Goal: Information Seeking & Learning: Learn about a topic

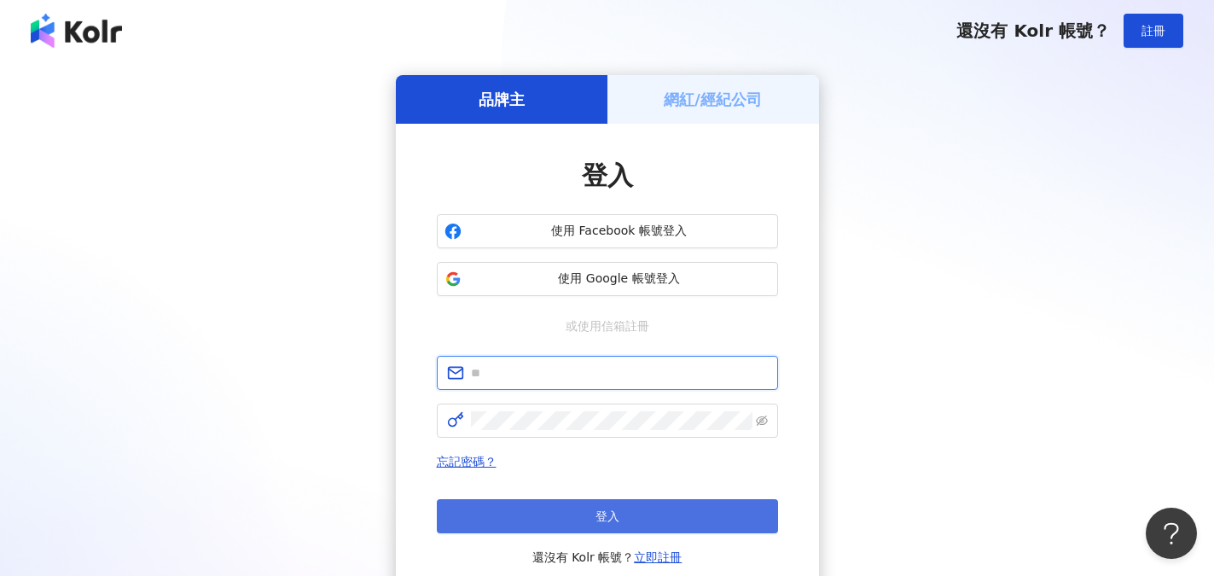
type input "**********"
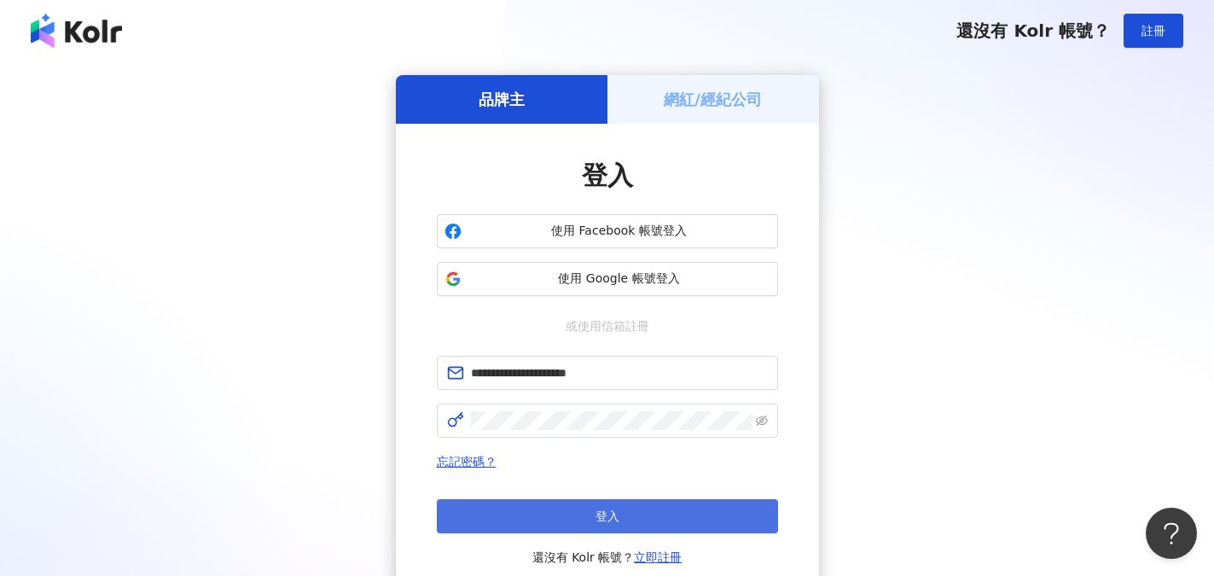
click at [631, 511] on button "登入" at bounding box center [607, 516] width 341 height 34
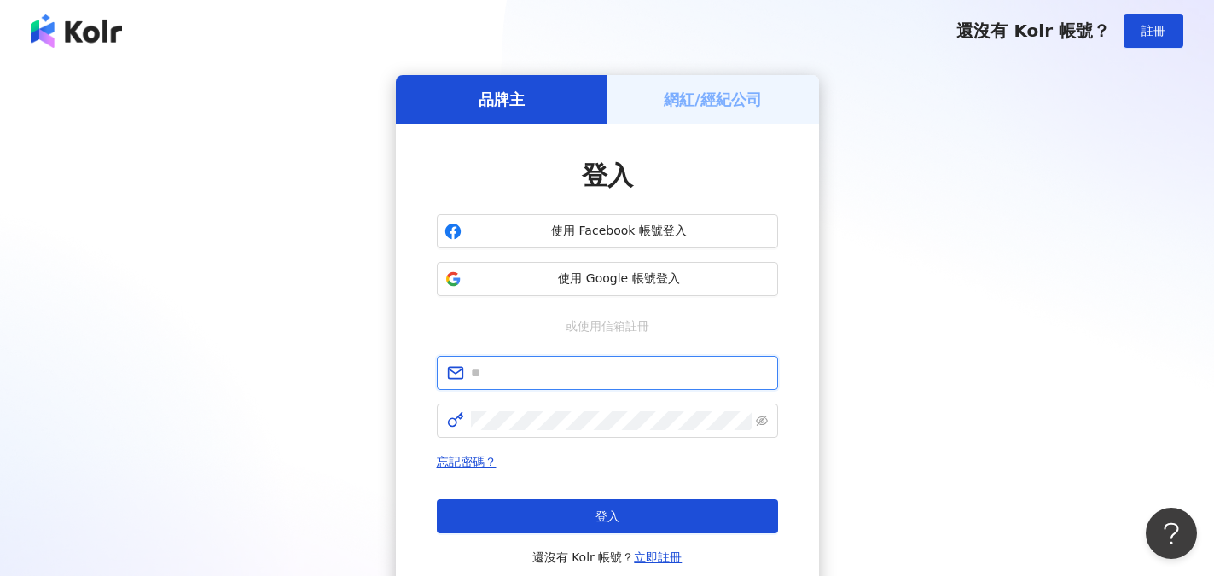
type input "**********"
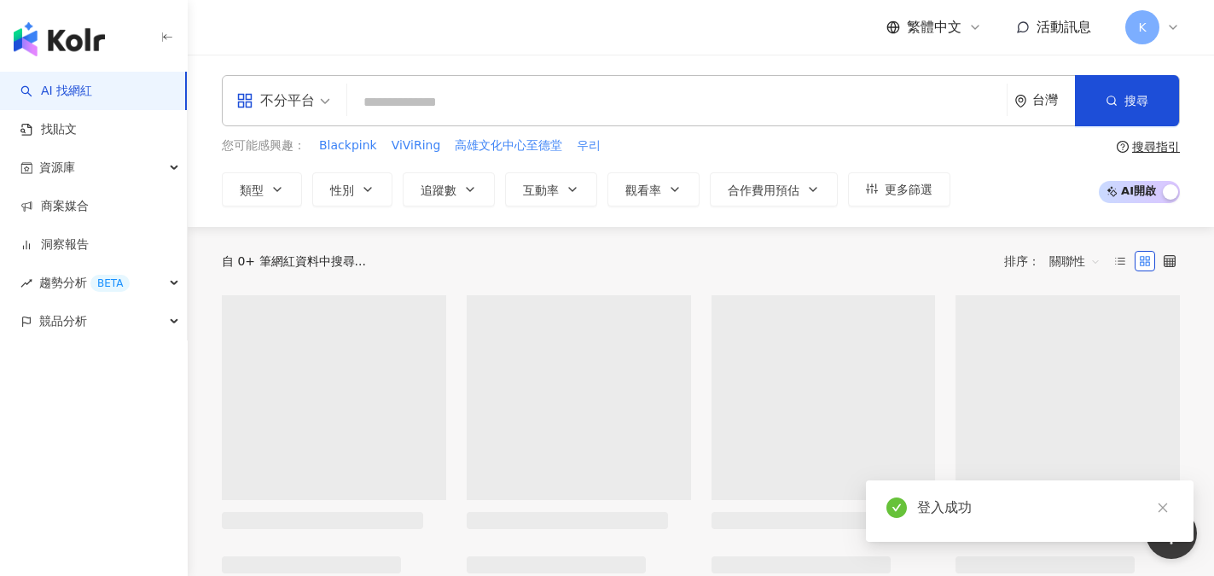
click at [401, 99] on input "search" at bounding box center [677, 102] width 646 height 32
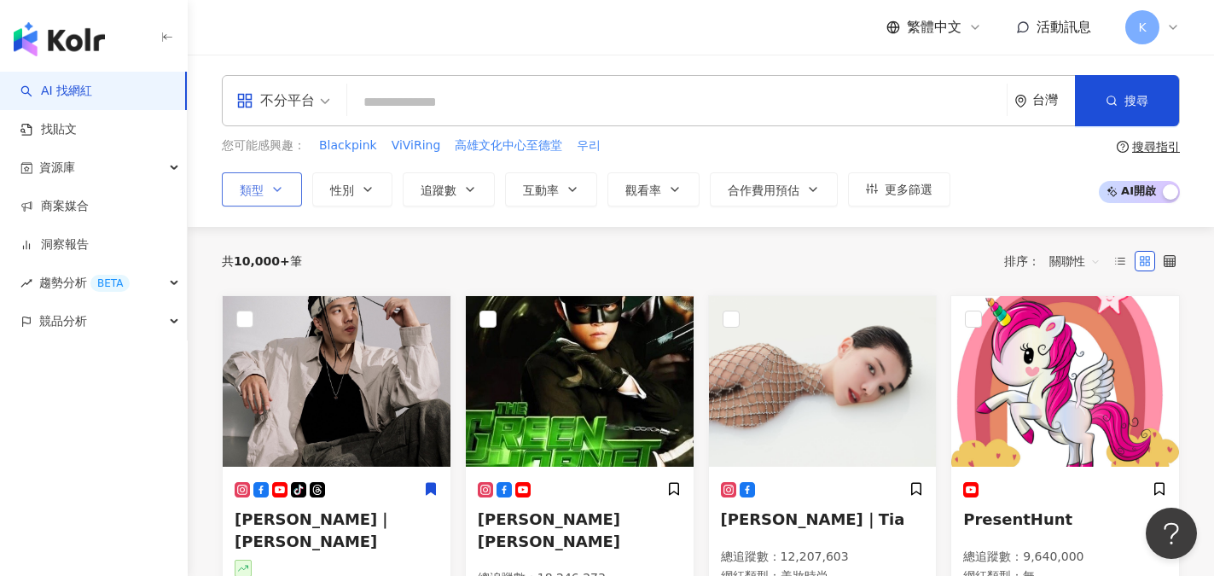
click at [287, 186] on button "類型" at bounding box center [262, 189] width 80 height 34
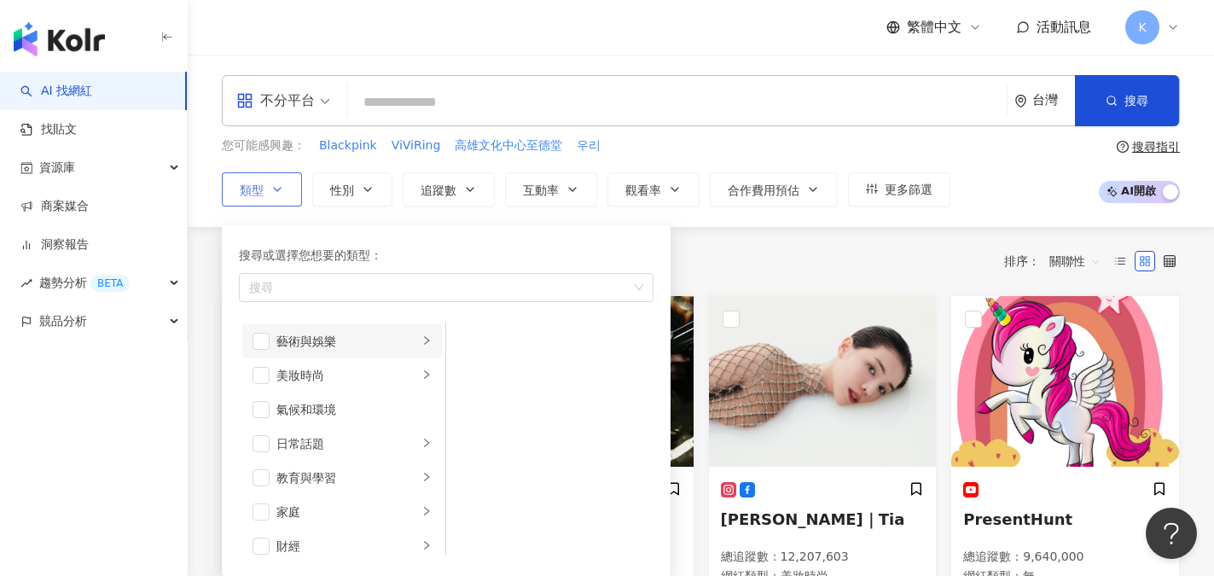
scroll to position [171, 0]
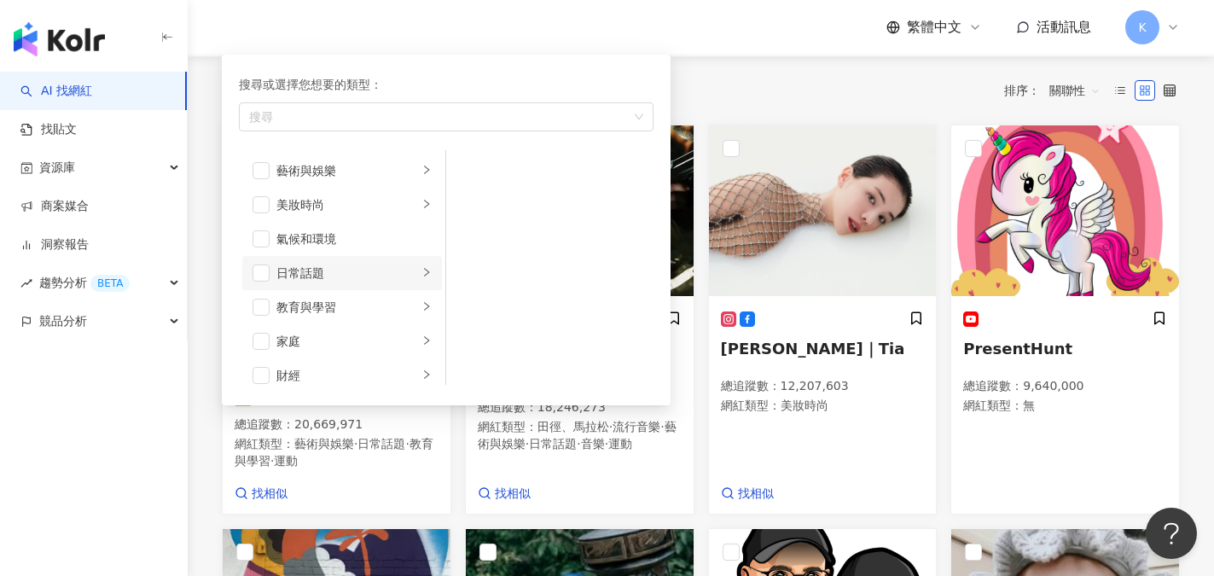
click at [318, 270] on div "日常話題" at bounding box center [347, 273] width 142 height 19
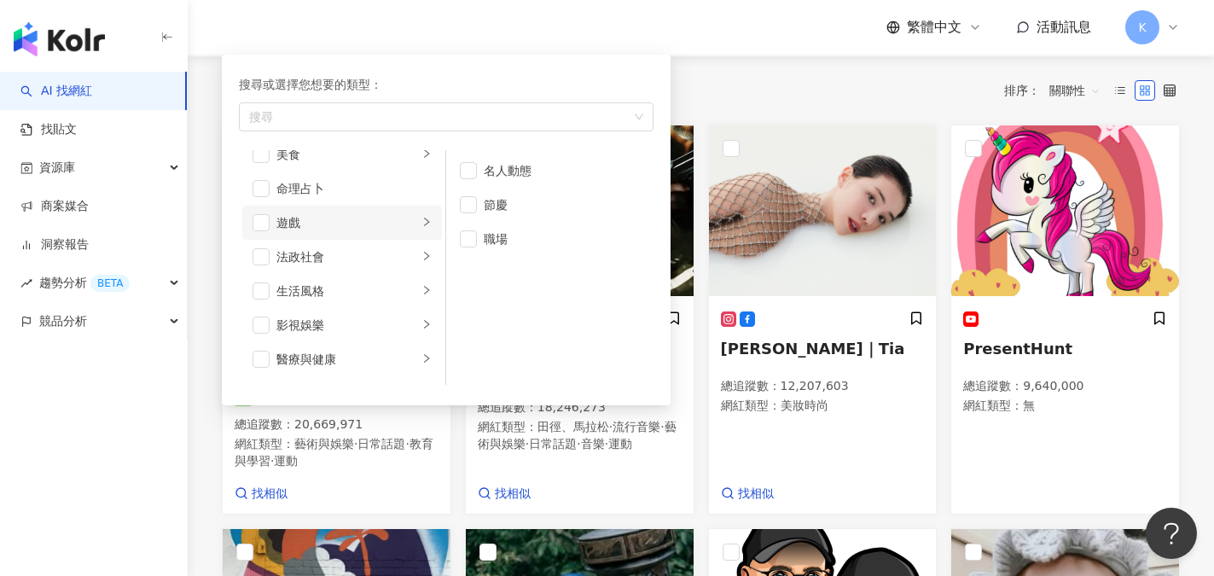
scroll to position [256, 0]
click at [340, 294] on div "生活風格" at bounding box center [347, 290] width 142 height 19
click at [462, 170] on span "button" at bounding box center [468, 170] width 17 height 17
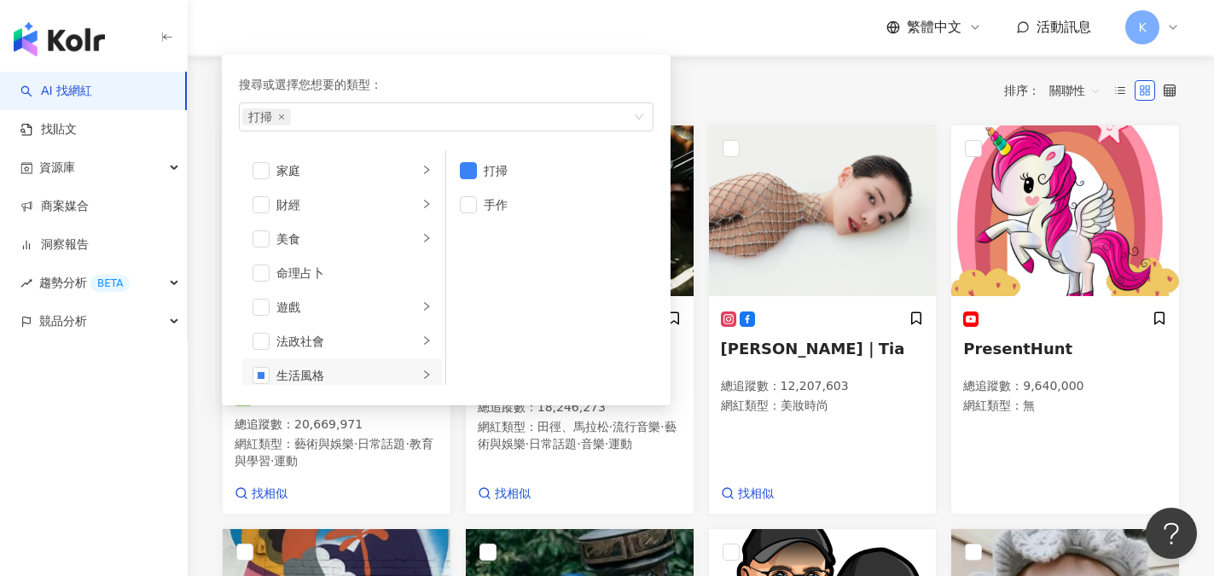
click at [728, 90] on div "共 10,000+ 筆 排序： 關聯性" at bounding box center [701, 90] width 958 height 27
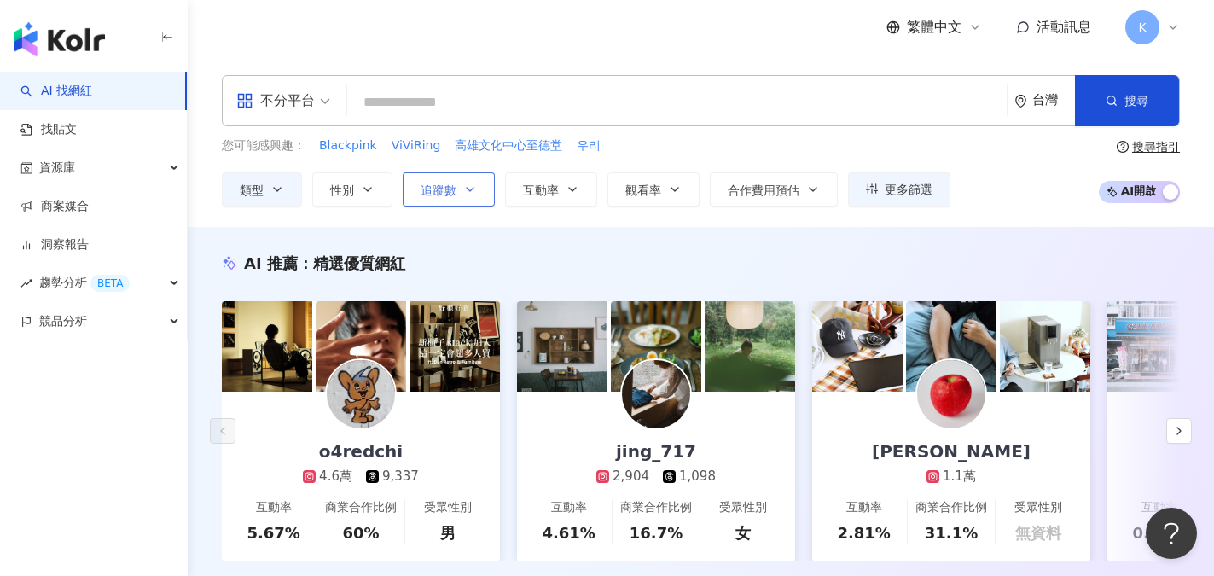
click at [448, 196] on span "追蹤數" at bounding box center [438, 190] width 36 height 14
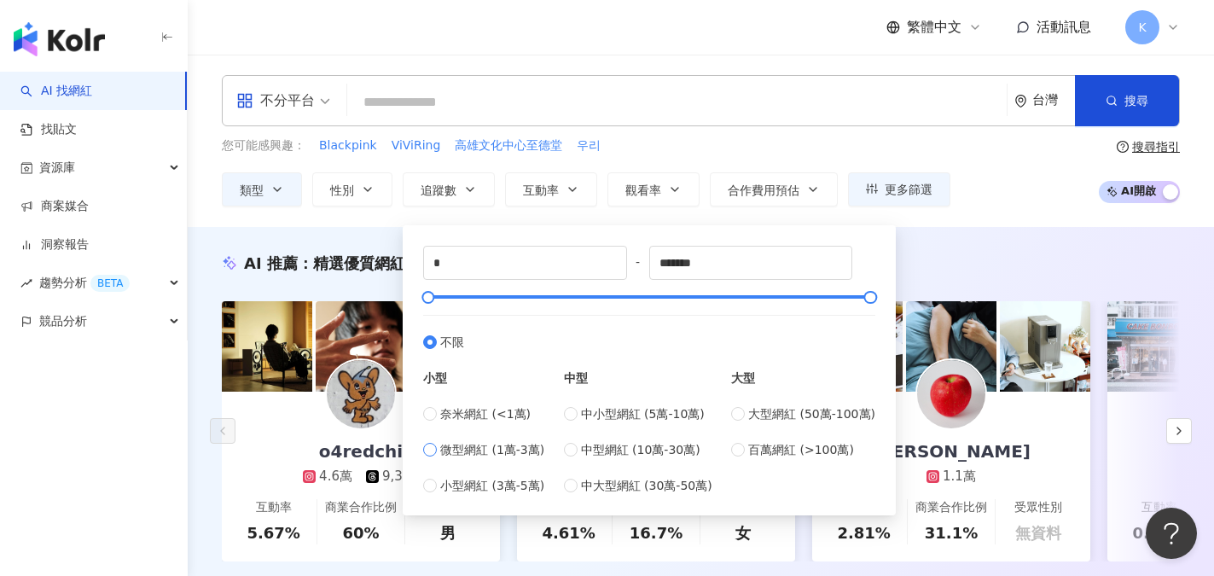
type input "*****"
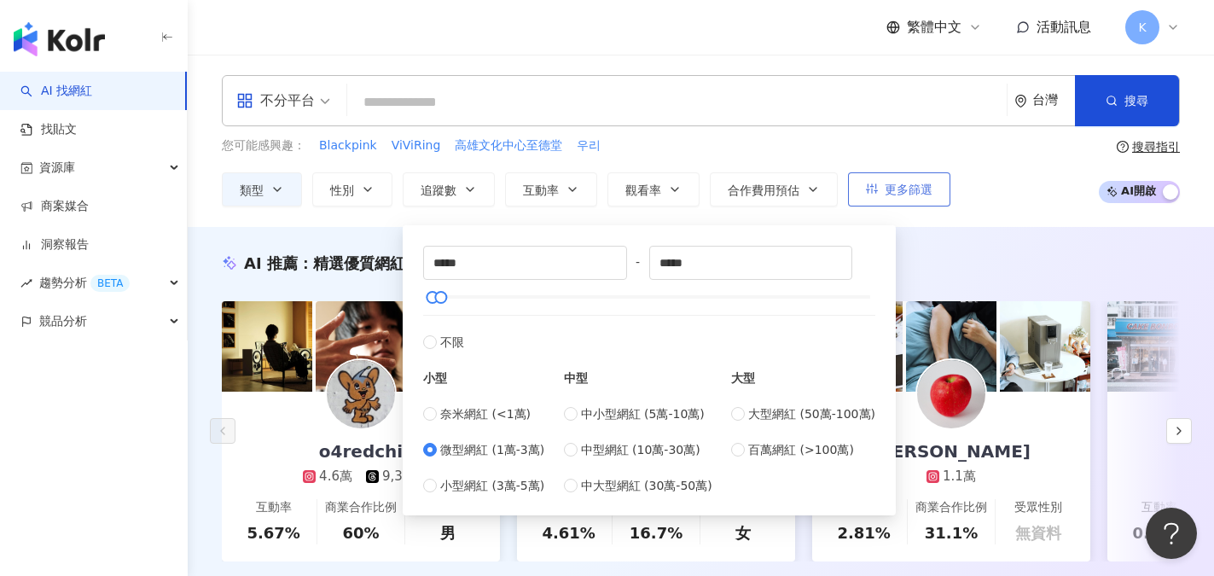
click at [895, 194] on span "更多篩選" at bounding box center [908, 190] width 48 height 14
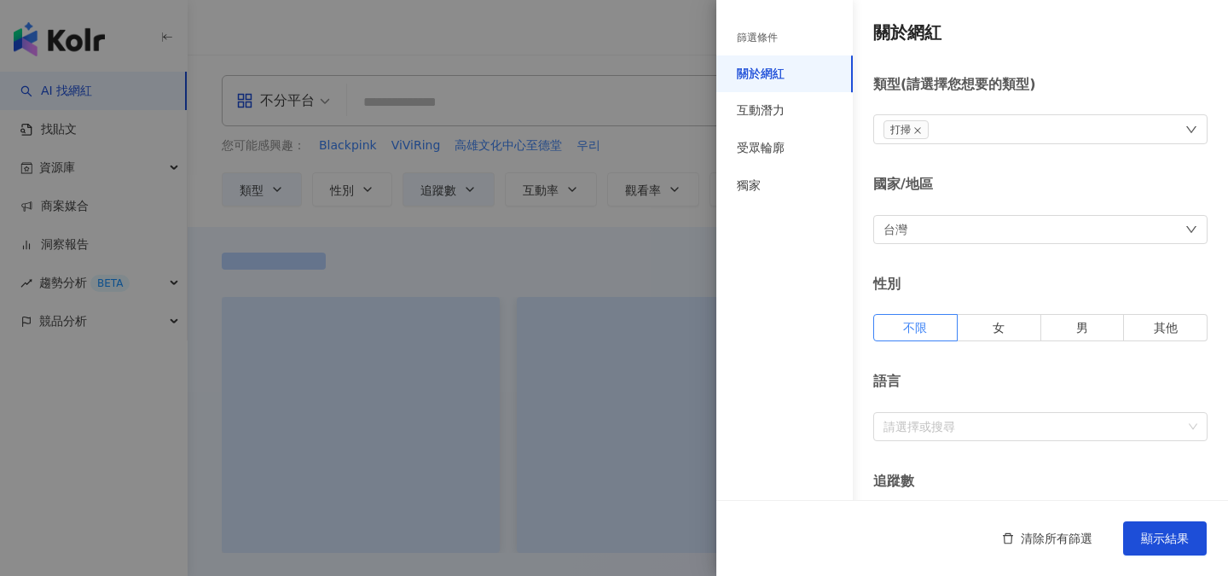
type input "*****"
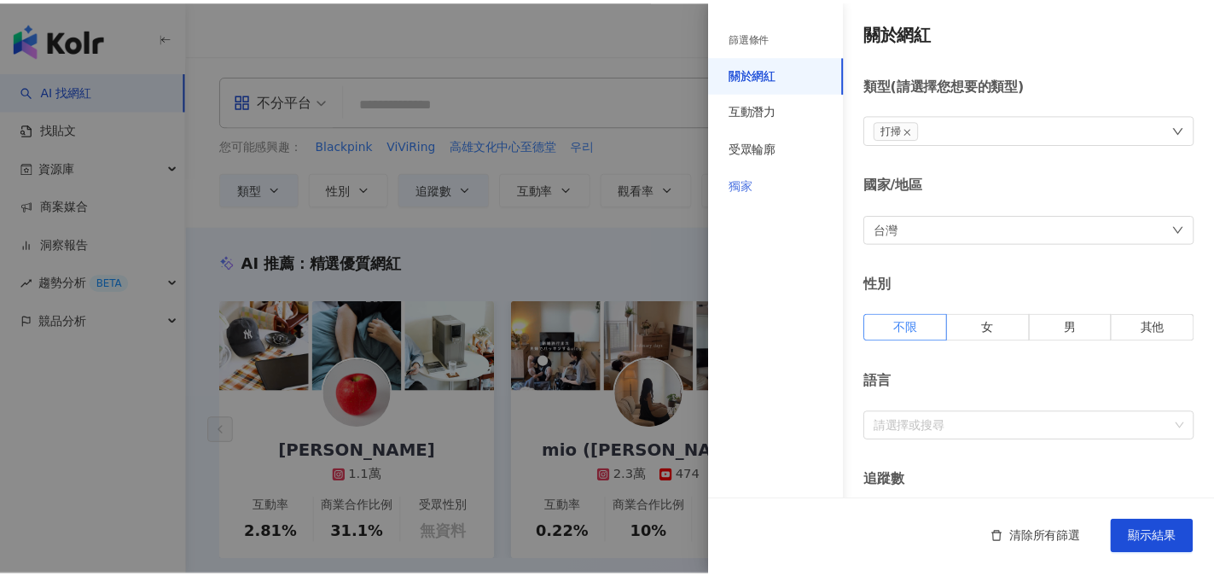
scroll to position [85, 0]
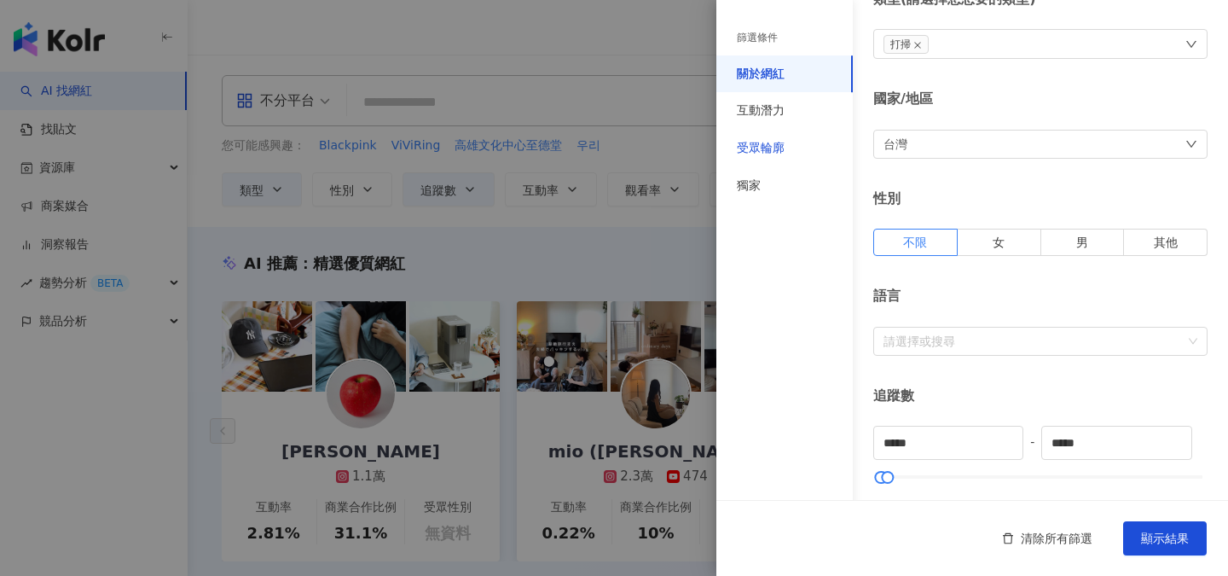
click at [765, 151] on div "受眾輪廓" at bounding box center [761, 148] width 48 height 17
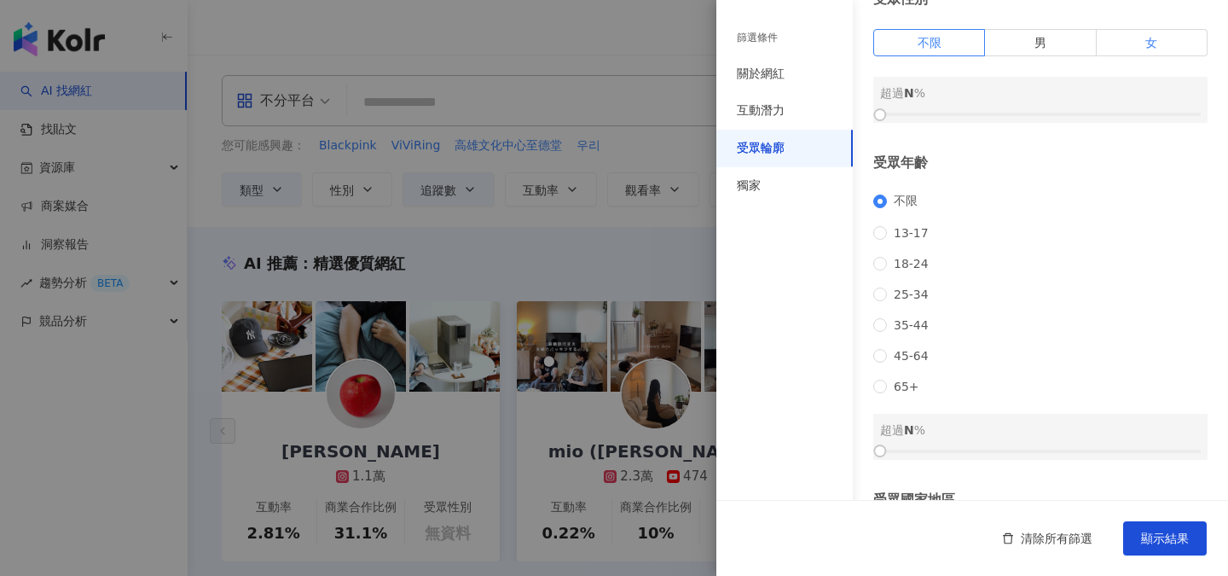
click at [1157, 48] on label "女" at bounding box center [1152, 42] width 111 height 27
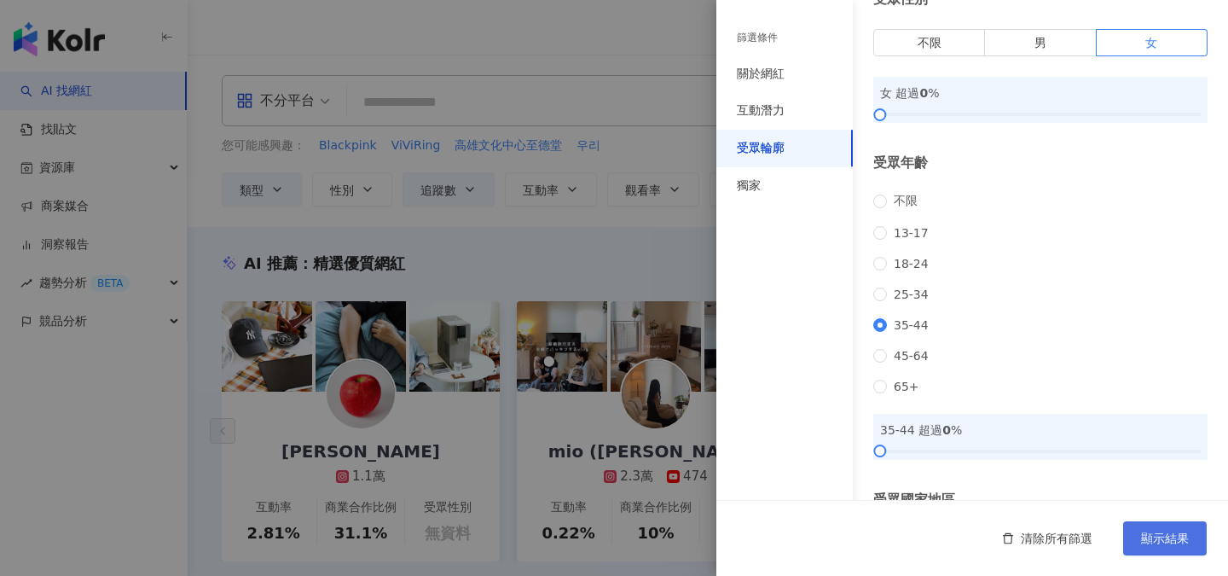
click at [1167, 545] on span "顯示結果" at bounding box center [1165, 538] width 48 height 14
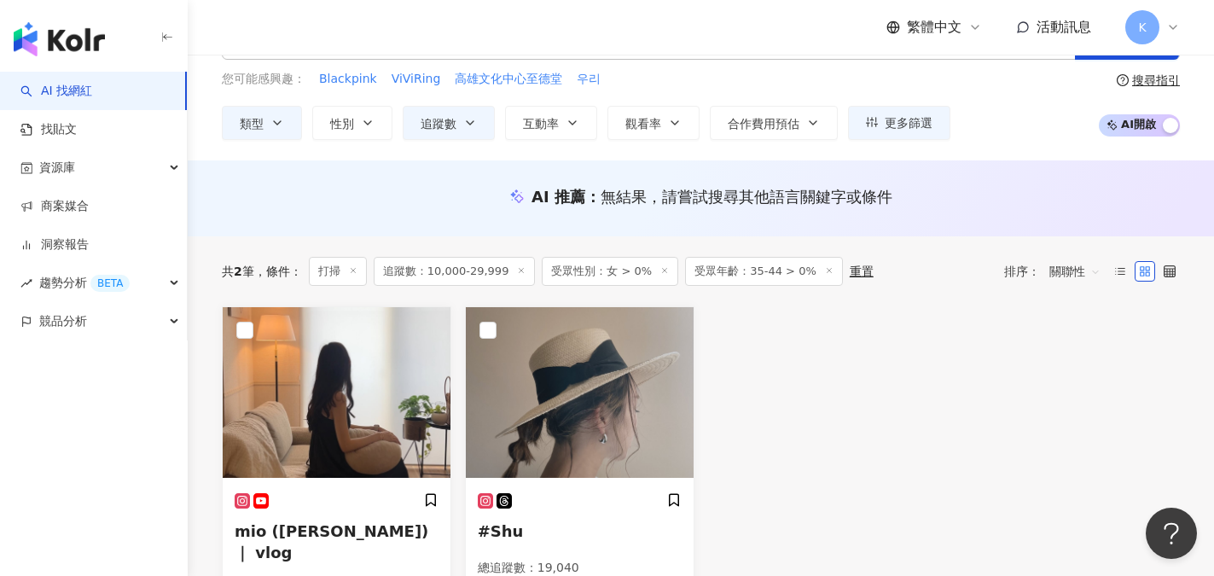
scroll to position [341, 0]
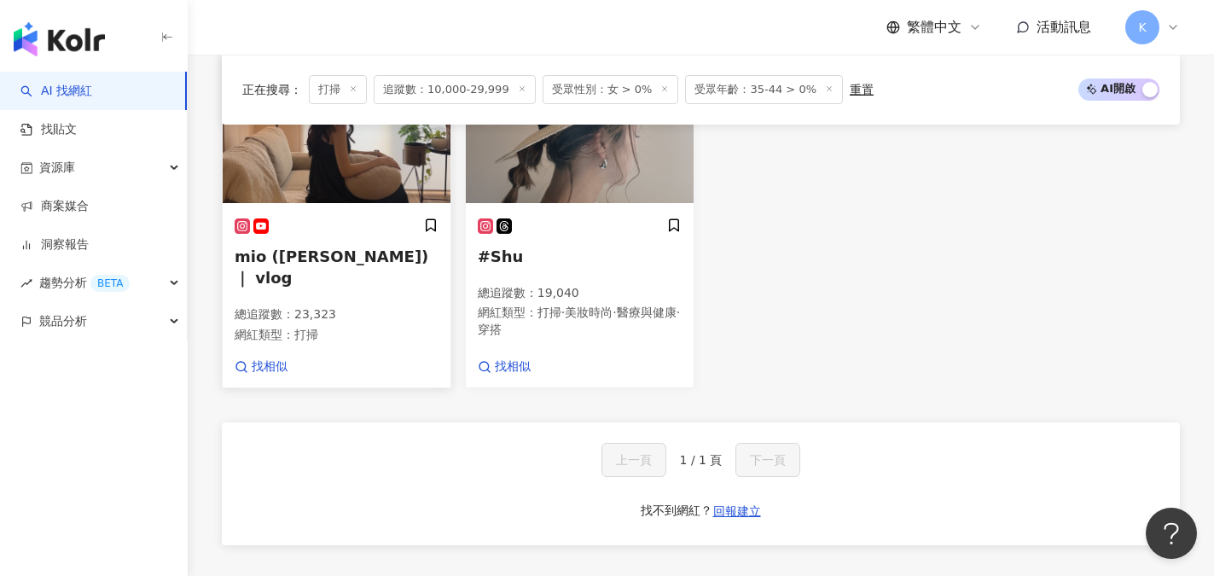
click at [314, 258] on span "mio (澪) ｜ vlog" at bounding box center [332, 266] width 194 height 39
click at [553, 296] on p "總追蹤數 ： 19,040" at bounding box center [580, 293] width 204 height 17
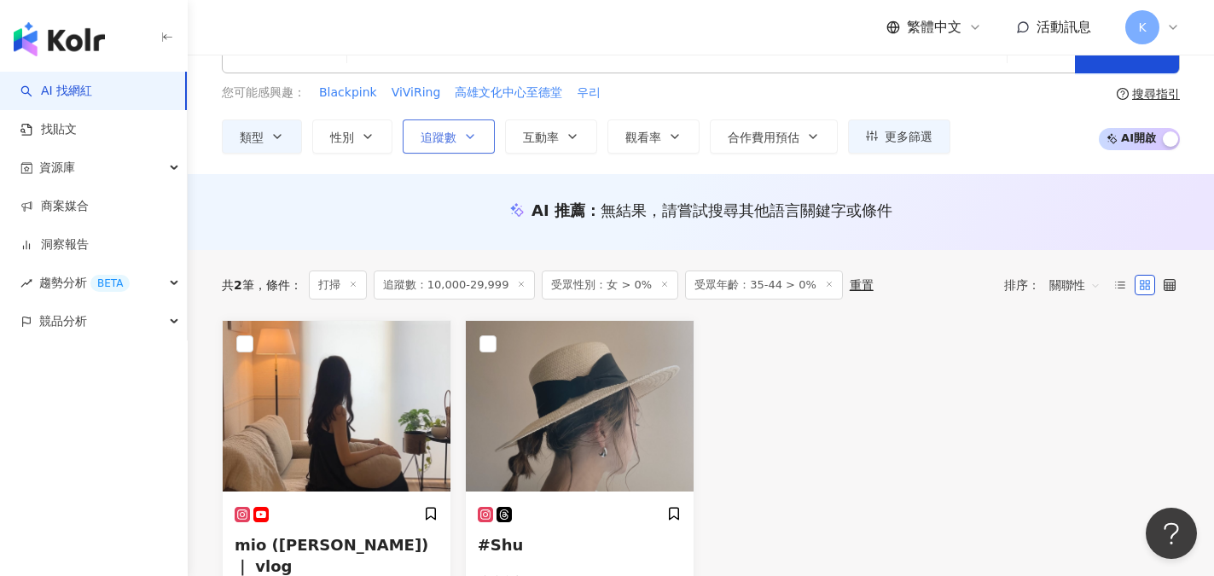
scroll to position [0, 0]
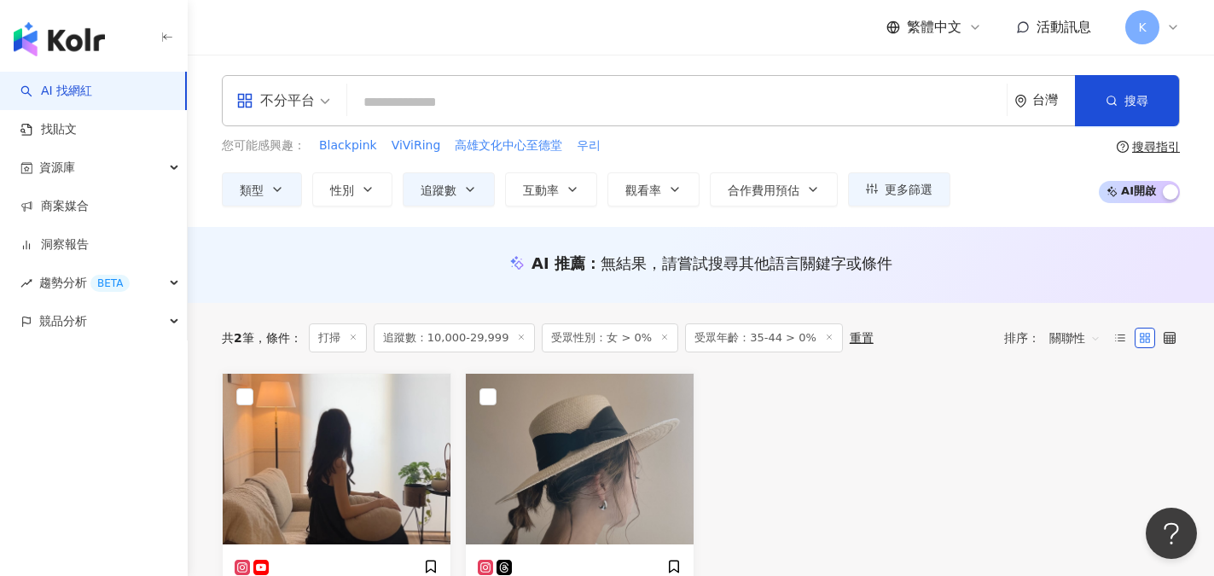
click at [354, 340] on icon at bounding box center [353, 337] width 9 height 9
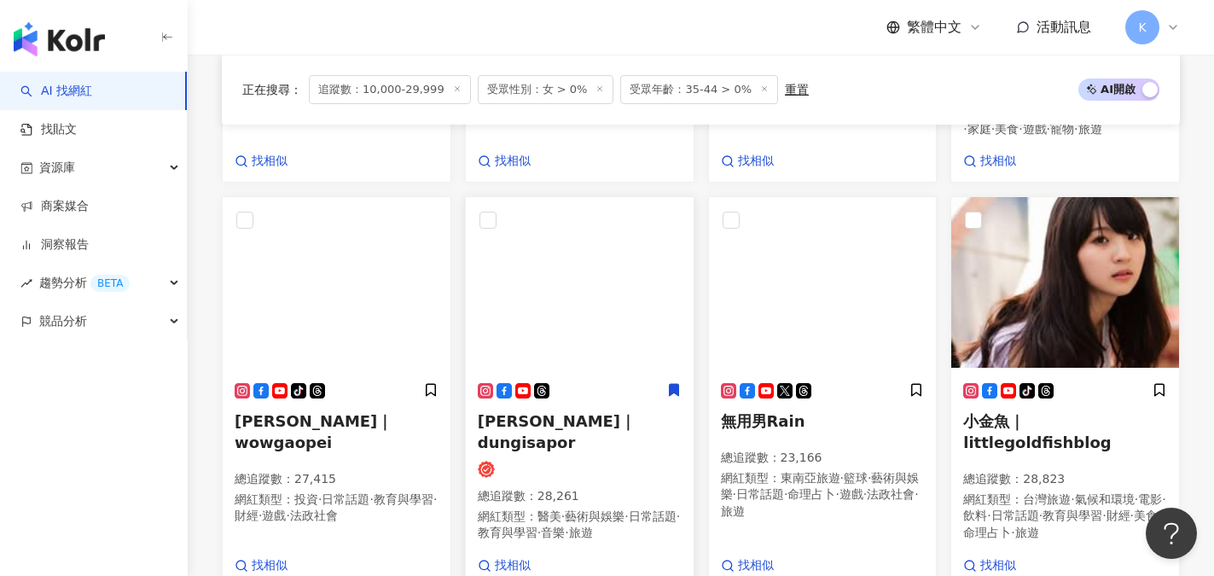
scroll to position [1279, 0]
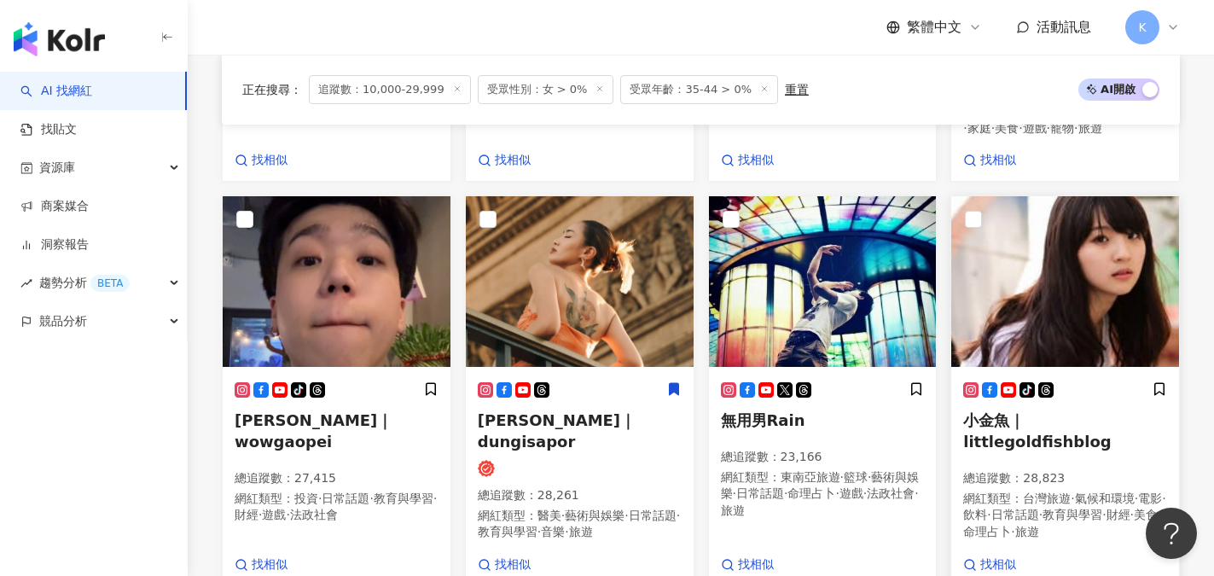
click at [1034, 411] on span "小金魚｜littlegoldfishblog" at bounding box center [1037, 430] width 148 height 39
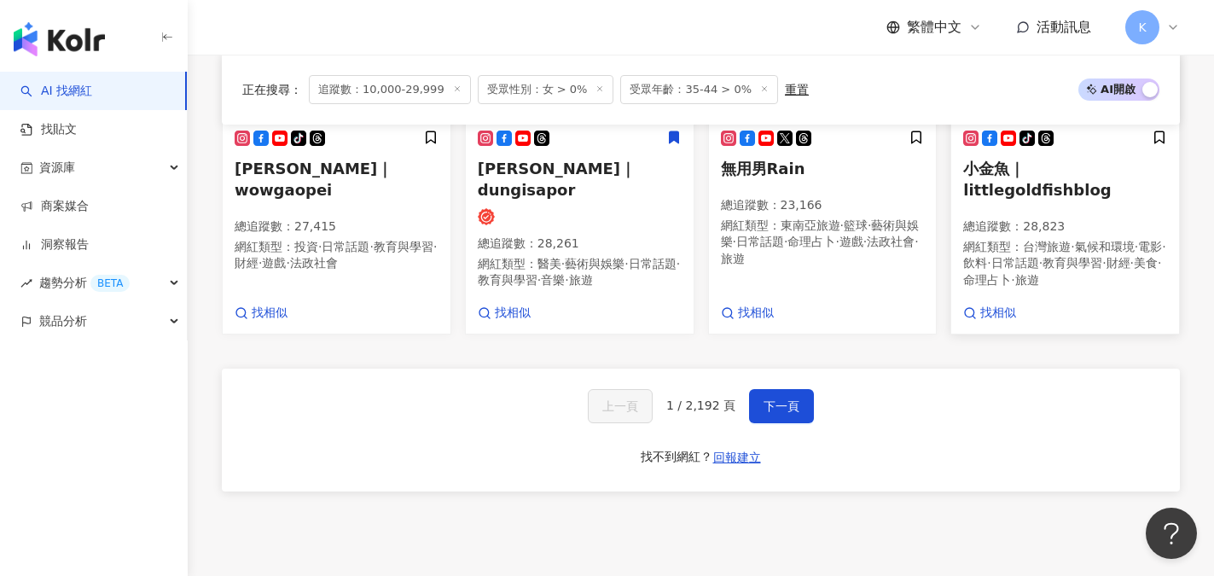
scroll to position [1535, 0]
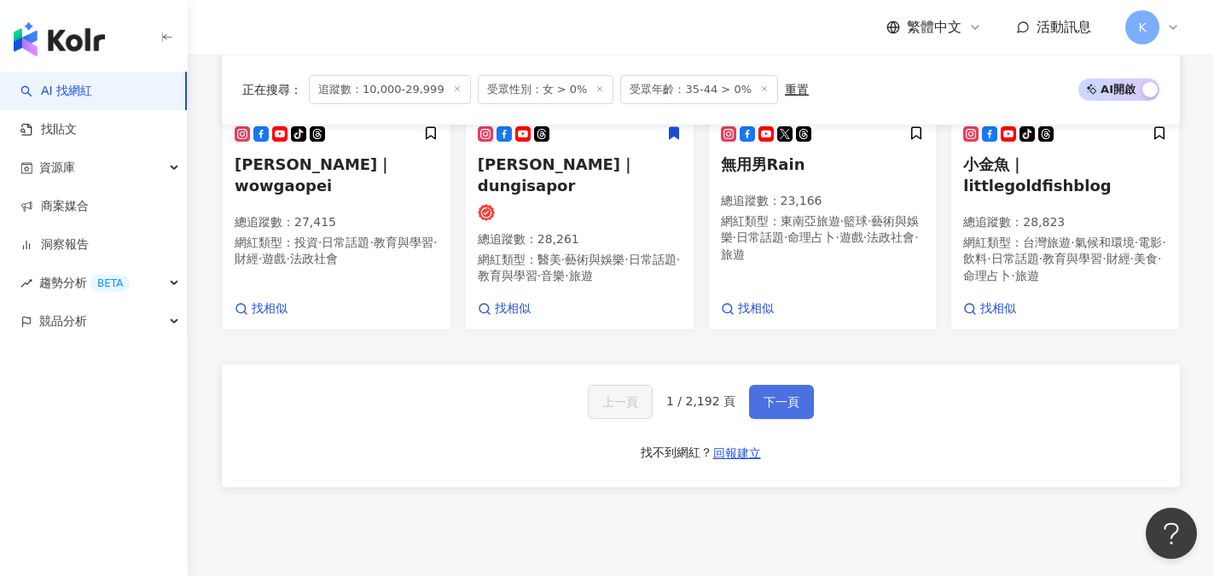
click at [791, 395] on span "下一頁" at bounding box center [781, 402] width 36 height 14
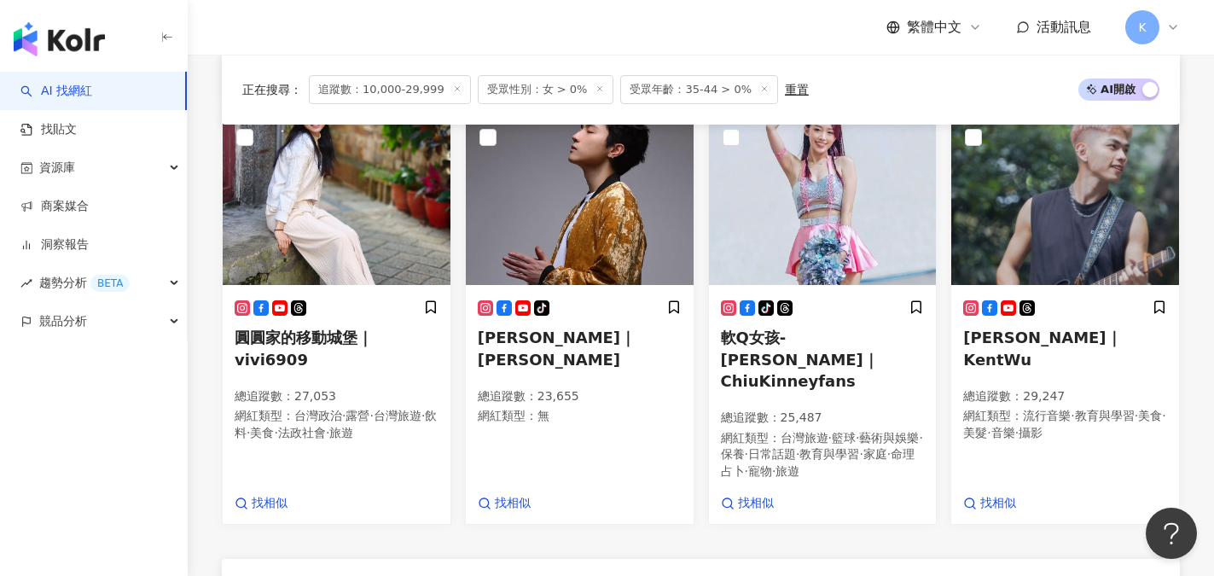
scroll to position [1577, 0]
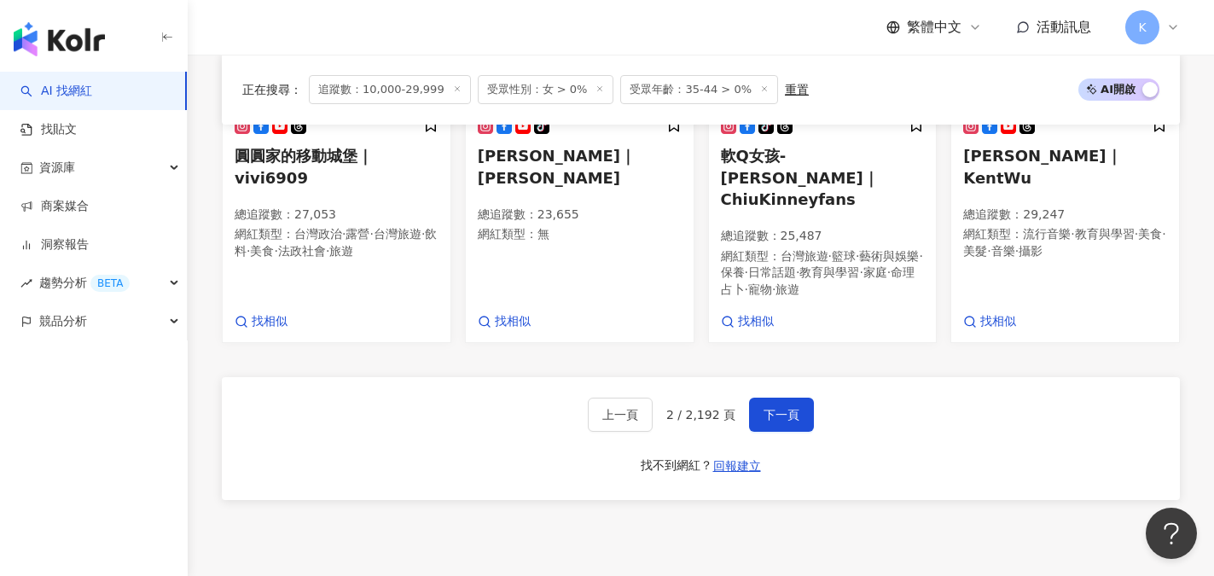
click at [548, 86] on span "受眾性別：女 > 0%" at bounding box center [546, 89] width 136 height 29
click at [595, 88] on icon at bounding box center [599, 88] width 9 height 9
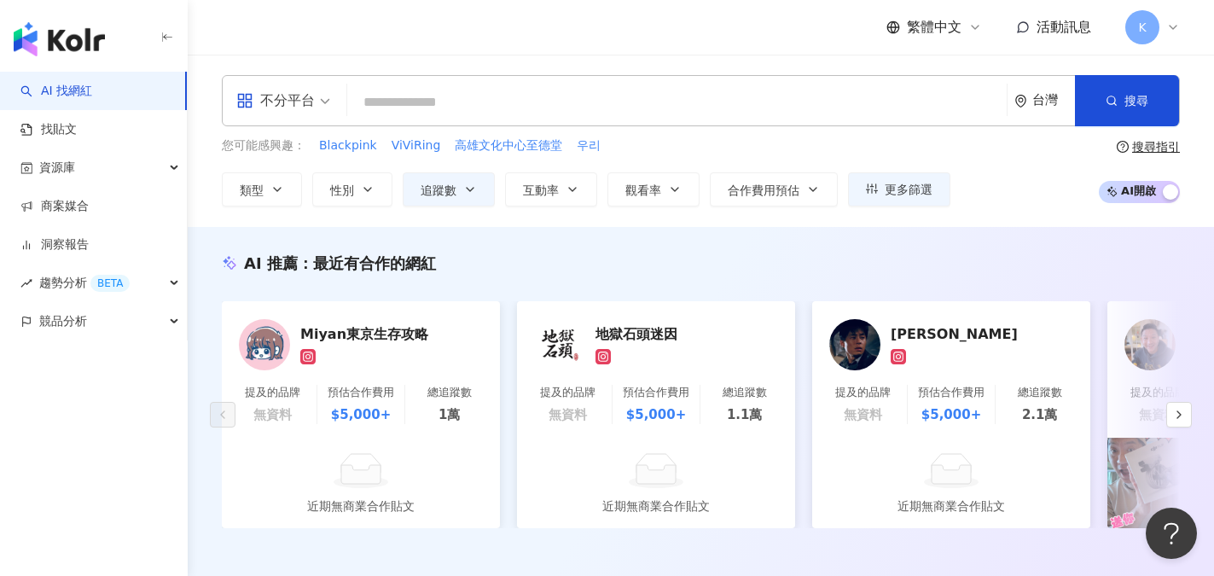
click at [391, 111] on input "search" at bounding box center [677, 102] width 646 height 32
click at [467, 195] on icon "button" at bounding box center [470, 190] width 14 height 14
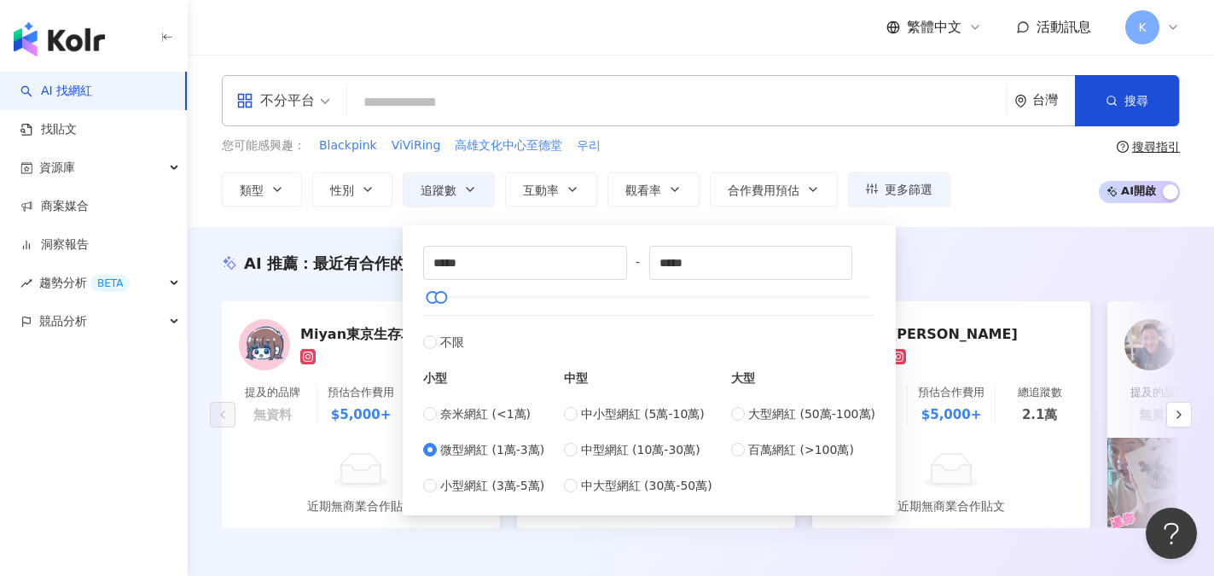
click at [462, 449] on span "微型網紅 (1萬-3萬)" at bounding box center [492, 449] width 104 height 19
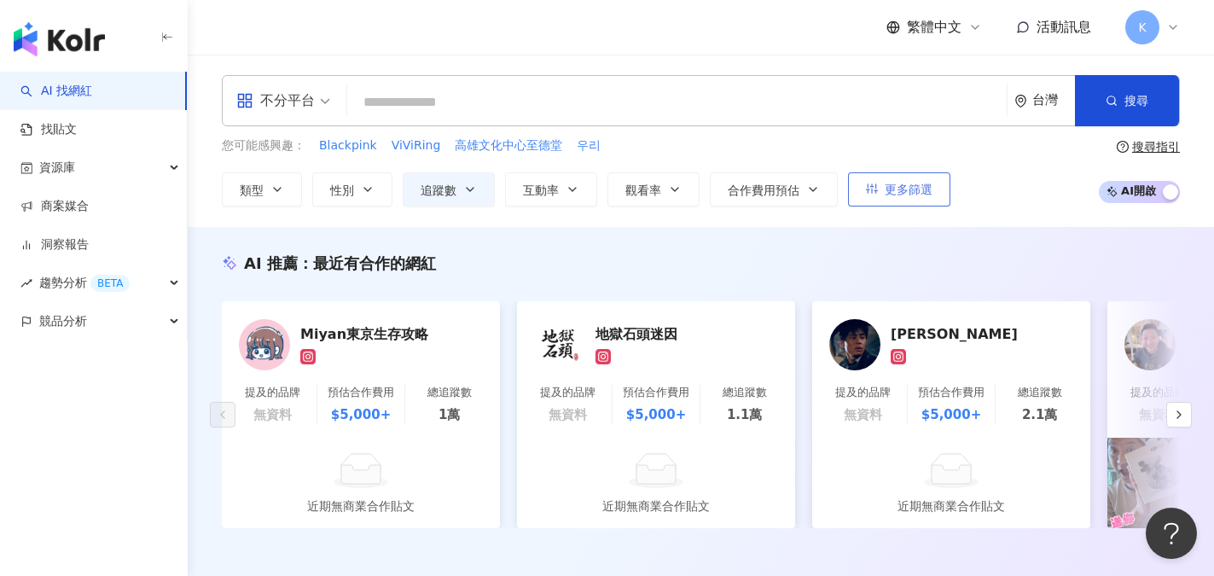
click at [916, 188] on span "更多篩選" at bounding box center [908, 190] width 48 height 14
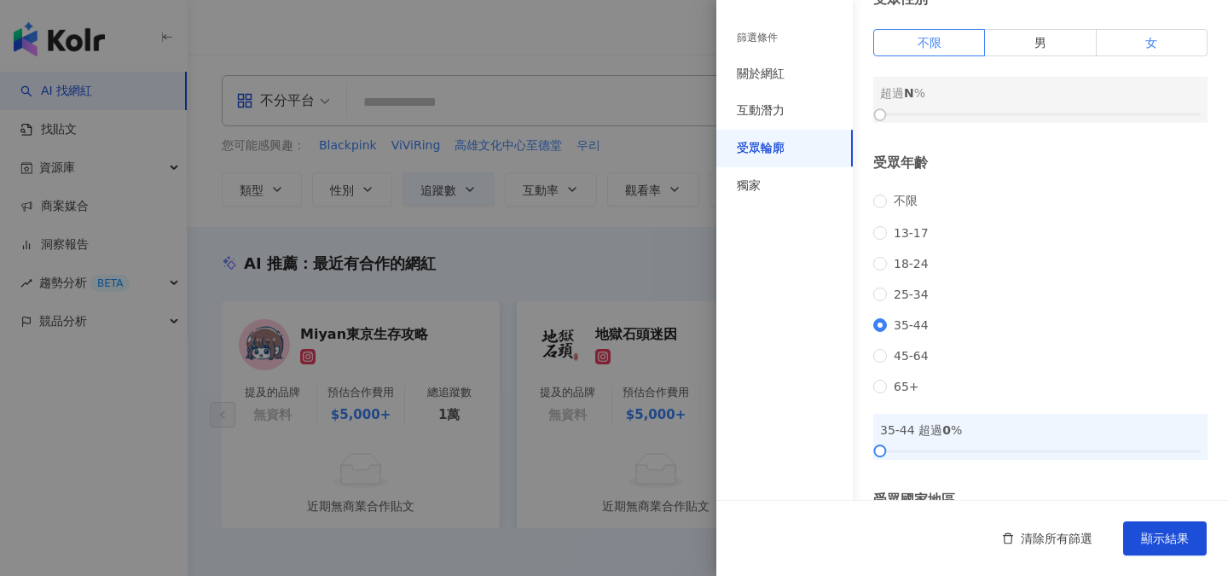
click at [1108, 45] on label "女" at bounding box center [1152, 42] width 111 height 27
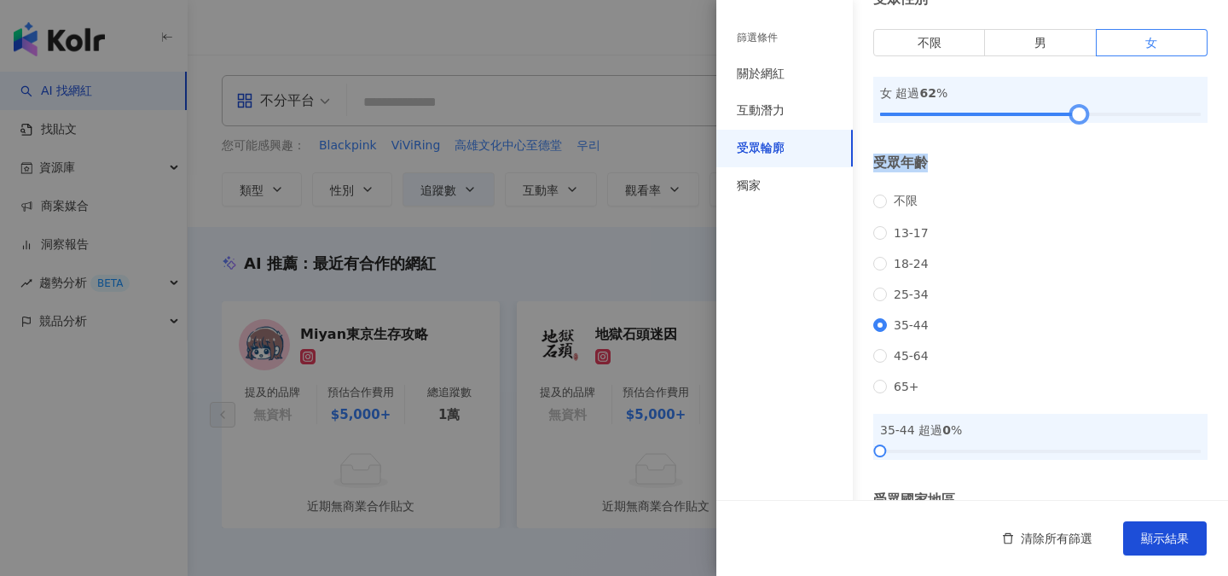
drag, startPoint x: 879, startPoint y: 135, endPoint x: 1068, endPoint y: 139, distance: 188.5
click at [1068, 139] on div "受眾輪廓 受眾性別 不限 男 女 女 超過 62 % 受眾年齡 不限 13-17 18-24 25-34 35-44 45-64 65+ 35-44 超過 0…" at bounding box center [972, 280] width 512 height 731
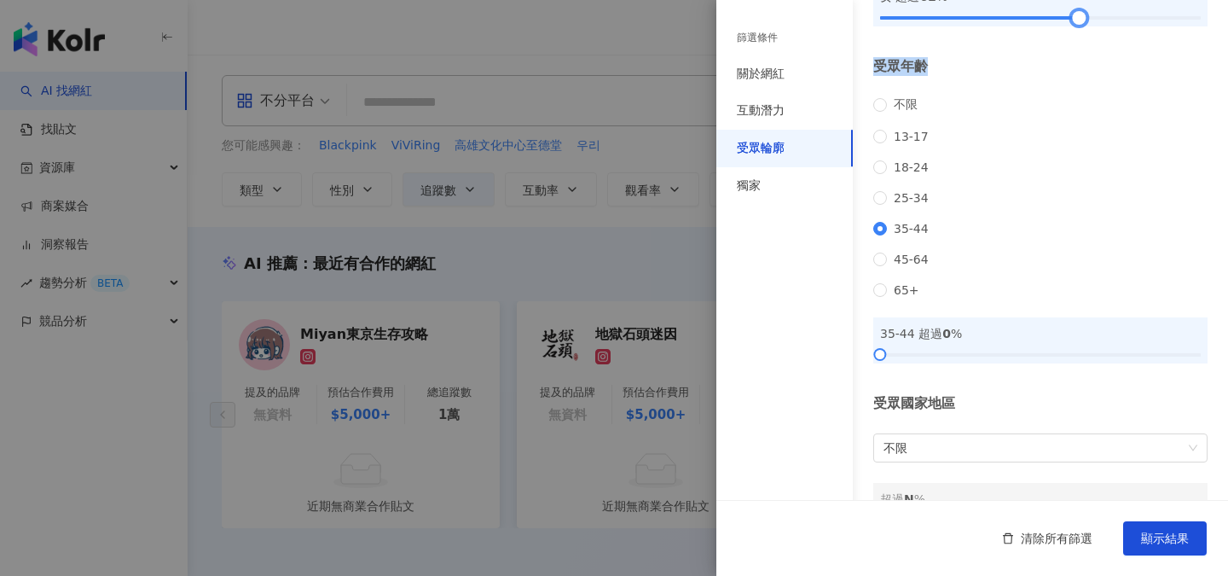
scroll to position [252, 0]
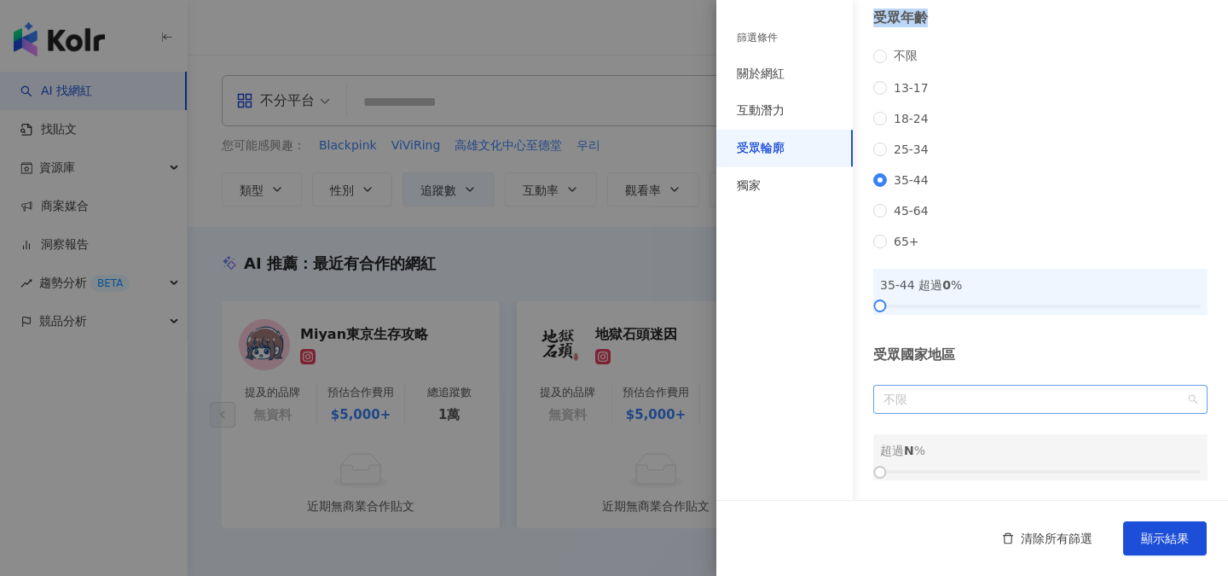
click at [946, 397] on span "不限" at bounding box center [1041, 398] width 314 height 27
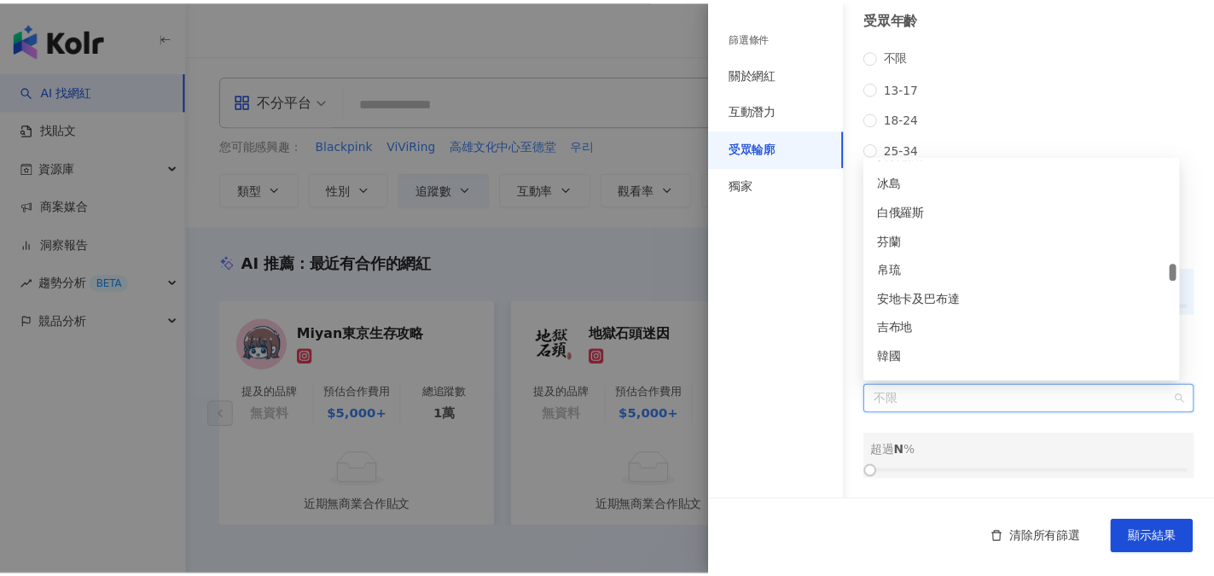
scroll to position [3582, 0]
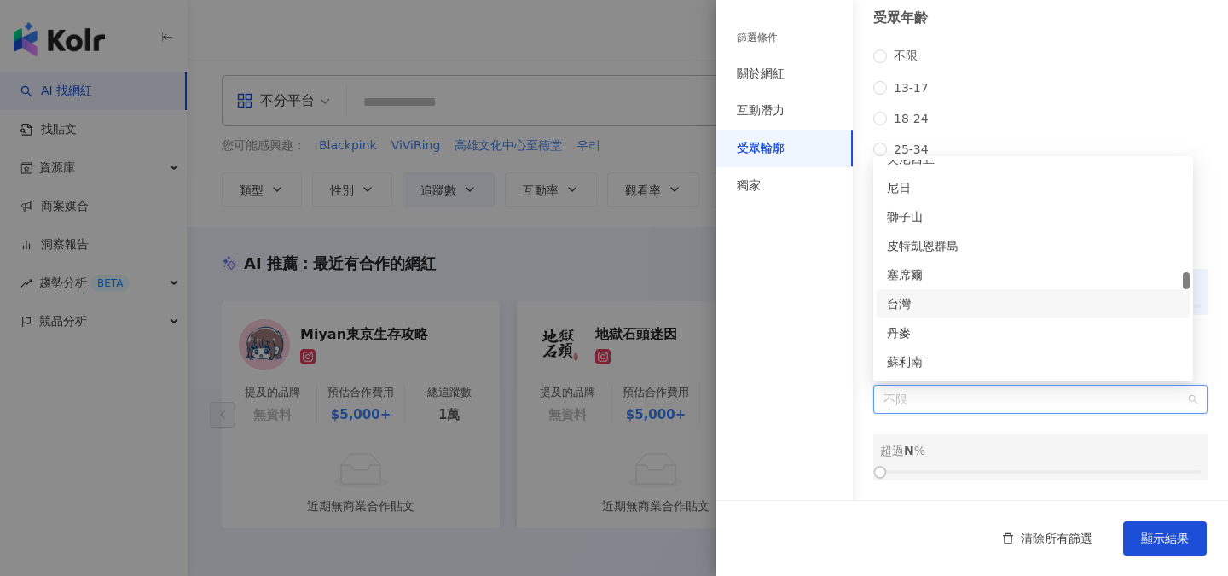
click at [935, 310] on div "台灣" at bounding box center [1033, 303] width 293 height 19
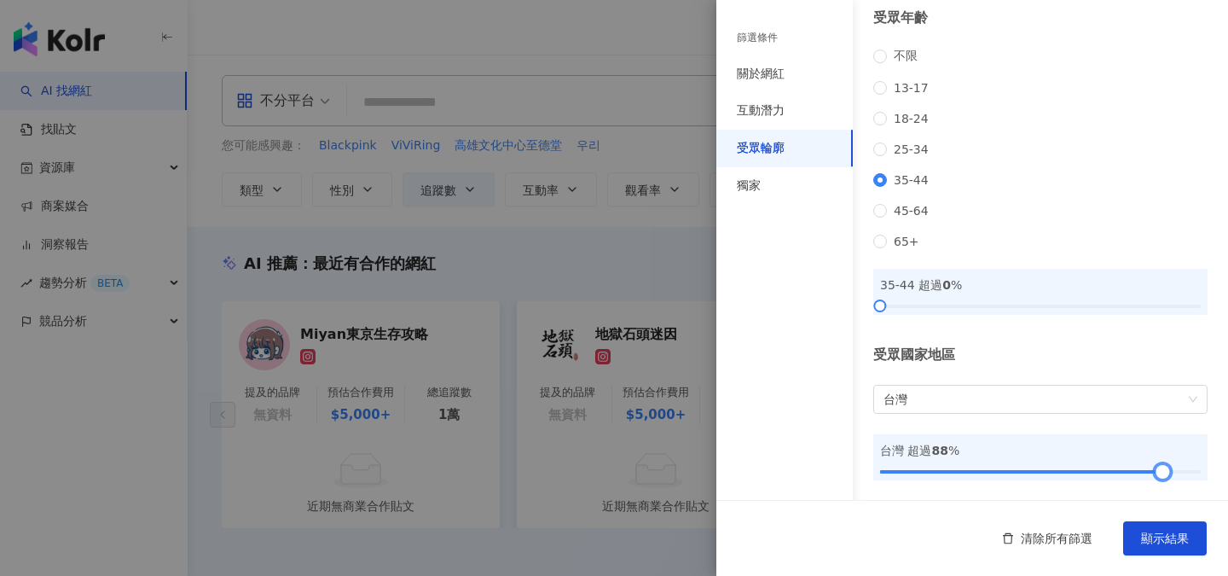
drag, startPoint x: 875, startPoint y: 473, endPoint x: 1145, endPoint y: 500, distance: 270.8
click at [1145, 500] on div "篩選條件 關於網紅 互動潛力 受眾輪廓 獨家 關於網紅 類型 ( 請選擇您想要的類型 ) 尚未選擇任何類型 國家/地區 台灣 性別 不限 女 男 其他 語言 …" at bounding box center [972, 288] width 512 height 576
click at [1163, 547] on button "顯示結果" at bounding box center [1165, 538] width 84 height 34
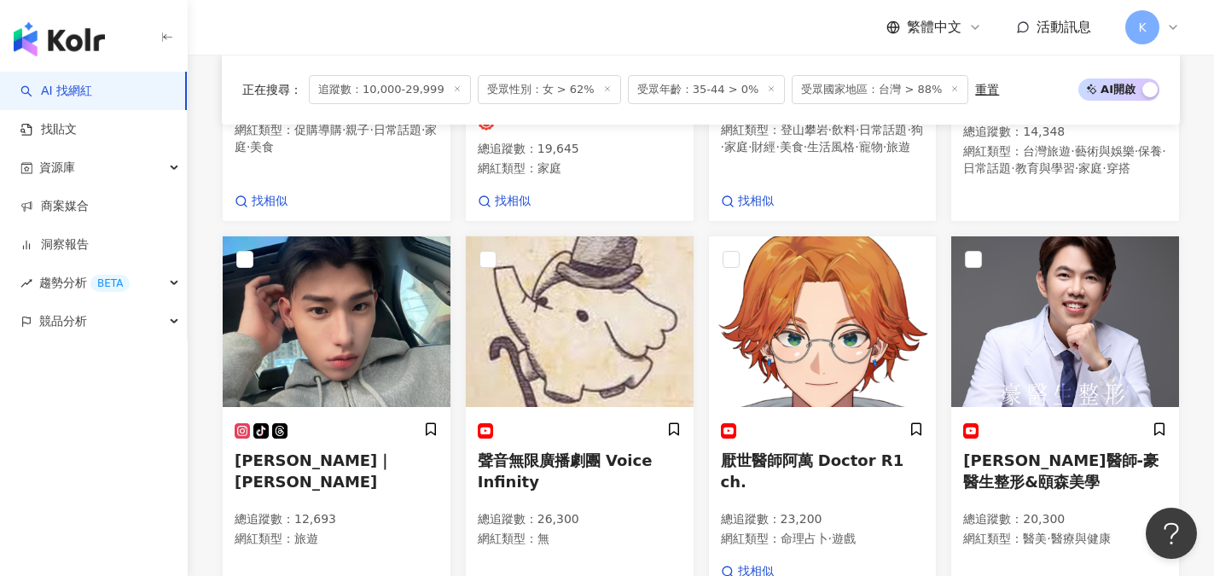
scroll to position [1345, 0]
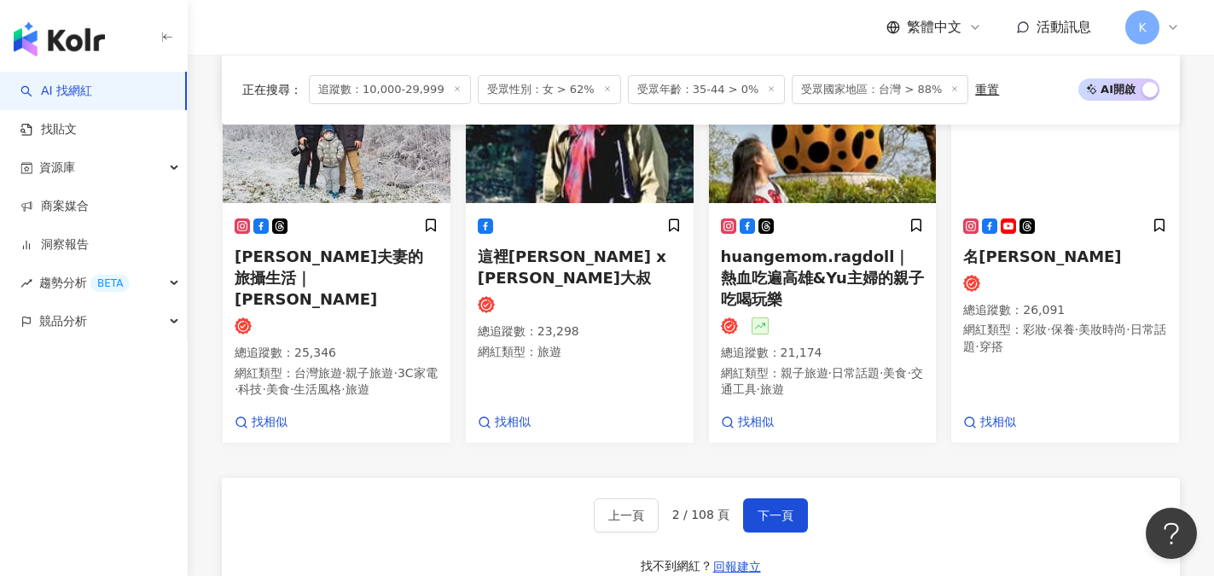
scroll to position [1545, 0]
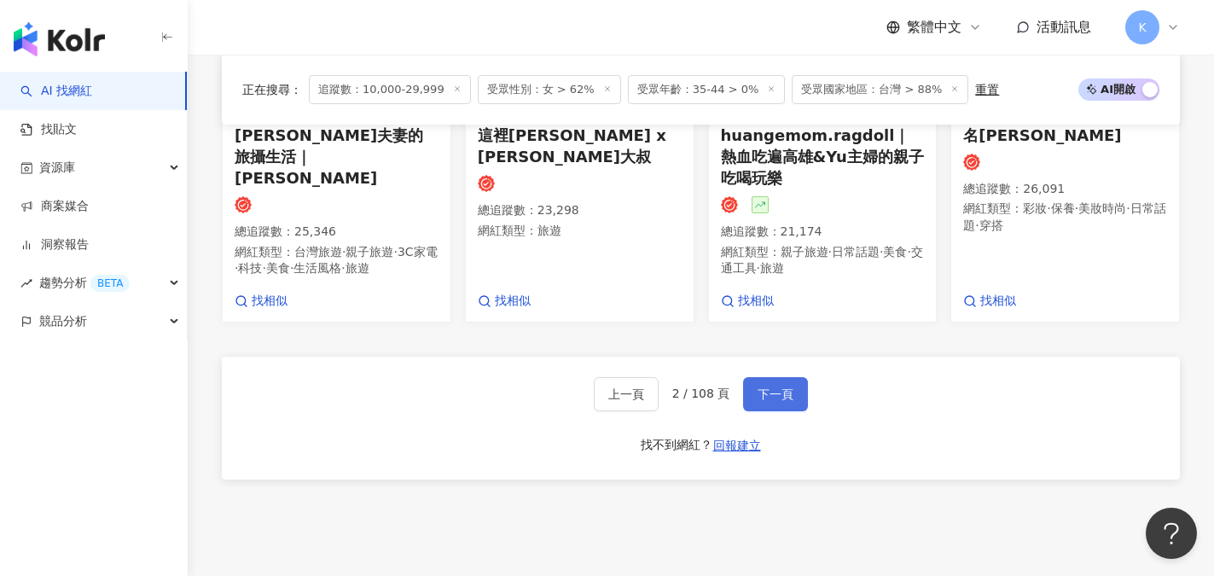
click at [785, 387] on span "下一頁" at bounding box center [775, 394] width 36 height 14
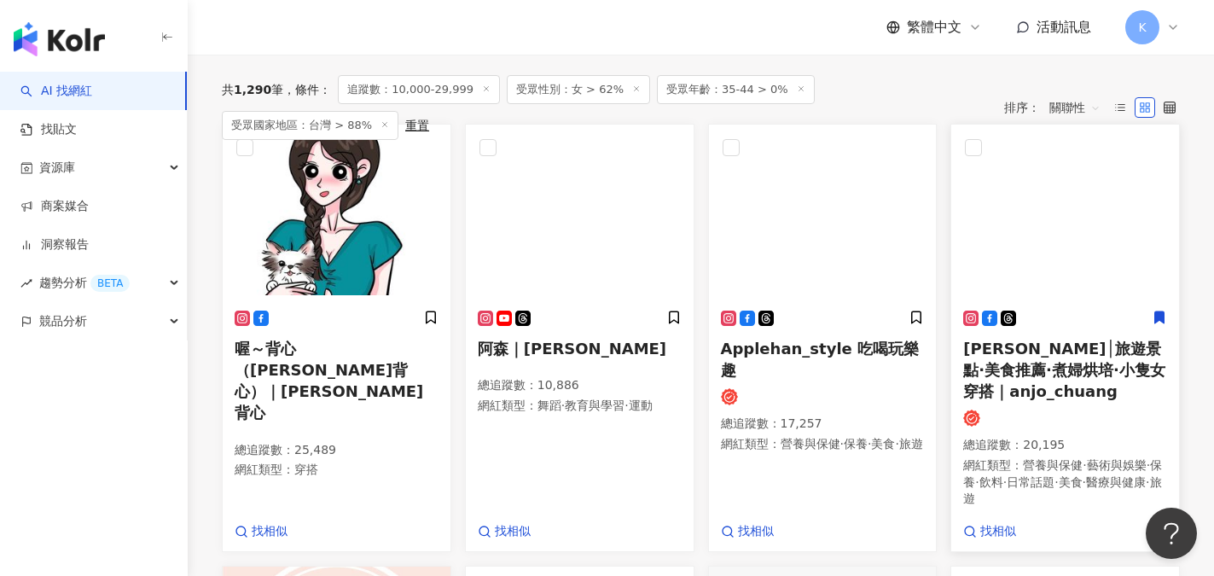
scroll to position [486, 0]
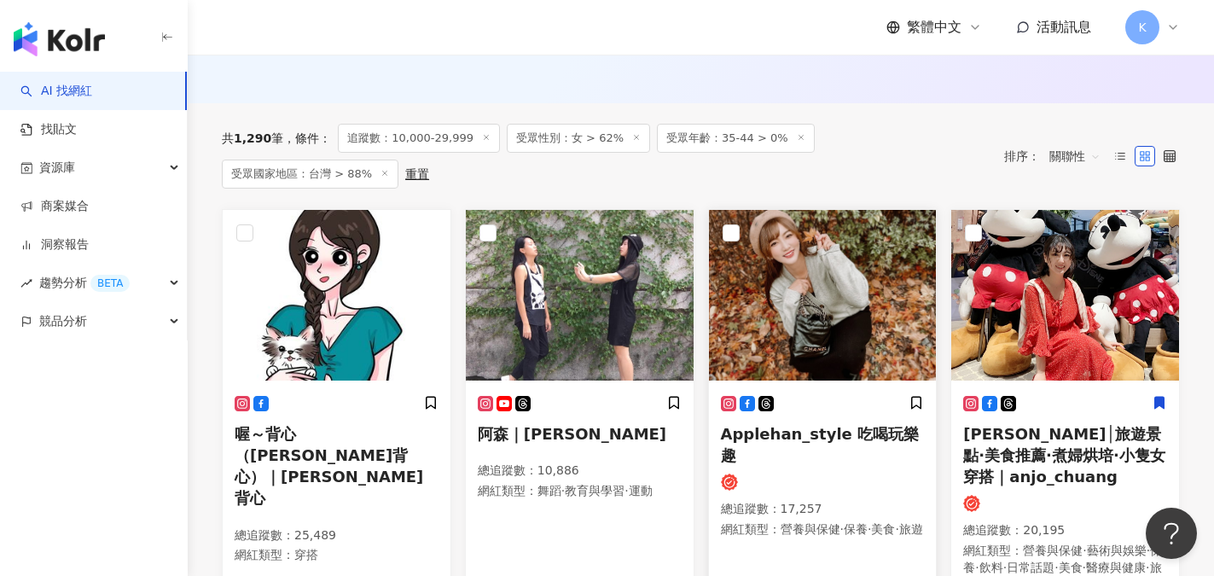
click at [850, 431] on span "Applehan_style 吃喝玩樂趣" at bounding box center [820, 444] width 199 height 39
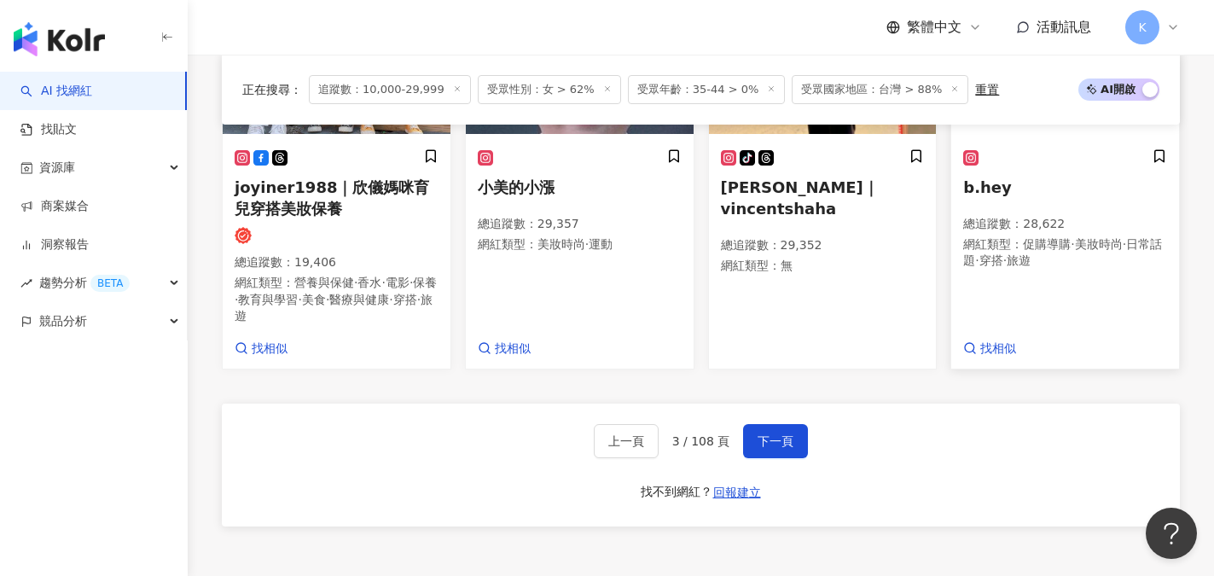
scroll to position [1510, 0]
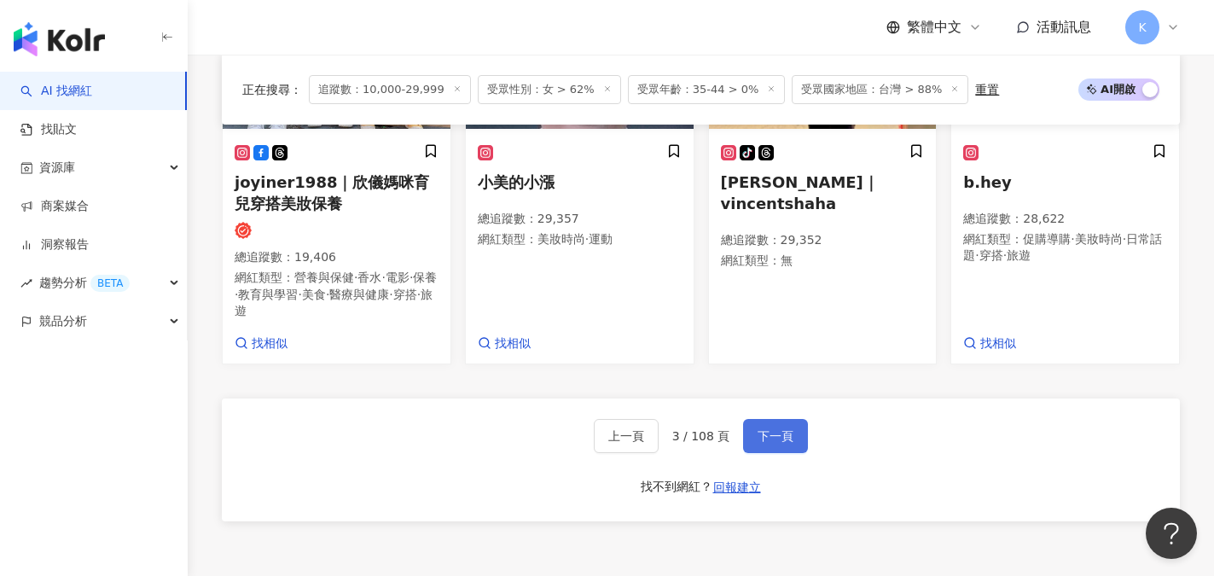
click at [763, 443] on span "下一頁" at bounding box center [775, 436] width 36 height 14
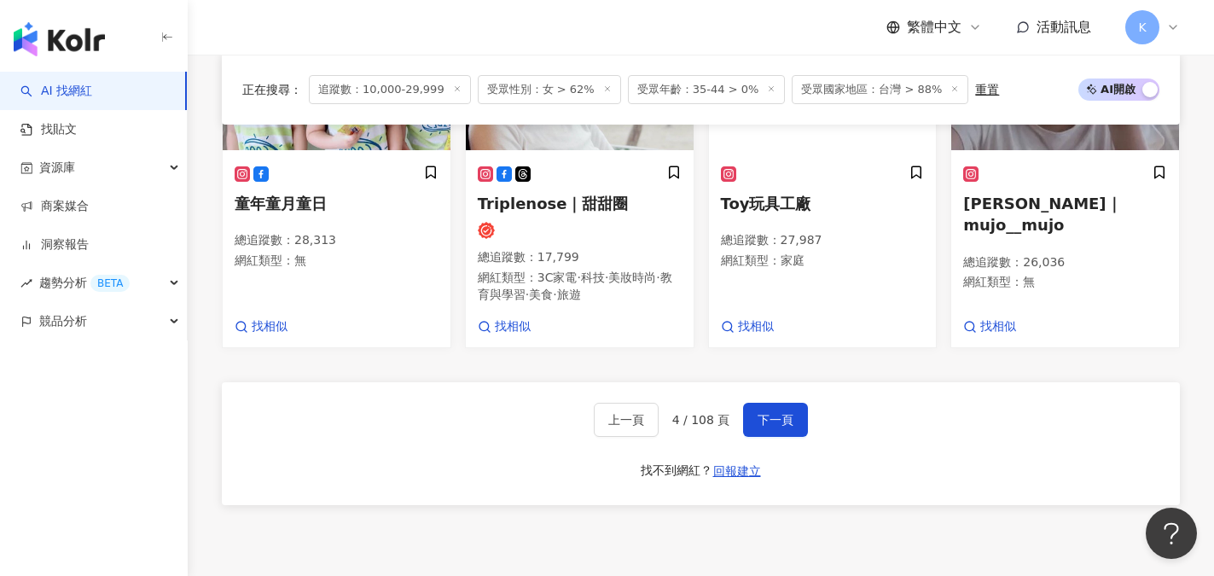
scroll to position [1518, 0]
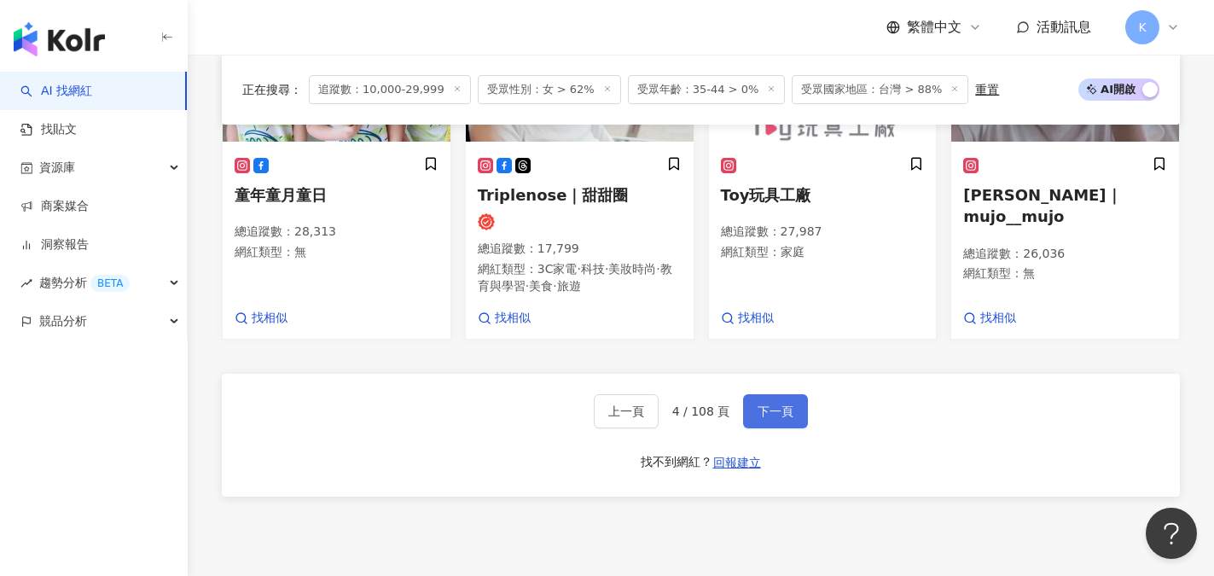
click at [779, 404] on span "下一頁" at bounding box center [775, 411] width 36 height 14
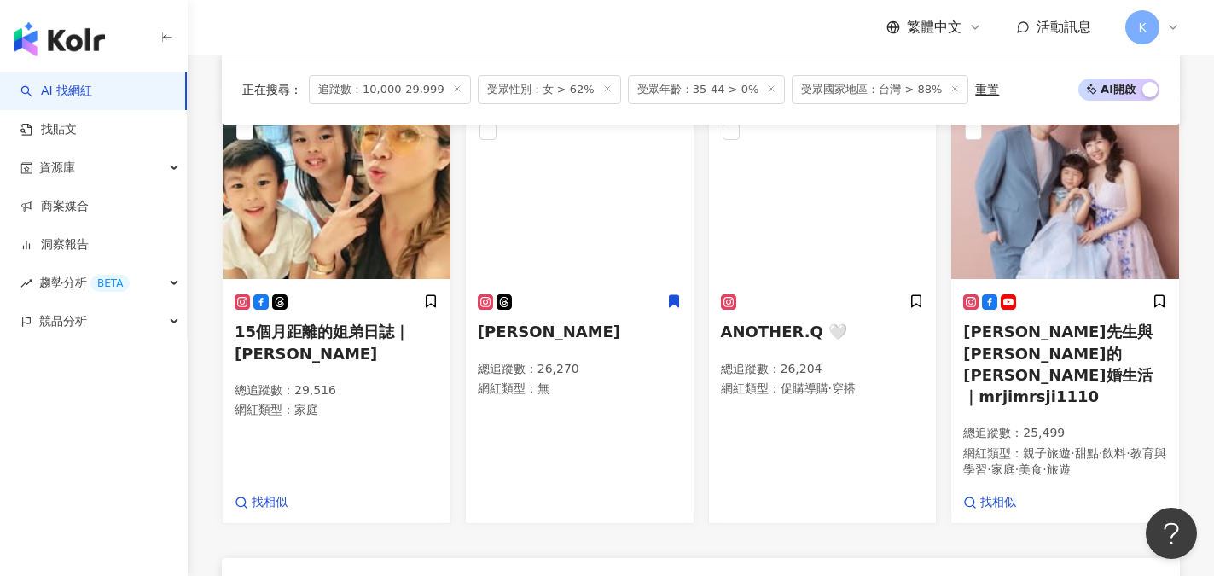
scroll to position [1407, 0]
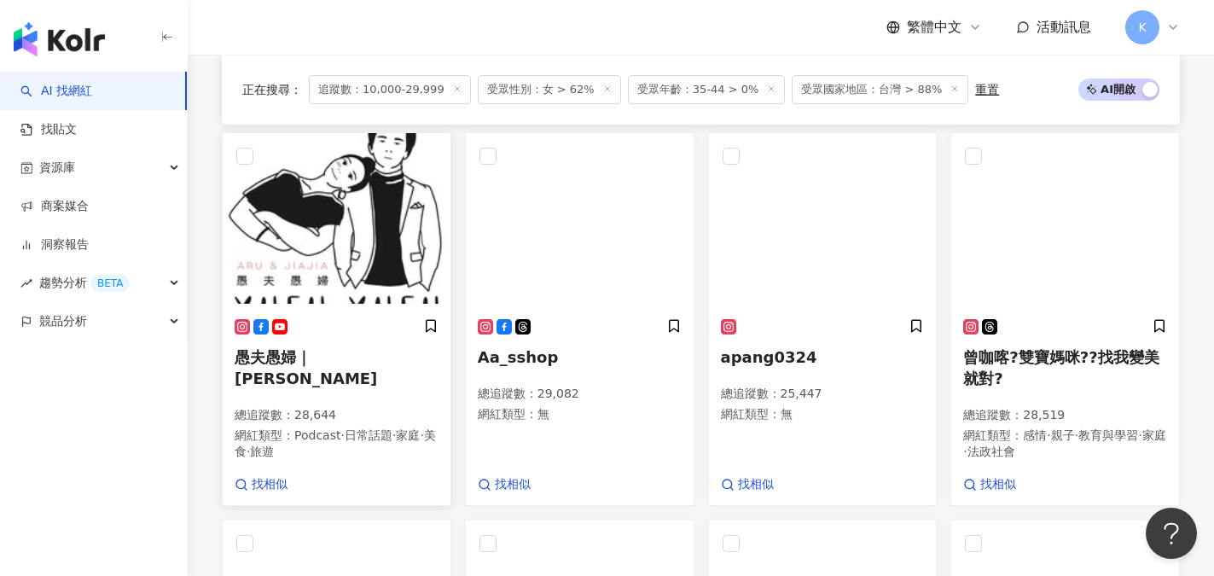
scroll to position [913, 0]
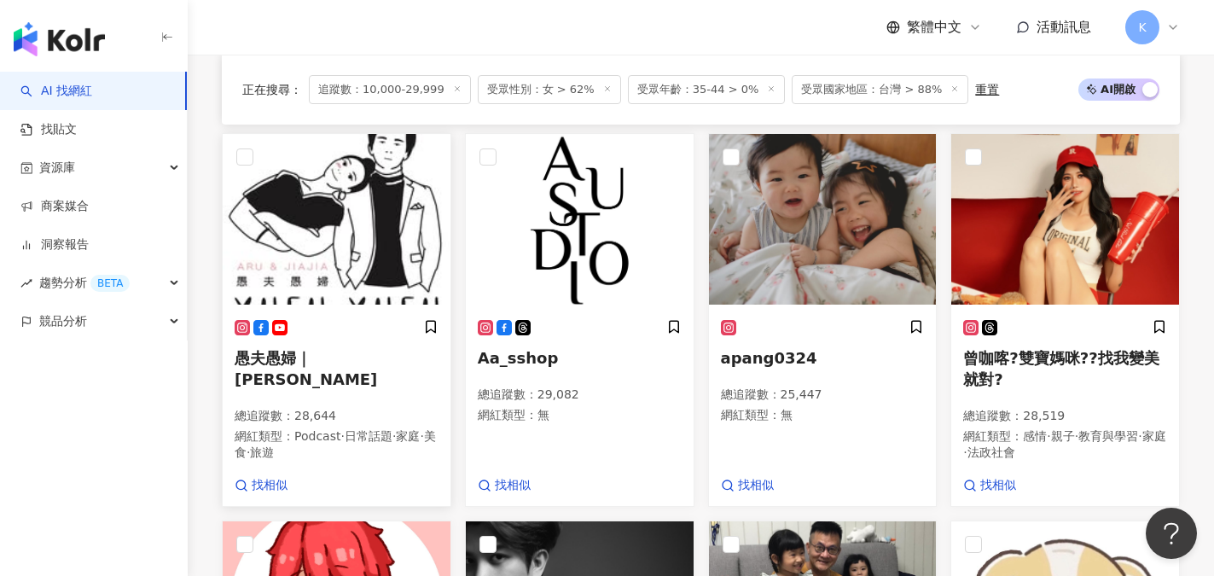
click at [262, 370] on span "愚夫愚婦｜yufuyufu_talkshow" at bounding box center [306, 368] width 142 height 39
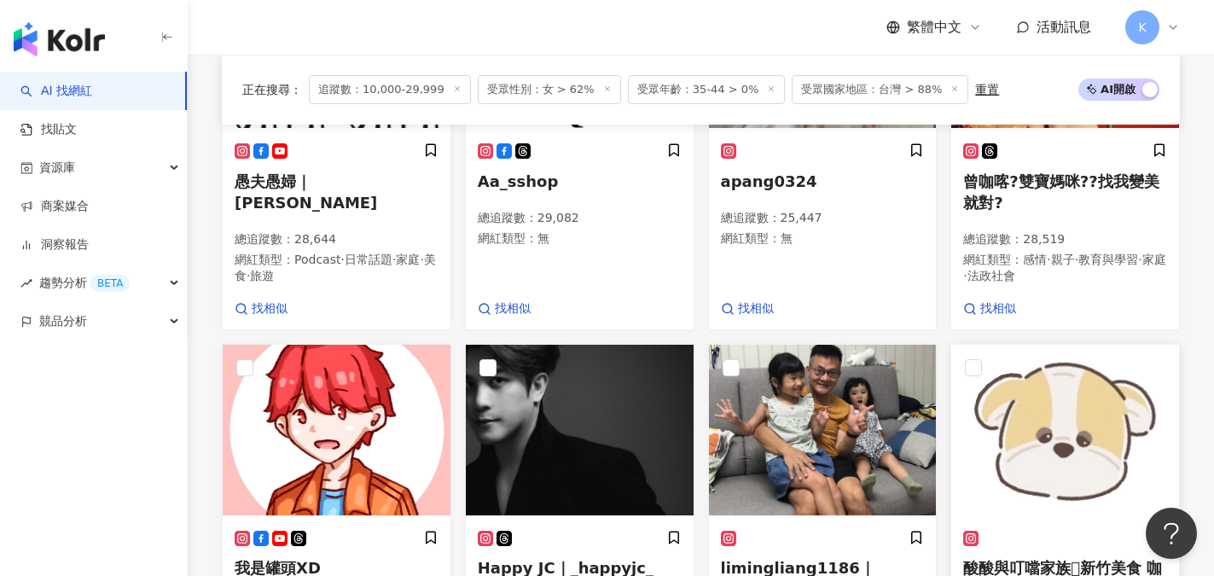
scroll to position [1340, 0]
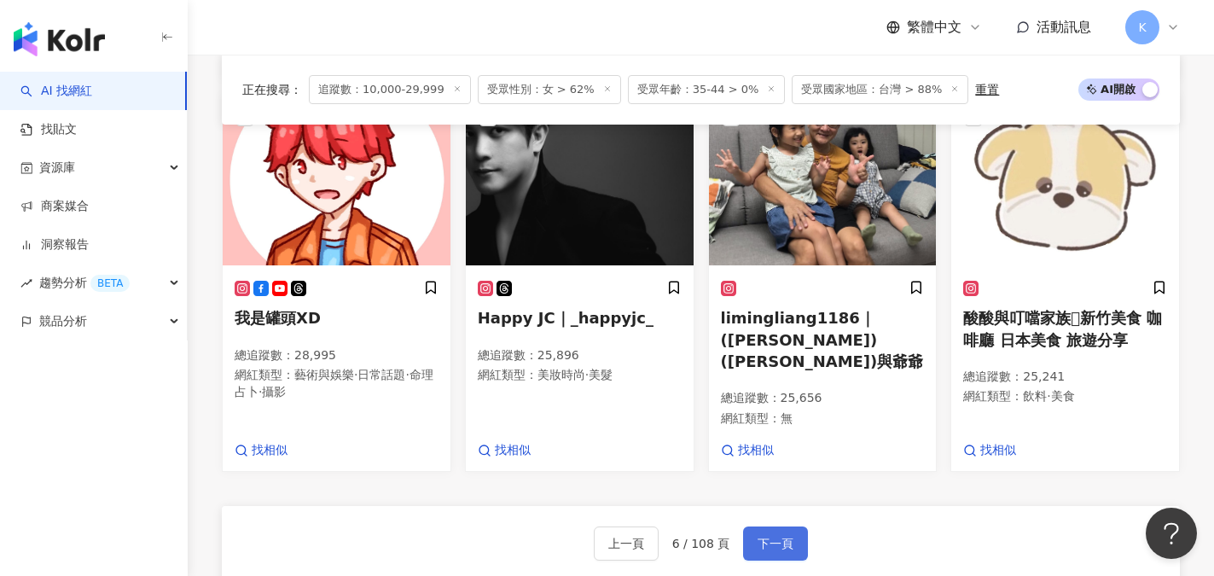
click at [779, 536] on span "下一頁" at bounding box center [775, 543] width 36 height 14
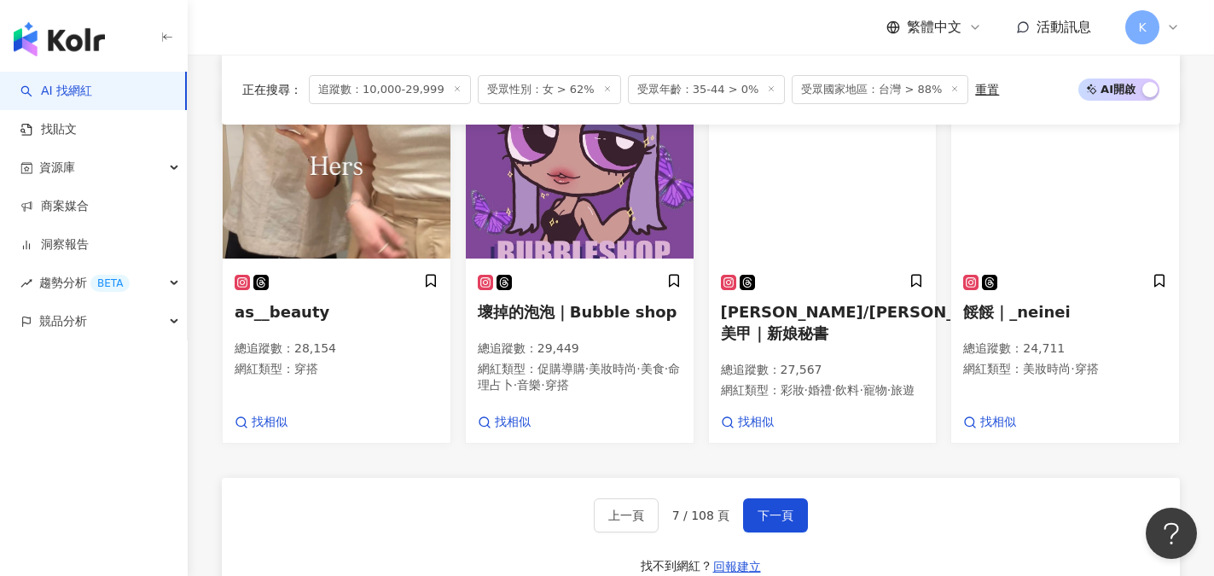
scroll to position [1386, 0]
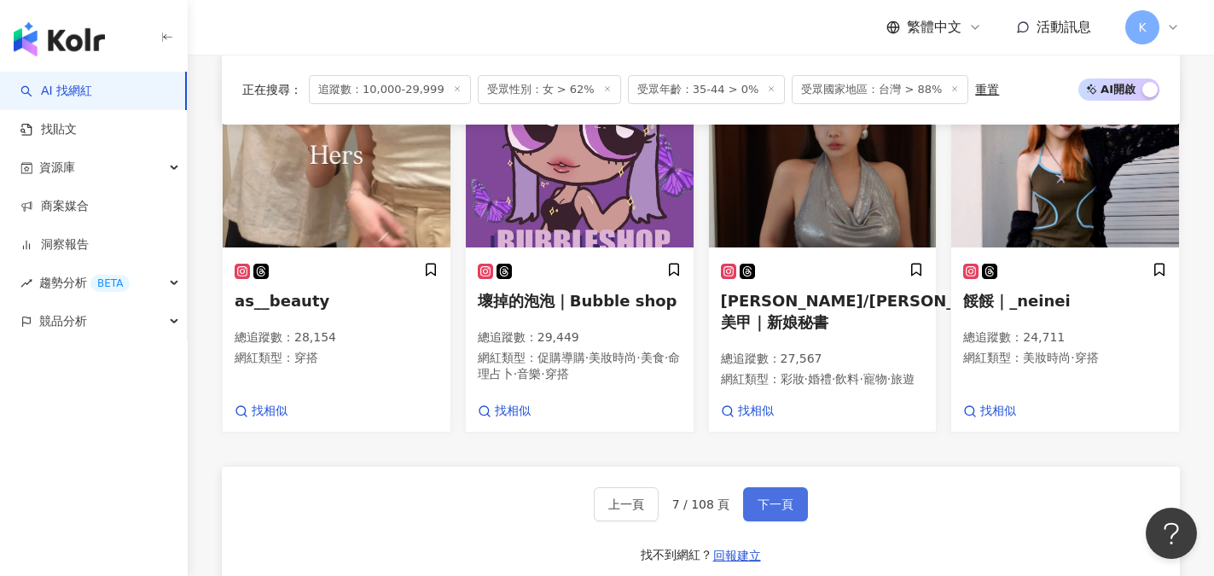
click at [775, 511] on span "下一頁" at bounding box center [775, 504] width 36 height 14
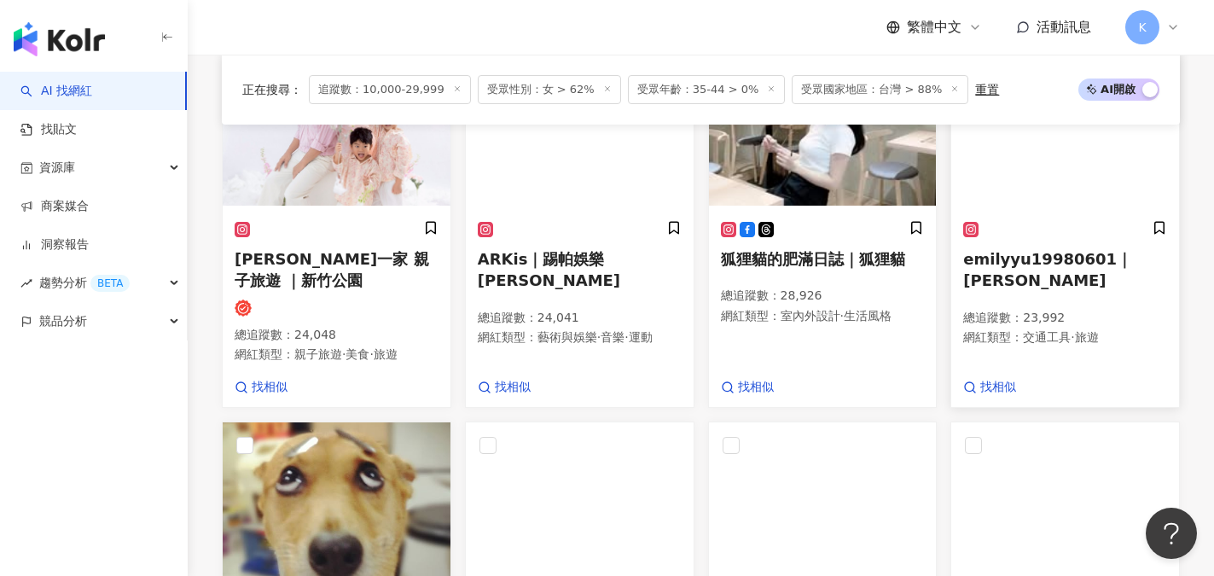
scroll to position [905, 0]
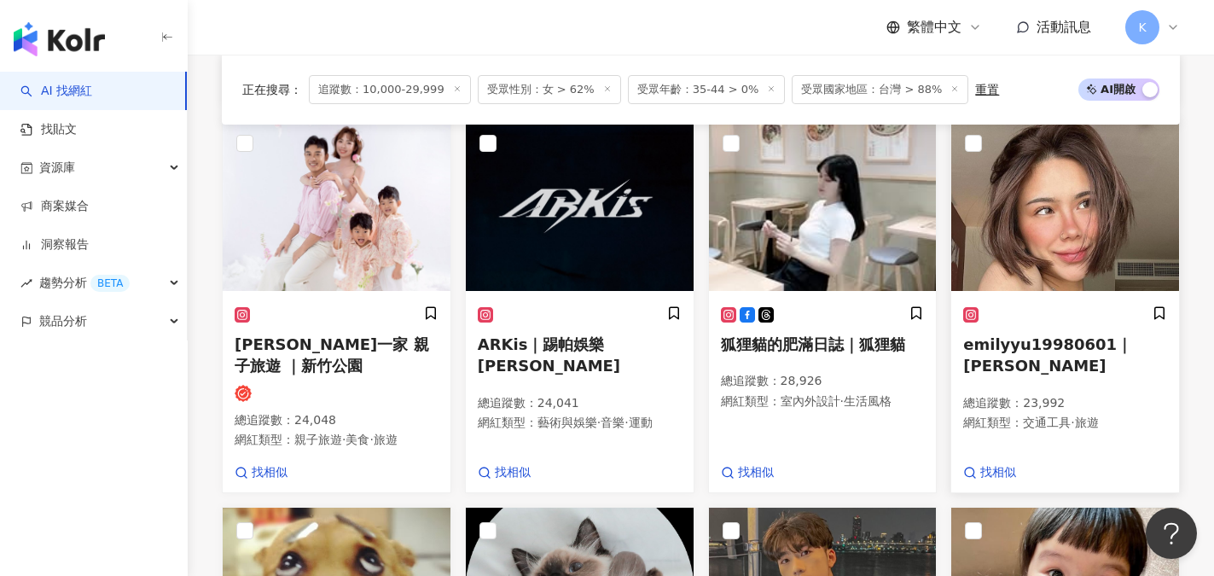
click at [1082, 356] on span "emilyyu19980601｜余非" at bounding box center [1047, 354] width 169 height 39
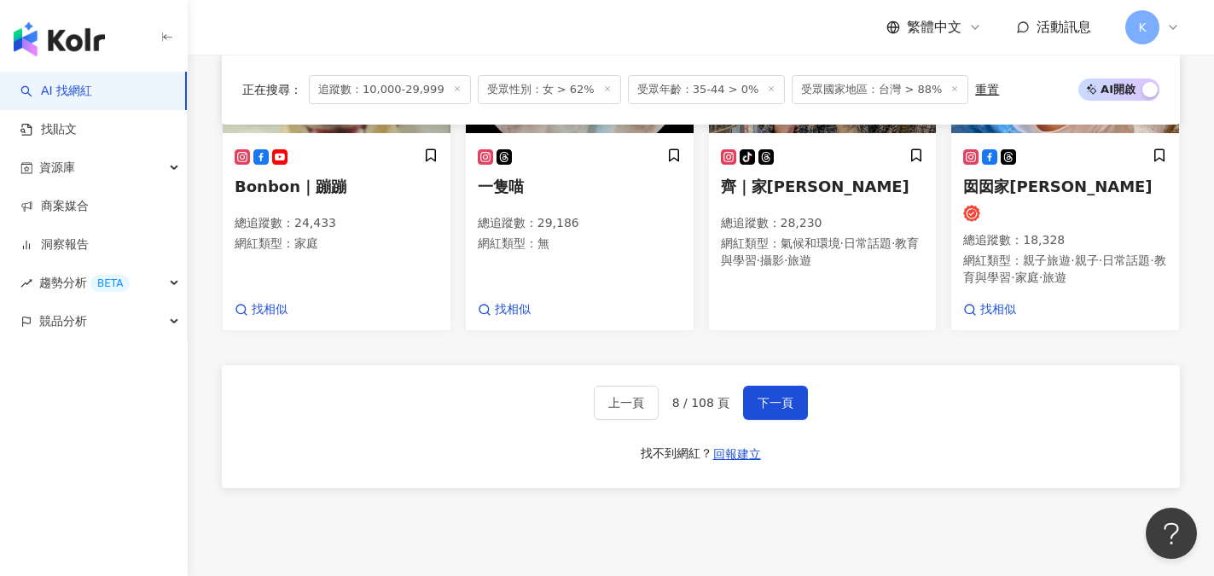
scroll to position [1502, 0]
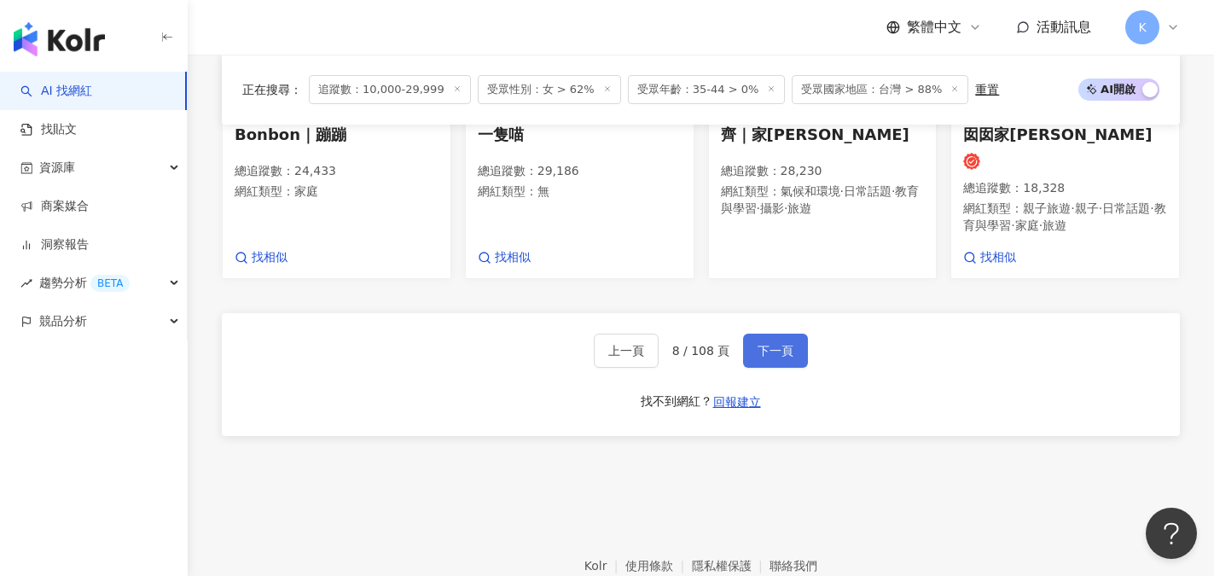
click at [779, 357] on span "下一頁" at bounding box center [775, 351] width 36 height 14
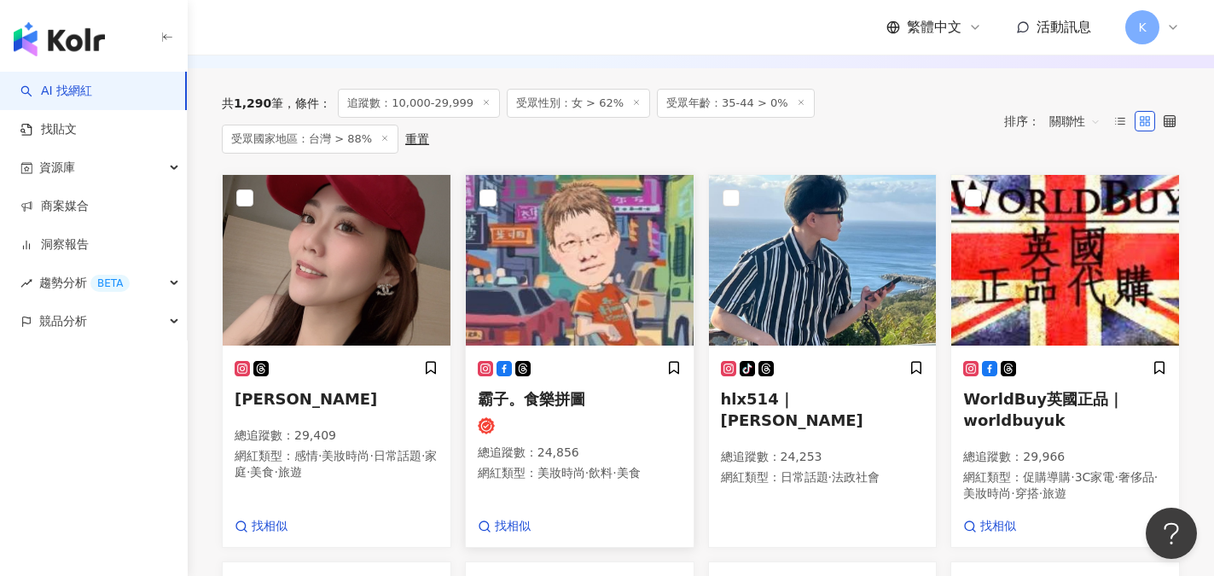
scroll to position [568, 0]
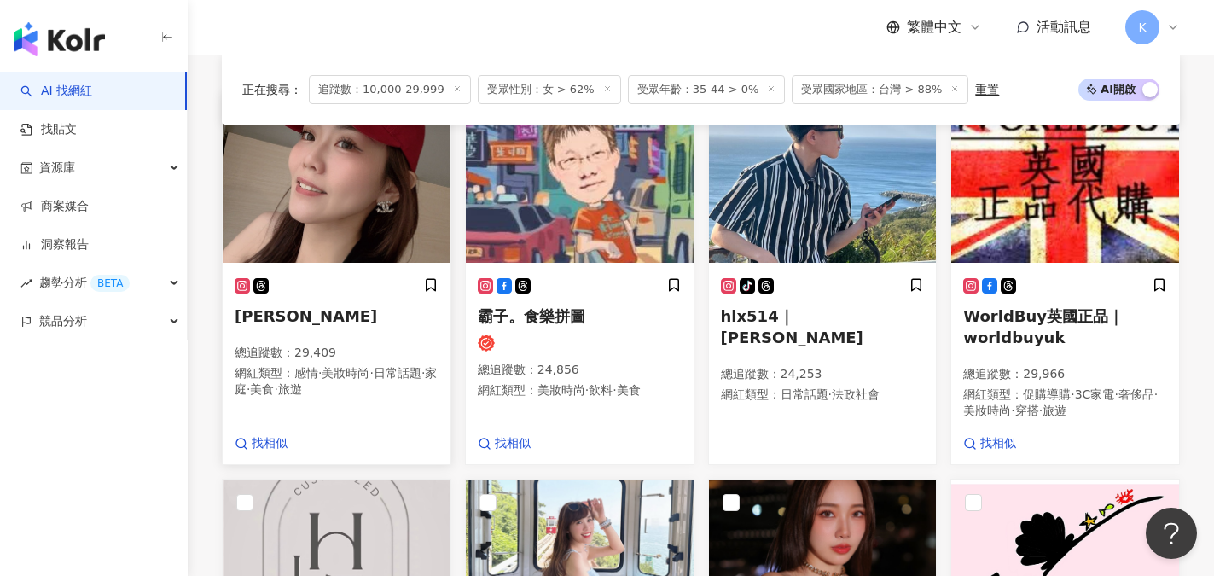
click at [276, 360] on p "總追蹤數 ： 29,409" at bounding box center [337, 353] width 204 height 17
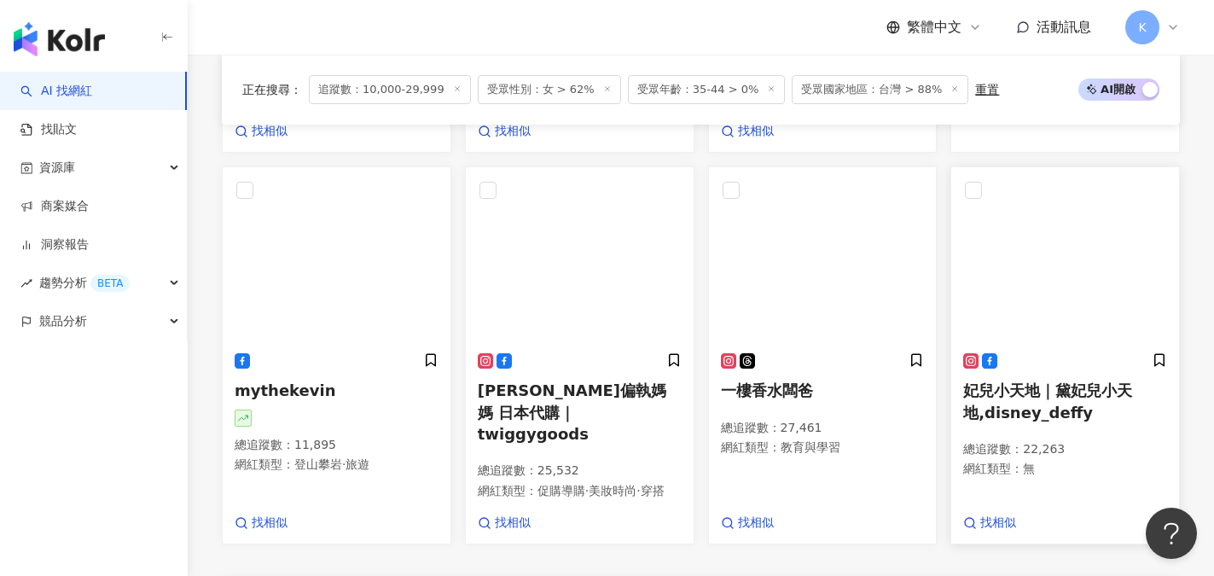
scroll to position [1591, 0]
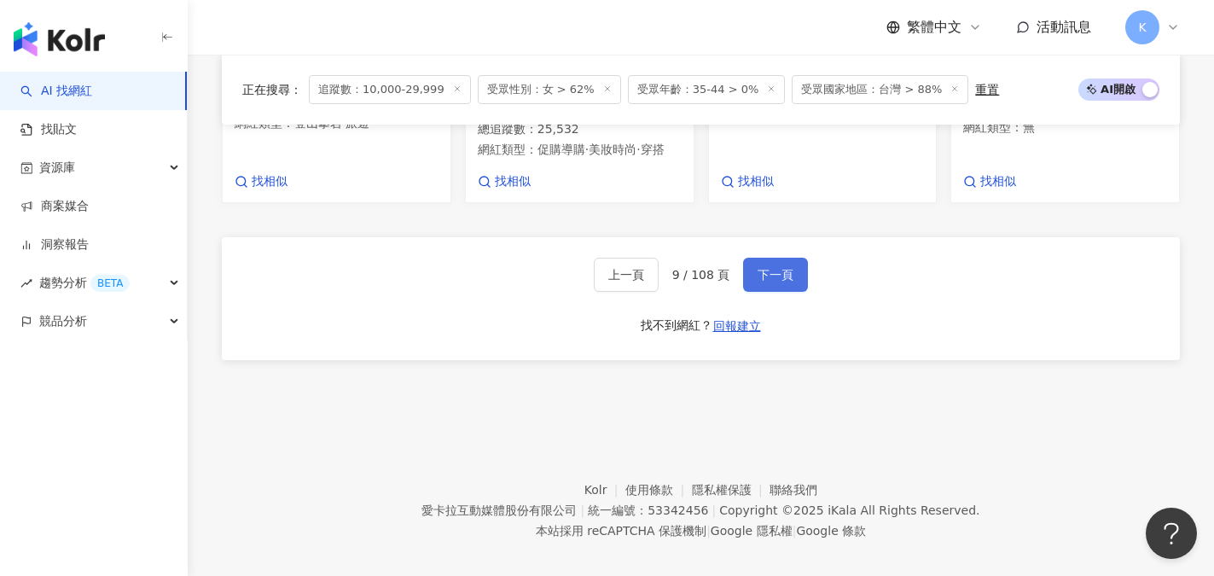
click at [764, 277] on span "下一頁" at bounding box center [775, 275] width 36 height 14
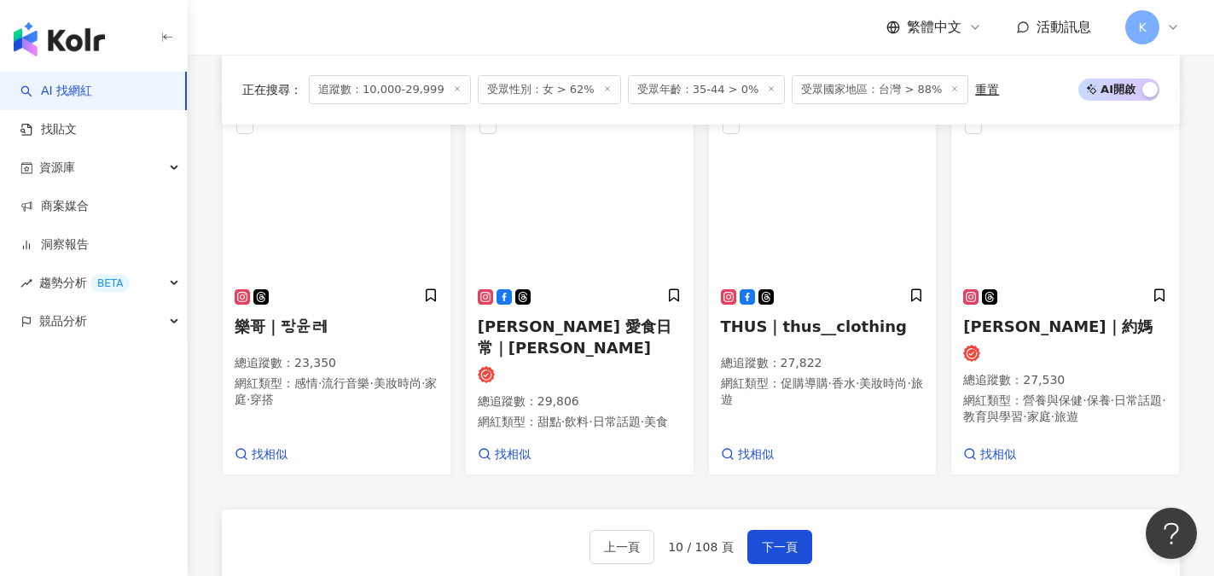
scroll to position [1347, 0]
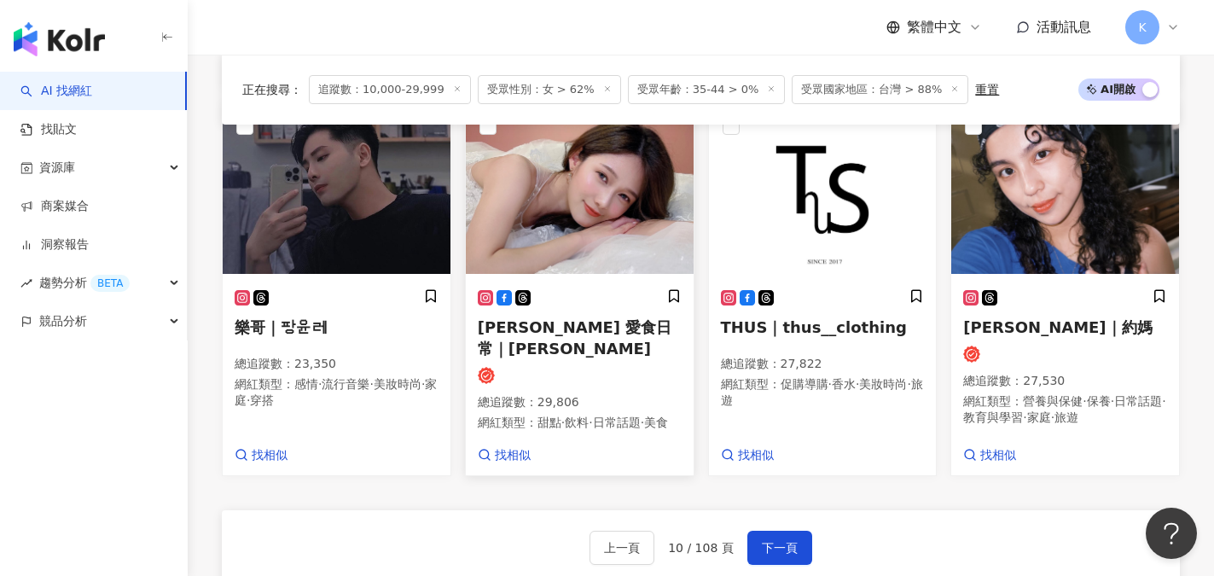
click at [524, 318] on span "郭穗 愛食日常｜郭穗" at bounding box center [575, 337] width 194 height 39
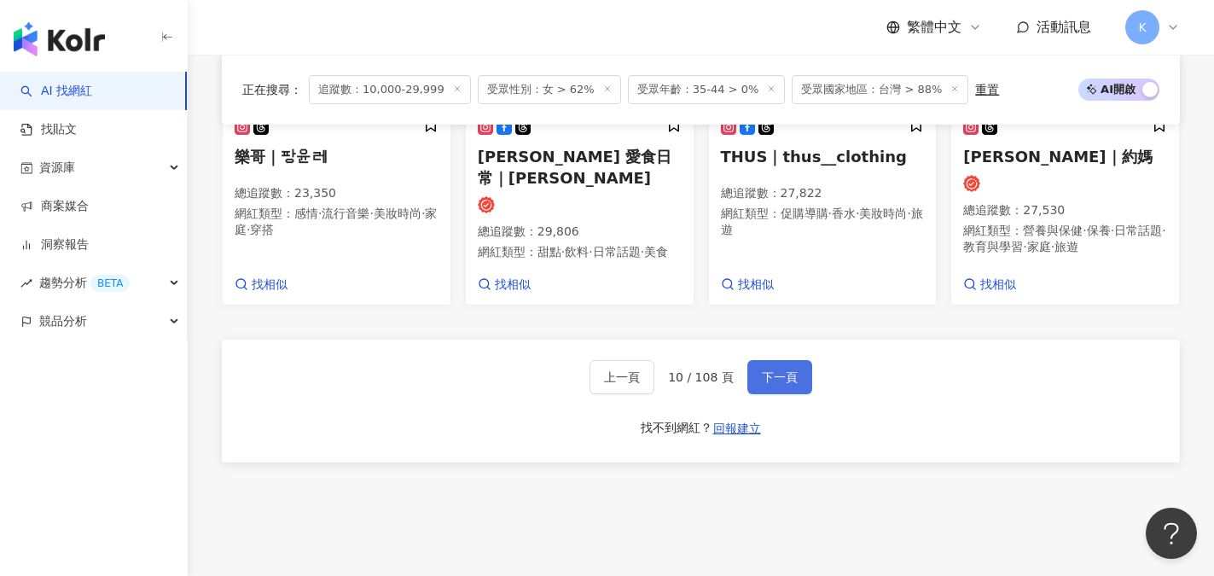
scroll to position [1518, 0]
click at [768, 370] on span "下一頁" at bounding box center [780, 377] width 36 height 14
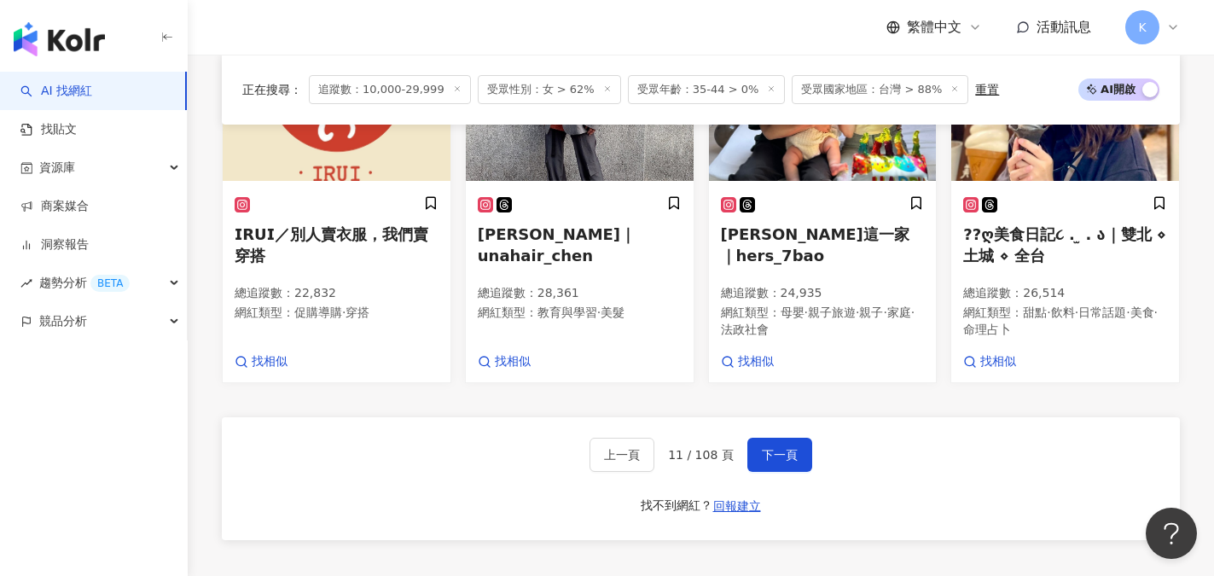
scroll to position [1442, 0]
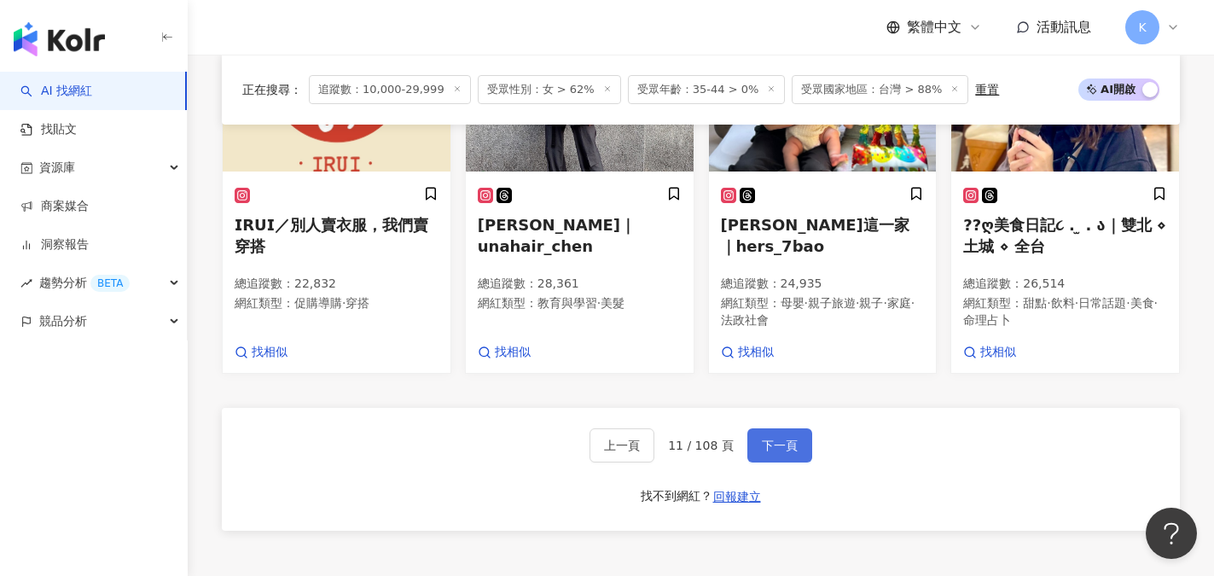
click at [782, 449] on span "下一頁" at bounding box center [780, 445] width 36 height 14
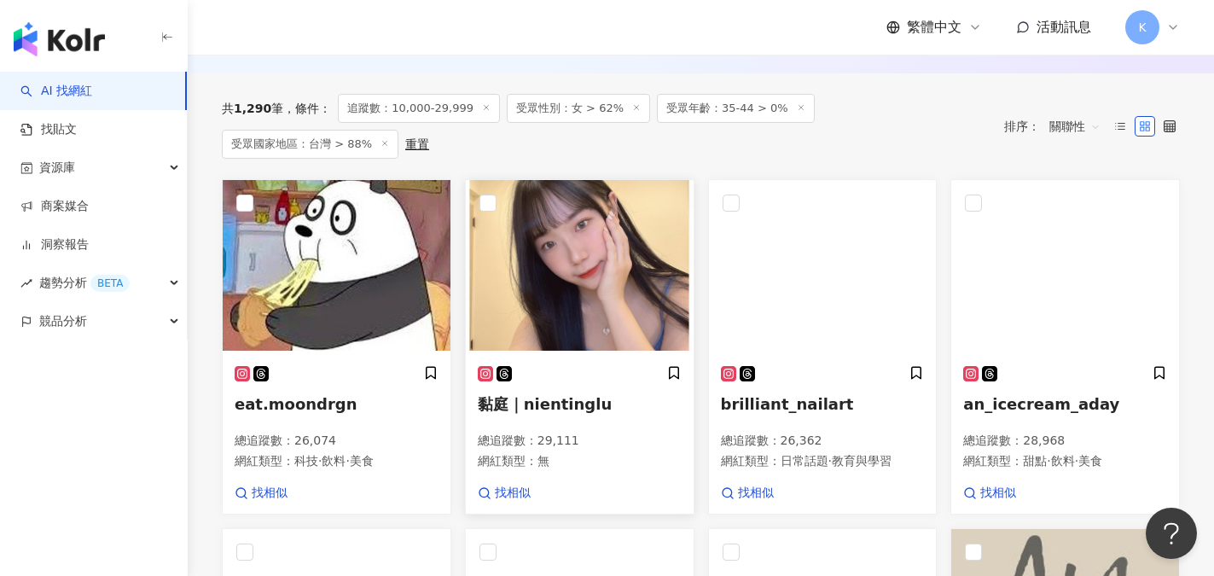
scroll to position [563, 0]
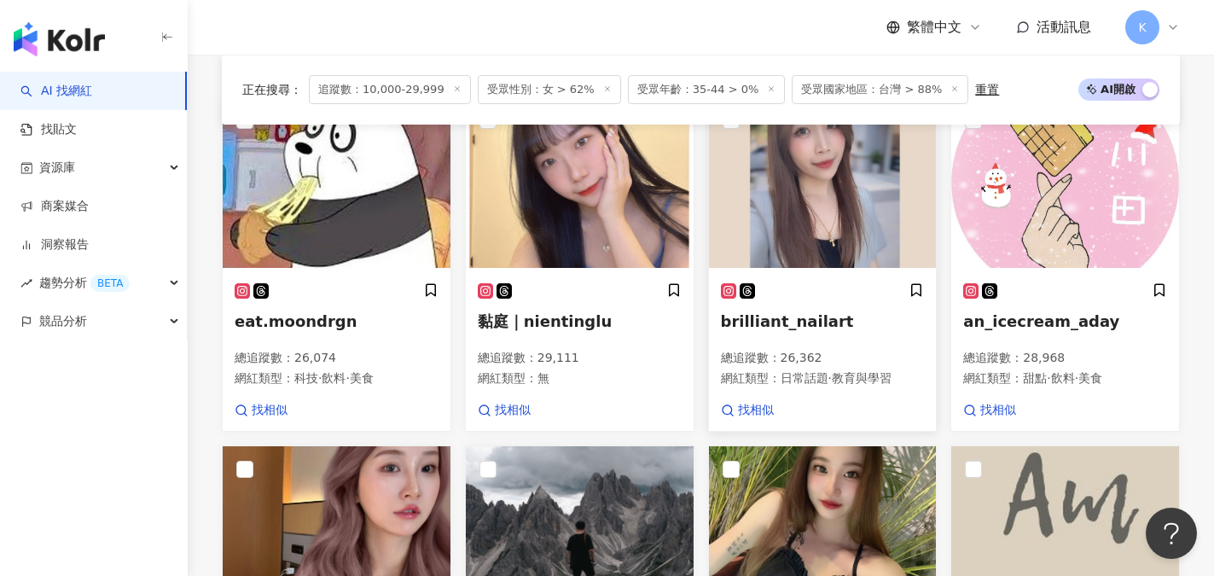
click at [855, 260] on img at bounding box center [823, 182] width 228 height 171
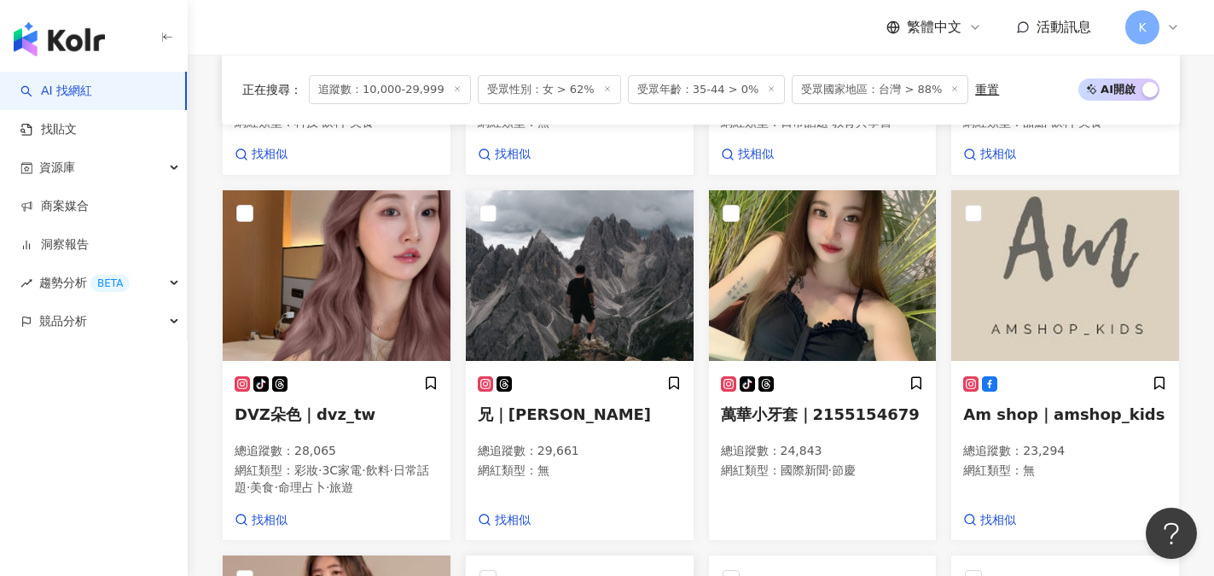
scroll to position [989, 0]
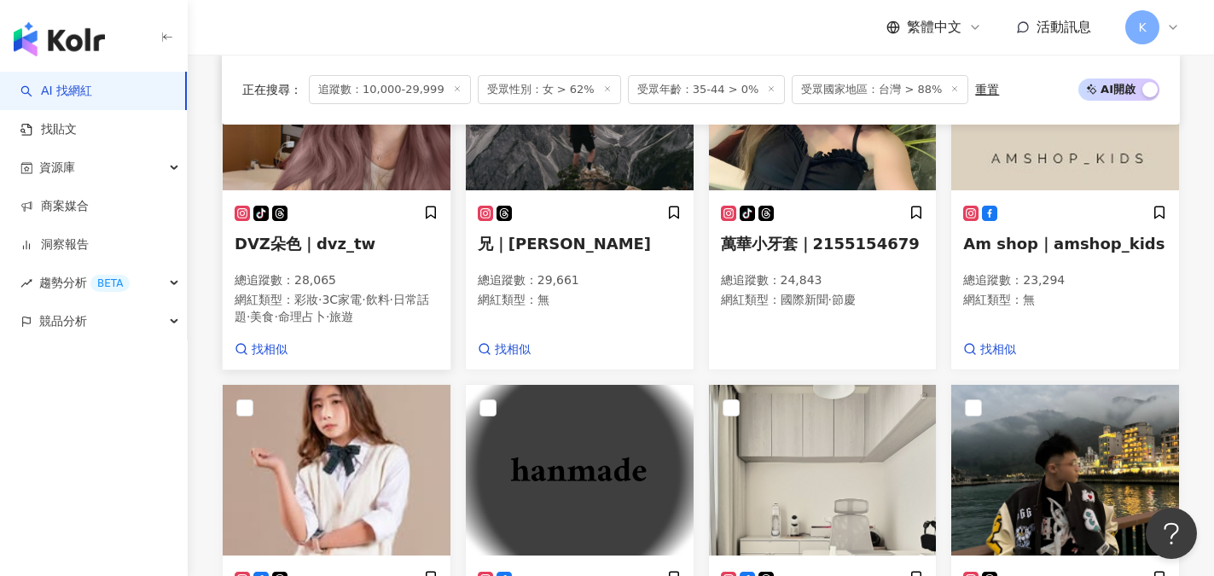
click at [310, 252] on span "DVZ朵色｜dvz_tw" at bounding box center [305, 244] width 141 height 18
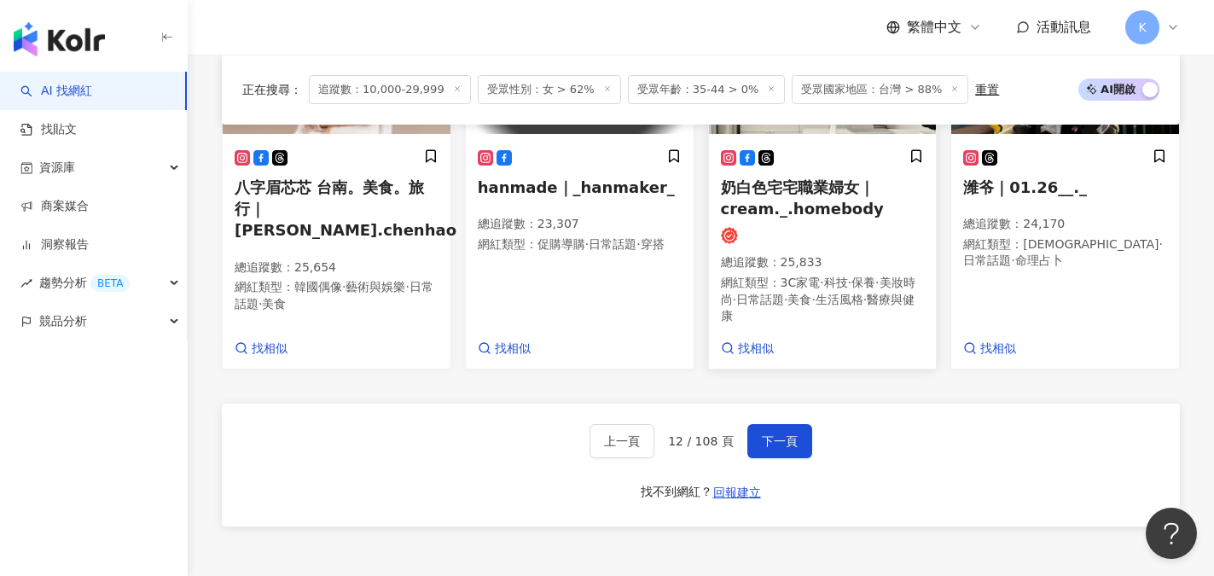
scroll to position [1416, 0]
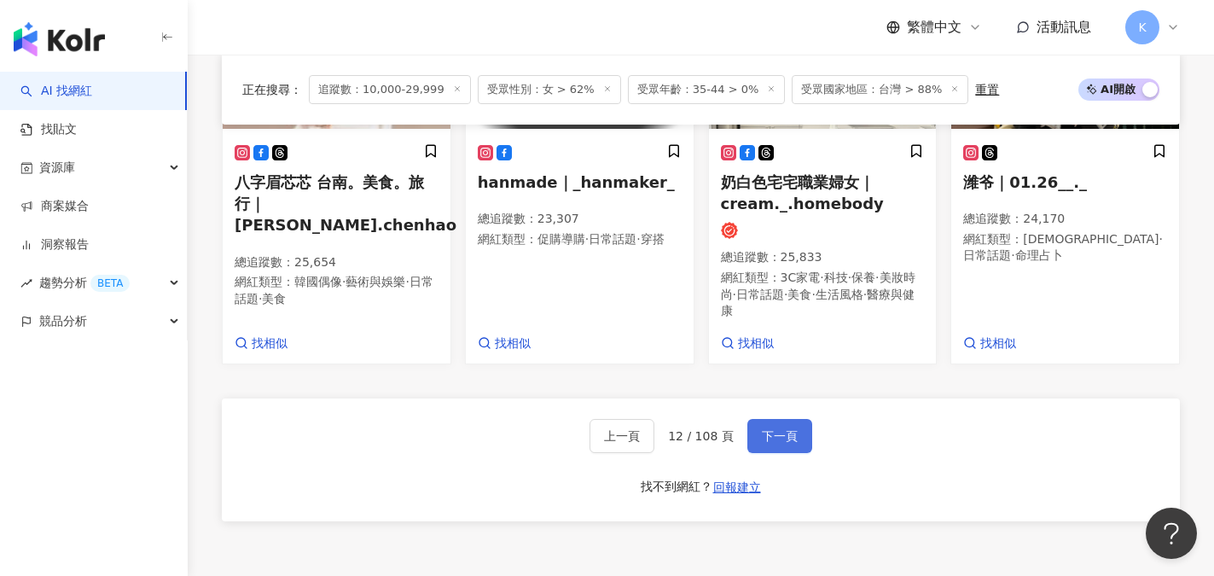
click at [781, 439] on span "下一頁" at bounding box center [780, 436] width 36 height 14
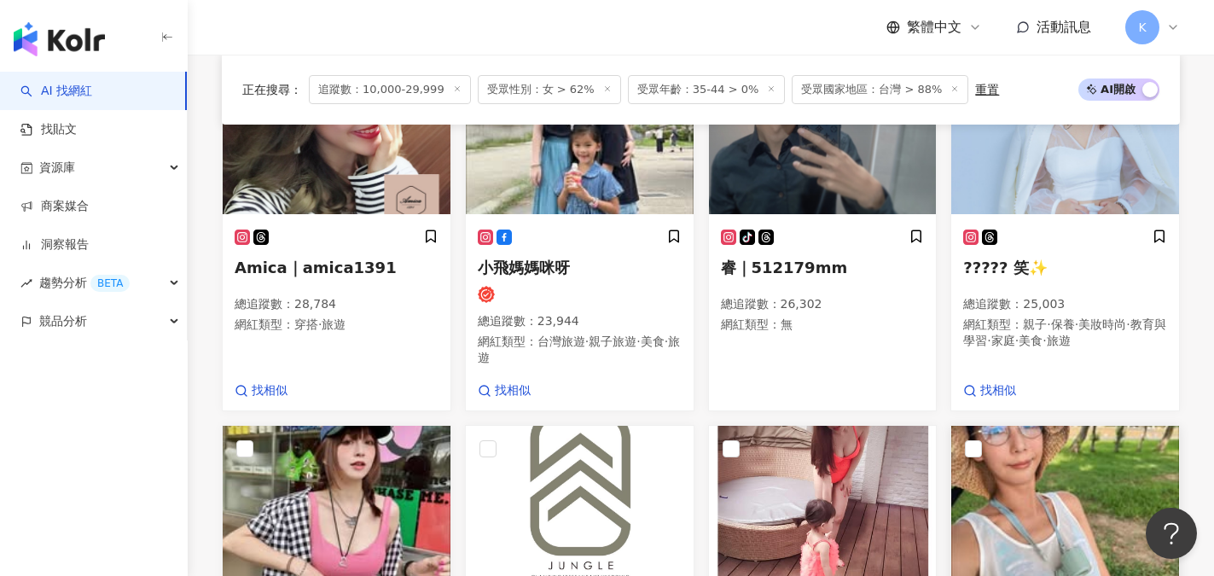
scroll to position [933, 0]
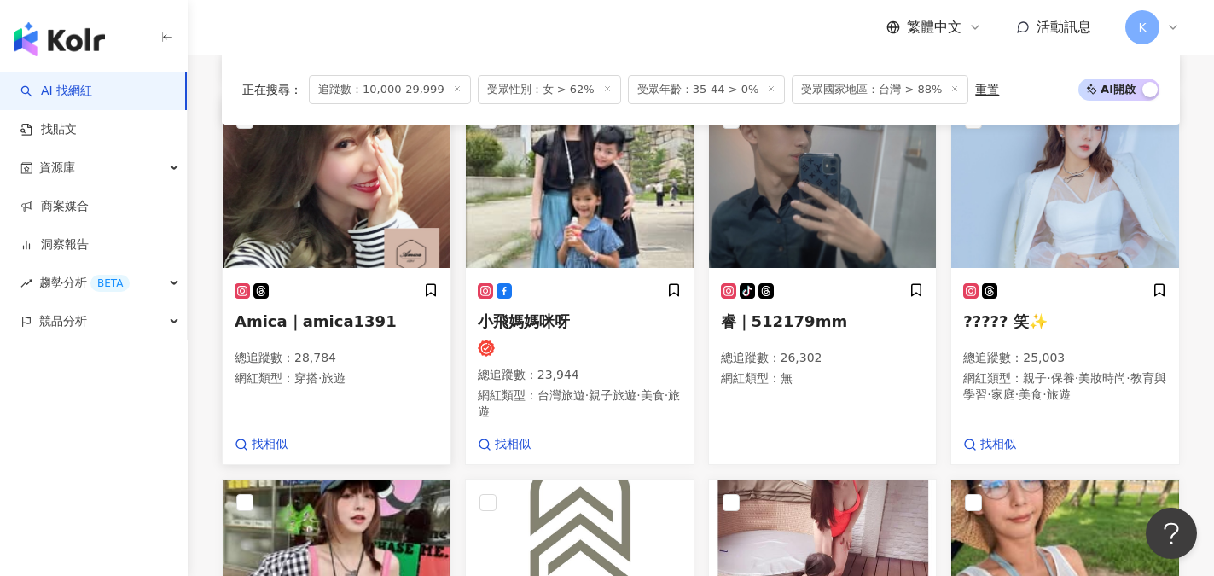
click at [339, 330] on span "Amica｜amica1391" at bounding box center [316, 321] width 162 height 18
click at [1002, 330] on span "????? 笑✨" at bounding box center [1005, 321] width 84 height 18
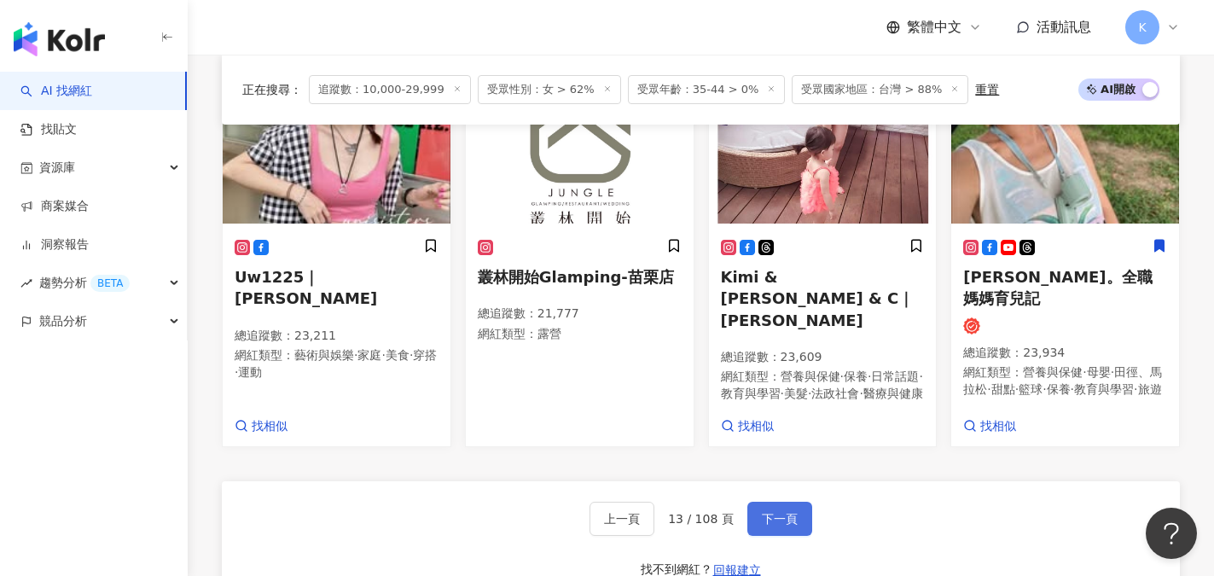
scroll to position [1445, 0]
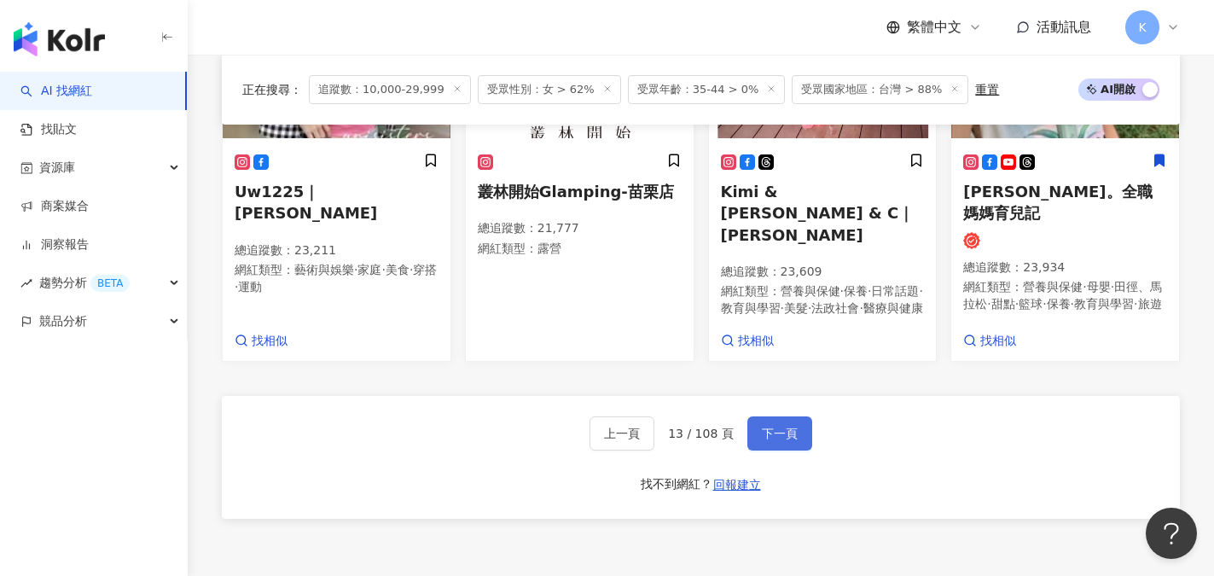
click at [763, 440] on span "下一頁" at bounding box center [780, 433] width 36 height 14
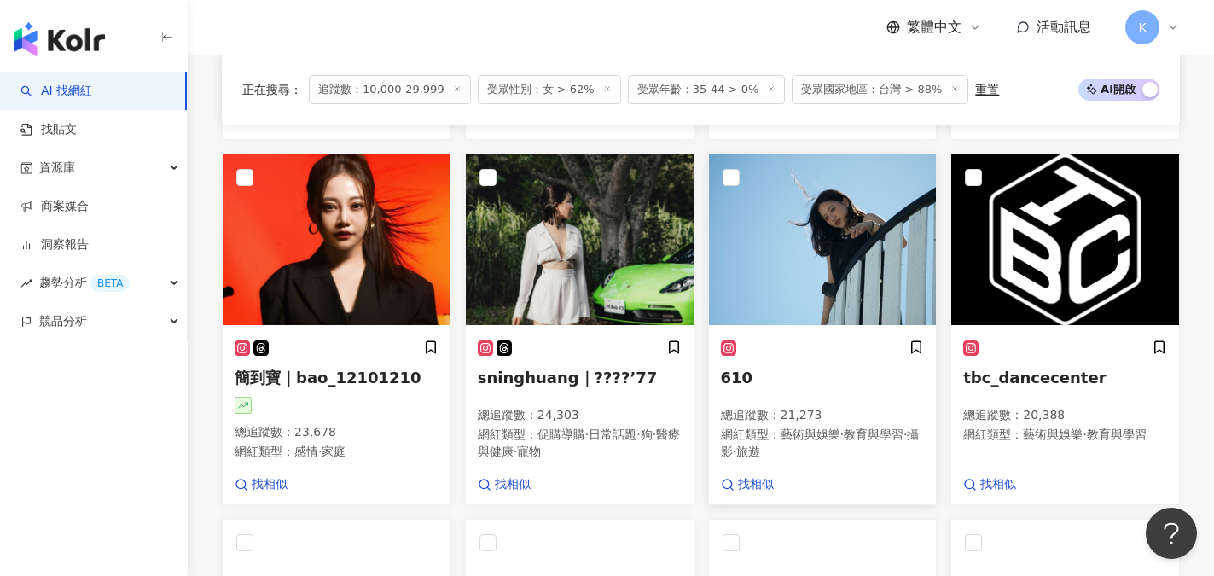
scroll to position [909, 0]
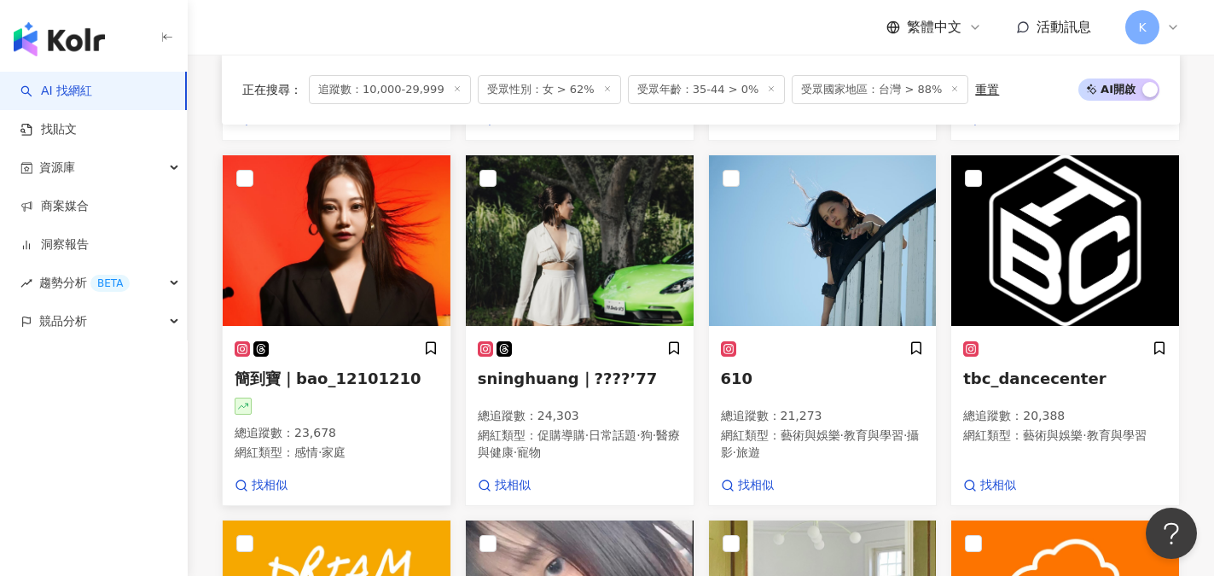
click at [331, 387] on span "簡到寶｜bao_12101210" at bounding box center [328, 378] width 187 height 18
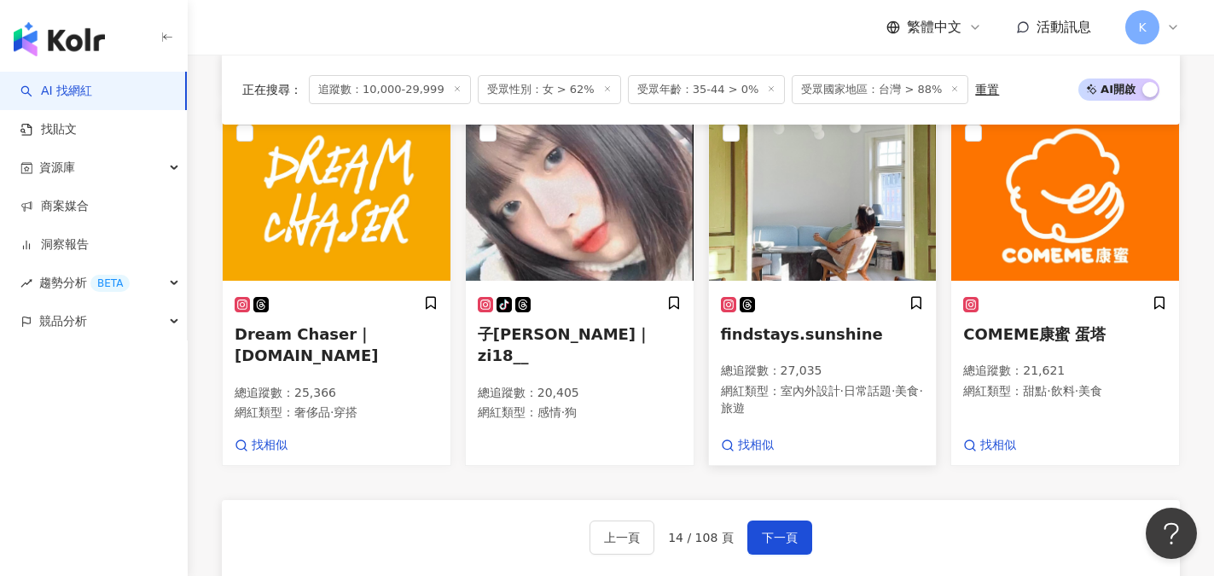
scroll to position [1336, 0]
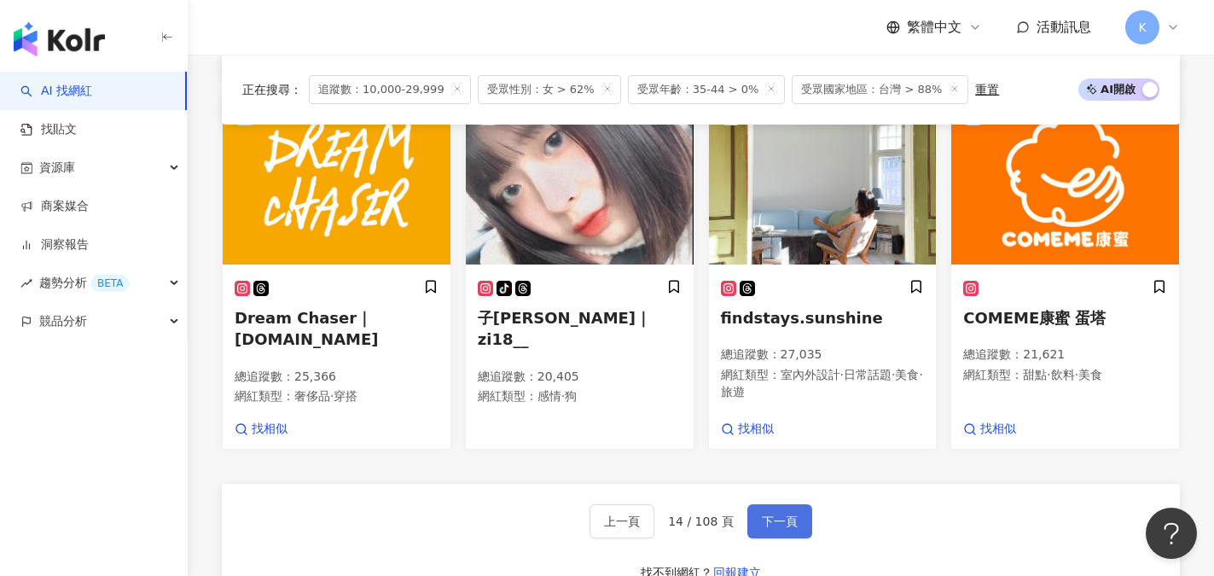
click at [775, 528] on span "下一頁" at bounding box center [780, 521] width 36 height 14
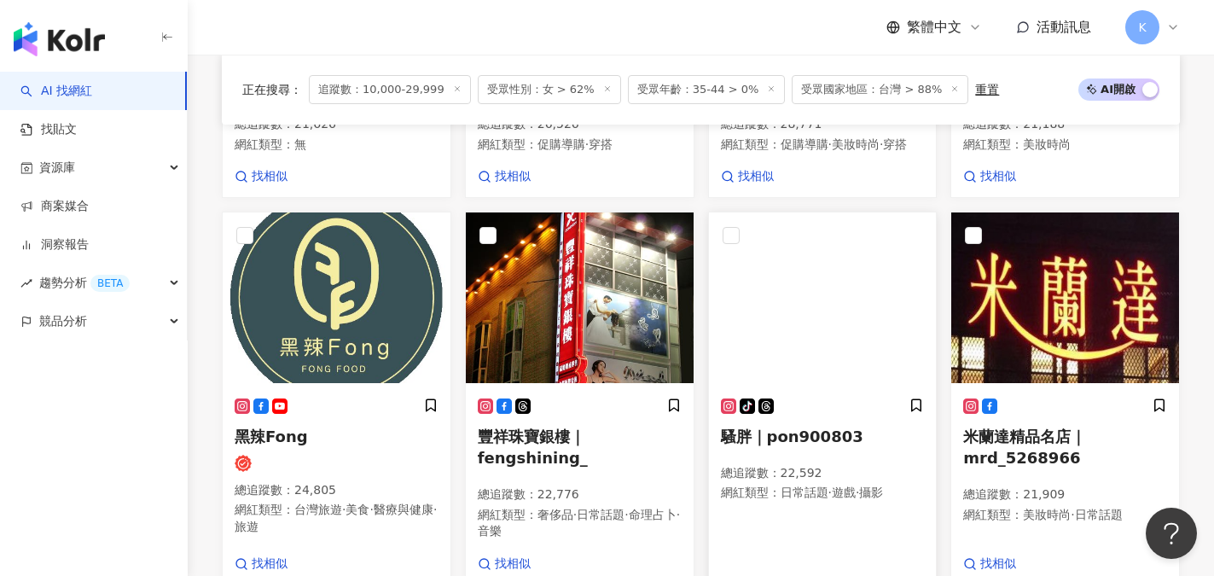
scroll to position [1337, 0]
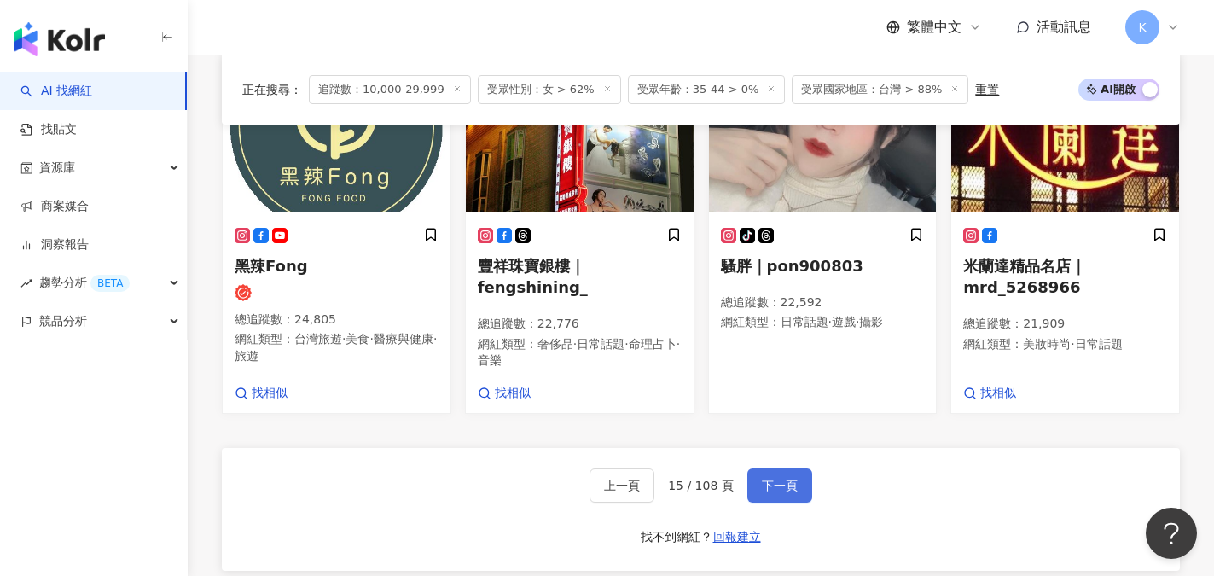
click at [783, 492] on span "下一頁" at bounding box center [780, 485] width 36 height 14
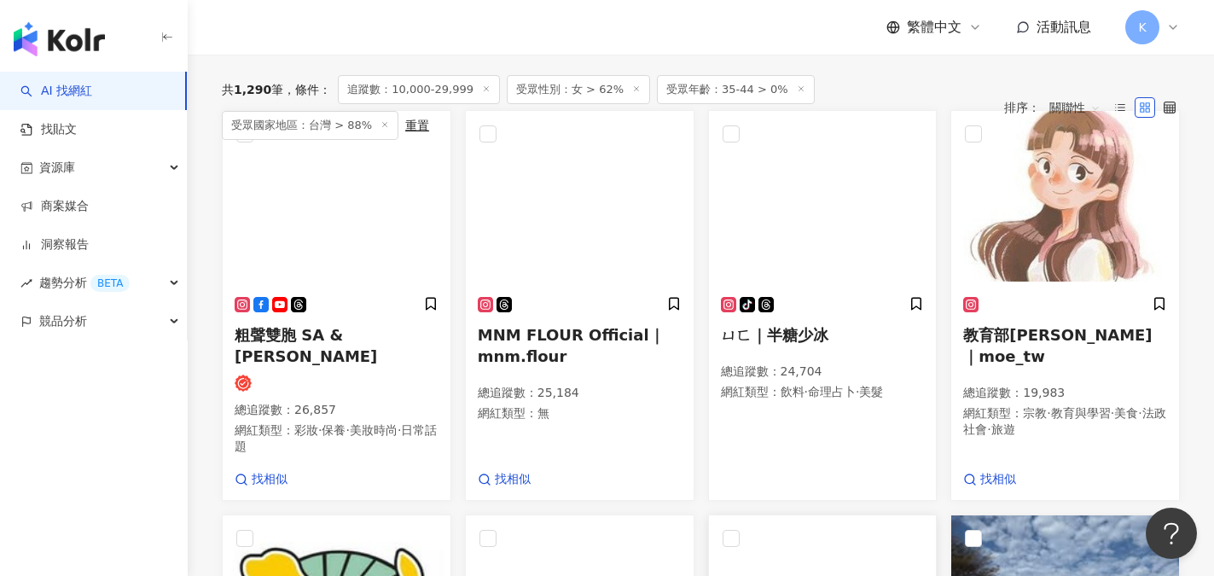
scroll to position [530, 0]
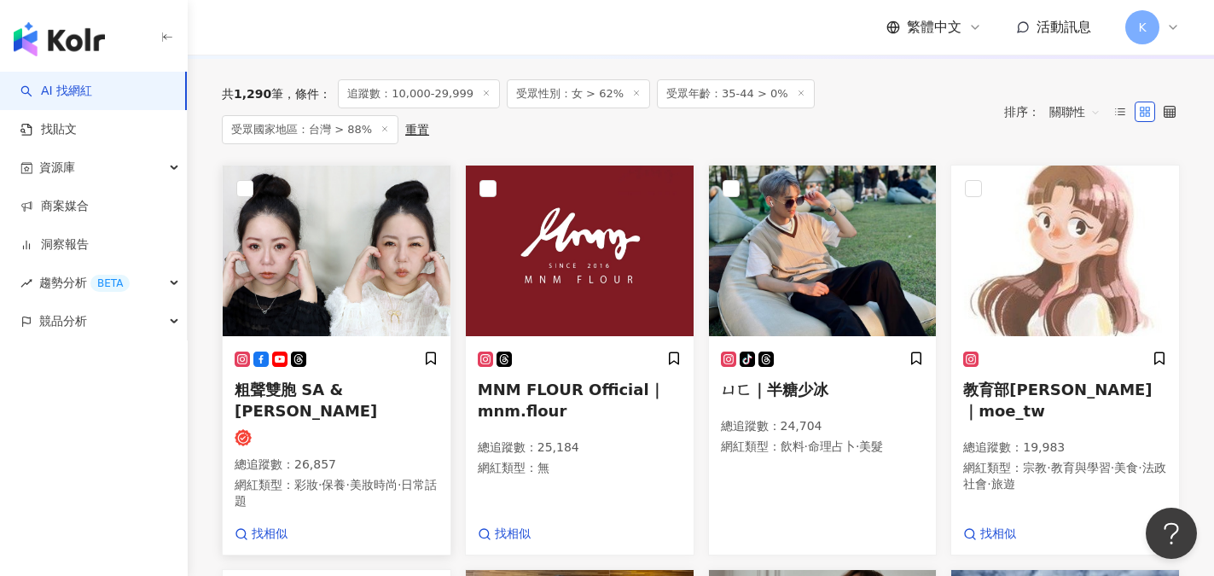
click at [334, 390] on span "粗聲雙胞 SA & SAM" at bounding box center [306, 399] width 142 height 39
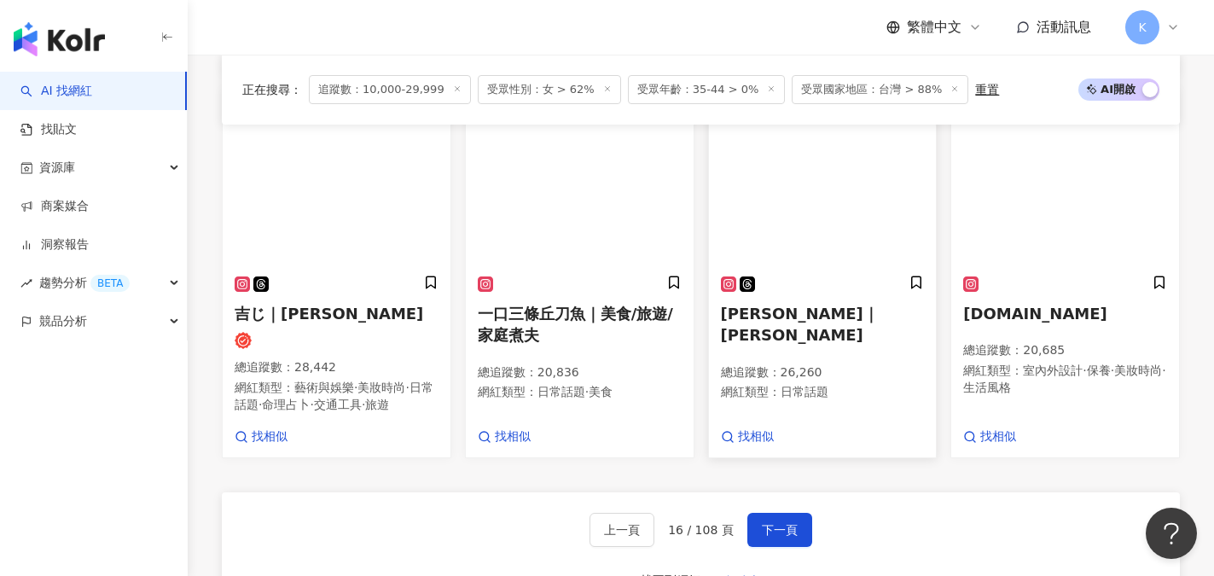
scroll to position [1383, 0]
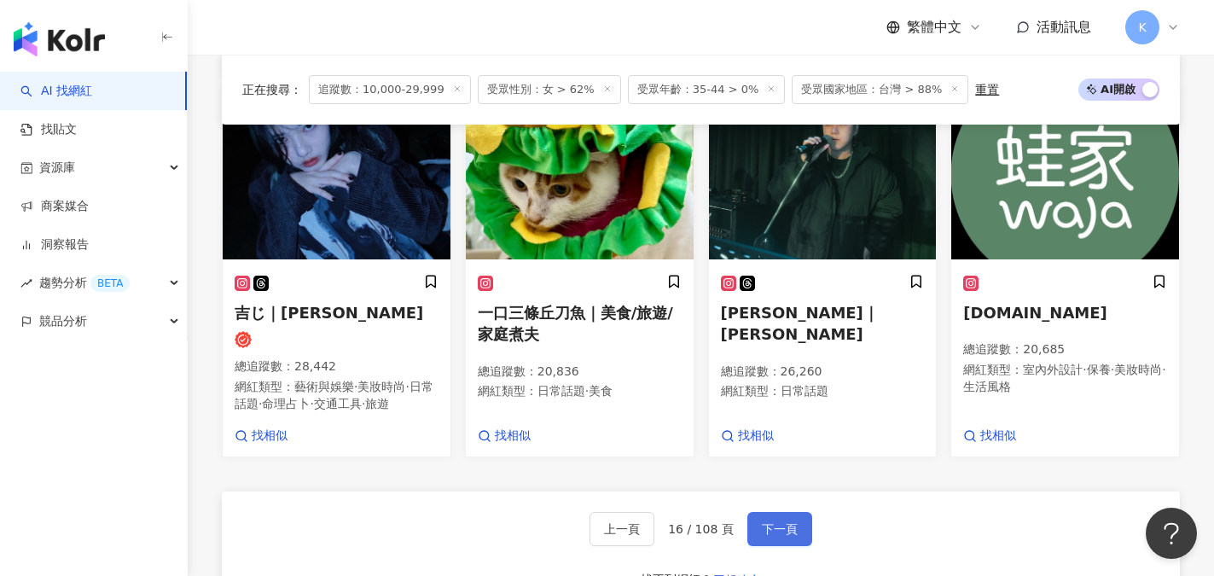
click at [769, 522] on span "下一頁" at bounding box center [780, 529] width 36 height 14
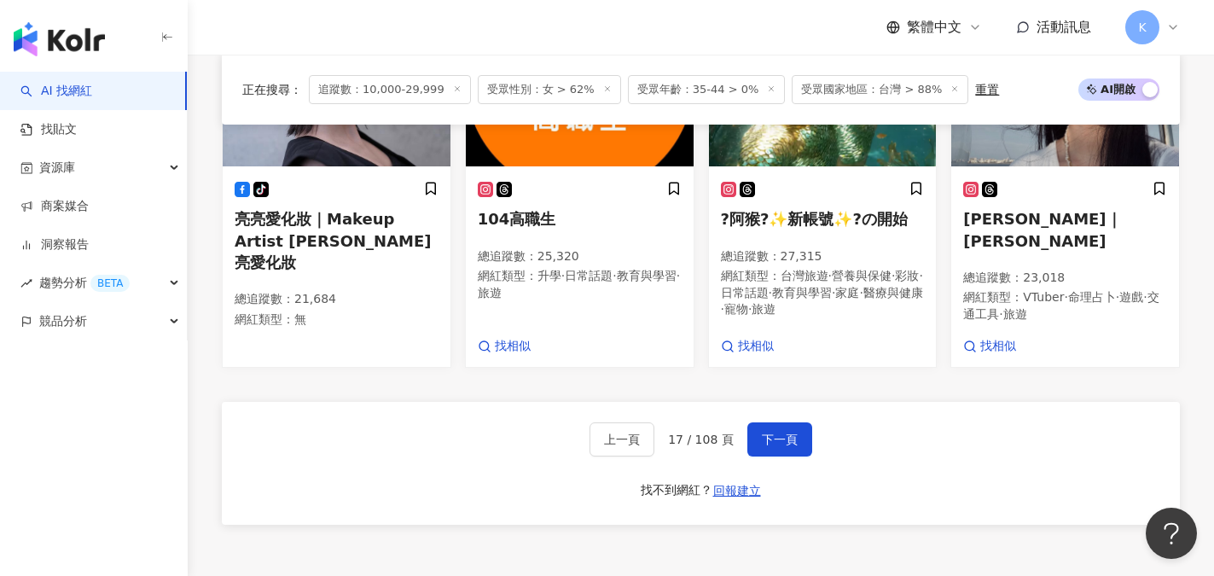
scroll to position [1643, 0]
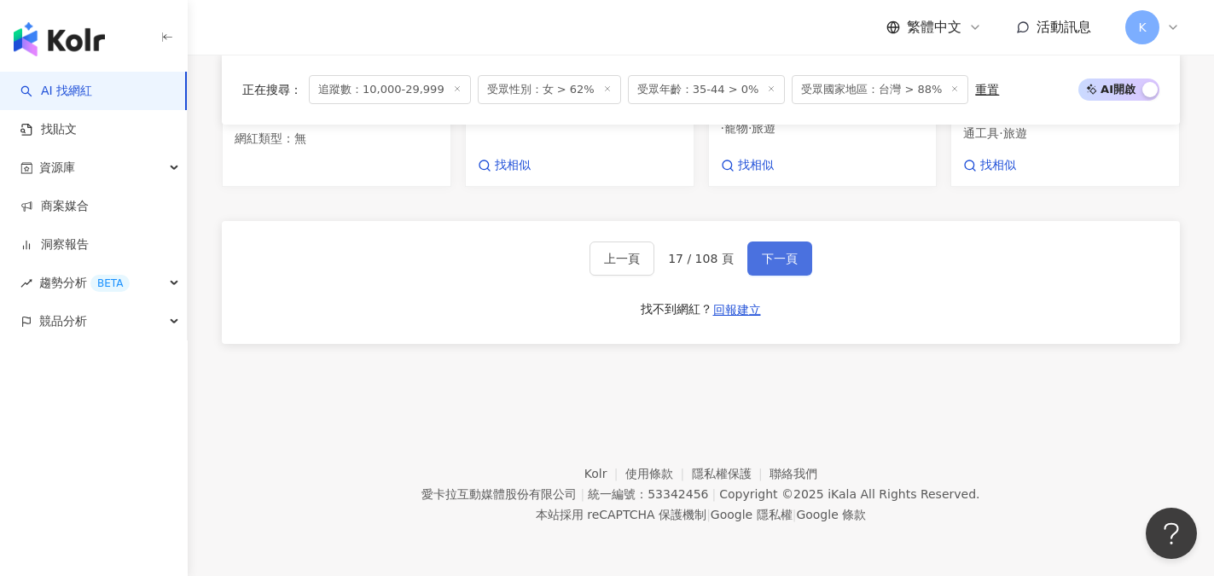
click at [790, 263] on span "下一頁" at bounding box center [780, 259] width 36 height 14
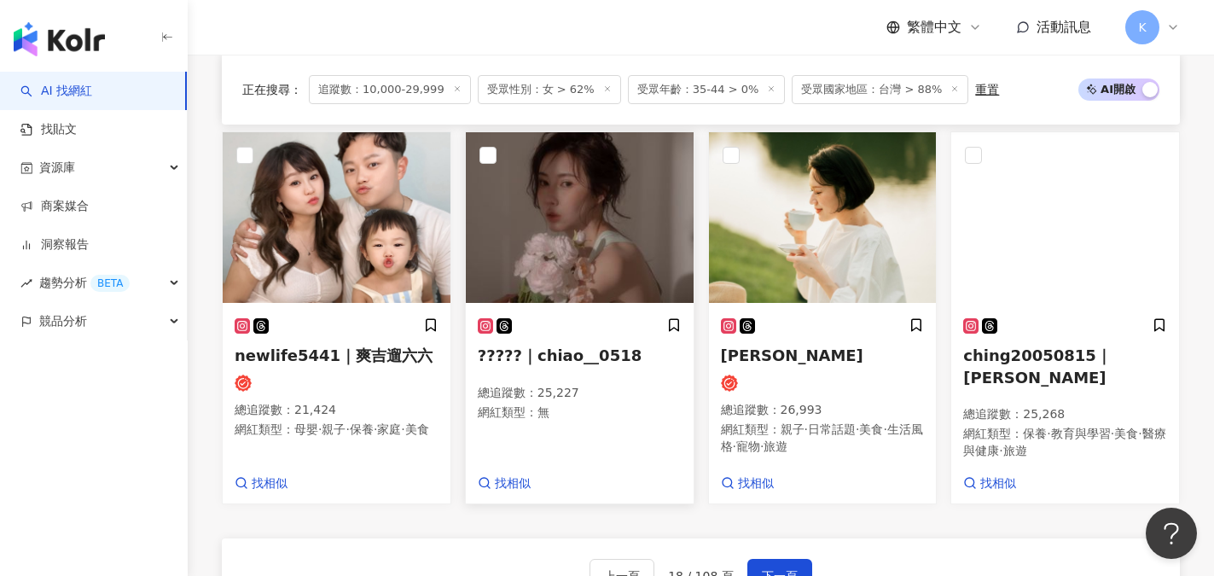
scroll to position [1302, 0]
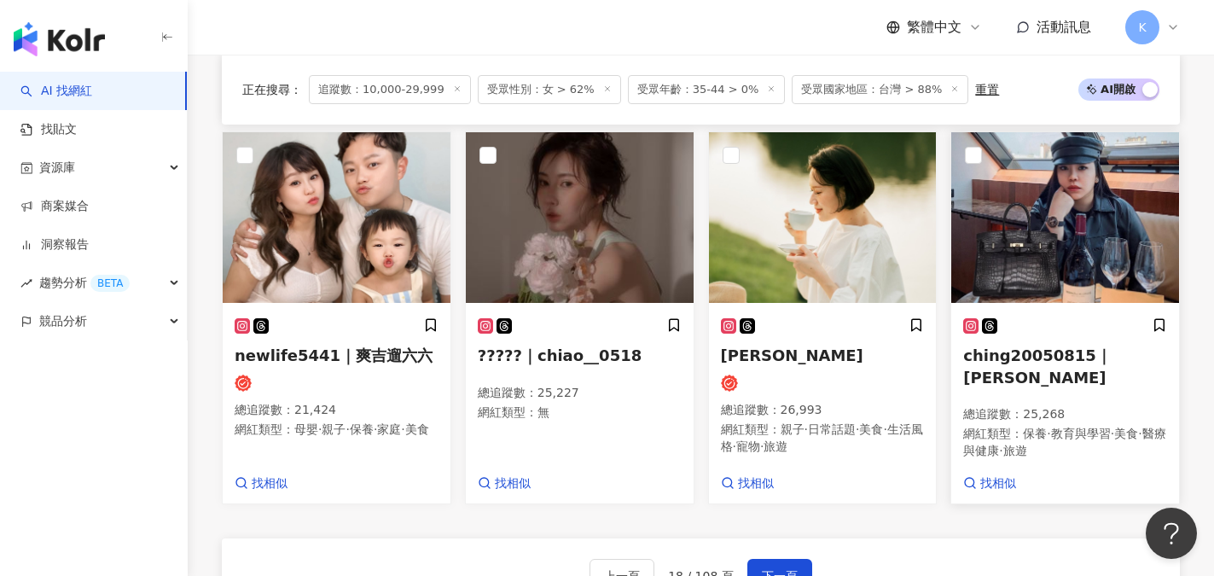
click at [1111, 385] on span "ching20050815｜呂喬旻" at bounding box center [1037, 365] width 148 height 39
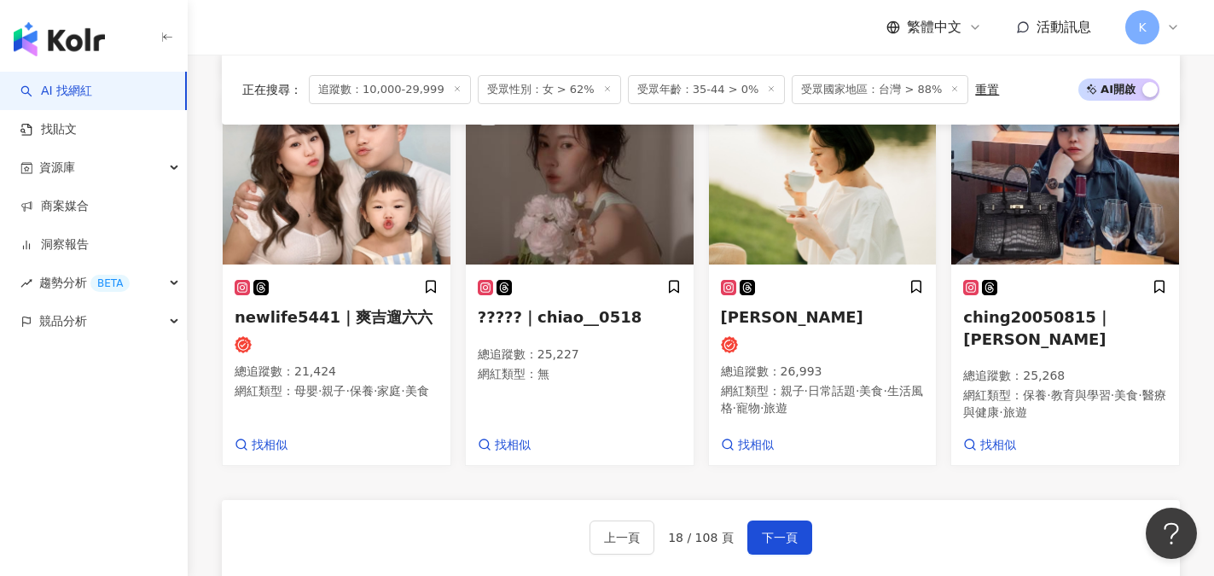
scroll to position [1558, 0]
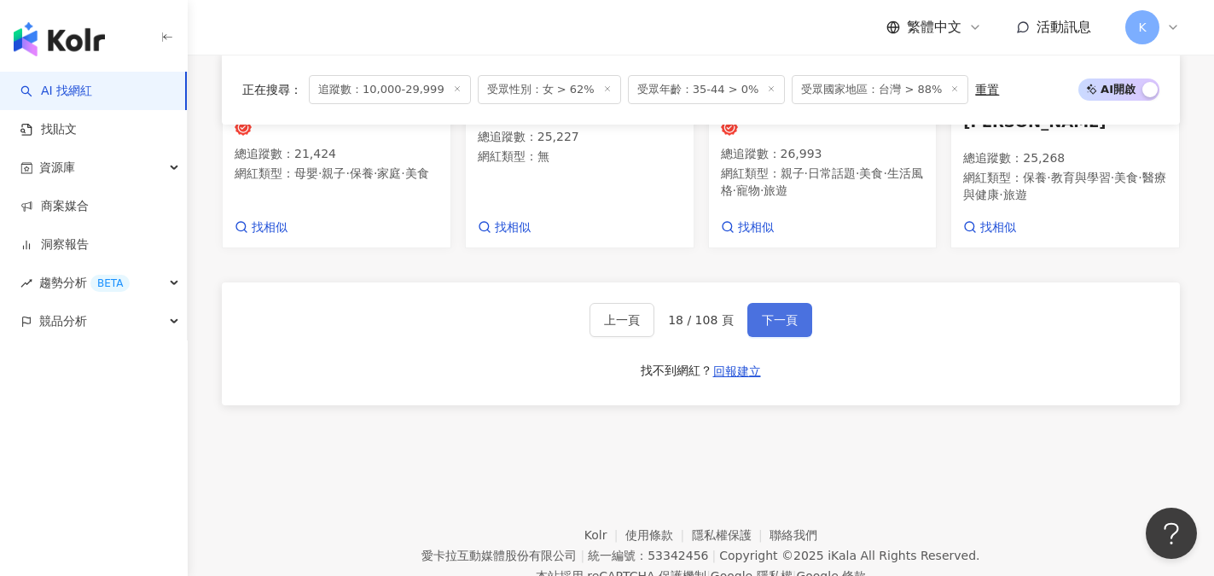
click at [794, 337] on button "下一頁" at bounding box center [779, 320] width 65 height 34
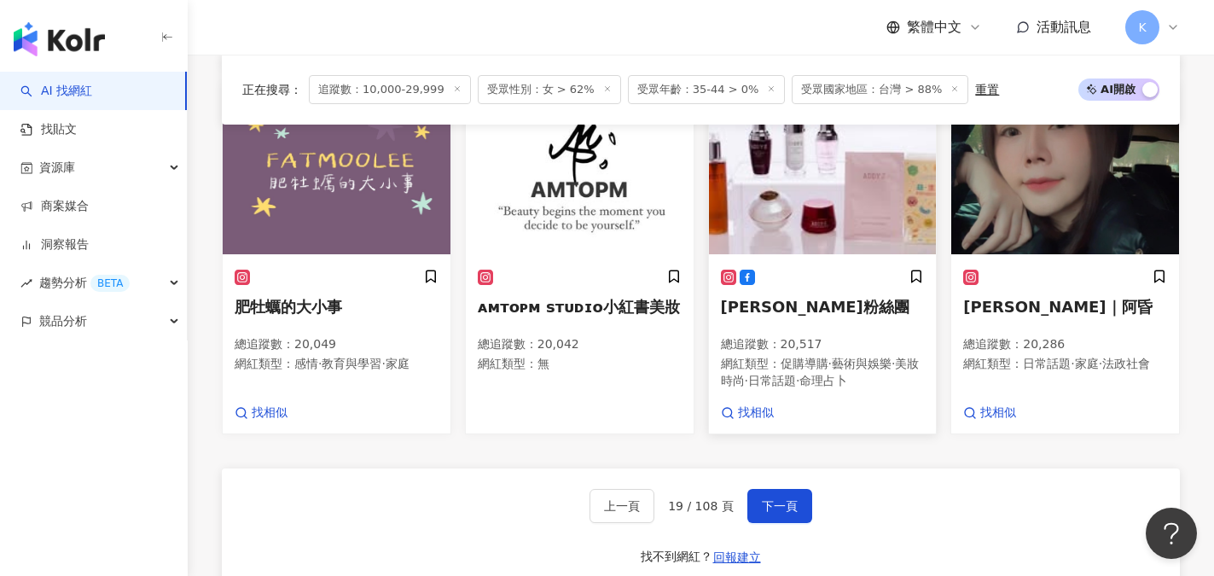
scroll to position [1264, 0]
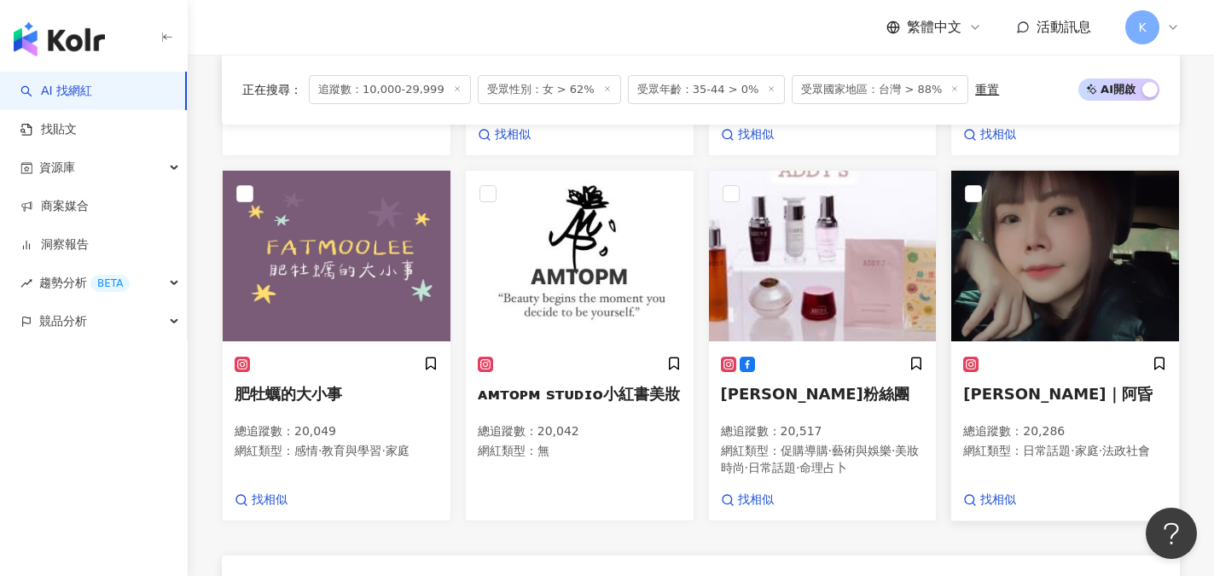
click at [1083, 402] on span "Chang Carolin｜阿昏" at bounding box center [1057, 394] width 188 height 18
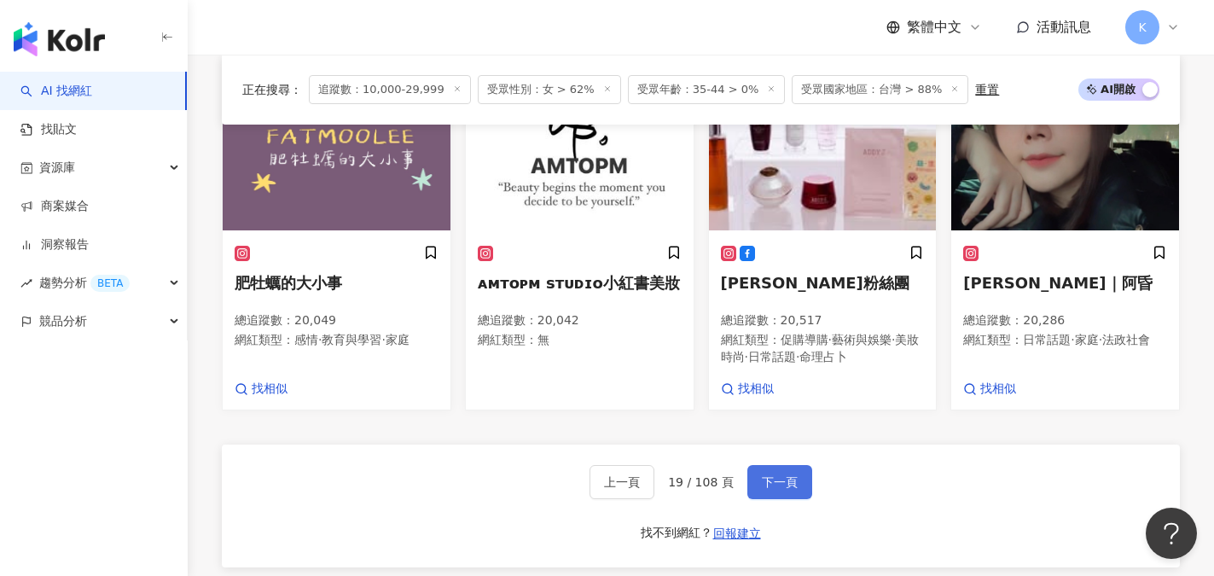
scroll to position [1520, 0]
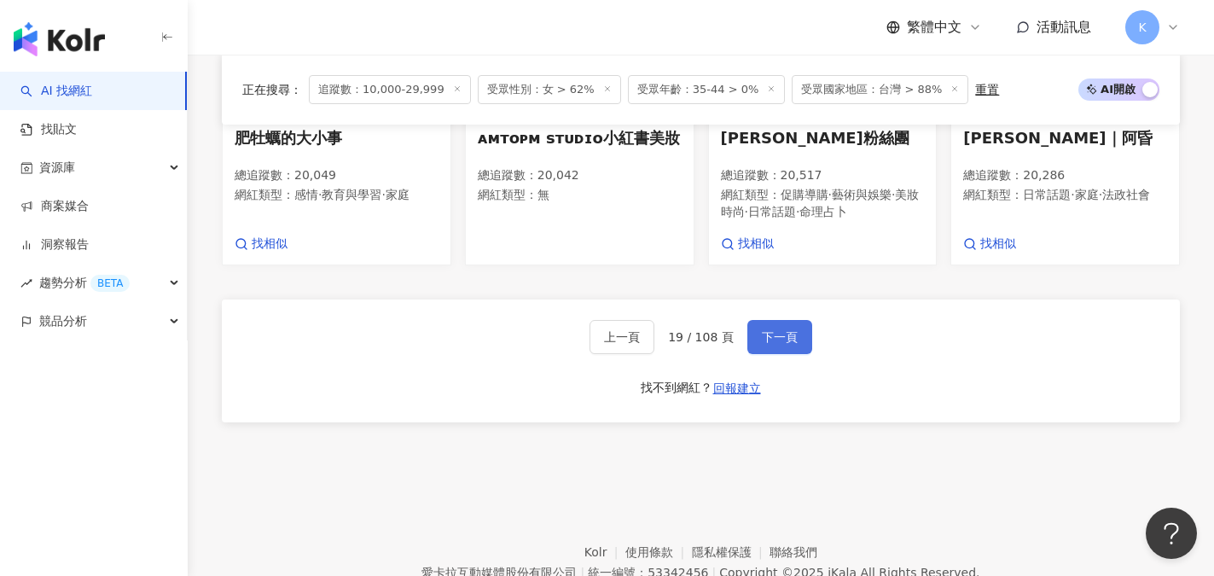
click at [778, 344] on span "下一頁" at bounding box center [780, 337] width 36 height 14
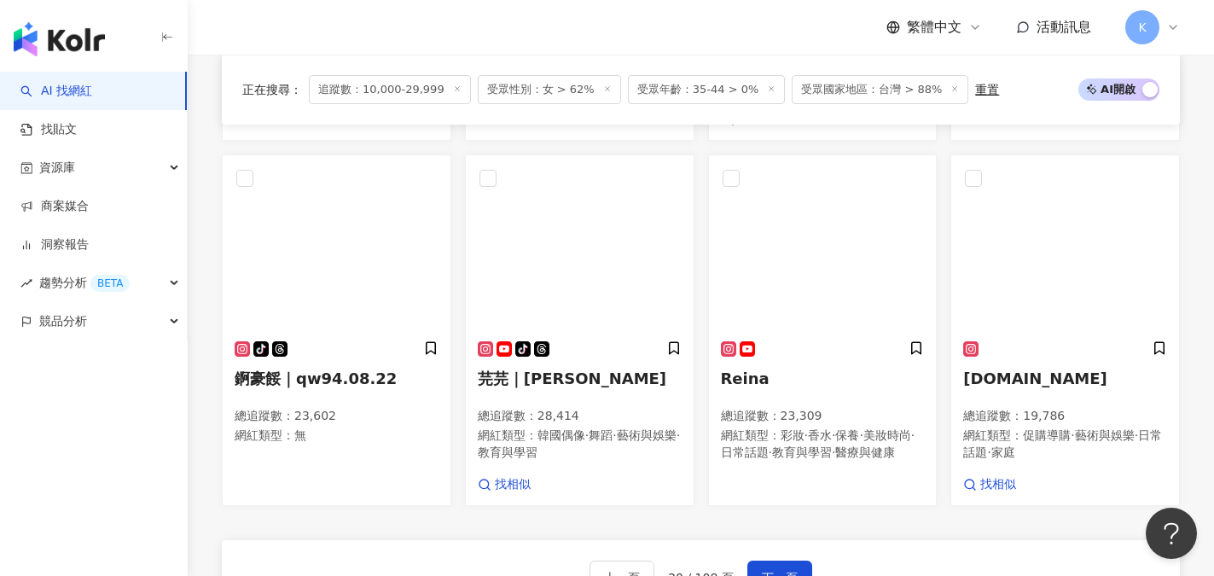
scroll to position [1231, 0]
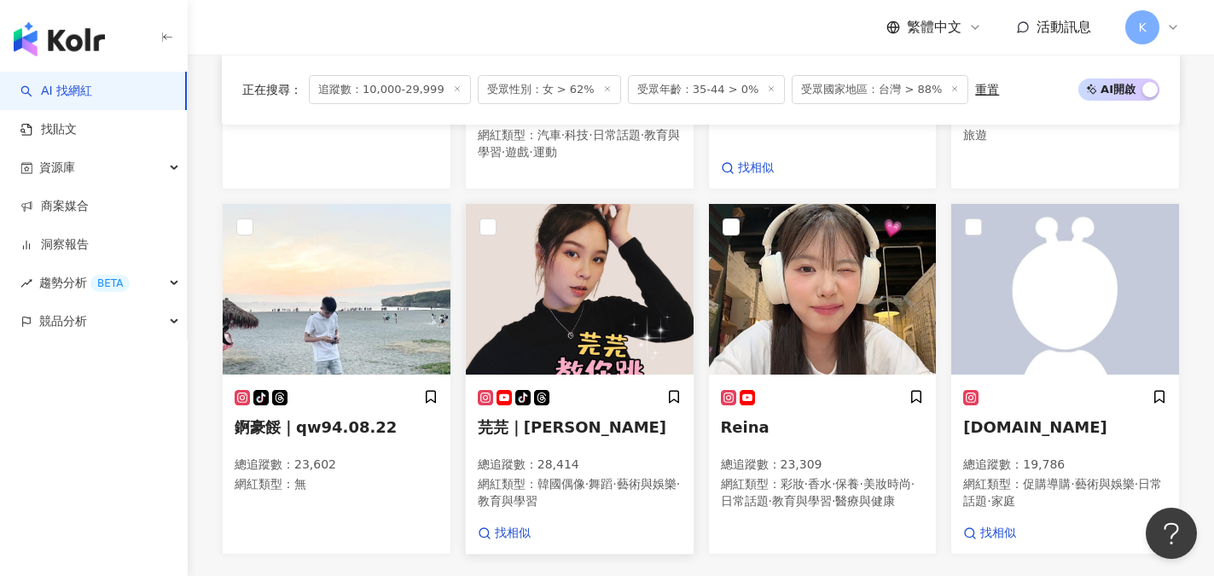
click at [571, 418] on span "芫芫｜Yuan Yuan" at bounding box center [572, 427] width 188 height 18
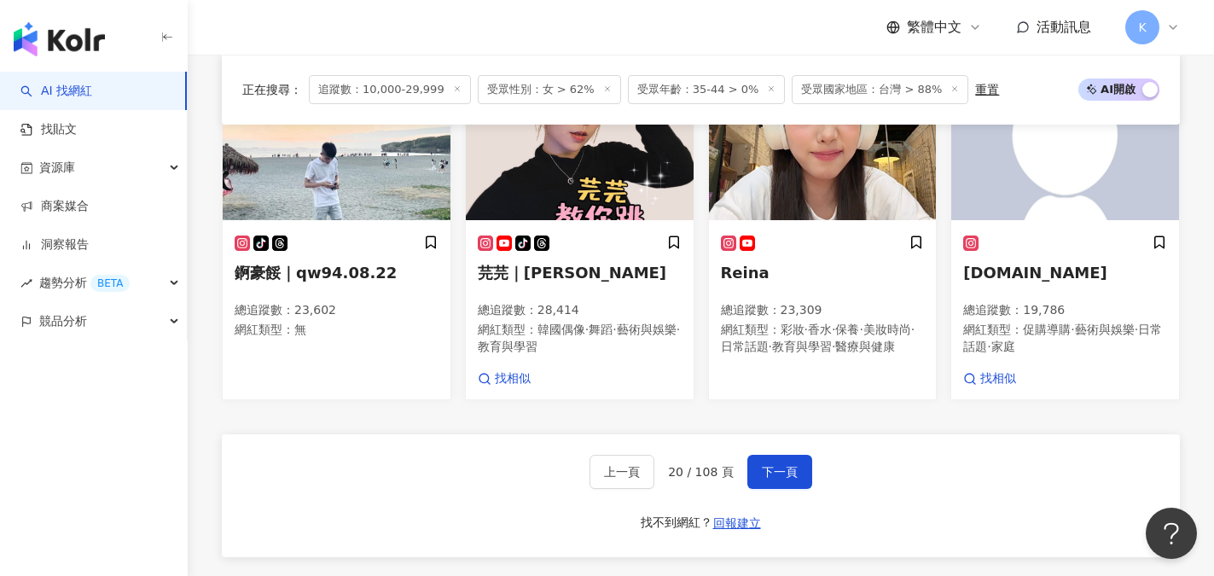
scroll to position [1487, 0]
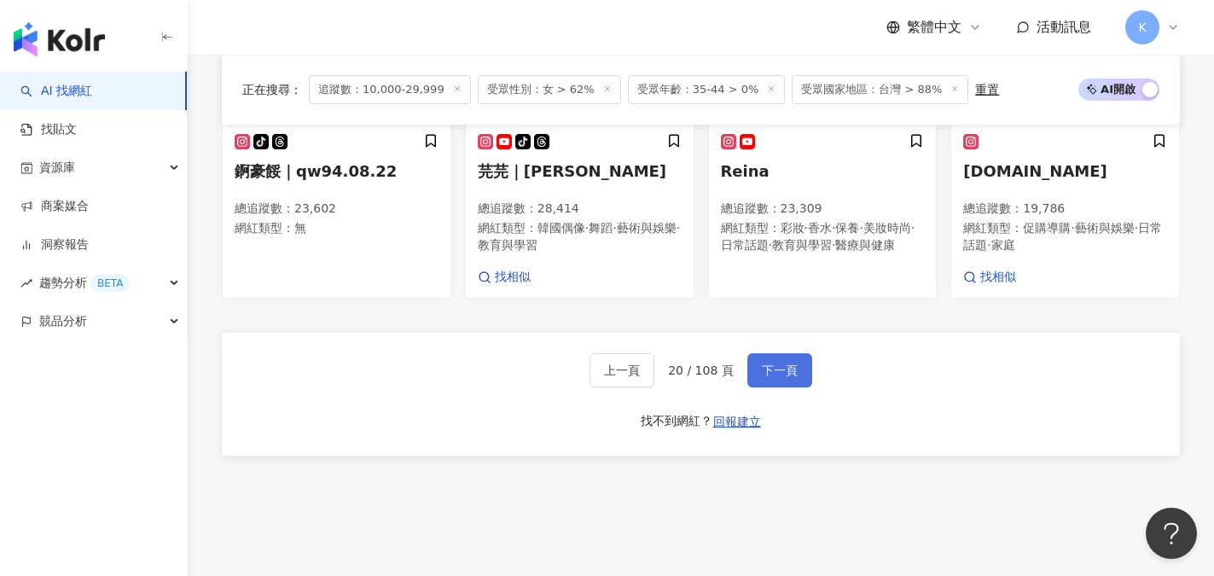
click at [795, 353] on button "下一頁" at bounding box center [779, 370] width 65 height 34
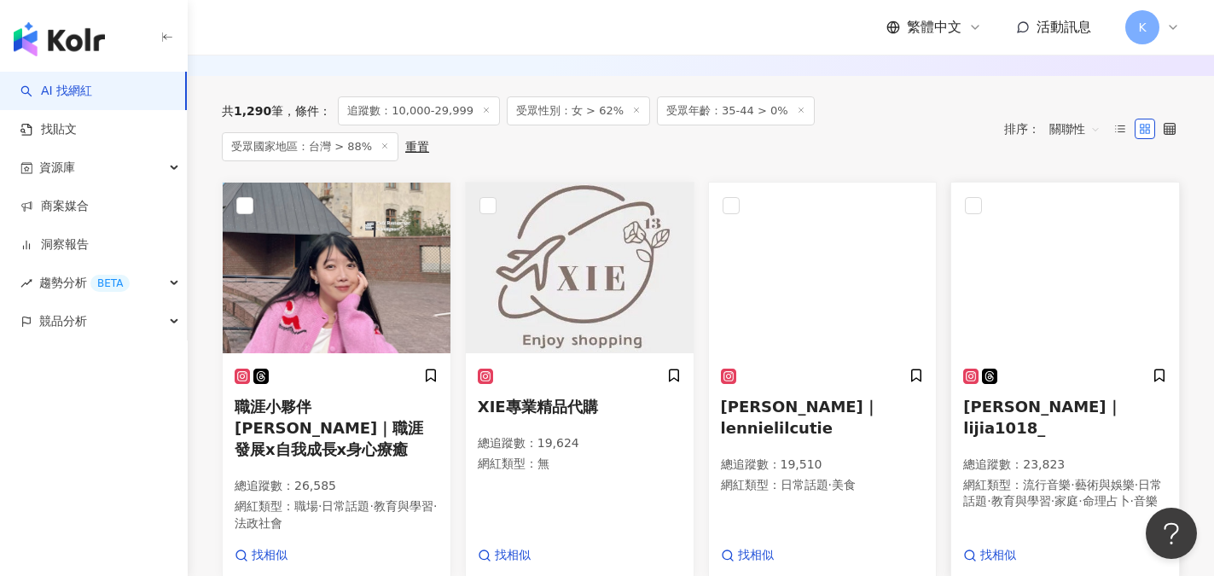
scroll to position [553, 0]
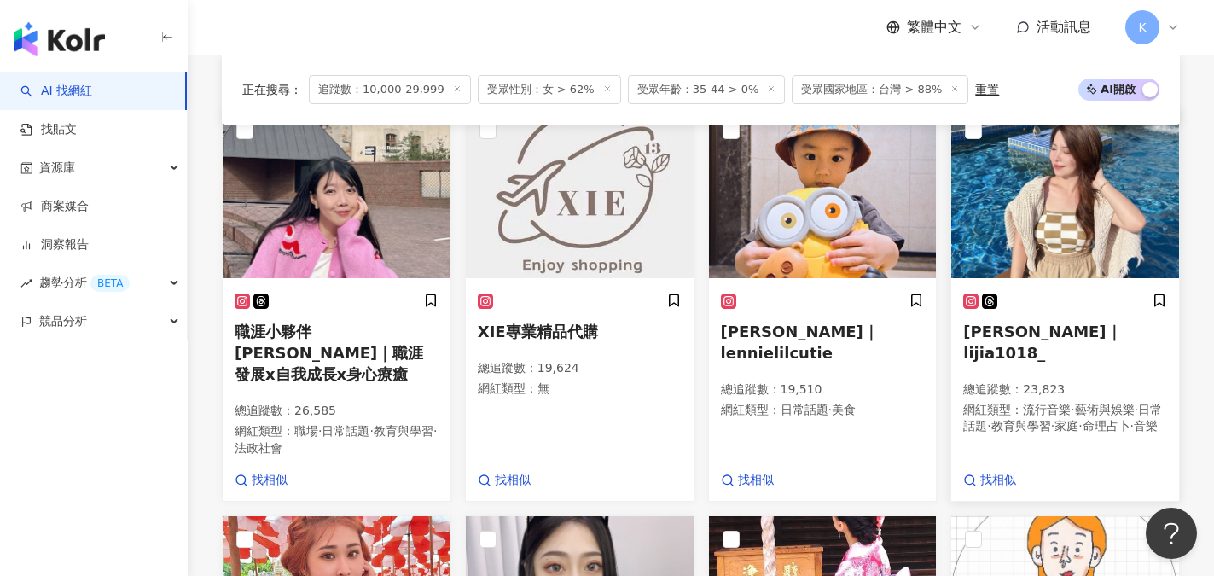
click at [1103, 345] on span "曾俐嘉Lijia_｜lijia1018_" at bounding box center [1042, 341] width 158 height 39
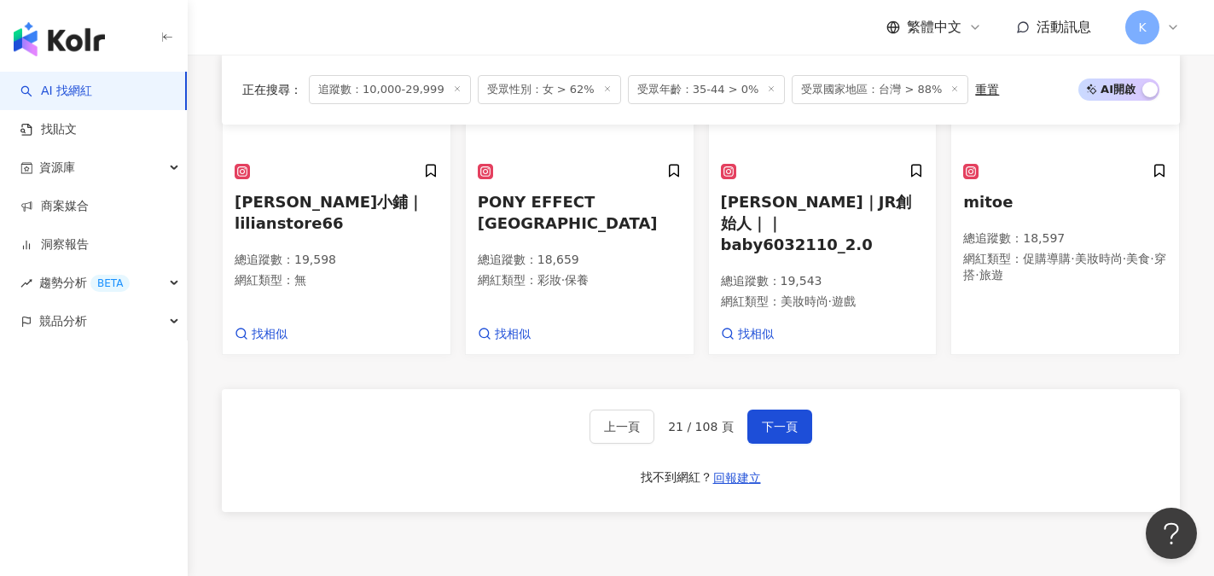
scroll to position [1491, 0]
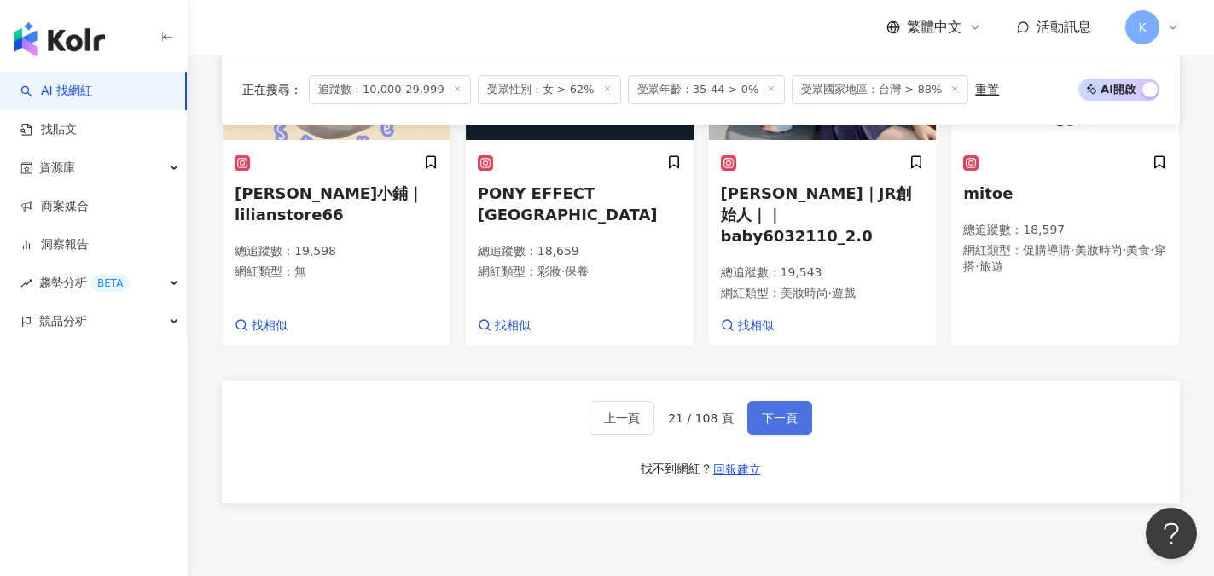
click at [781, 401] on button "下一頁" at bounding box center [779, 418] width 65 height 34
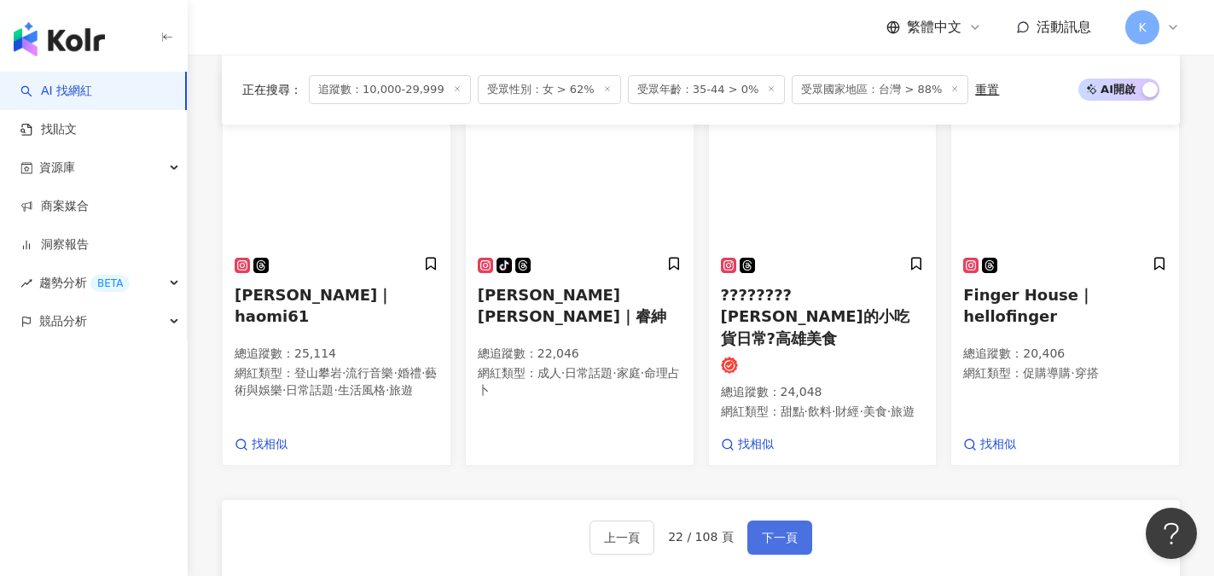
scroll to position [1285, 0]
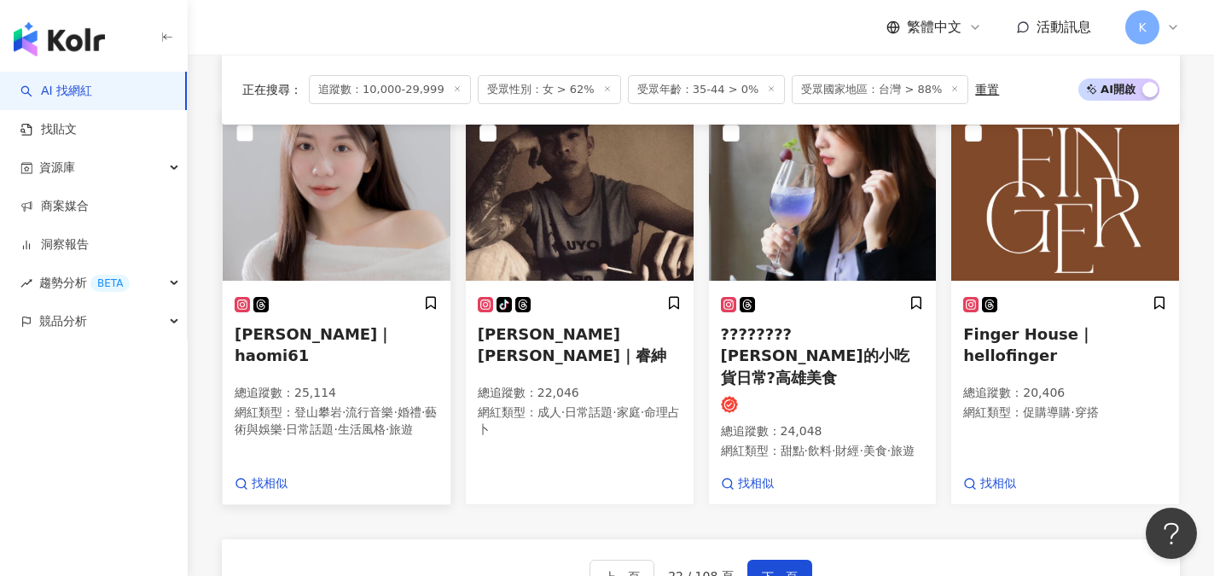
click at [310, 364] on span "李妮｜haomi61" at bounding box center [314, 344] width 158 height 39
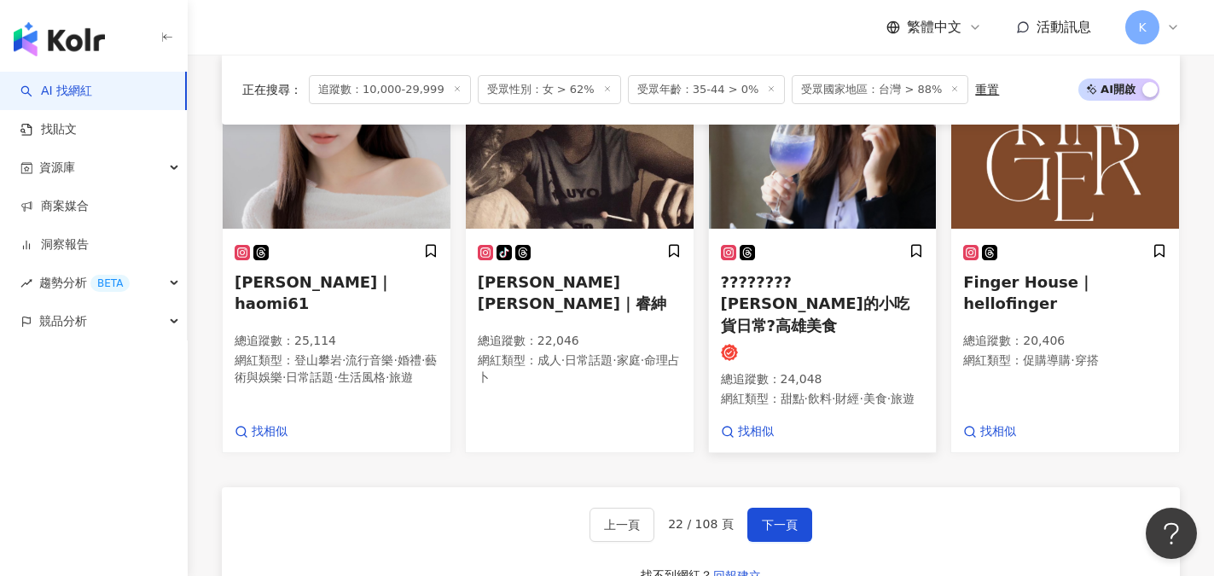
scroll to position [1371, 0]
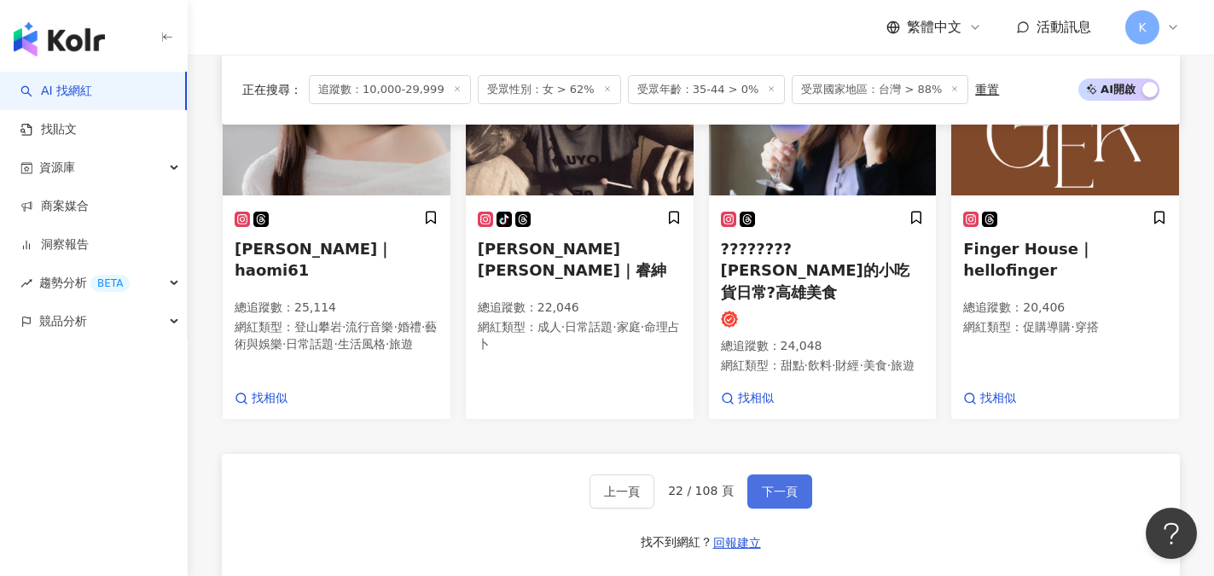
click at [784, 498] on span "下一頁" at bounding box center [780, 491] width 36 height 14
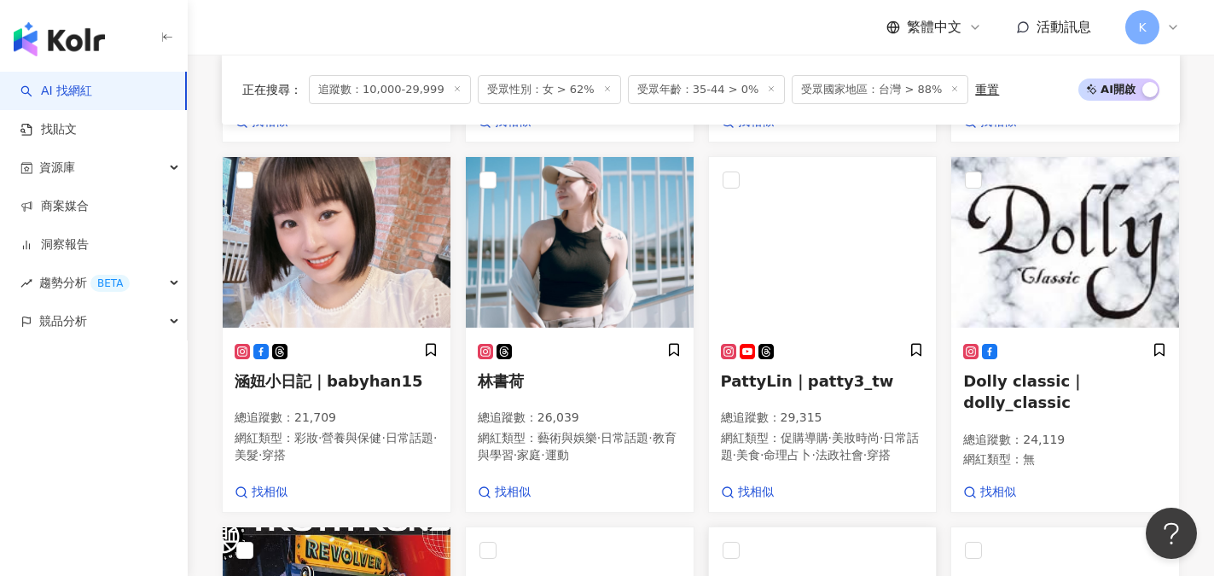
scroll to position [859, 0]
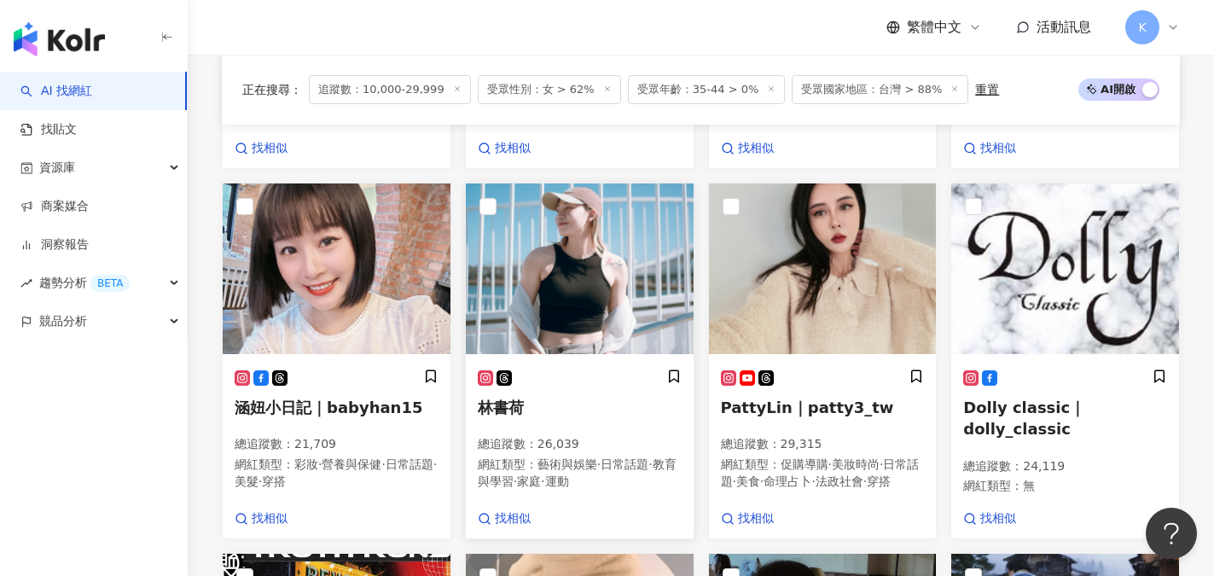
click at [516, 414] on span "林書荷" at bounding box center [501, 407] width 46 height 18
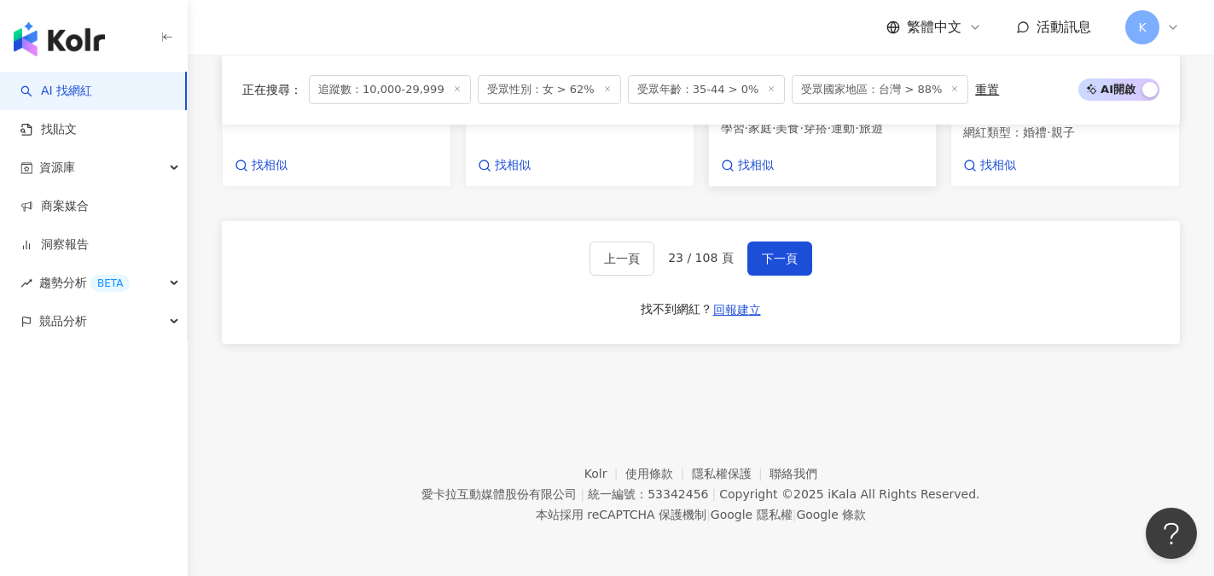
scroll to position [1626, 0]
click at [771, 260] on span "下一頁" at bounding box center [780, 259] width 36 height 14
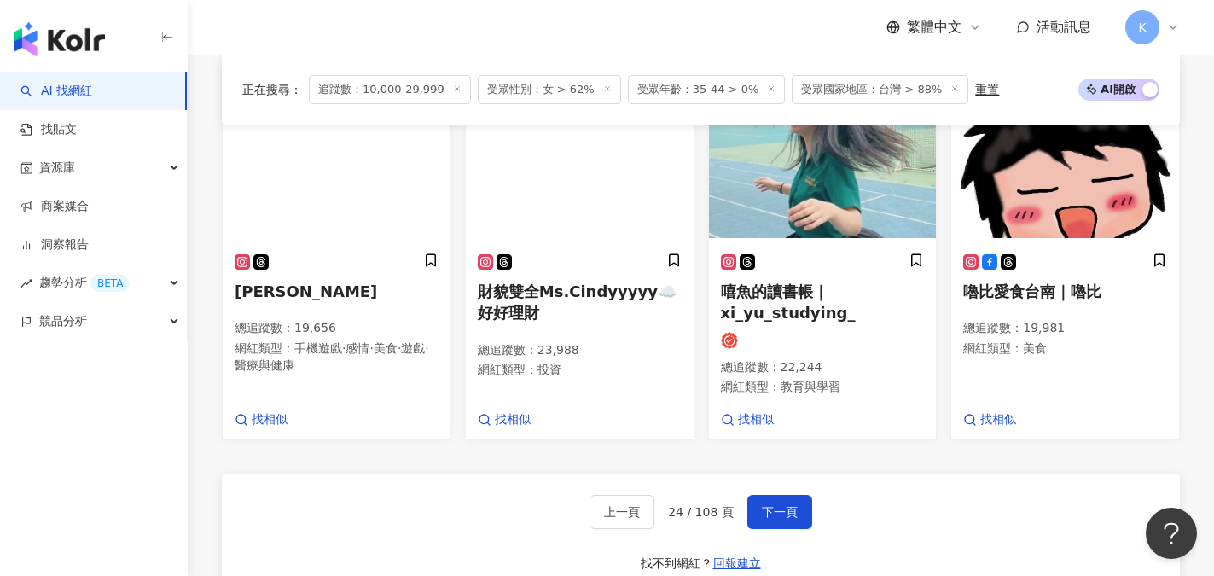
scroll to position [1492, 0]
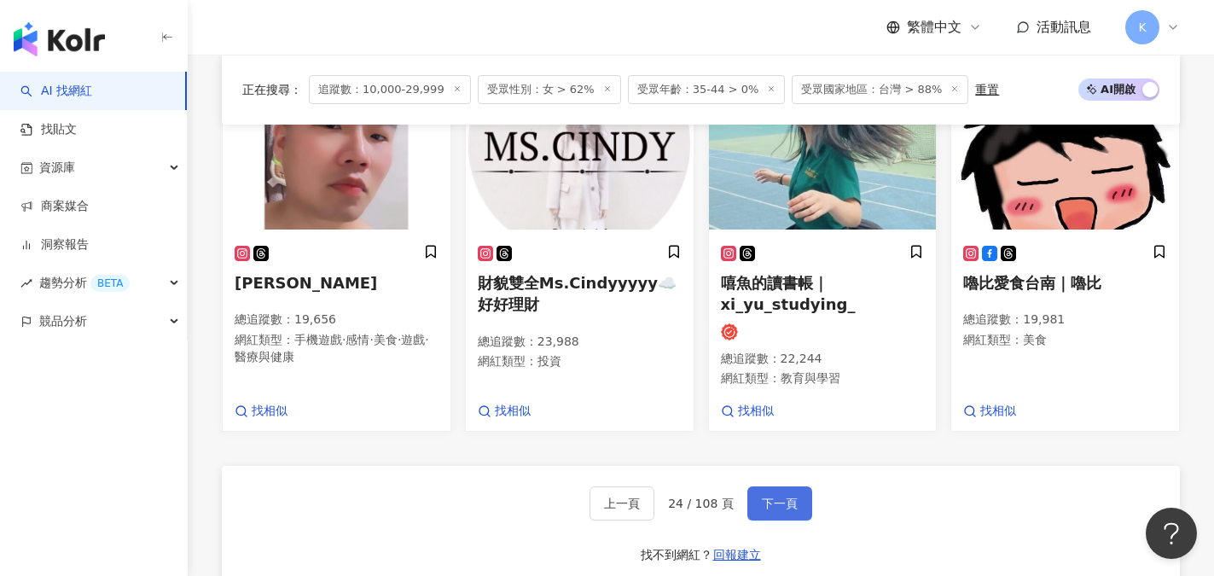
click at [767, 486] on button "下一頁" at bounding box center [779, 503] width 65 height 34
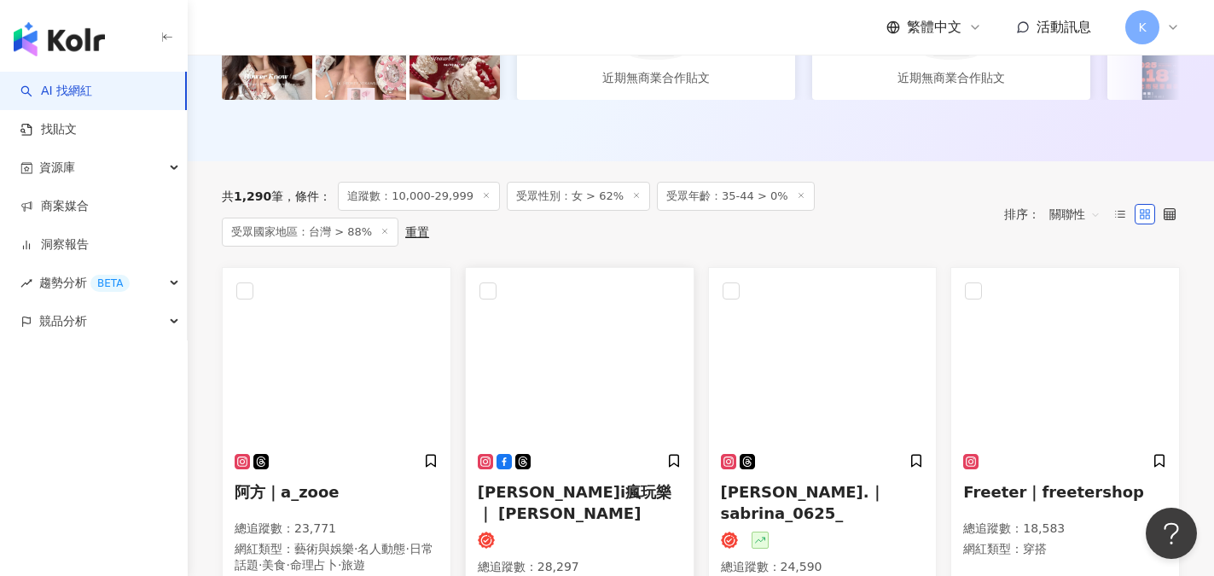
scroll to position [599, 0]
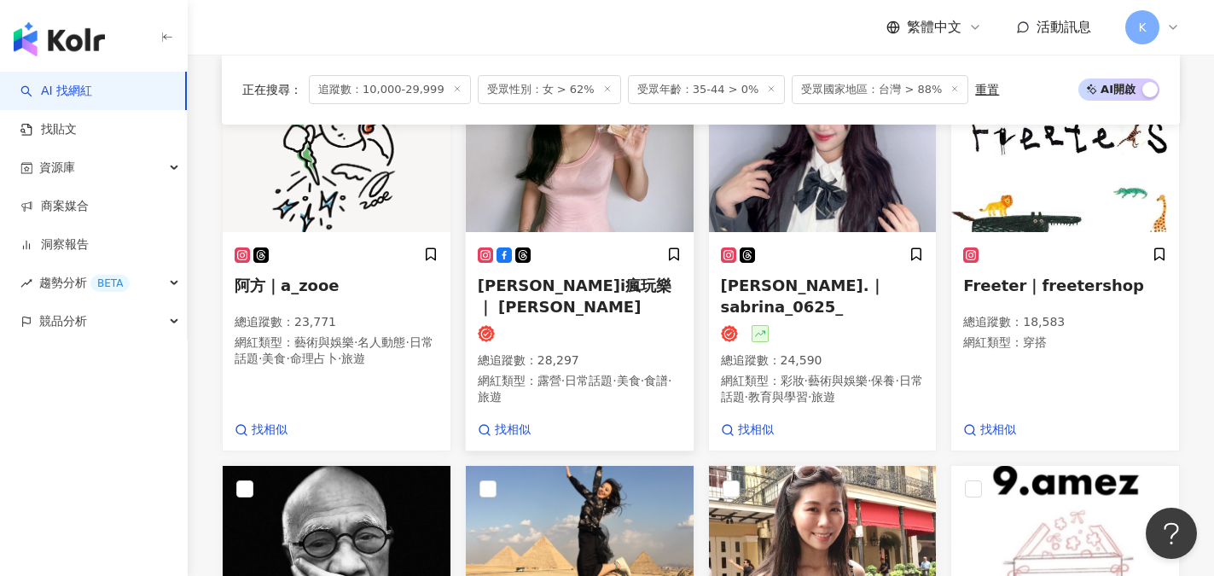
click at [611, 297] on span "岑岑彤彤i瘋玩樂｜ Tiffany" at bounding box center [575, 295] width 194 height 39
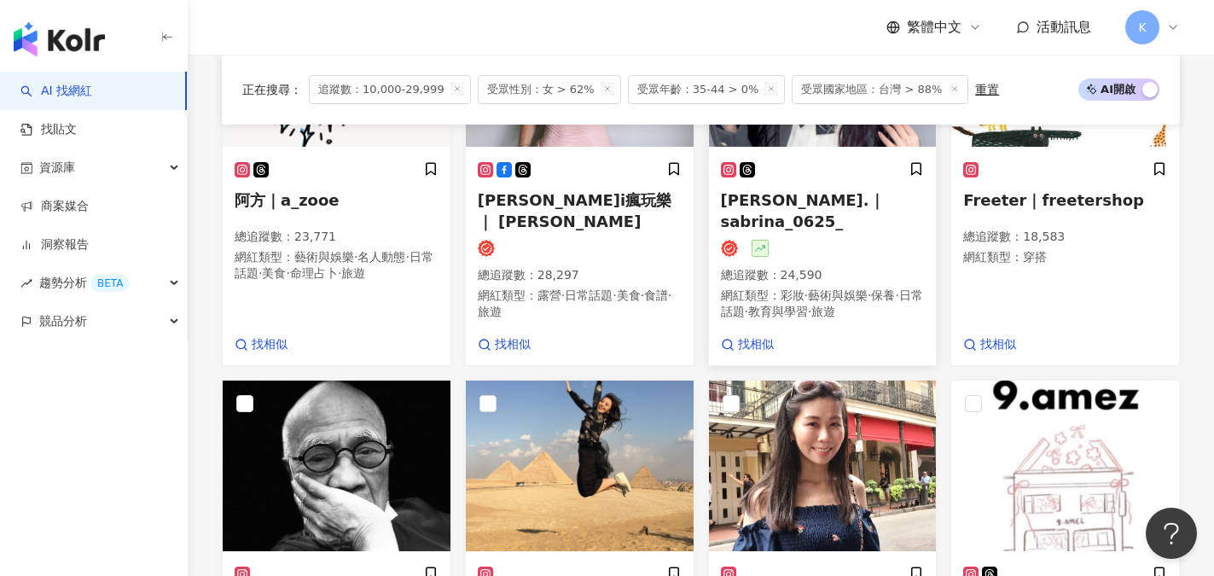
scroll to position [684, 0]
click at [828, 220] on span "羅優.｜sabrina_0625_" at bounding box center [803, 210] width 164 height 39
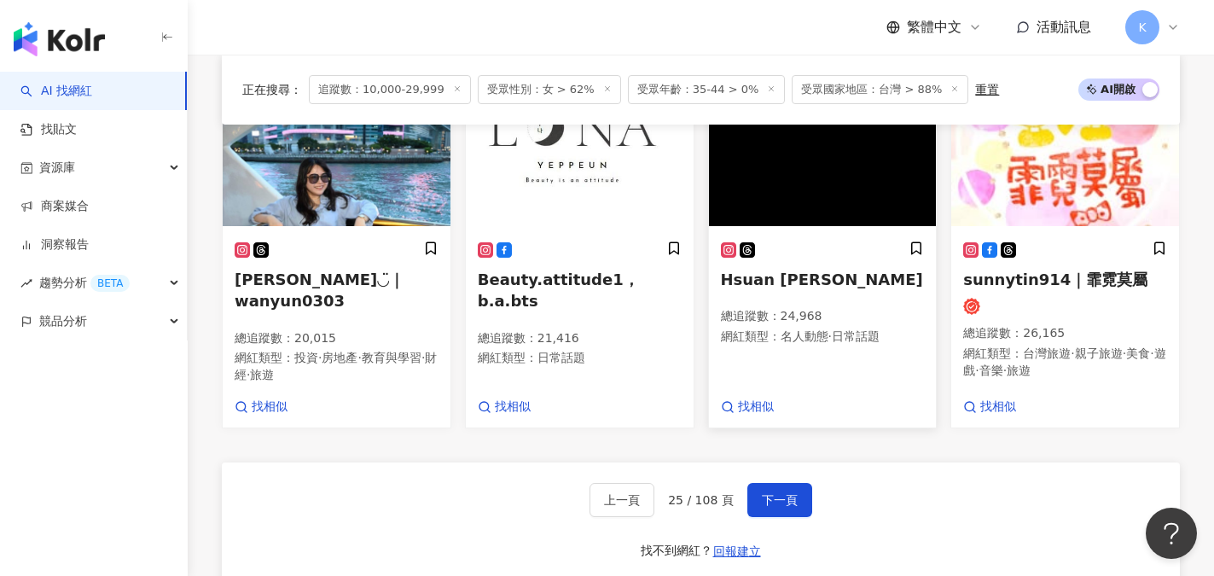
scroll to position [1537, 0]
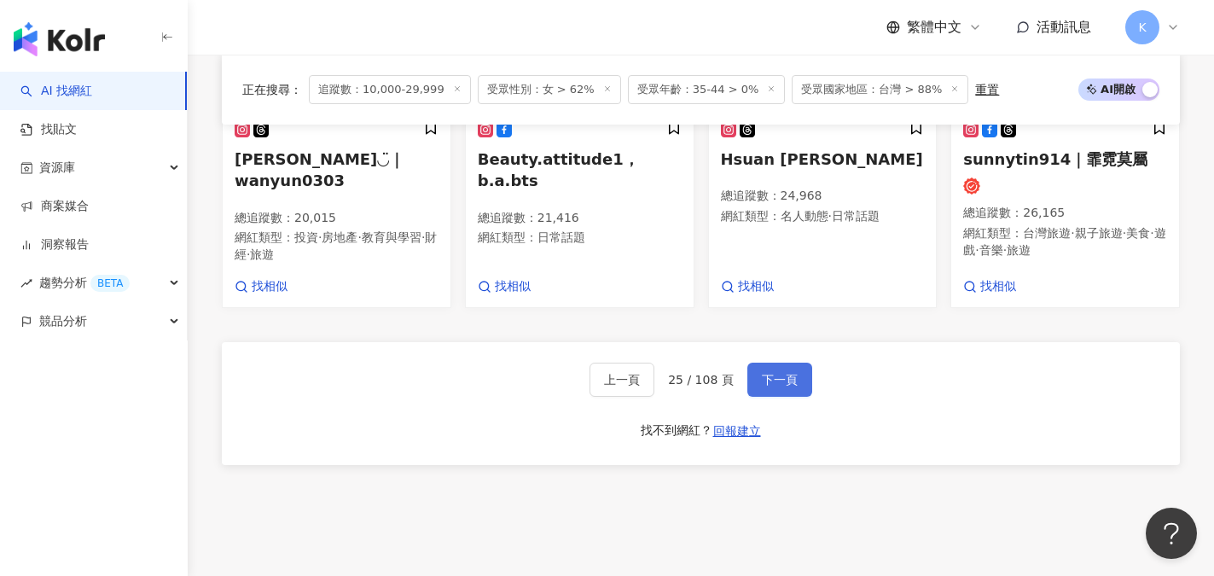
click at [779, 373] on span "下一頁" at bounding box center [780, 380] width 36 height 14
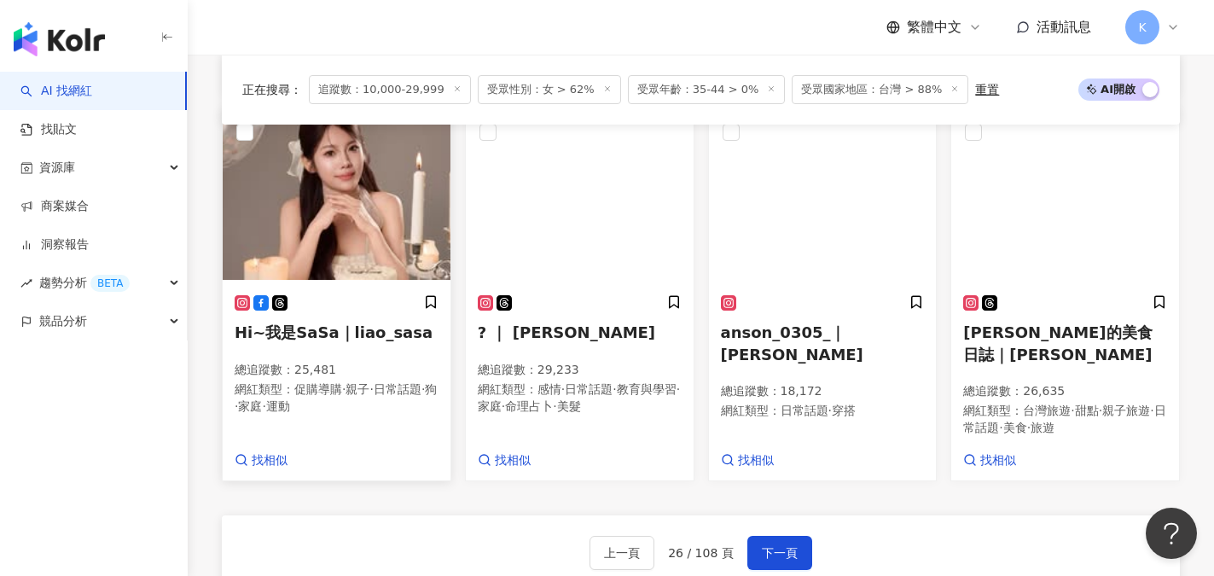
scroll to position [1332, 0]
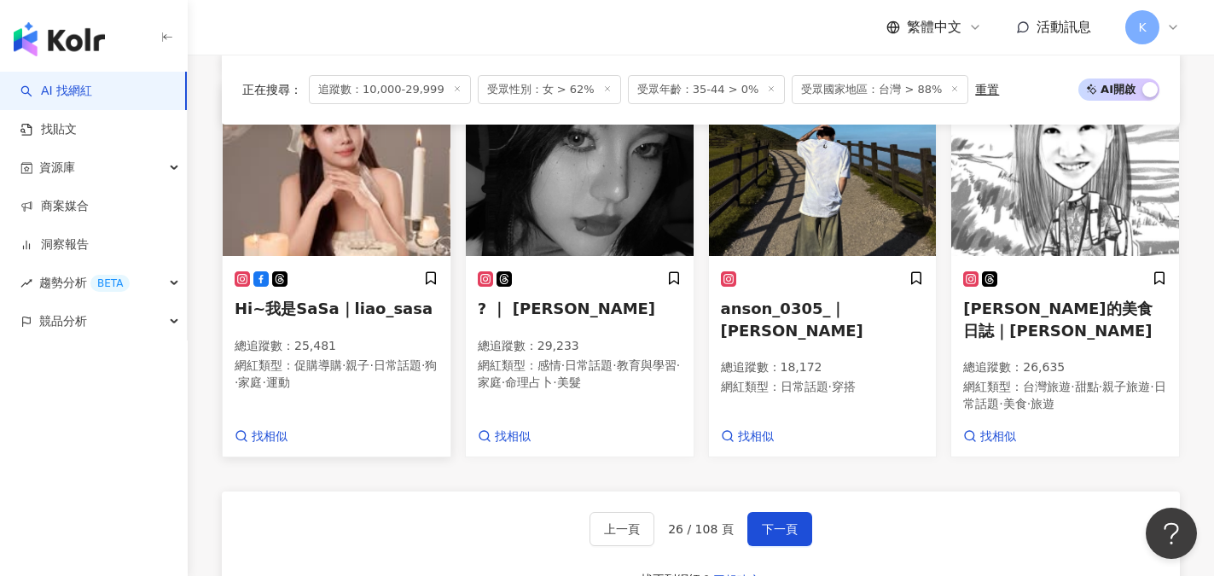
click at [308, 299] on span "Hi~我是SaSa｜liao_sasa" at bounding box center [334, 308] width 198 height 18
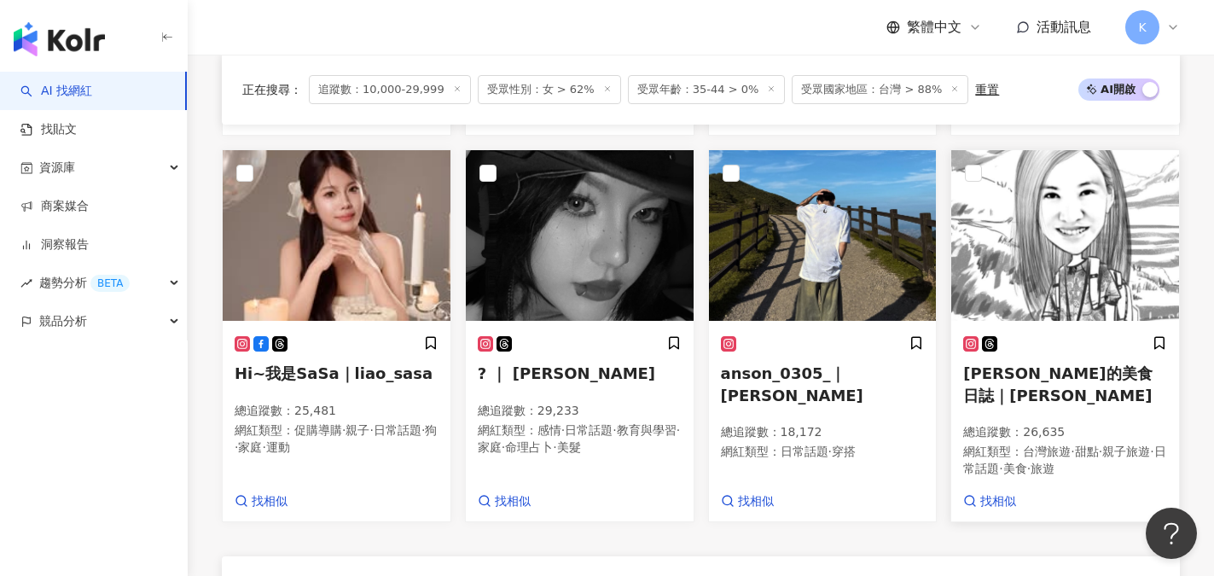
scroll to position [1417, 0]
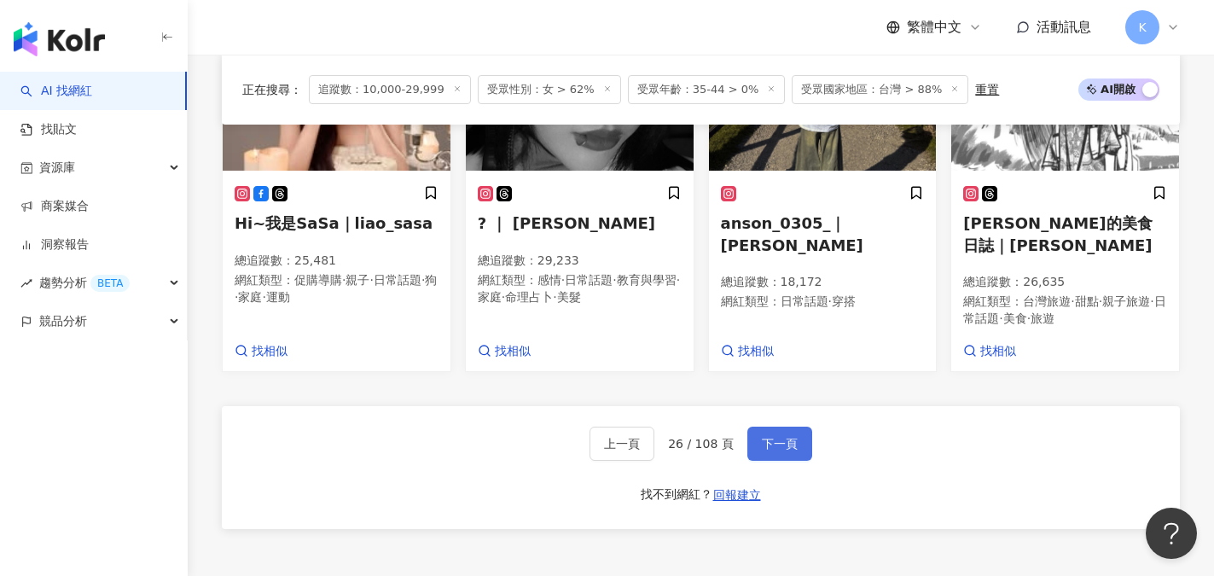
click at [794, 426] on button "下一頁" at bounding box center [779, 443] width 65 height 34
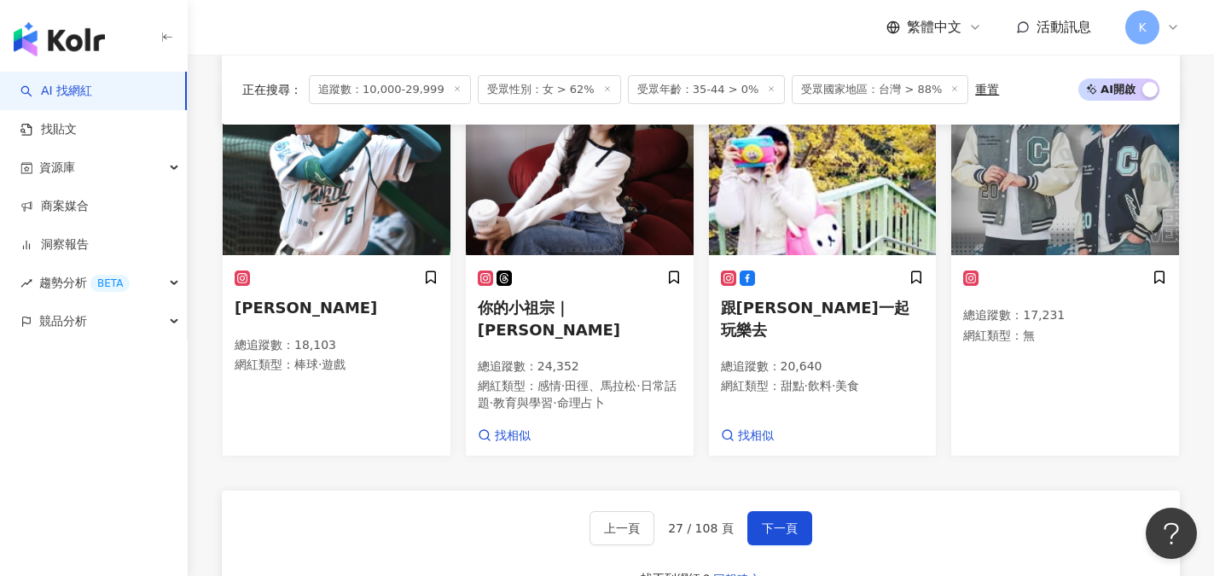
scroll to position [1349, 0]
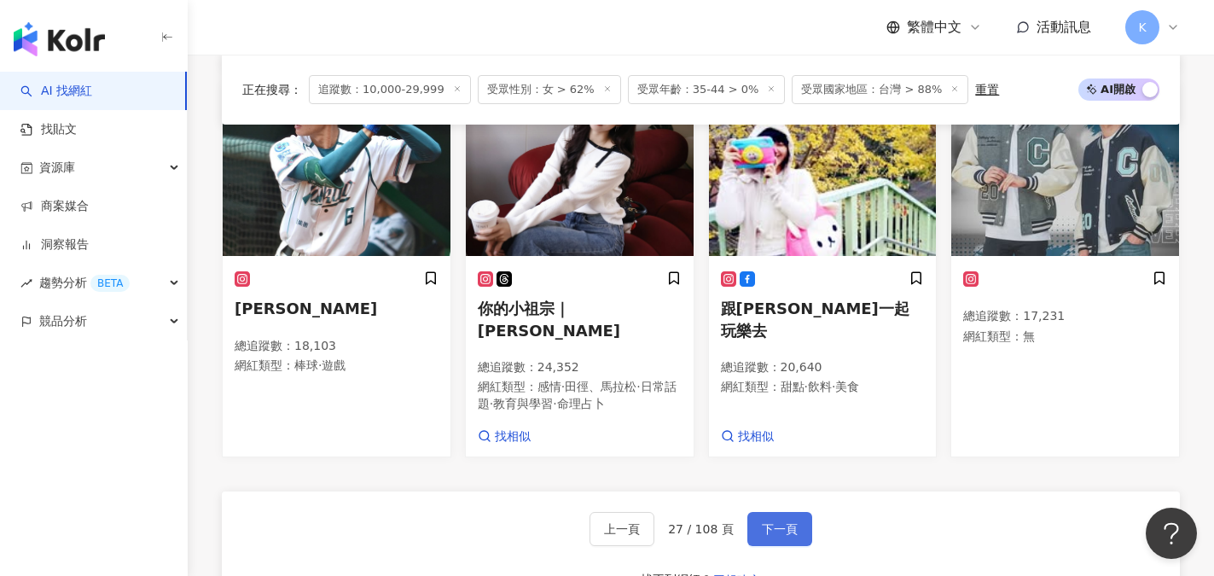
click at [768, 522] on span "下一頁" at bounding box center [780, 529] width 36 height 14
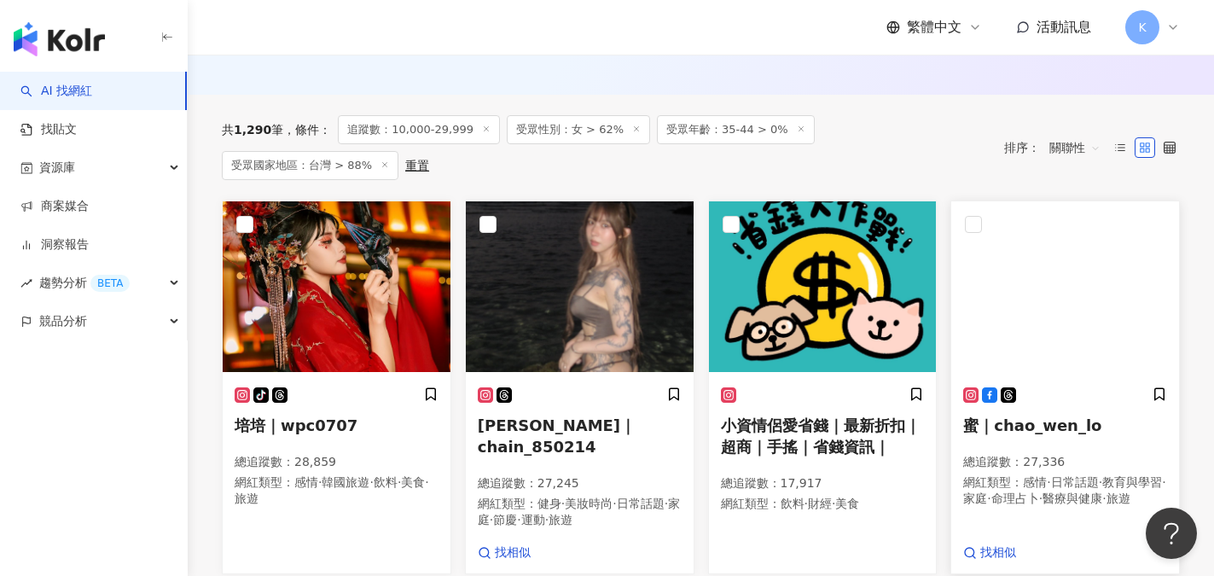
scroll to position [496, 0]
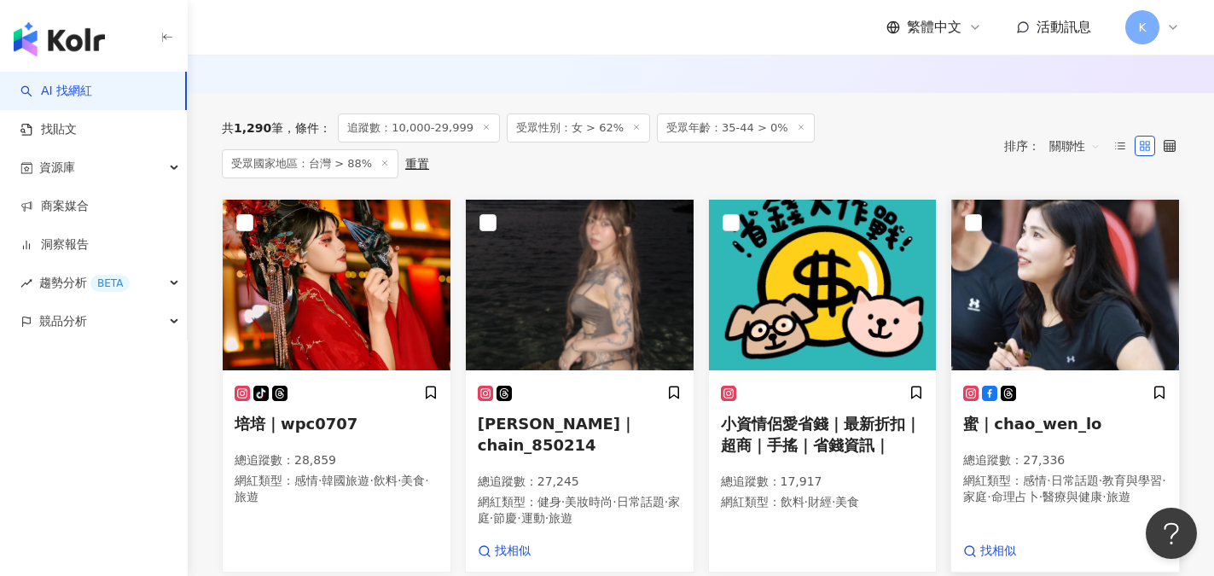
click at [1037, 427] on span "蜜｜chao_wen_lo" at bounding box center [1032, 423] width 138 height 18
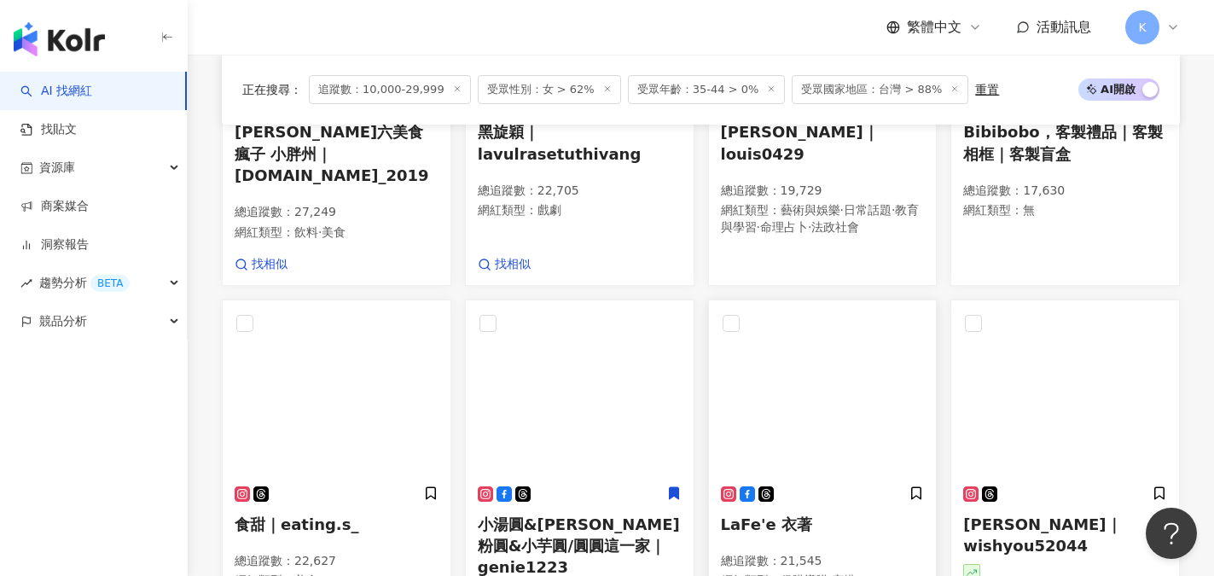
scroll to position [1349, 0]
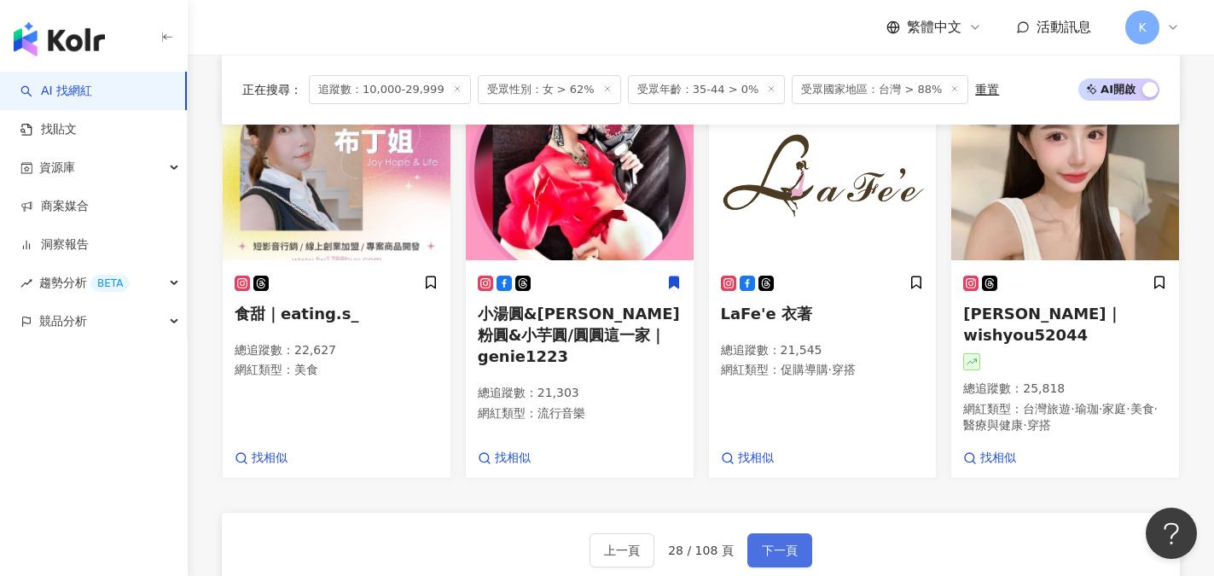
click at [774, 533] on button "下一頁" at bounding box center [779, 550] width 65 height 34
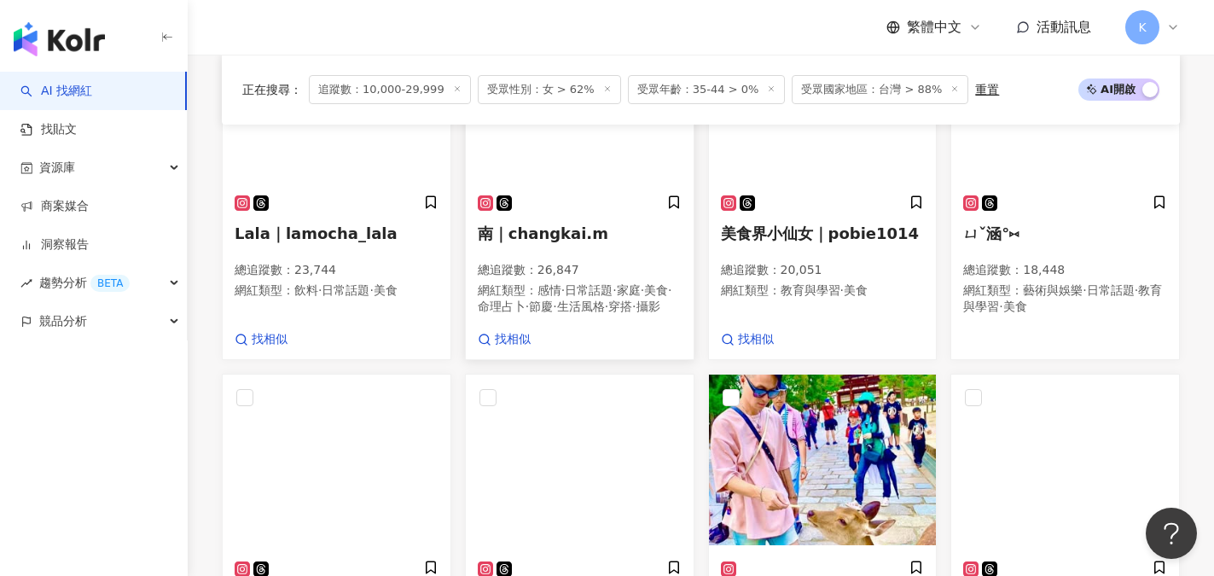
scroll to position [821, 0]
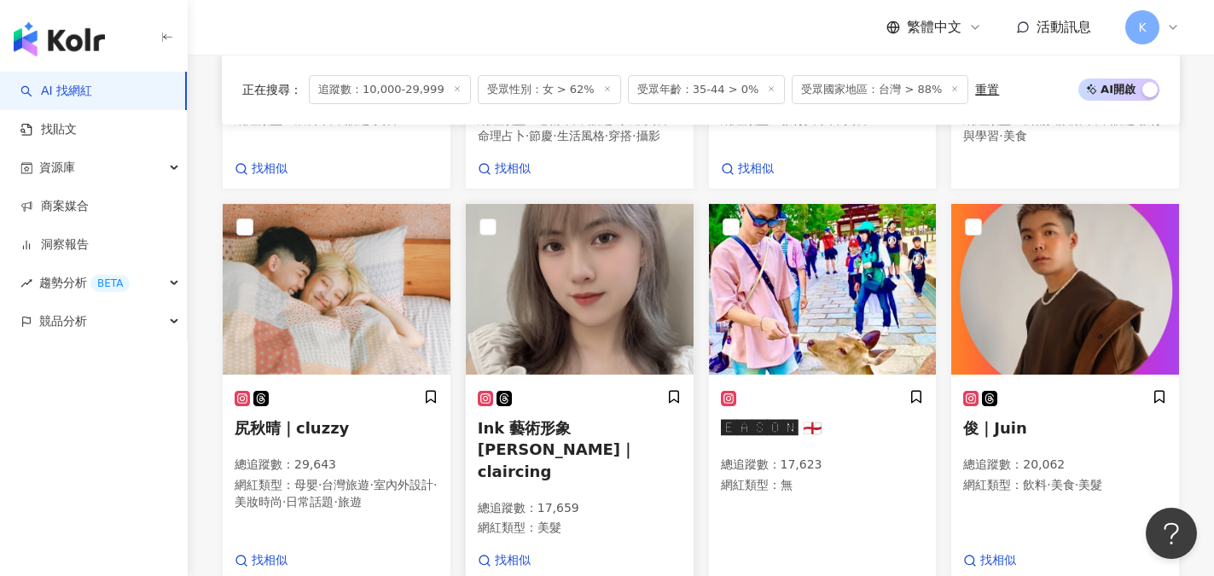
click at [597, 457] on span "Ink 藝術形象Clair 晴晴｜claircing" at bounding box center [557, 449] width 158 height 61
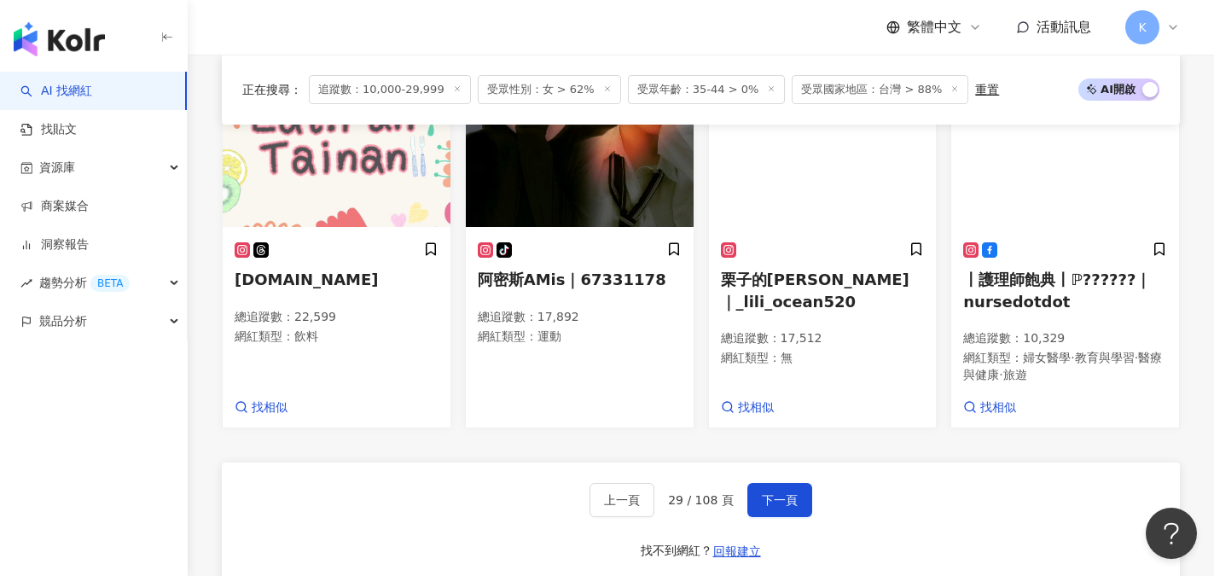
scroll to position [1589, 0]
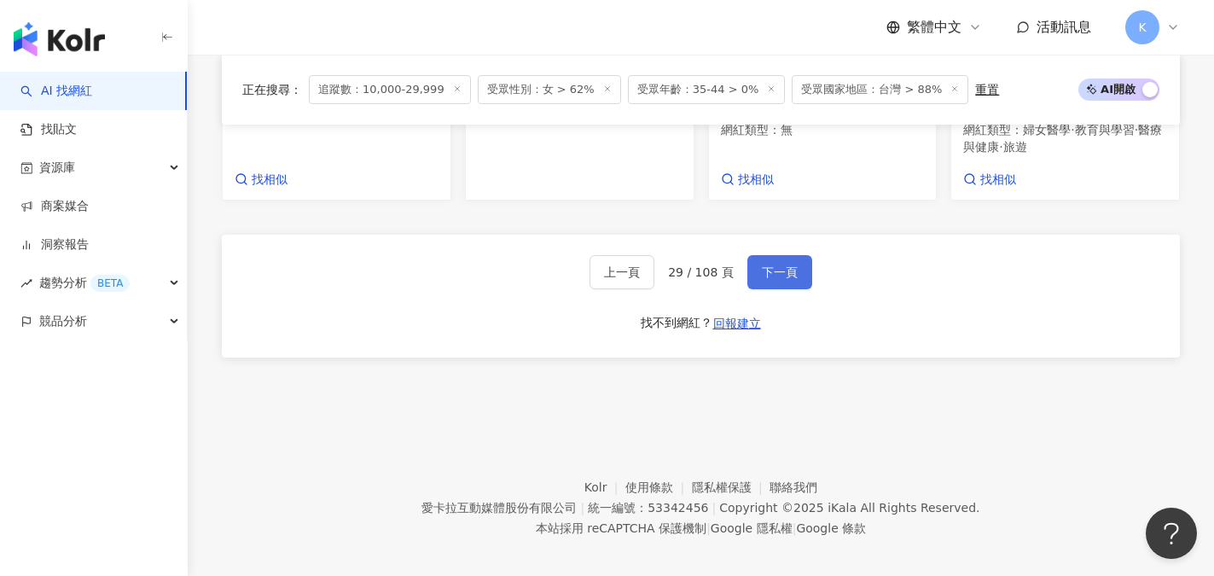
click at [769, 266] on button "下一頁" at bounding box center [779, 272] width 65 height 34
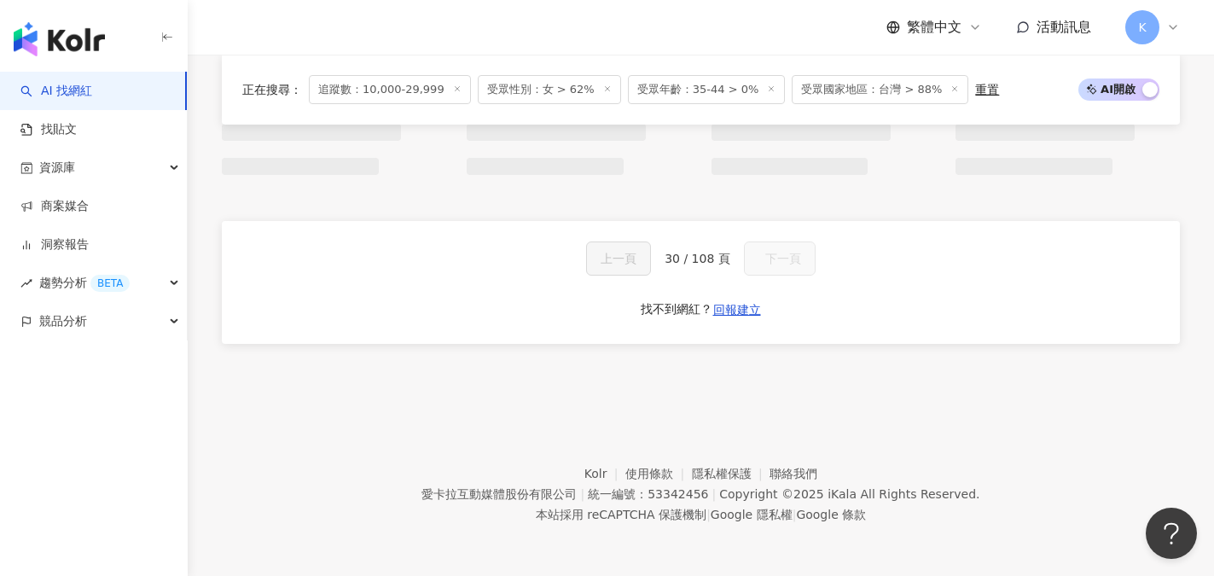
scroll to position [1480, 0]
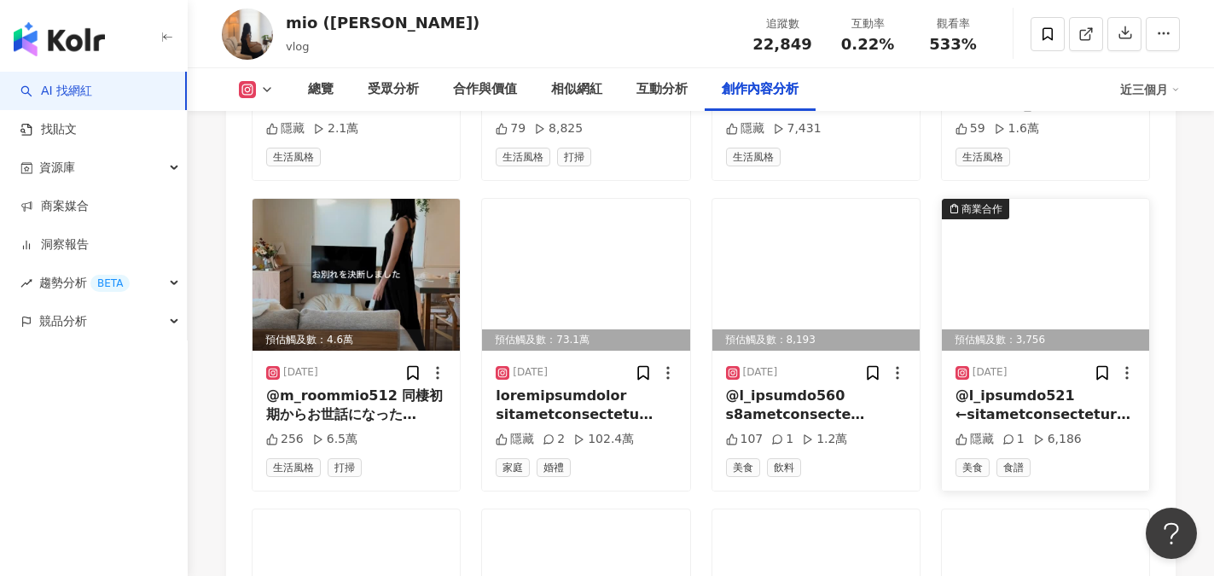
scroll to position [5543, 0]
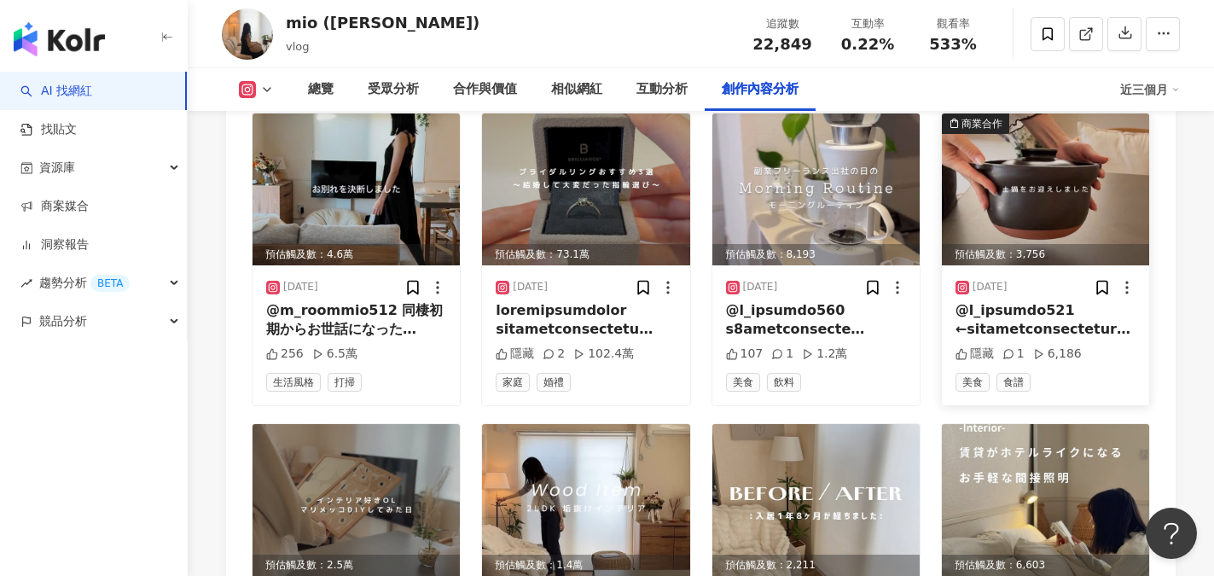
click at [1047, 250] on div "預估觸及數：3,756" at bounding box center [1045, 254] width 207 height 21
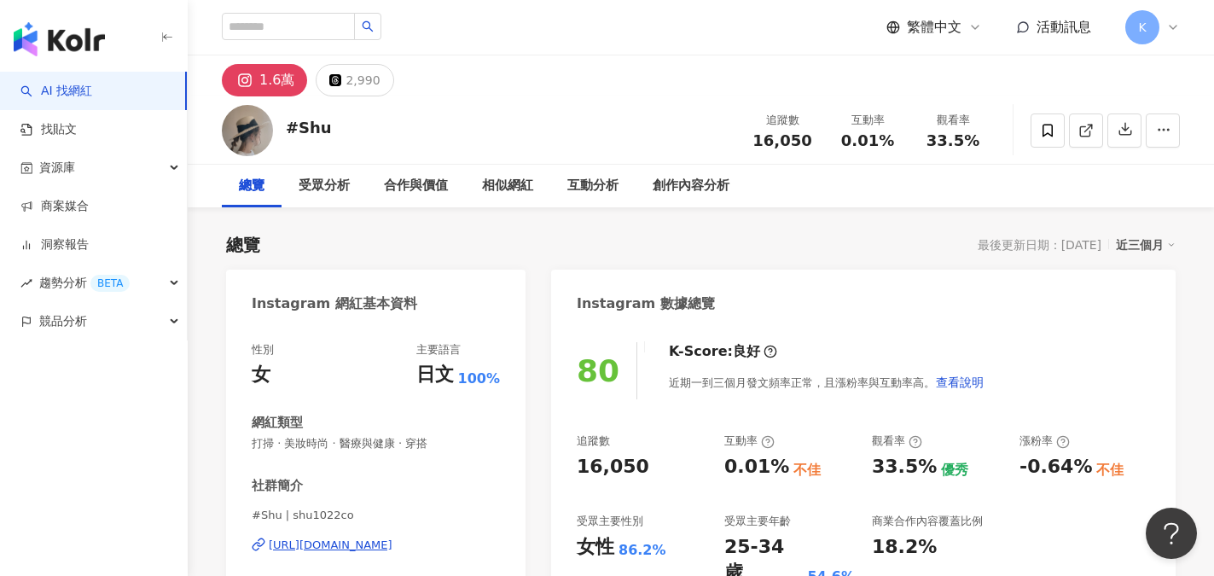
click at [1086, 340] on div "80 K-Score : 良好 近期一到三個月發文頻率正常，且漲粉率與互動率高。 查看說明 追蹤數 16,050 互動率 0.01% 不佳 觀看率 33.5%…" at bounding box center [863, 509] width 624 height 368
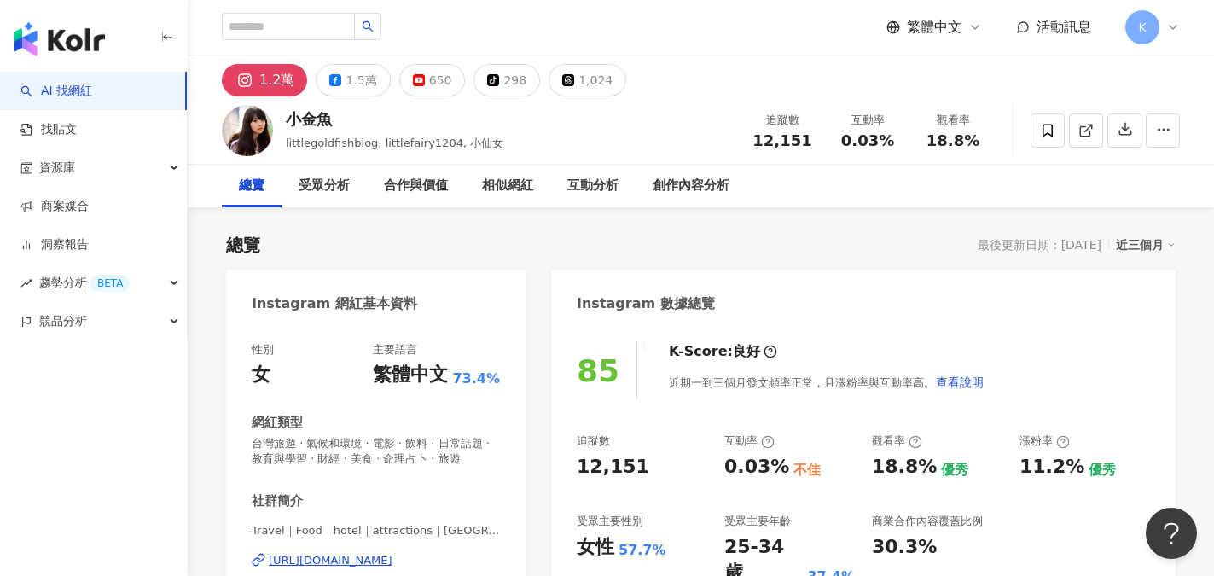
click at [1038, 322] on div "Instagram 數據總覽" at bounding box center [863, 296] width 624 height 55
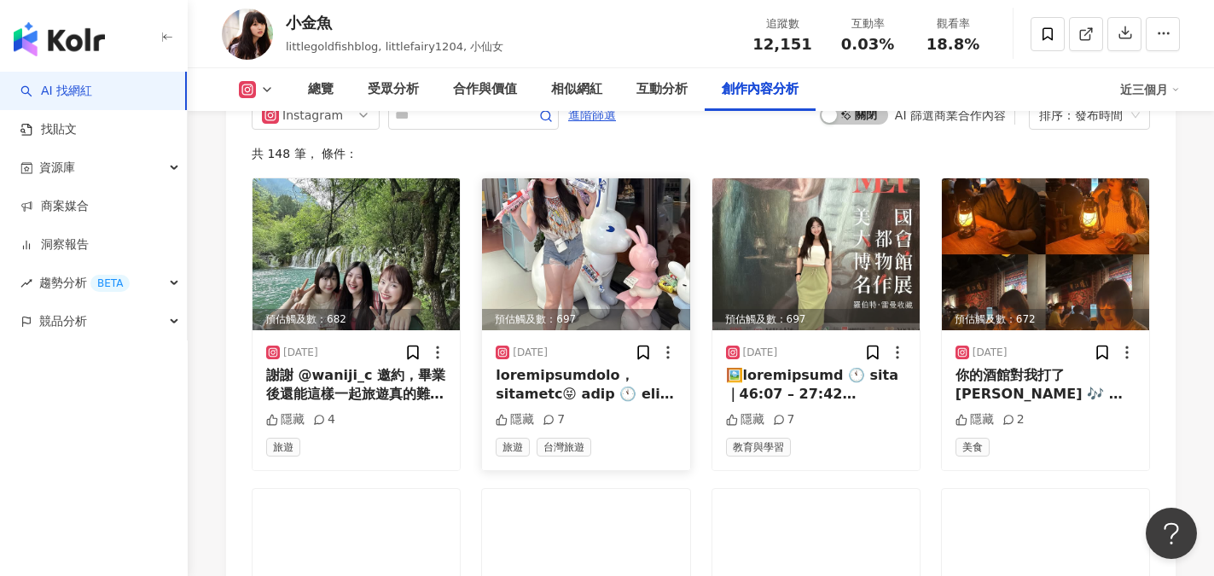
scroll to position [5373, 0]
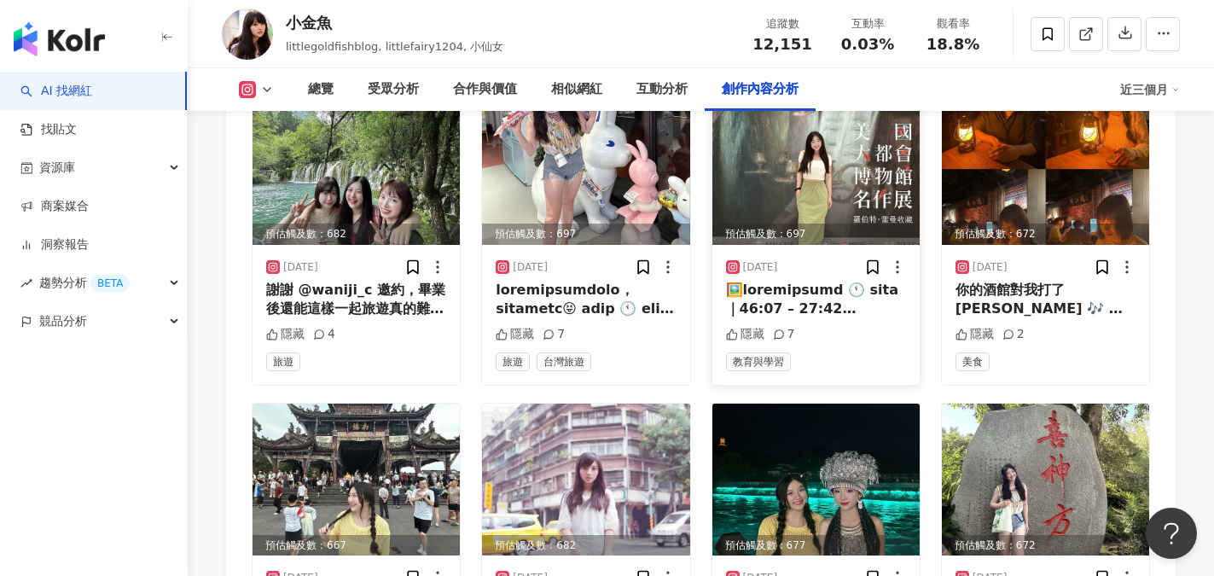
click at [818, 300] on div at bounding box center [816, 300] width 180 height 38
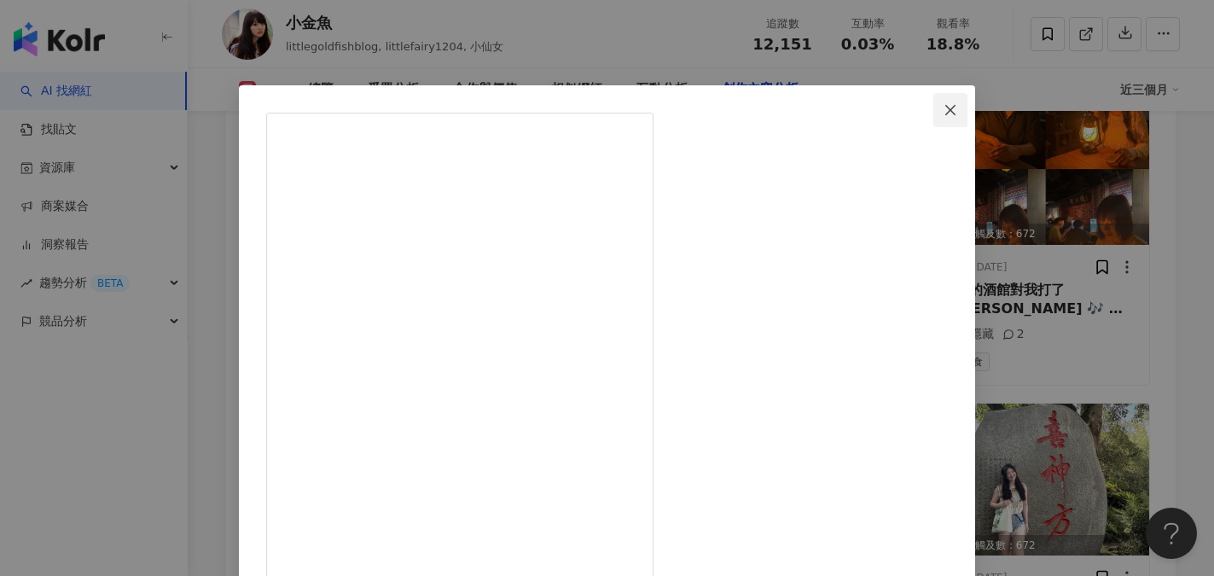
click at [957, 104] on icon "close" at bounding box center [950, 110] width 14 height 14
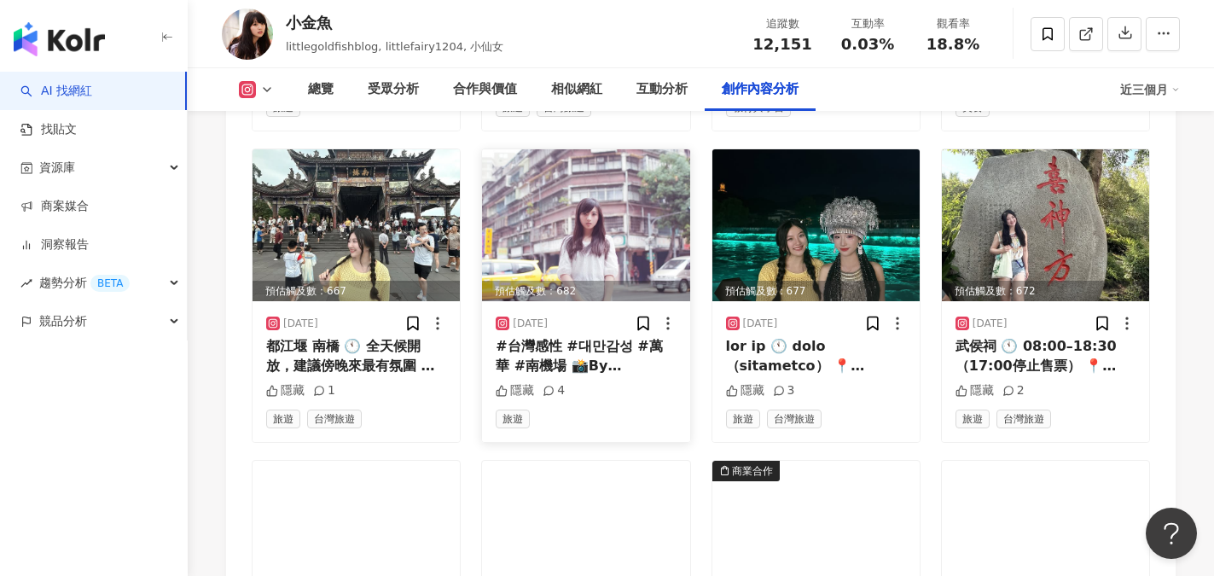
scroll to position [5629, 0]
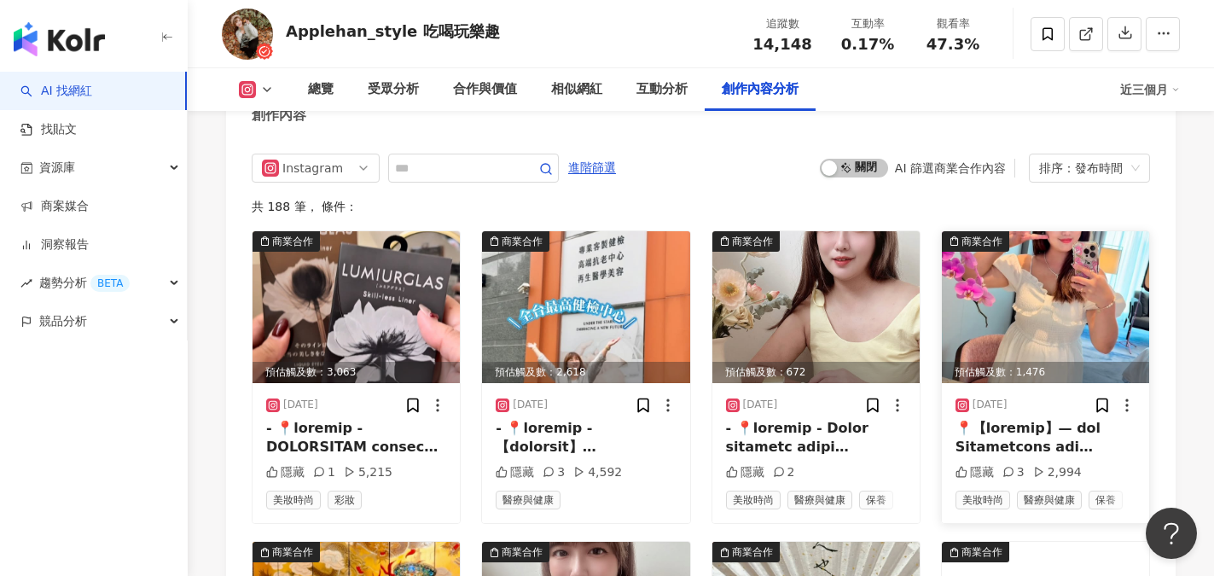
scroll to position [5202, 0]
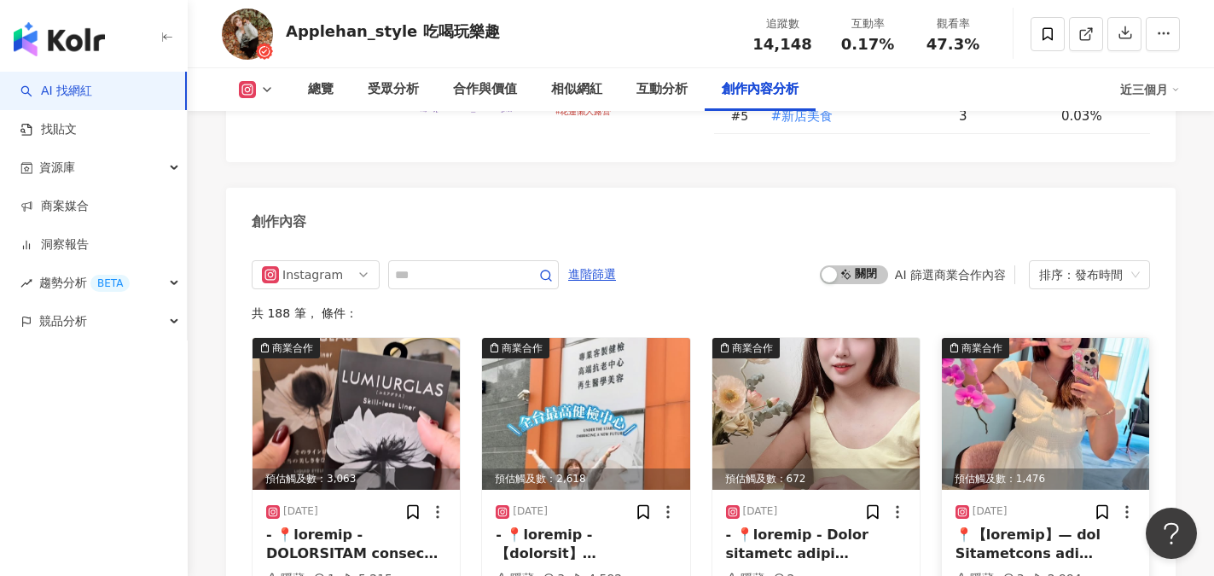
click at [1082, 525] on div at bounding box center [1045, 544] width 180 height 38
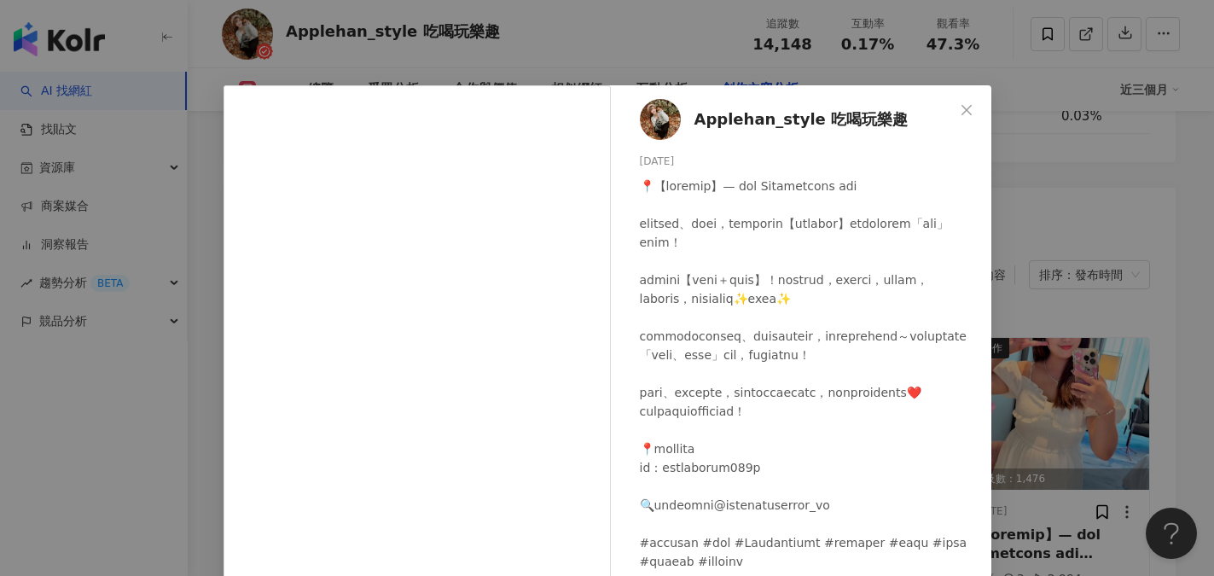
scroll to position [0, 0]
click at [967, 108] on span "Close" at bounding box center [966, 110] width 34 height 14
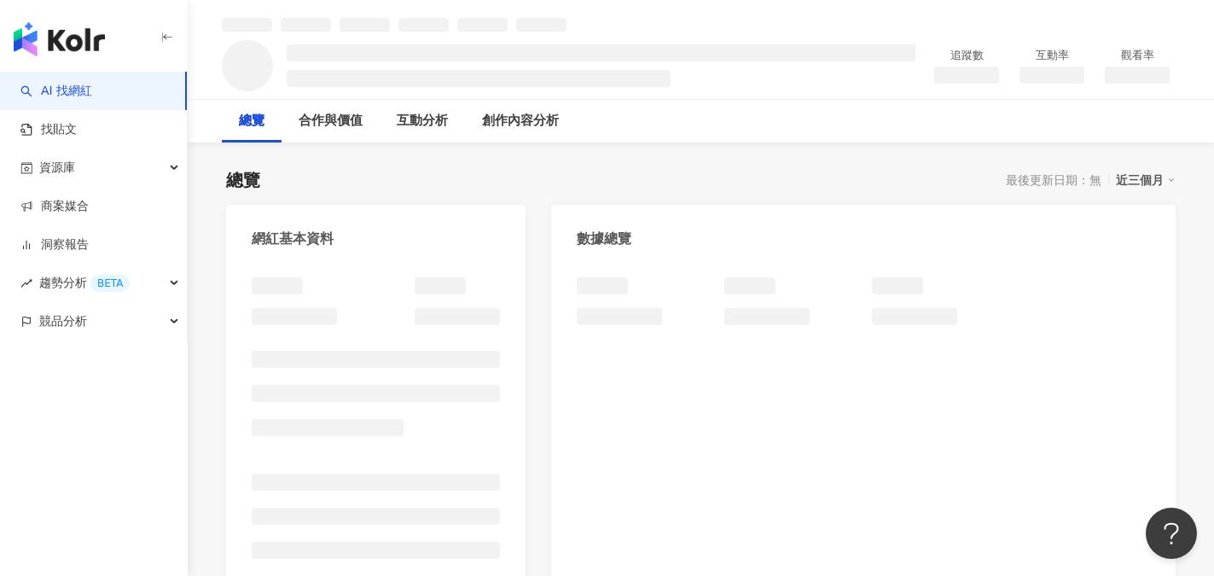
scroll to position [85, 0]
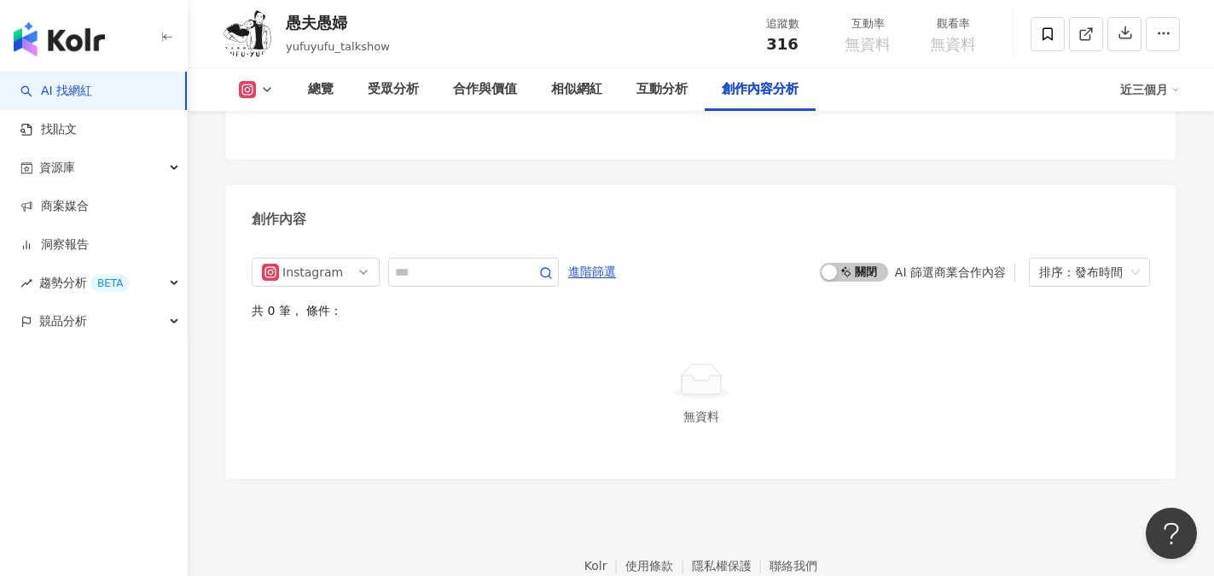
scroll to position [4749, 0]
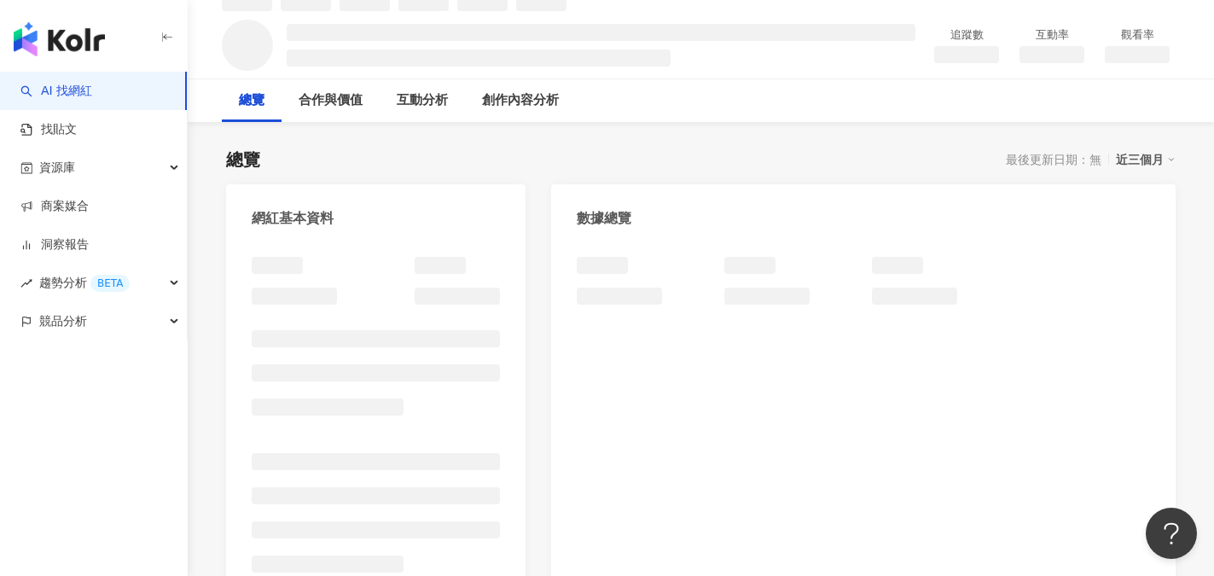
scroll to position [171, 0]
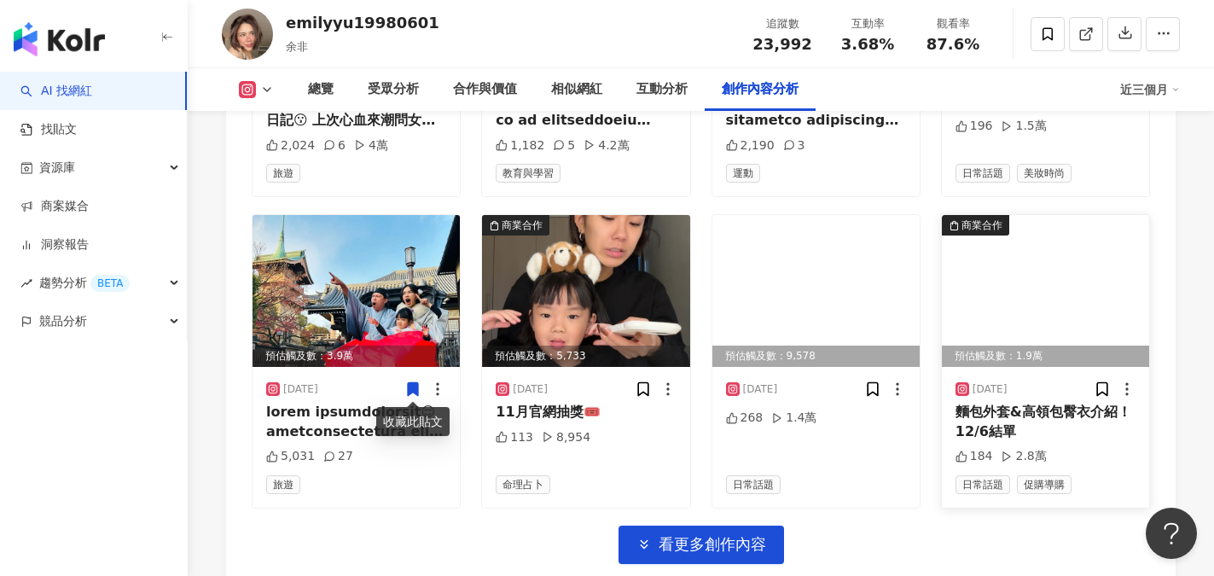
scroll to position [5799, 0]
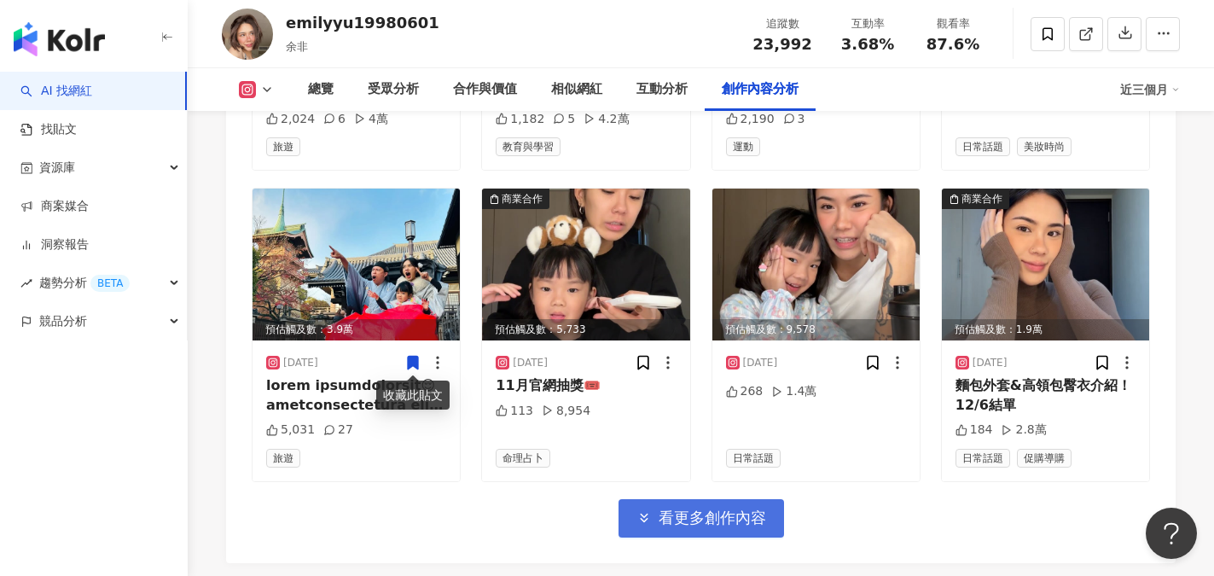
click at [686, 518] on span "看更多創作內容" at bounding box center [711, 517] width 107 height 19
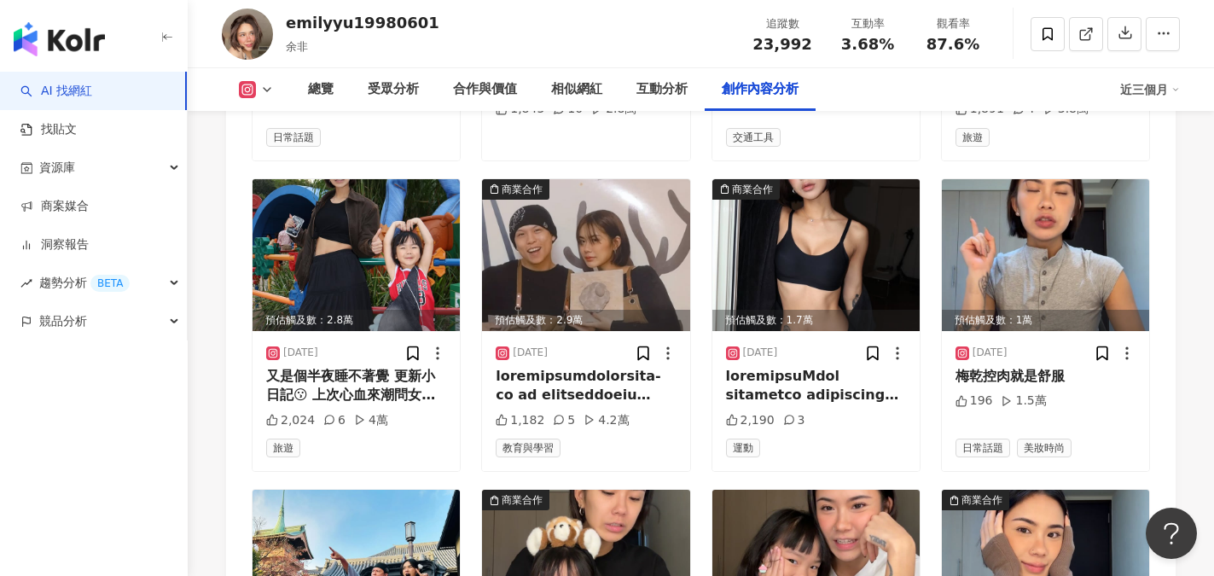
scroll to position [5072, 0]
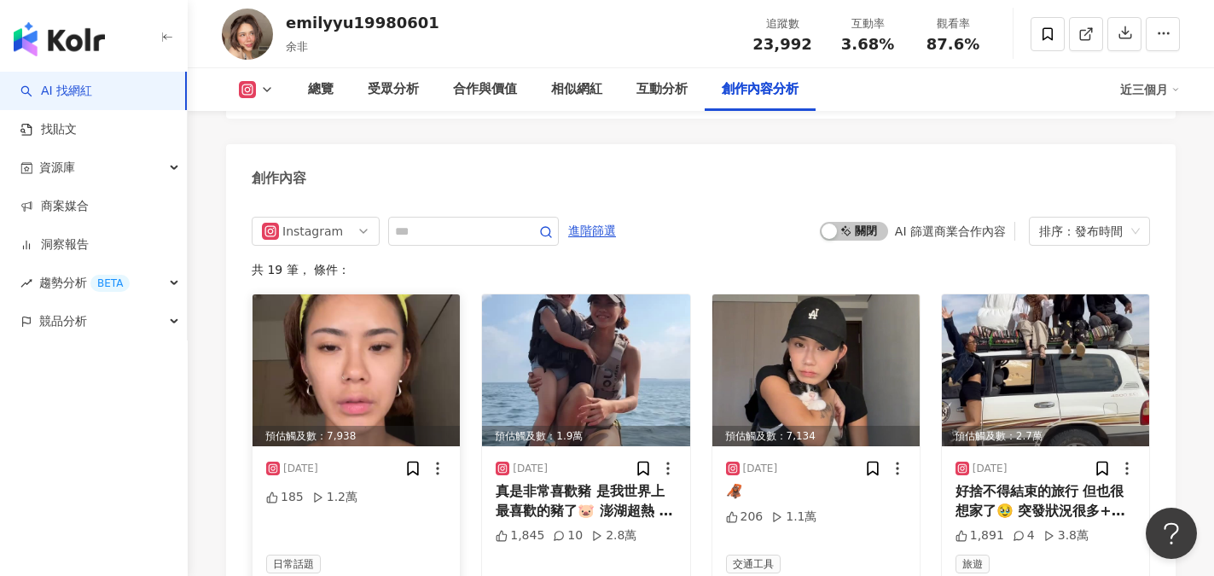
click at [343, 419] on img at bounding box center [355, 370] width 207 height 152
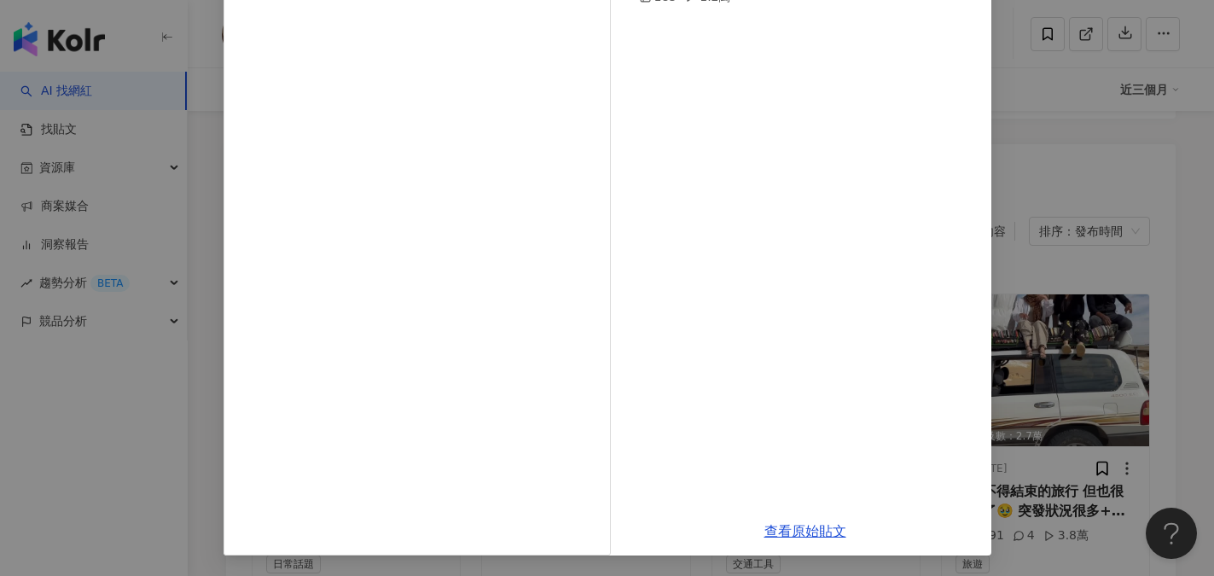
scroll to position [5242, 0]
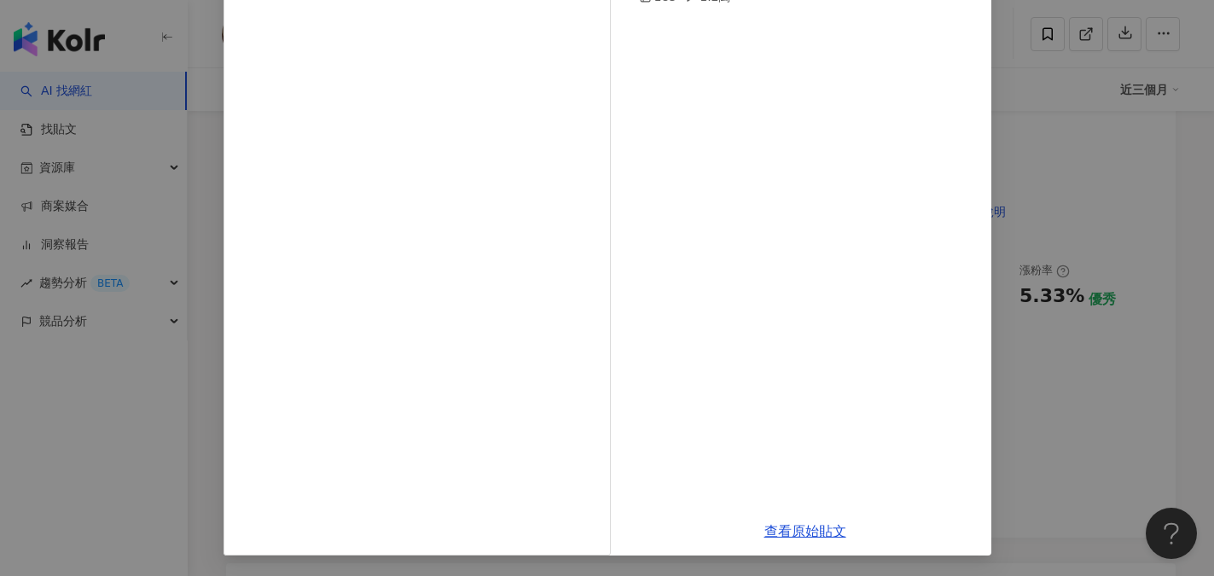
scroll to position [341, 0]
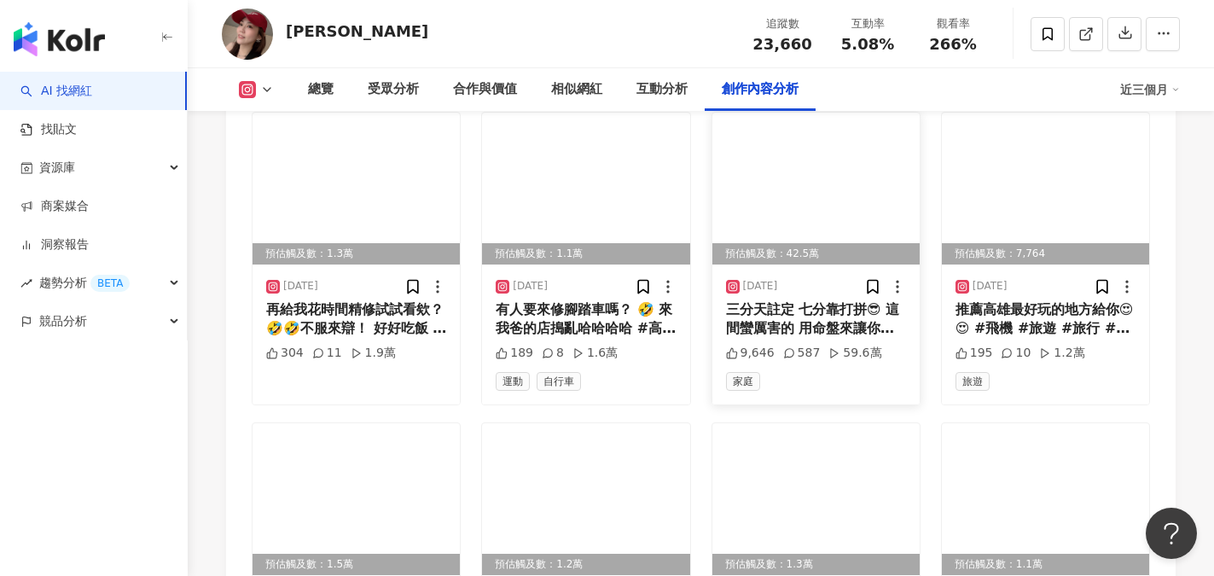
scroll to position [5714, 0]
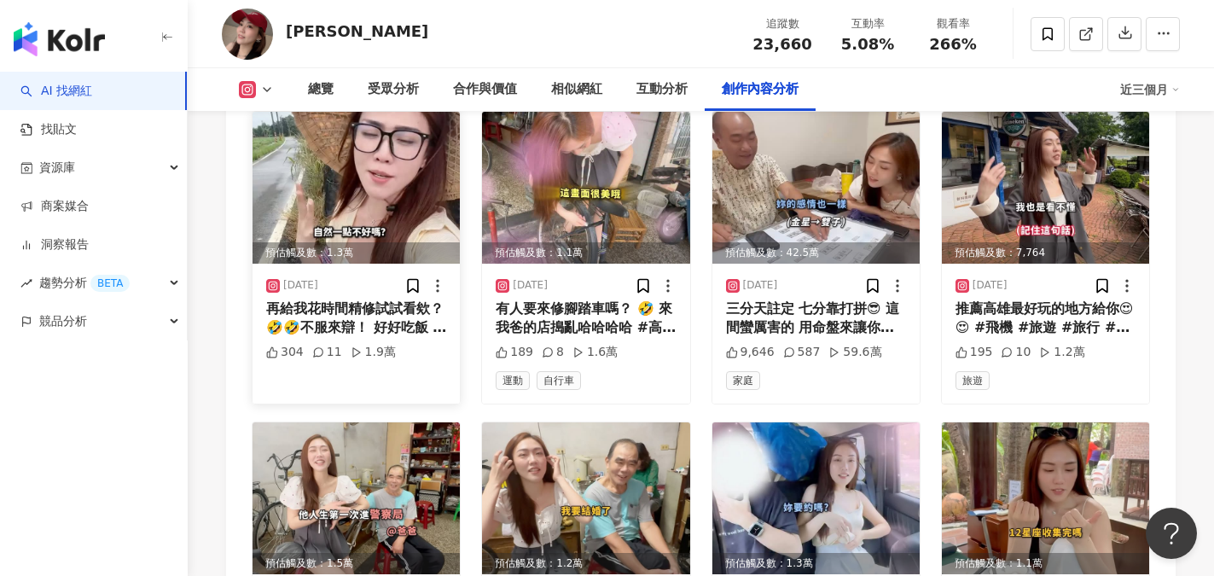
click at [348, 242] on div "預估觸及數：1.3萬" at bounding box center [355, 252] width 207 height 21
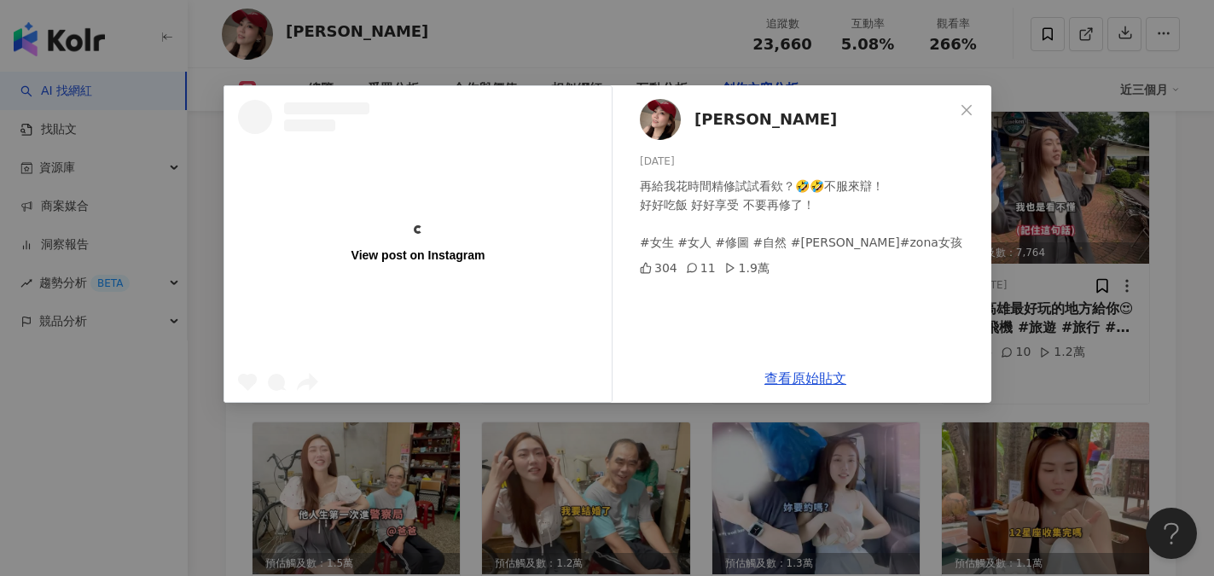
click at [376, 168] on div "View post on Instagram" at bounding box center [417, 244] width 387 height 316
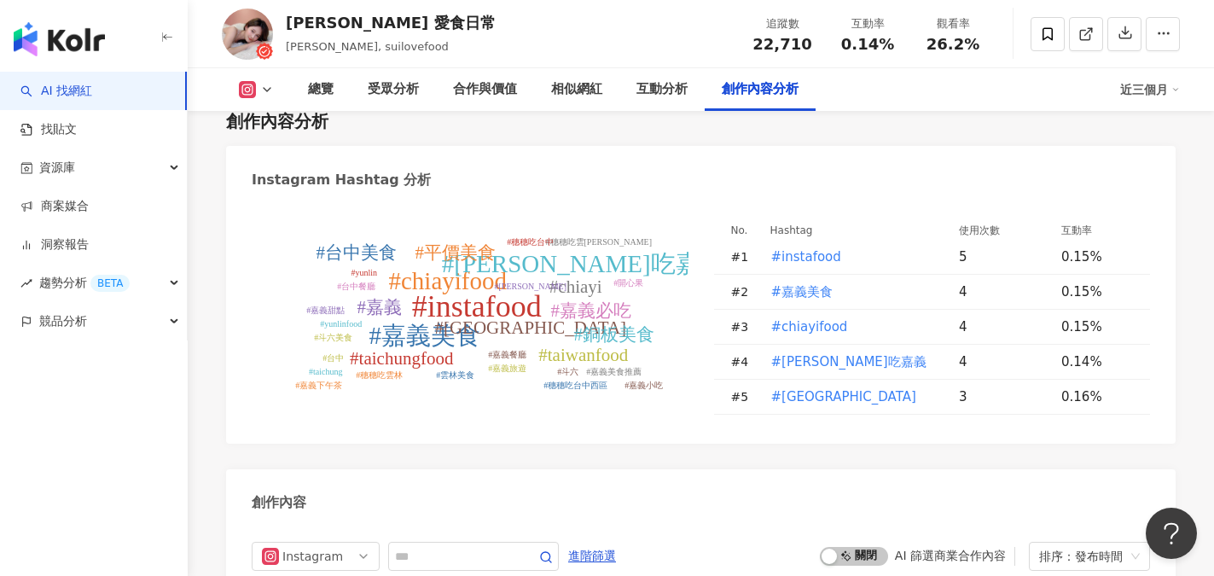
scroll to position [4861, 0]
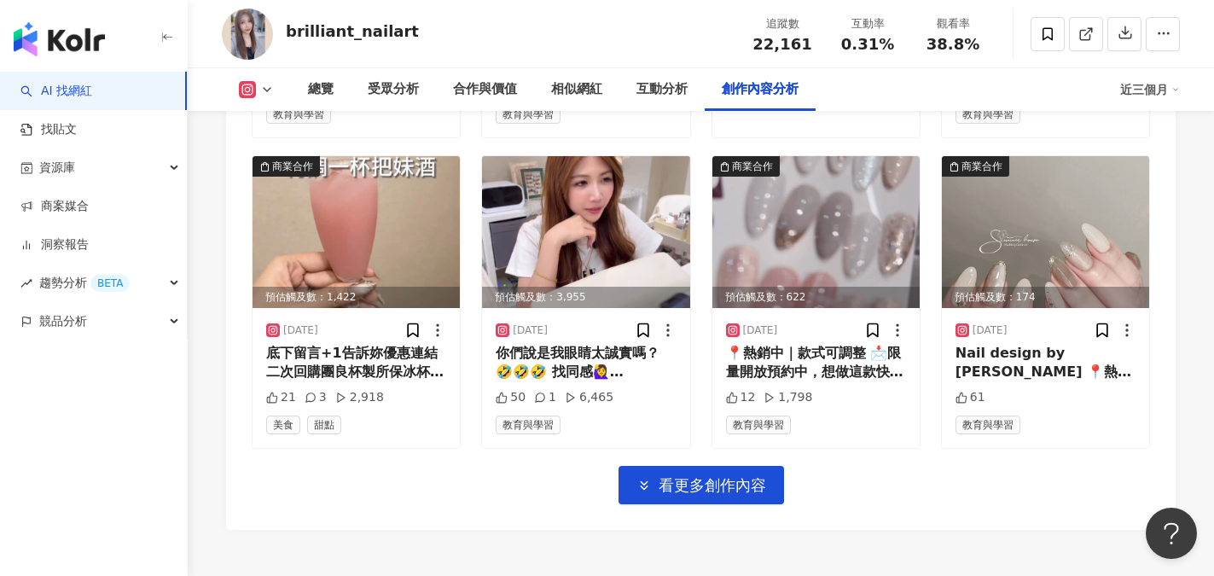
scroll to position [6055, 0]
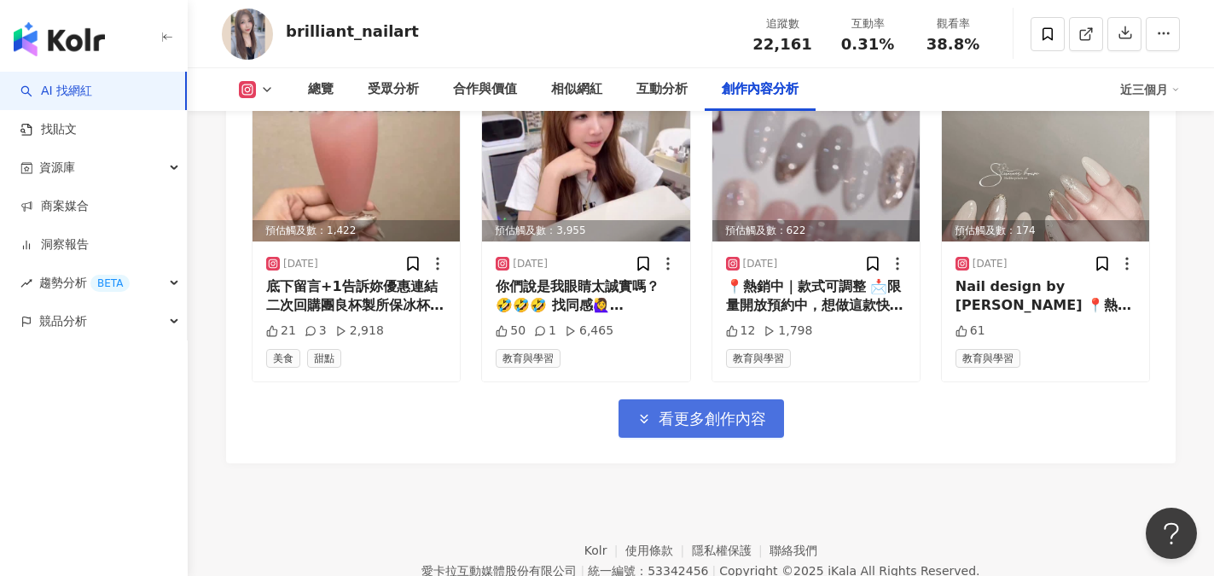
click at [681, 409] on span "看更多創作內容" at bounding box center [711, 418] width 107 height 19
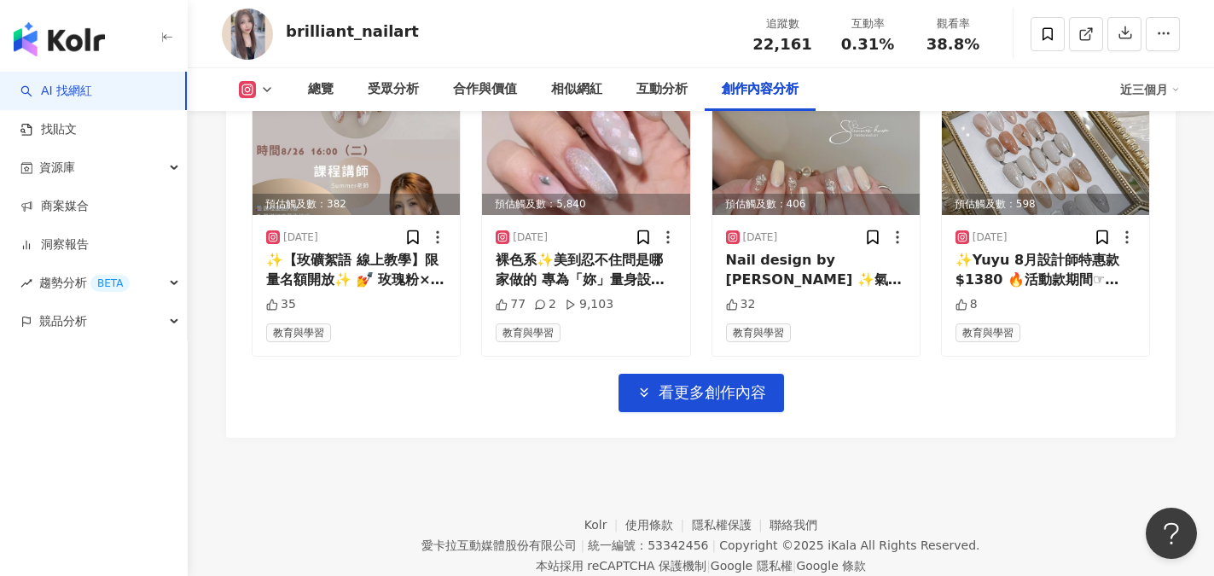
scroll to position [7035, 0]
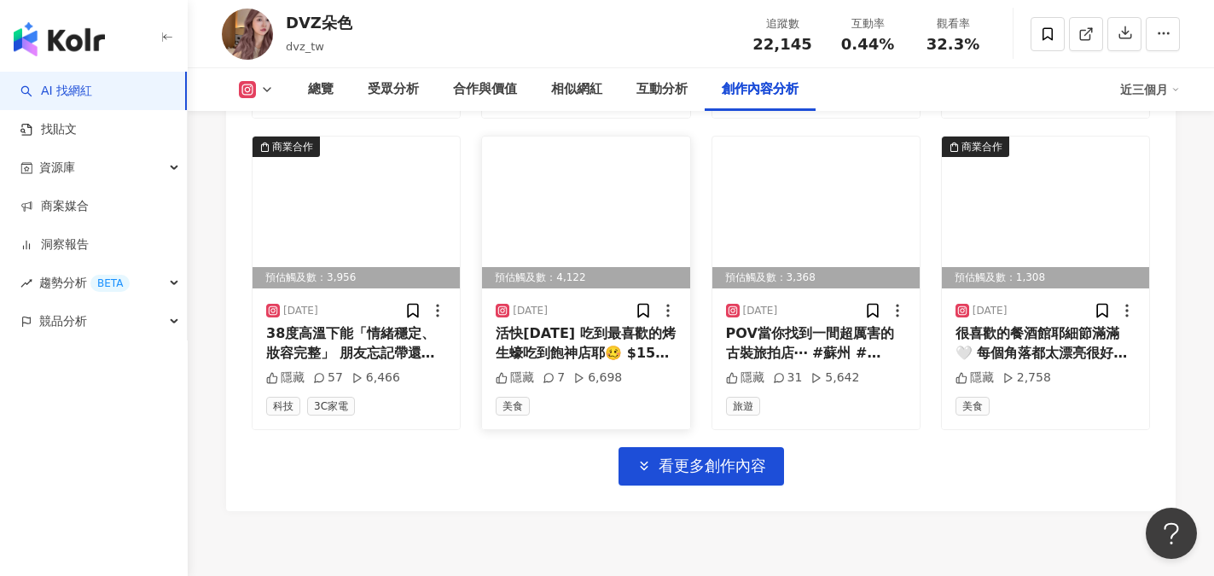
scroll to position [6055, 0]
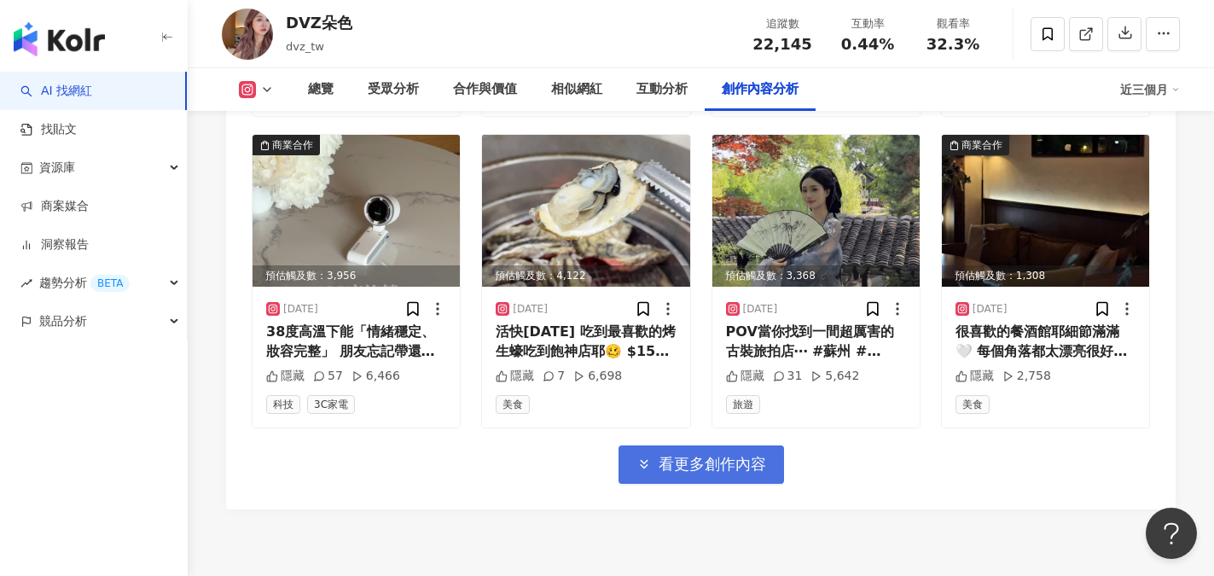
click at [720, 455] on span "看更多創作內容" at bounding box center [711, 464] width 107 height 19
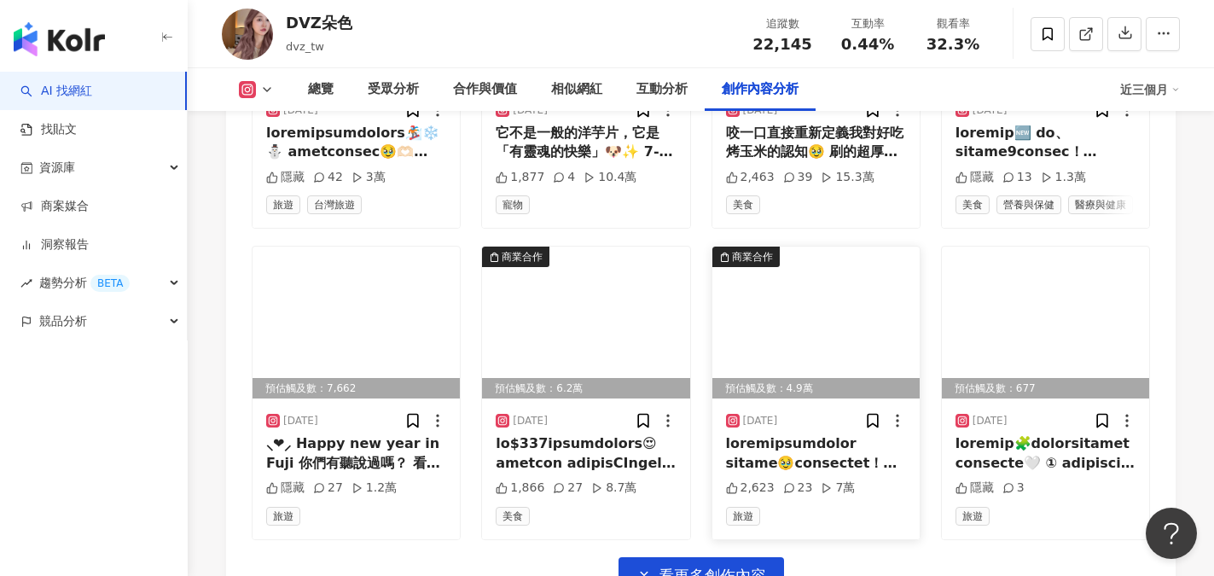
scroll to position [6908, 0]
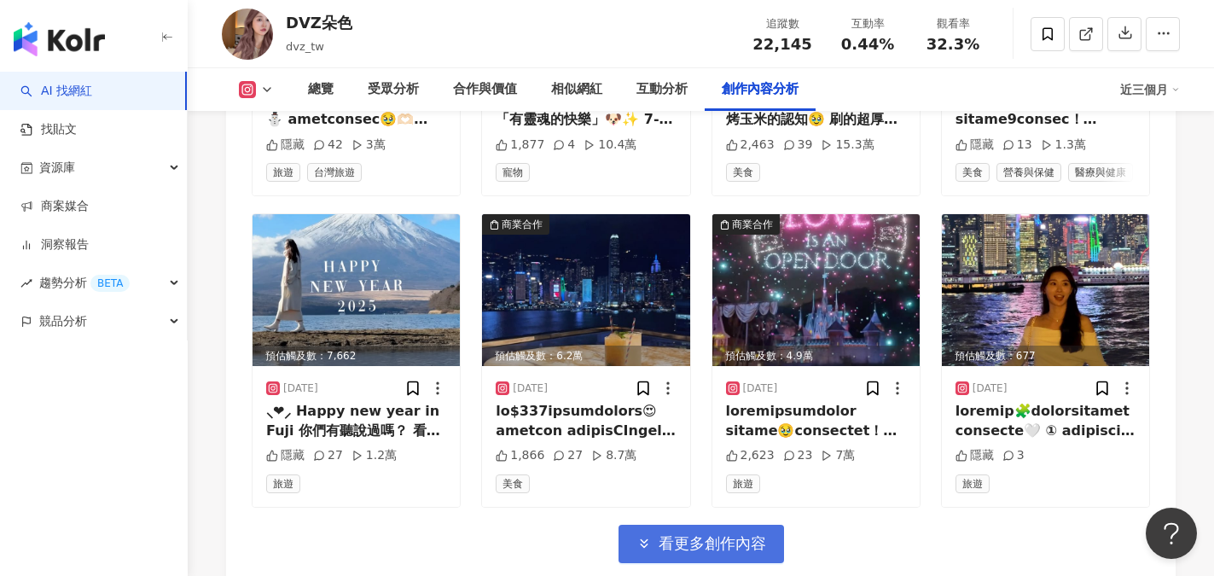
click at [680, 538] on span "看更多創作內容" at bounding box center [711, 543] width 107 height 19
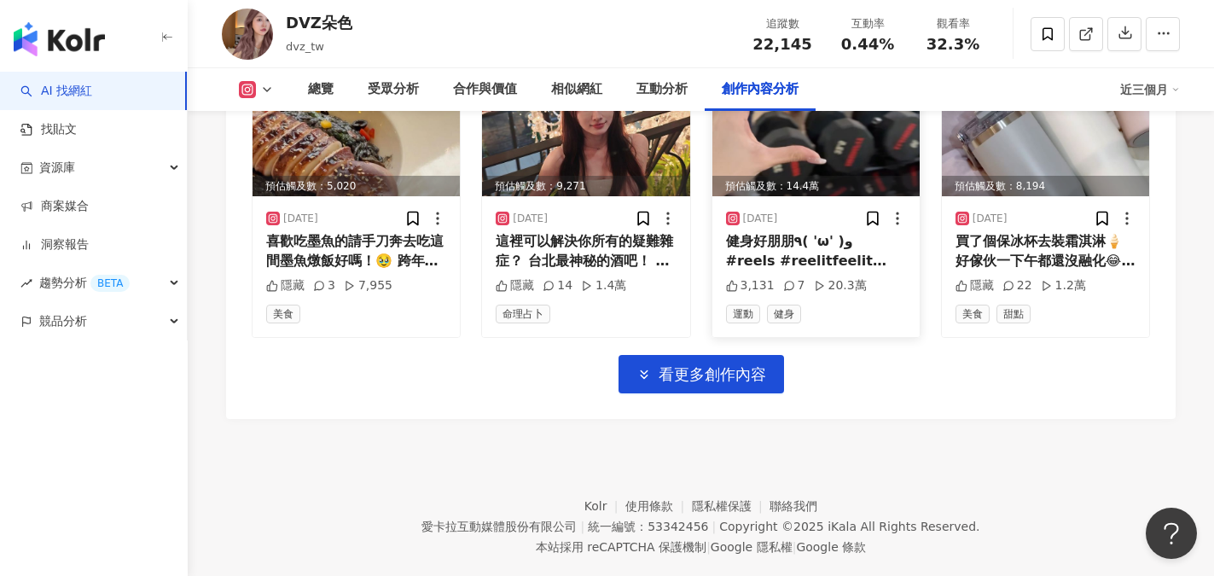
scroll to position [8017, 0]
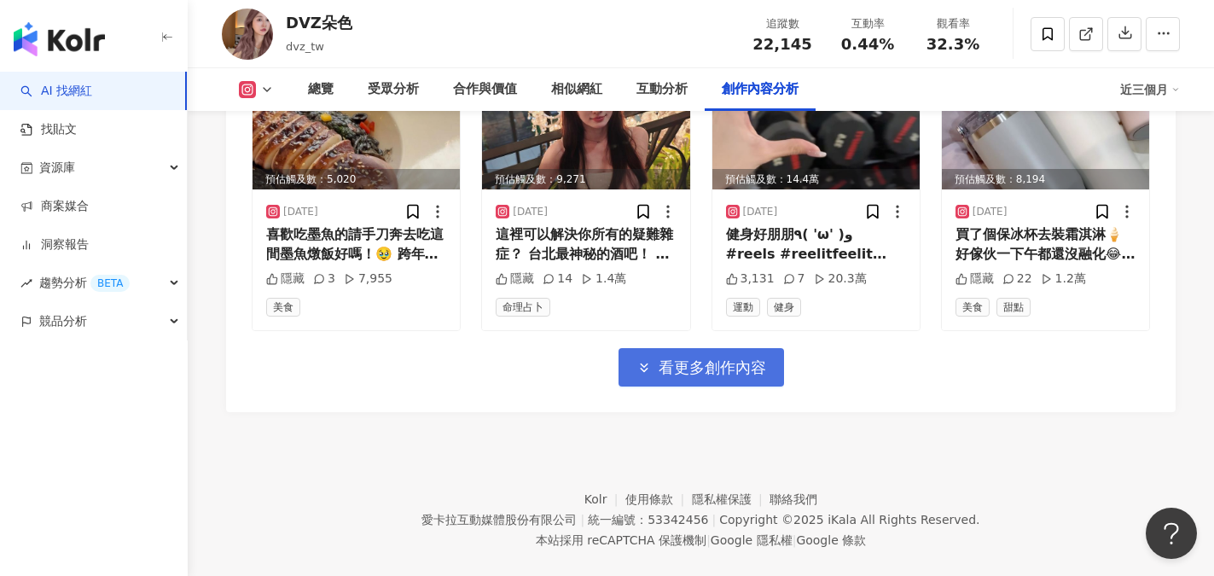
click at [736, 386] on button "看更多創作內容" at bounding box center [700, 367] width 165 height 38
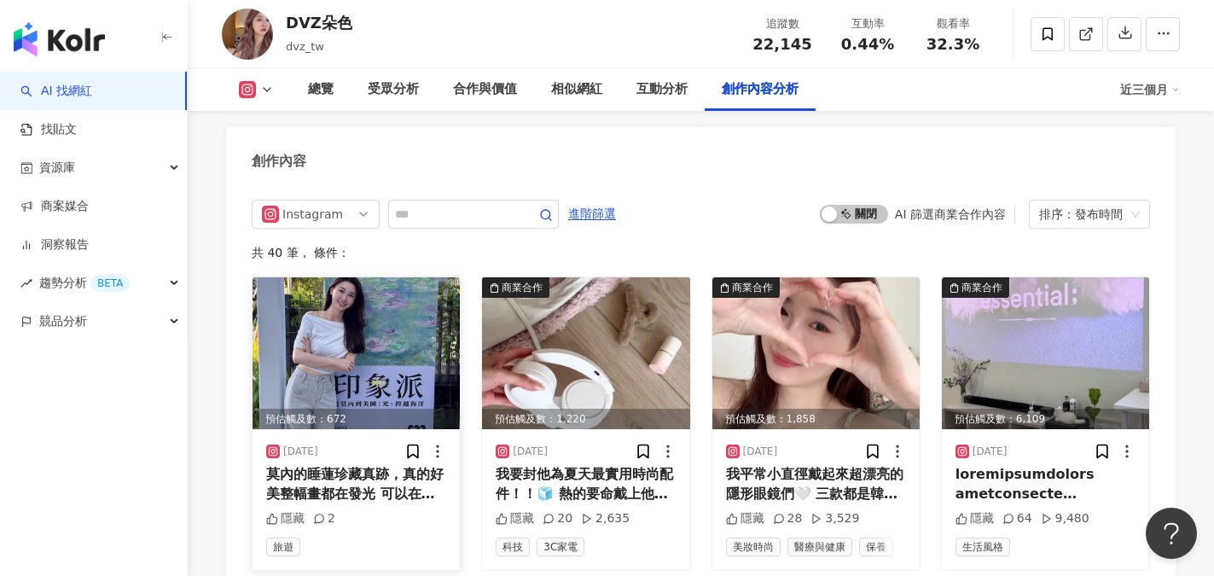
scroll to position [5341, 0]
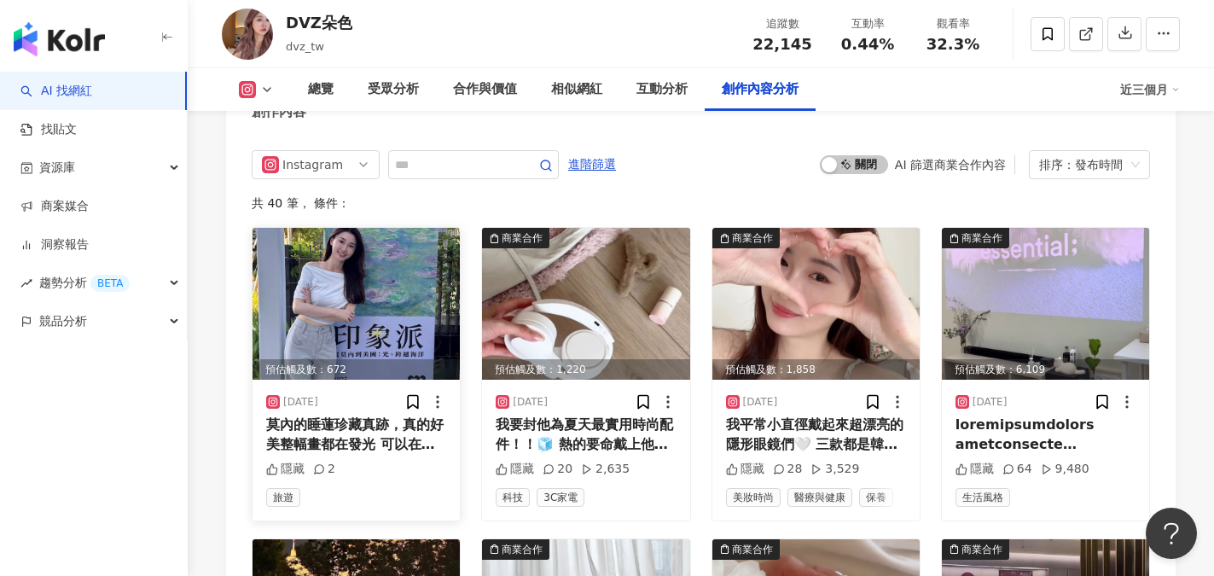
click at [363, 304] on img at bounding box center [355, 304] width 207 height 152
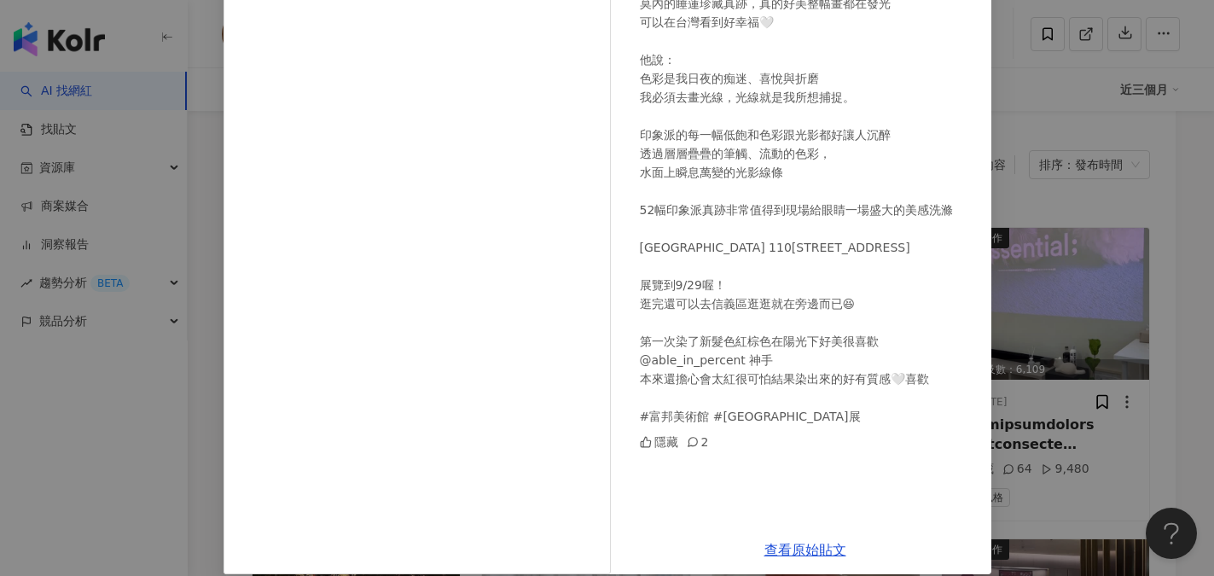
scroll to position [201, 0]
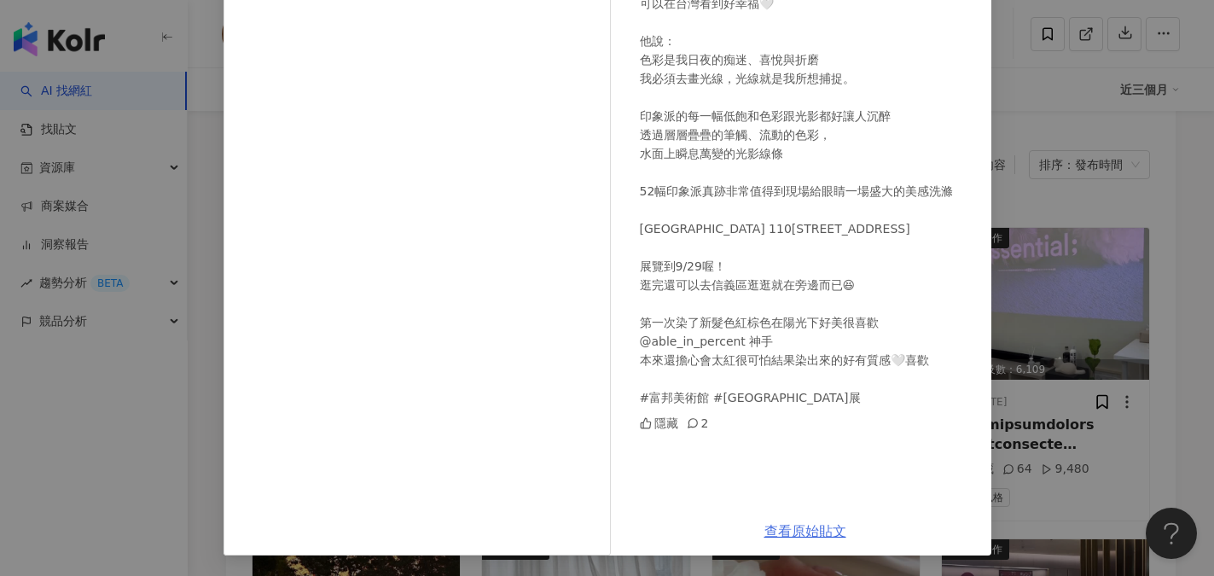
click at [811, 534] on link "查看原始貼文" at bounding box center [805, 531] width 82 height 16
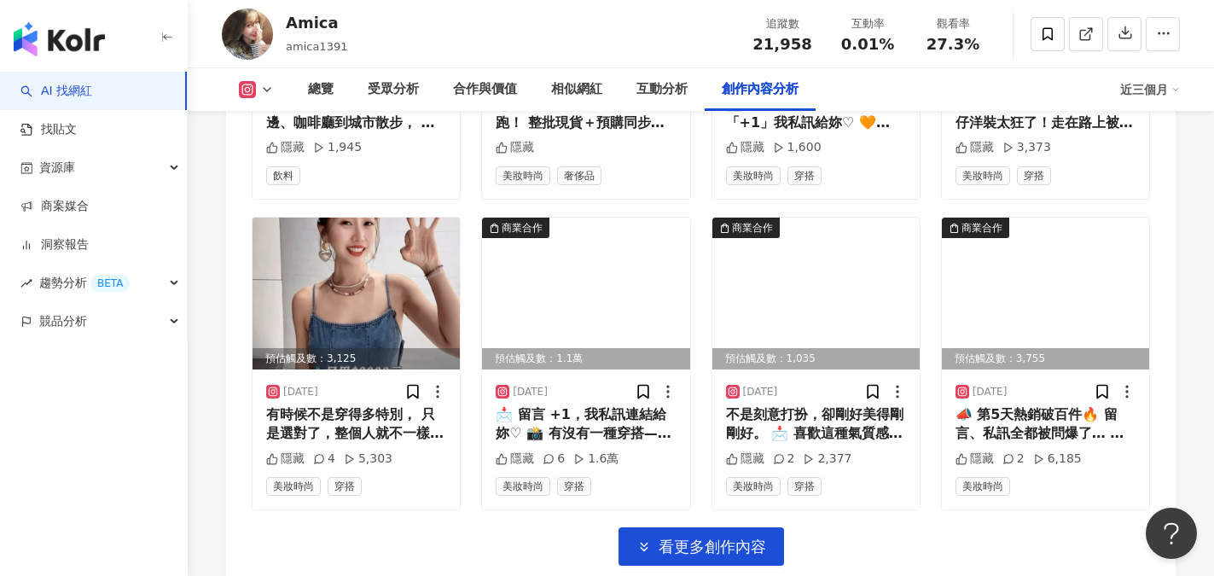
scroll to position [5951, 0]
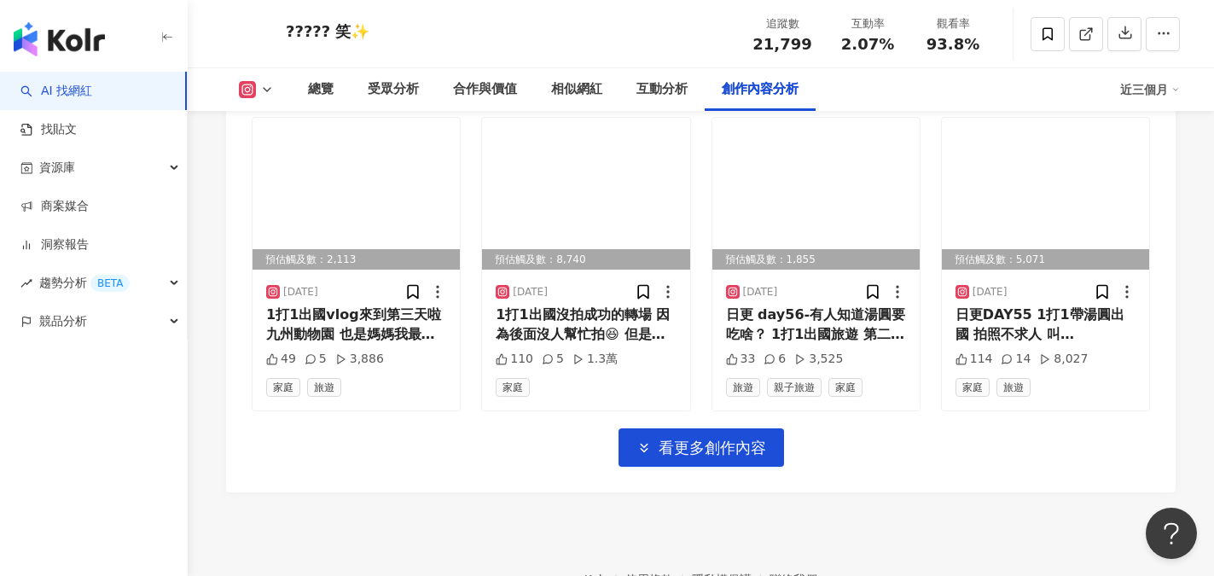
scroll to position [5970, 0]
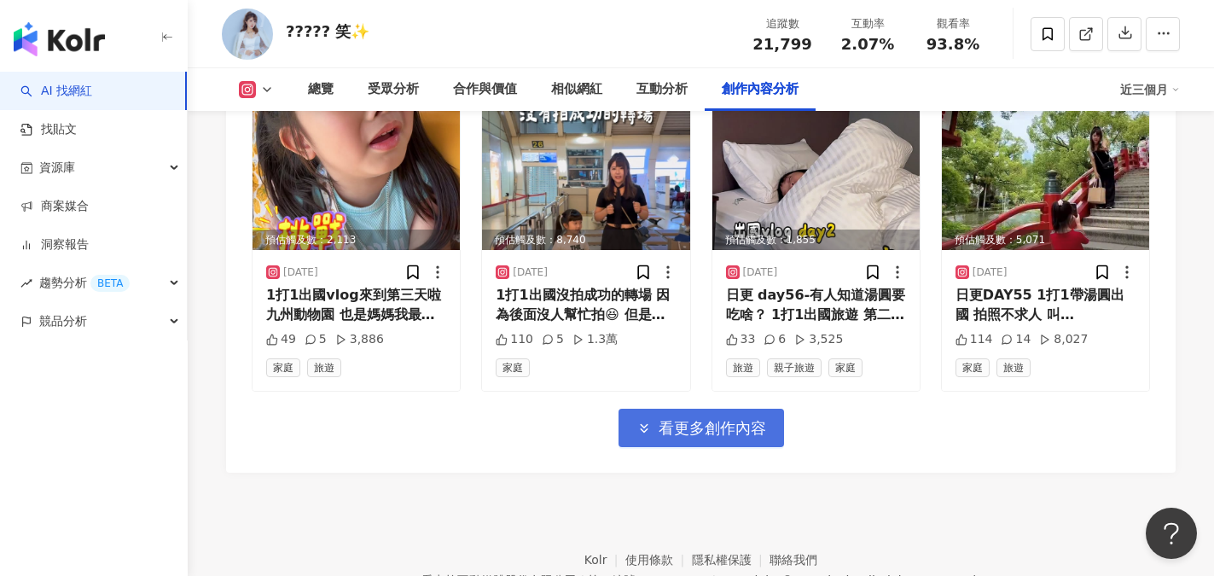
click at [721, 438] on span "看更多創作內容" at bounding box center [711, 428] width 107 height 19
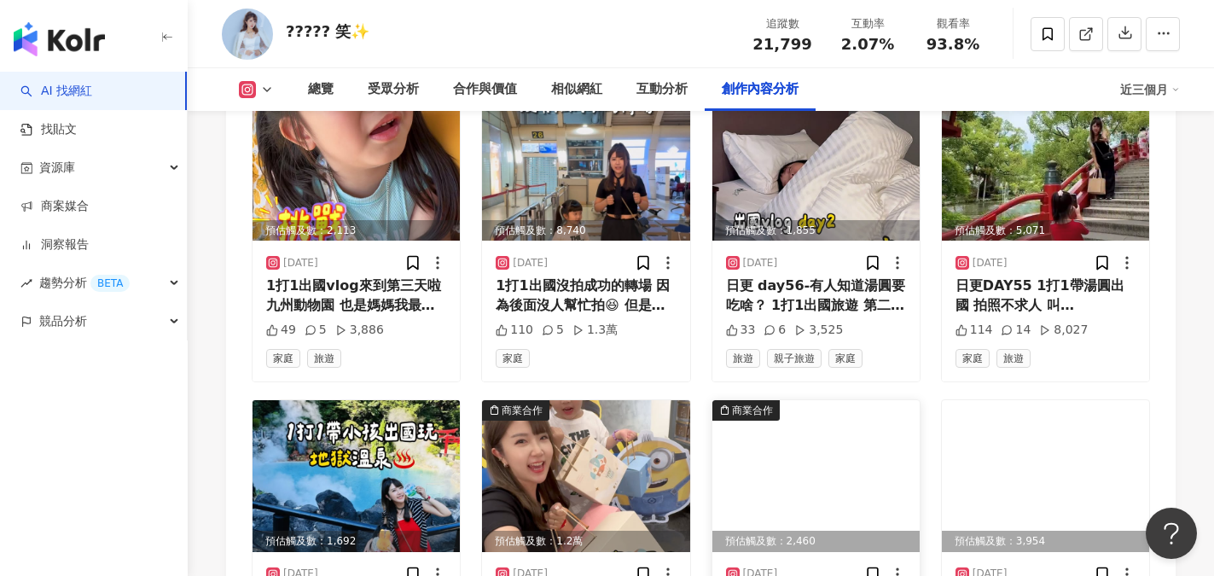
scroll to position [6140, 0]
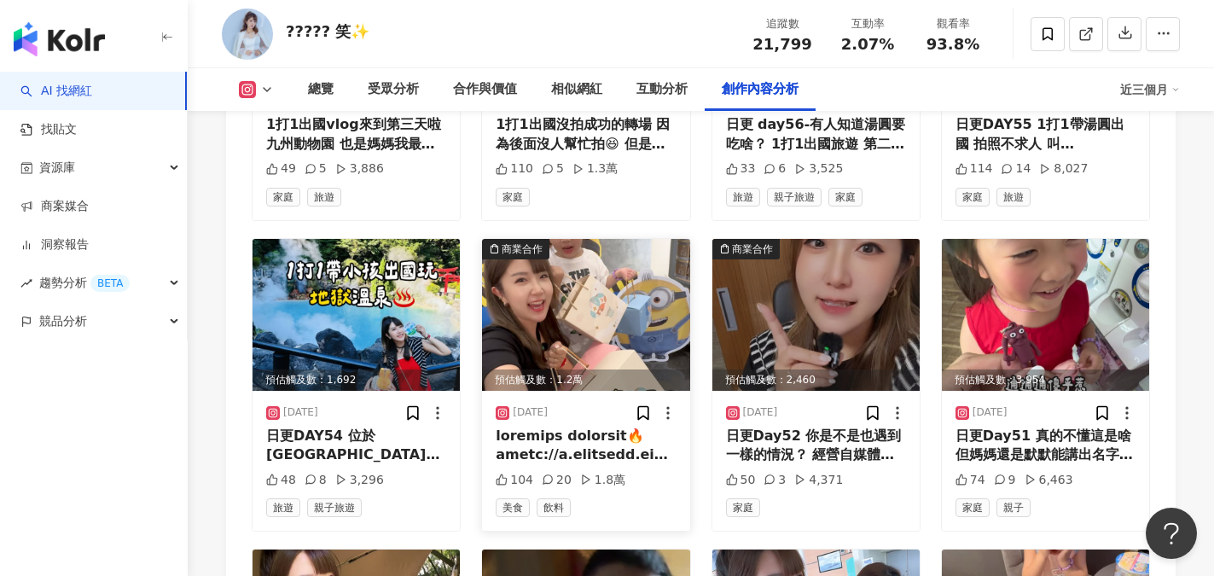
click at [591, 351] on img at bounding box center [585, 315] width 207 height 152
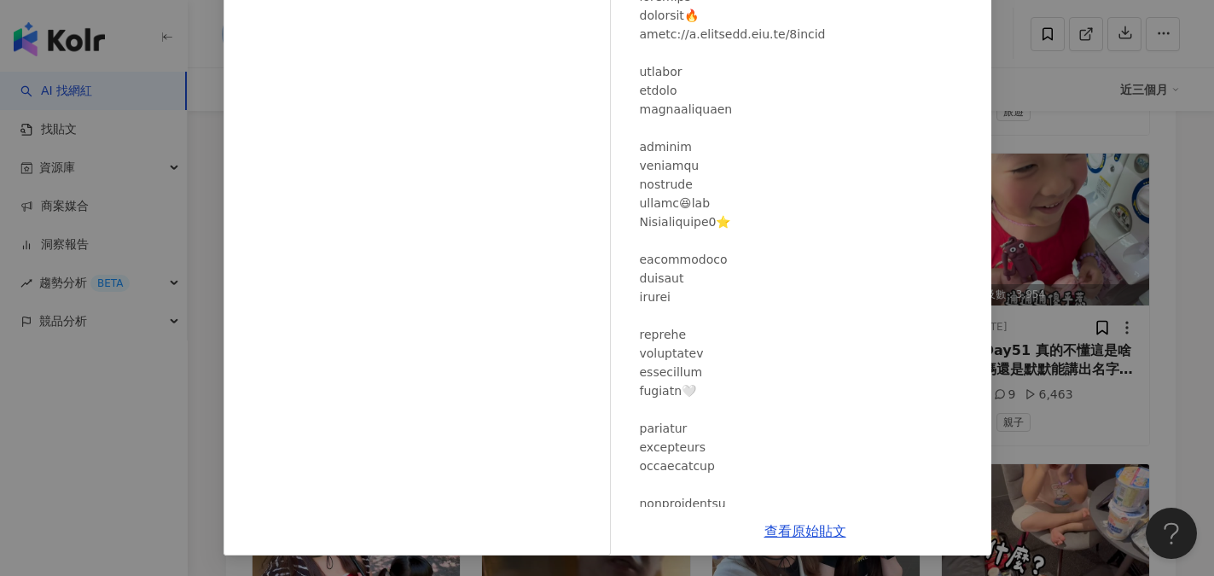
scroll to position [0, 0]
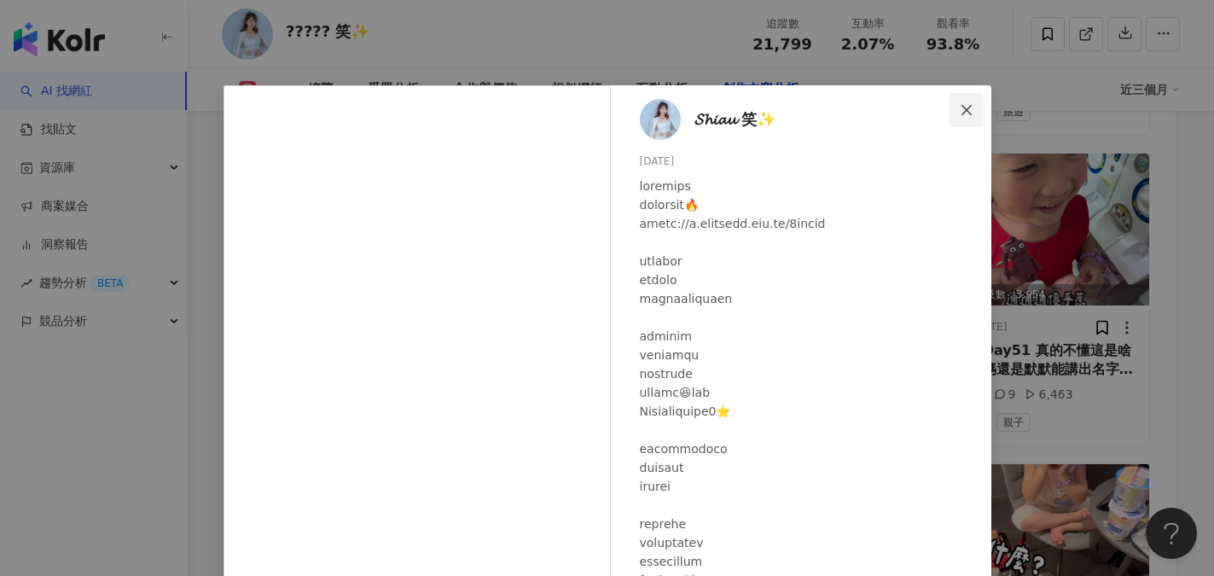
click at [962, 107] on icon "close" at bounding box center [966, 109] width 10 height 10
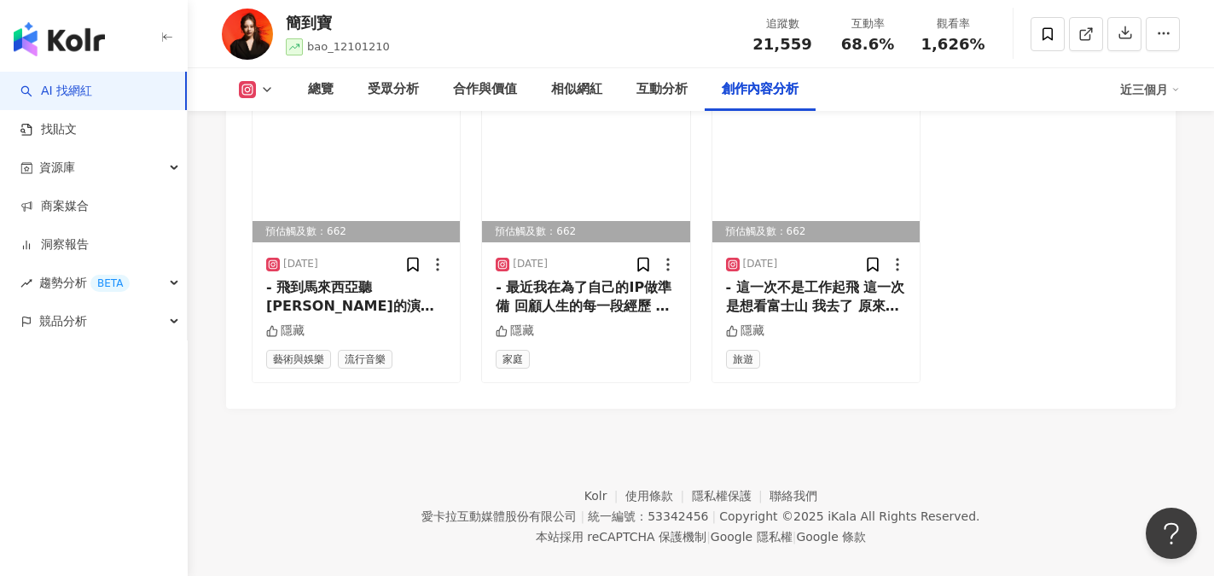
scroll to position [6040, 0]
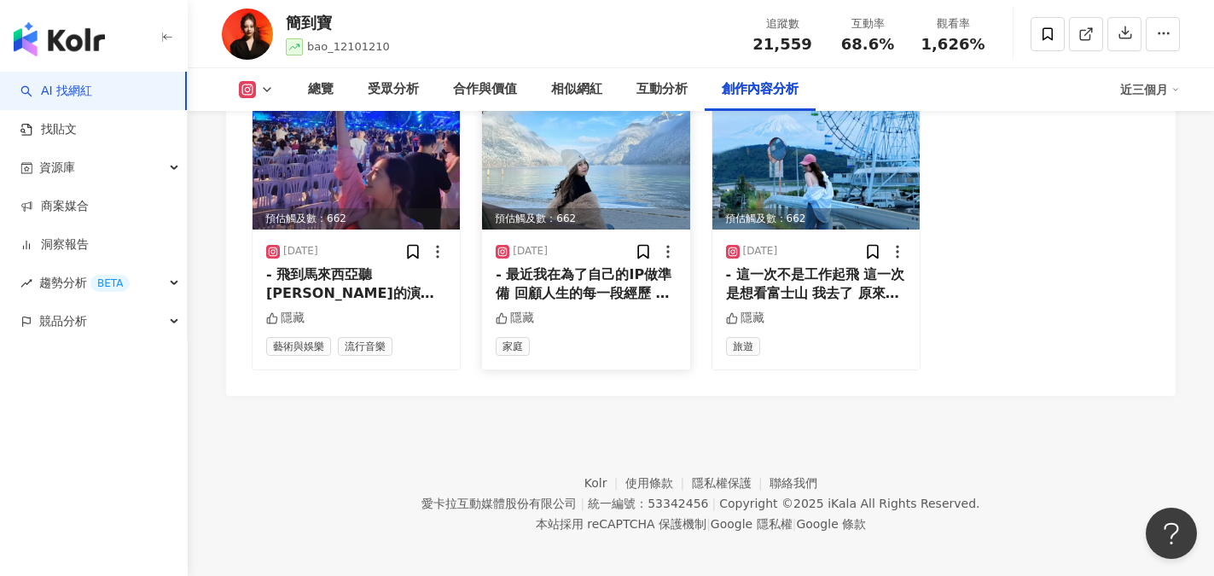
click at [624, 288] on div "- 最近我在為了自己的IP做準備 回顧人生的每一段經歷 像是在翻閱一本老舊但溫暖的故事書 每一頁都有笑容、淚水 原來都是成就[DATE]的自己必經之路 「感恩…" at bounding box center [586, 284] width 180 height 38
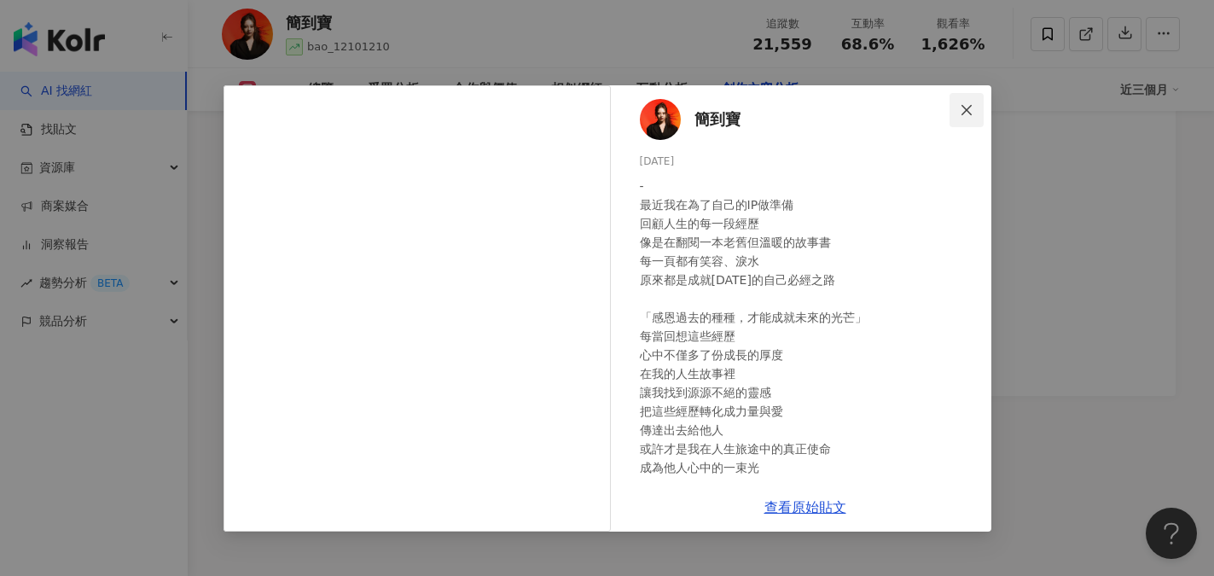
click at [967, 111] on icon "close" at bounding box center [966, 109] width 10 height 10
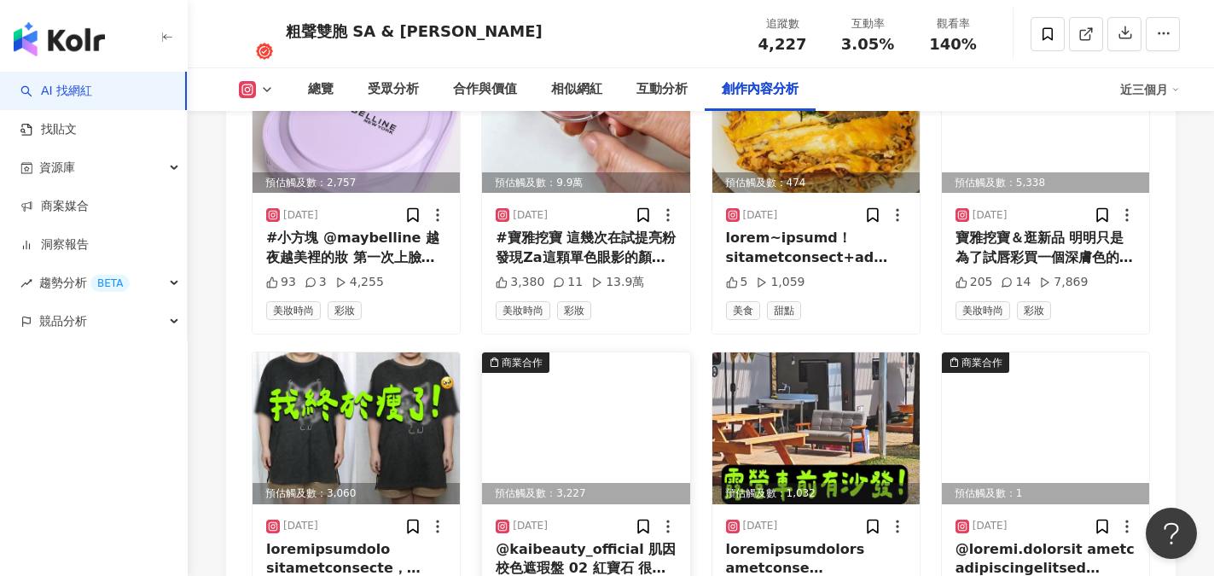
scroll to position [5799, 0]
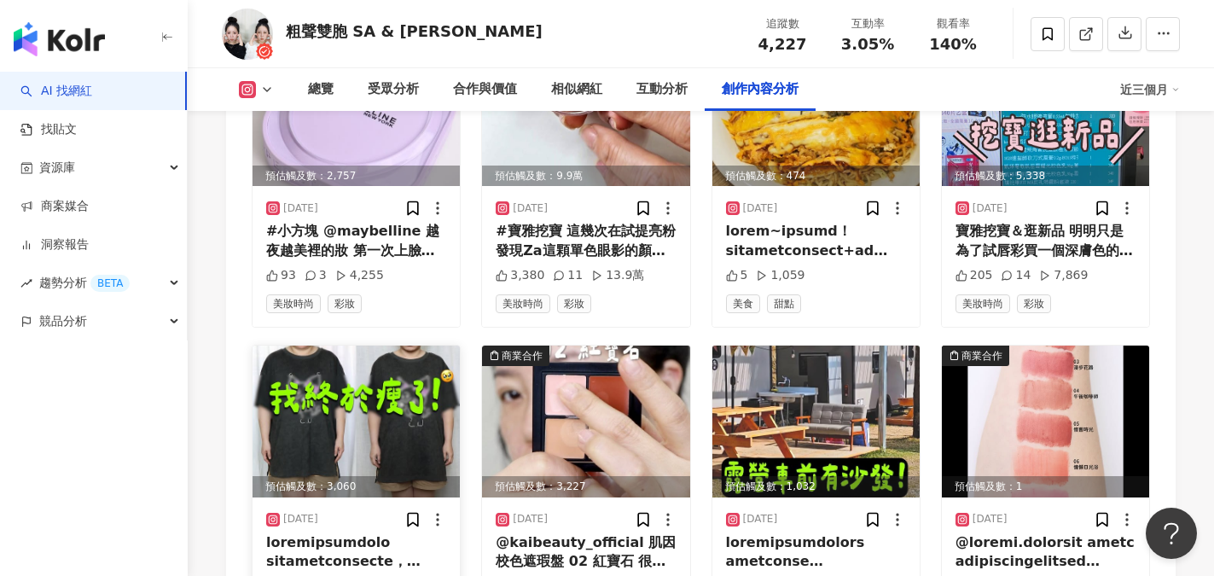
click at [359, 393] on img at bounding box center [355, 421] width 207 height 152
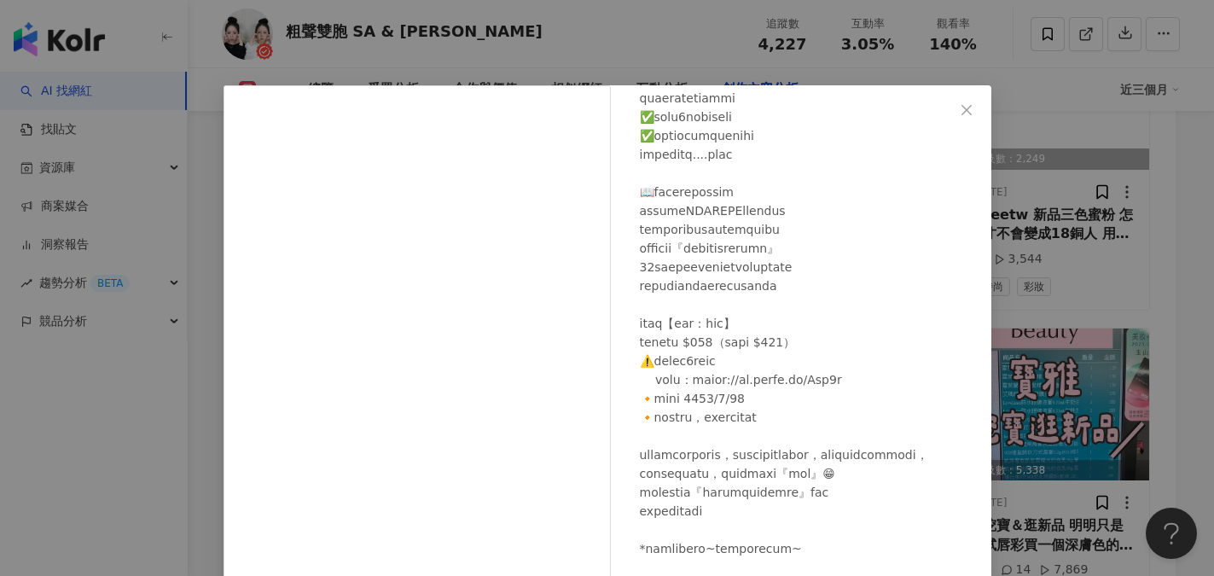
scroll to position [5458, 0]
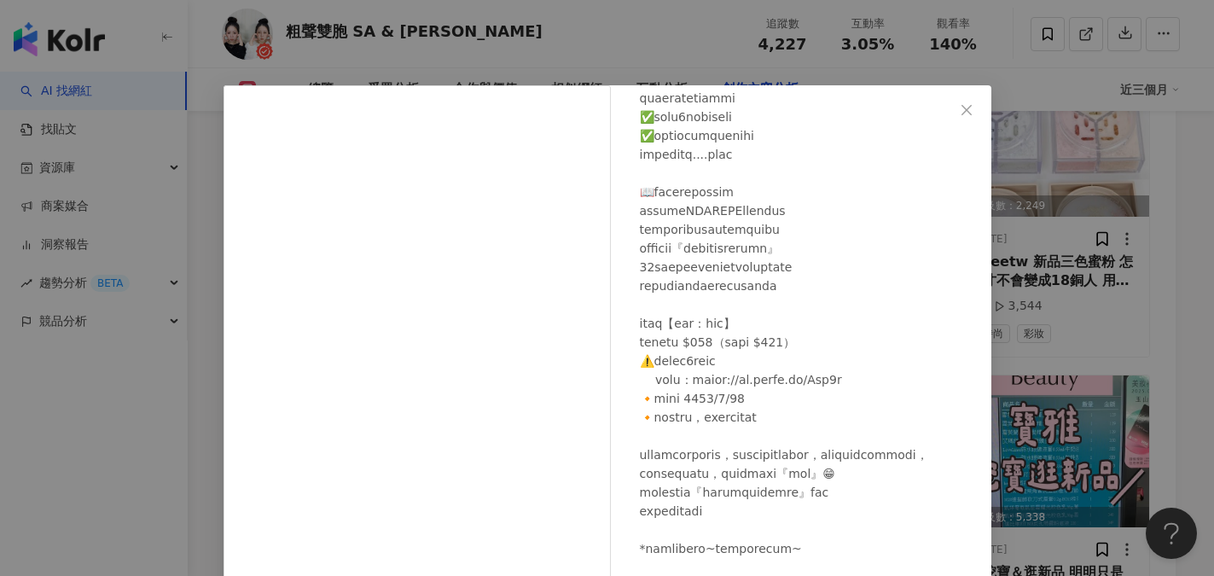
click at [479, 33] on div "粗聲雙胞 SA & SAM 2025/3/16 70 4,680 查看原始貼文" at bounding box center [607, 288] width 1214 height 576
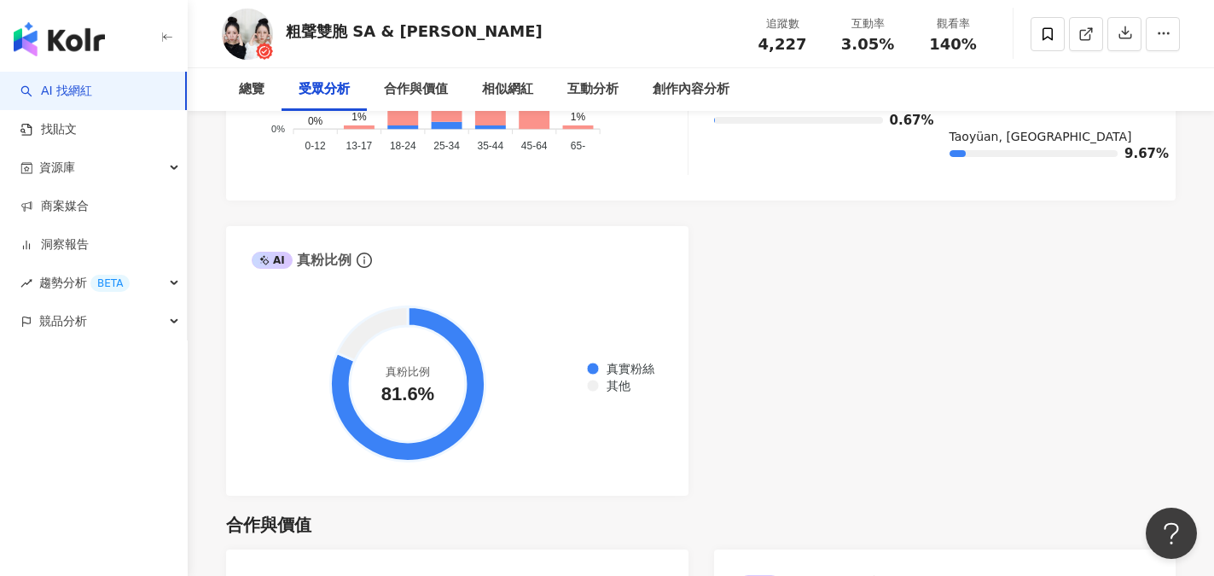
scroll to position [0, 0]
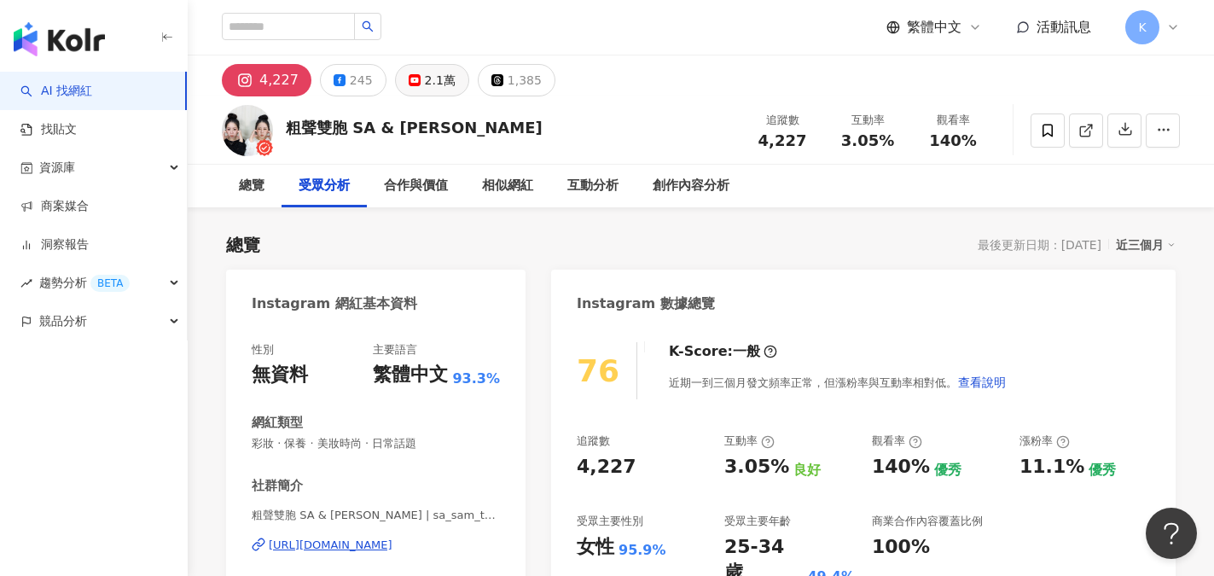
click at [445, 84] on div "2.1萬" at bounding box center [440, 80] width 31 height 24
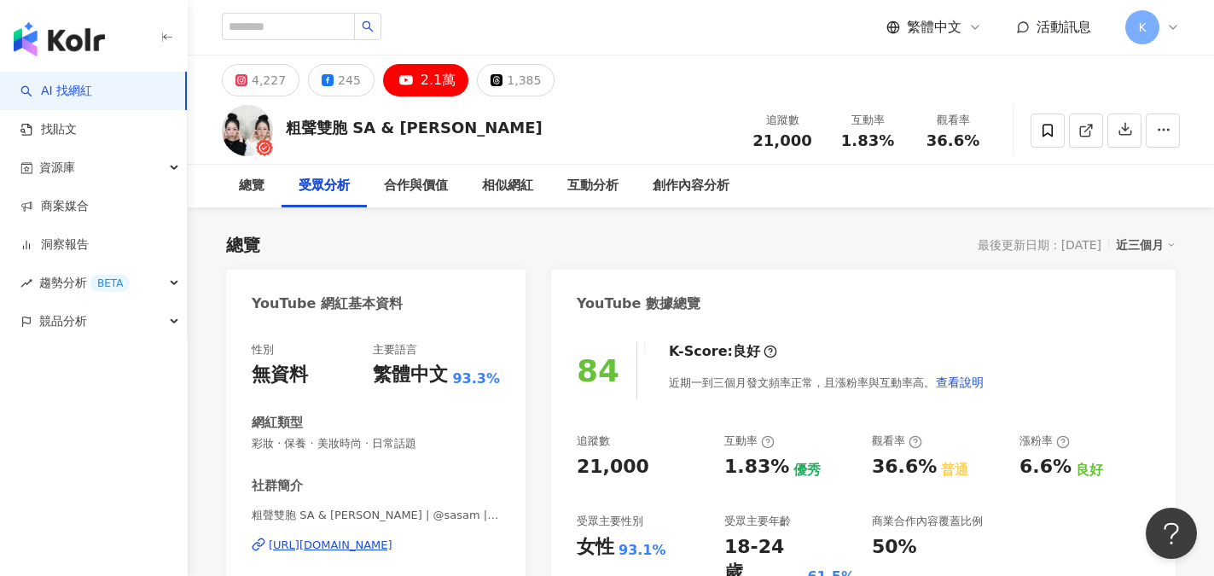
click at [427, 84] on div "2.1萬" at bounding box center [437, 80] width 35 height 24
click at [380, 546] on div "https://www.youtube.com/channel/UCxiWakmwUDKmICIff5g5_2g" at bounding box center [331, 544] width 124 height 15
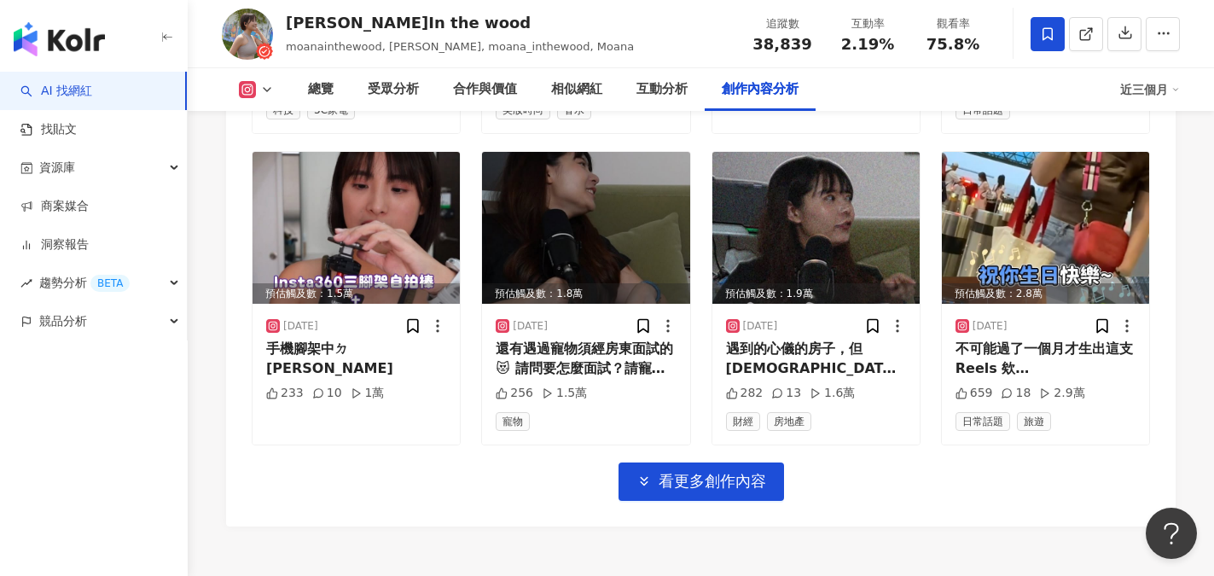
scroll to position [6224, 0]
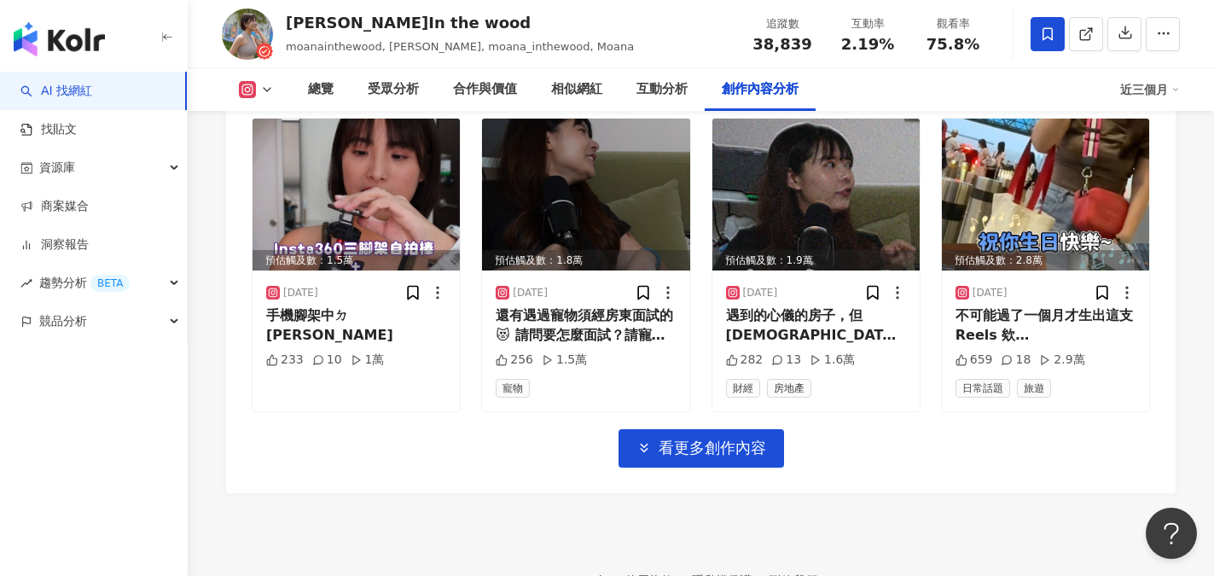
click at [687, 429] on button "看更多創作內容" at bounding box center [700, 448] width 165 height 38
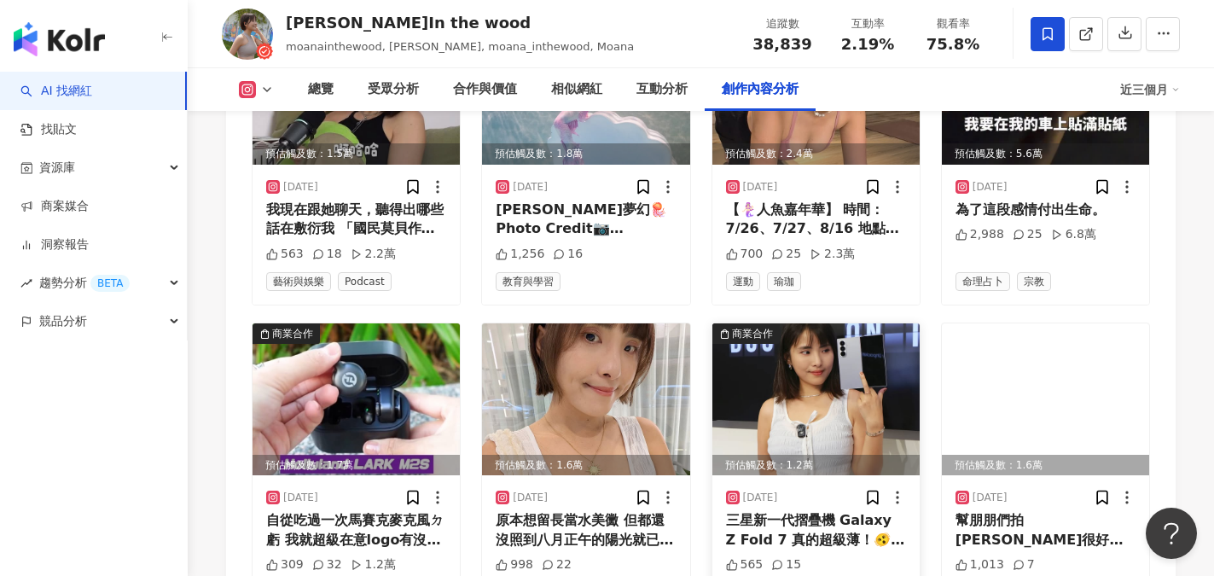
scroll to position [7077, 0]
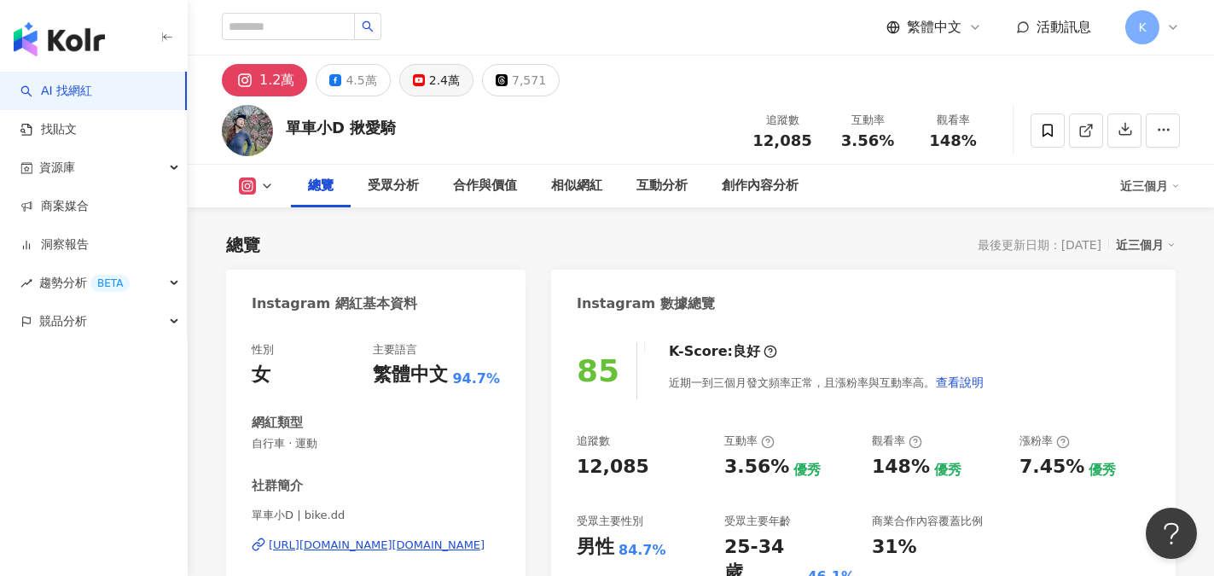
click at [420, 81] on button "2.4萬" at bounding box center [436, 80] width 74 height 32
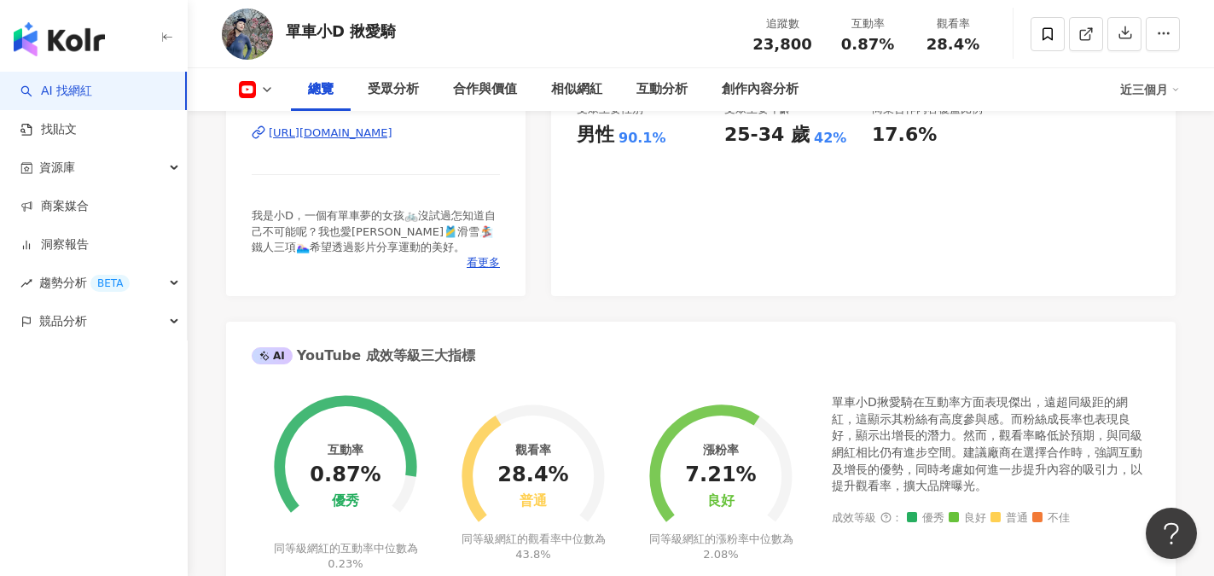
scroll to position [256, 0]
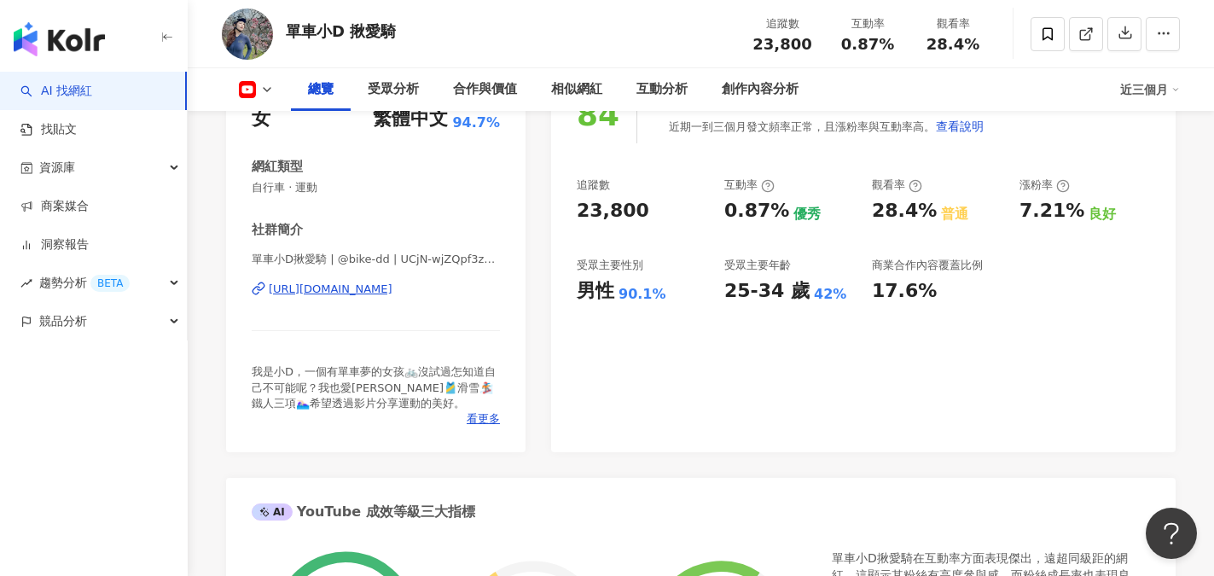
click at [340, 286] on div "[URL][DOMAIN_NAME]" at bounding box center [331, 288] width 124 height 15
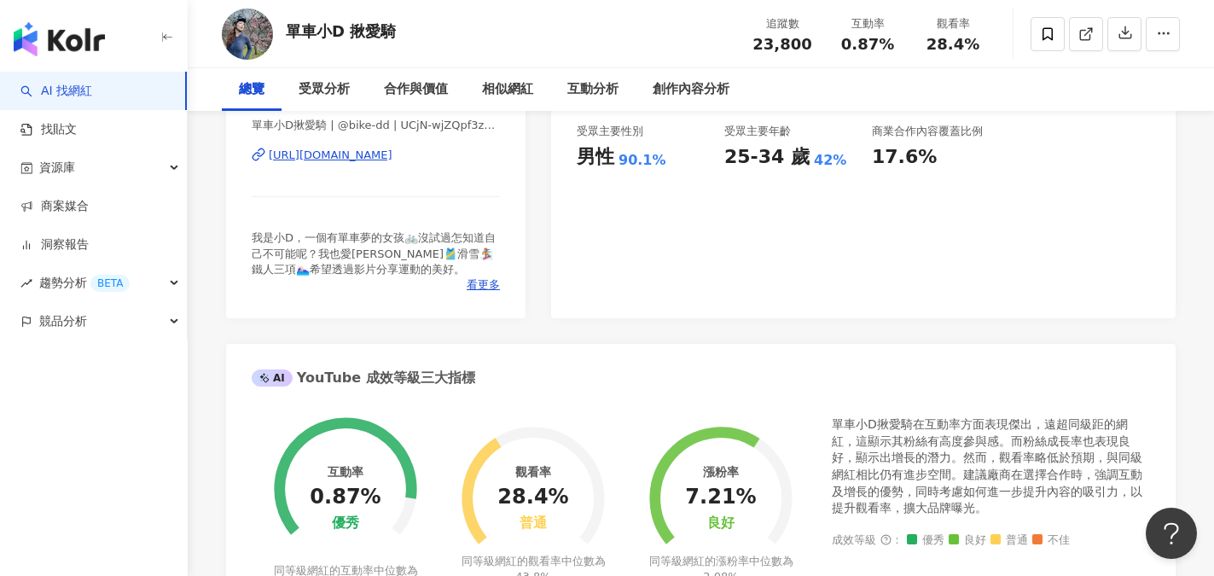
scroll to position [0, 0]
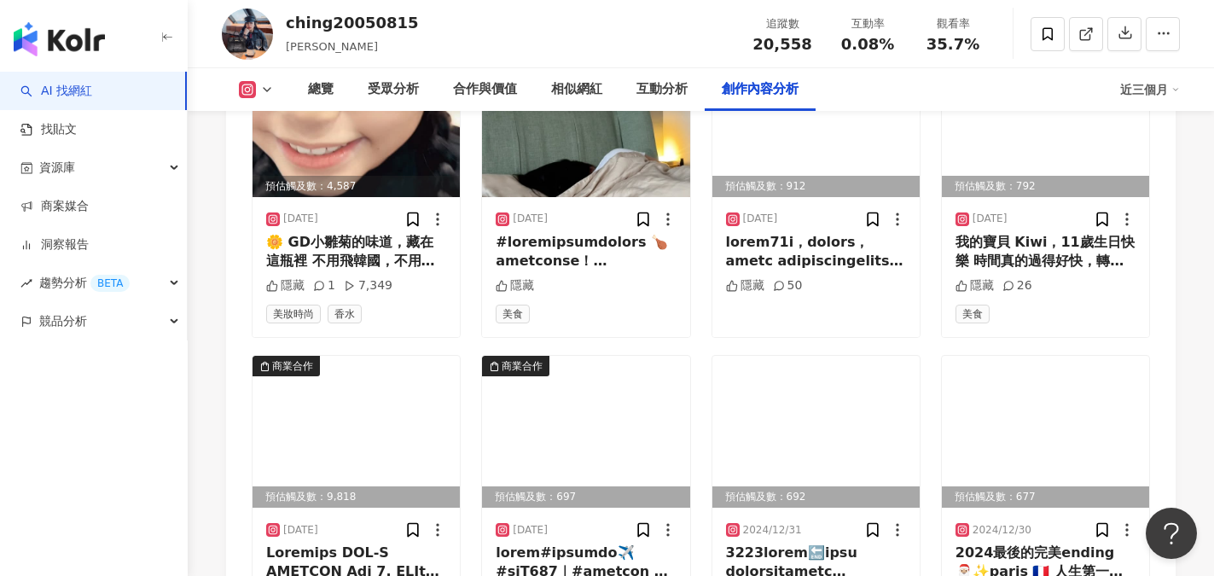
scroll to position [5543, 0]
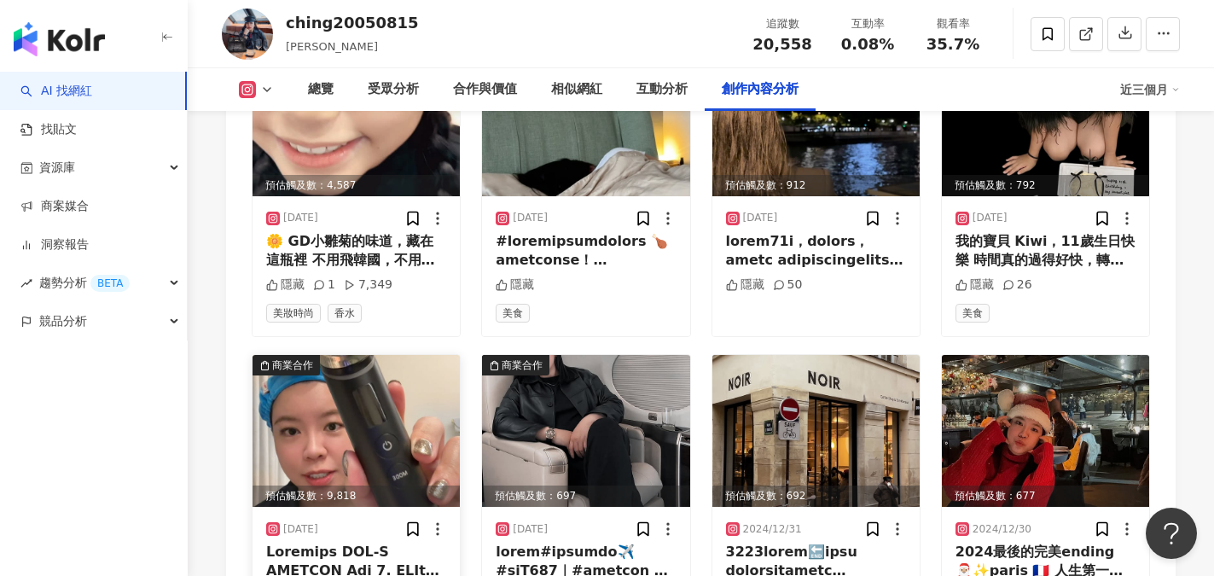
click at [377, 358] on img at bounding box center [355, 431] width 207 height 152
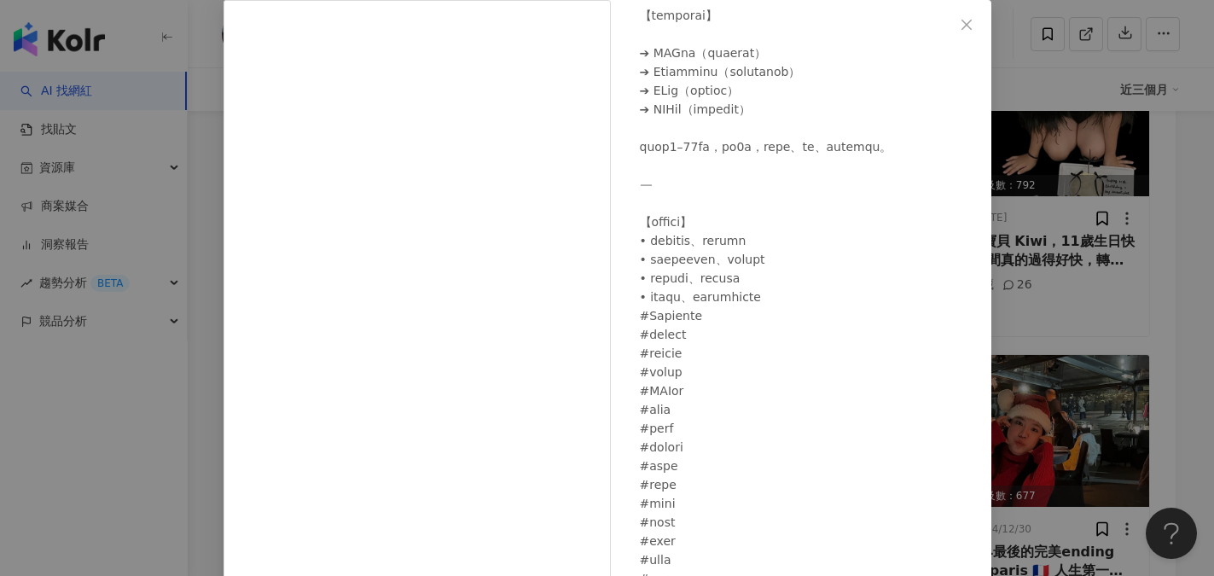
scroll to position [772, 0]
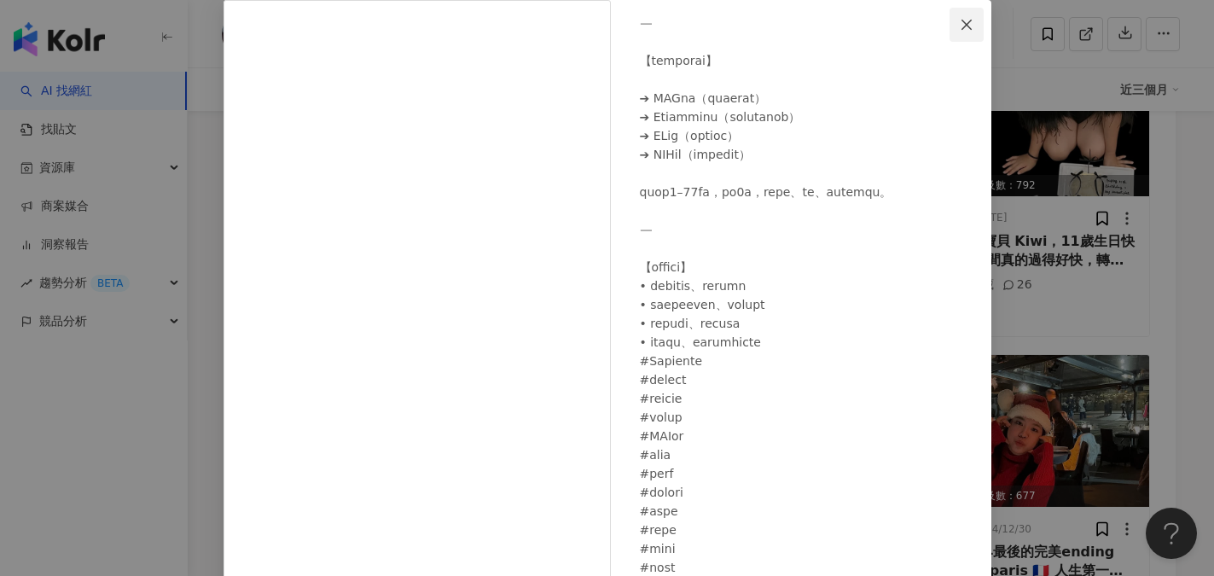
click at [963, 24] on icon "close" at bounding box center [966, 25] width 14 height 14
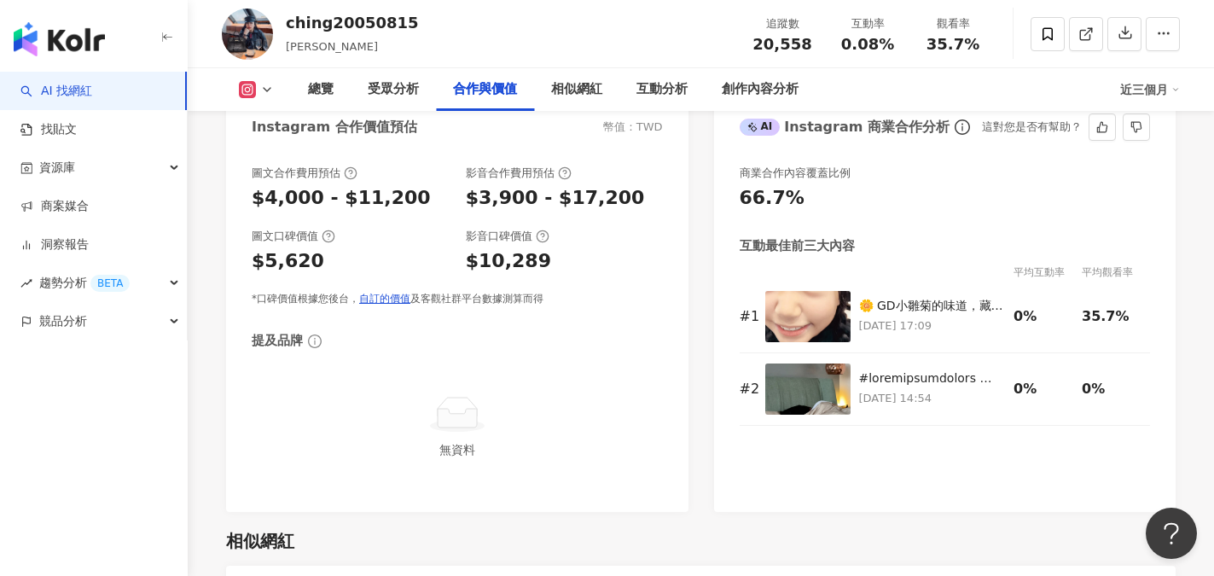
scroll to position [2388, 0]
click at [919, 316] on p "2025/7/28 17:09" at bounding box center [932, 325] width 147 height 19
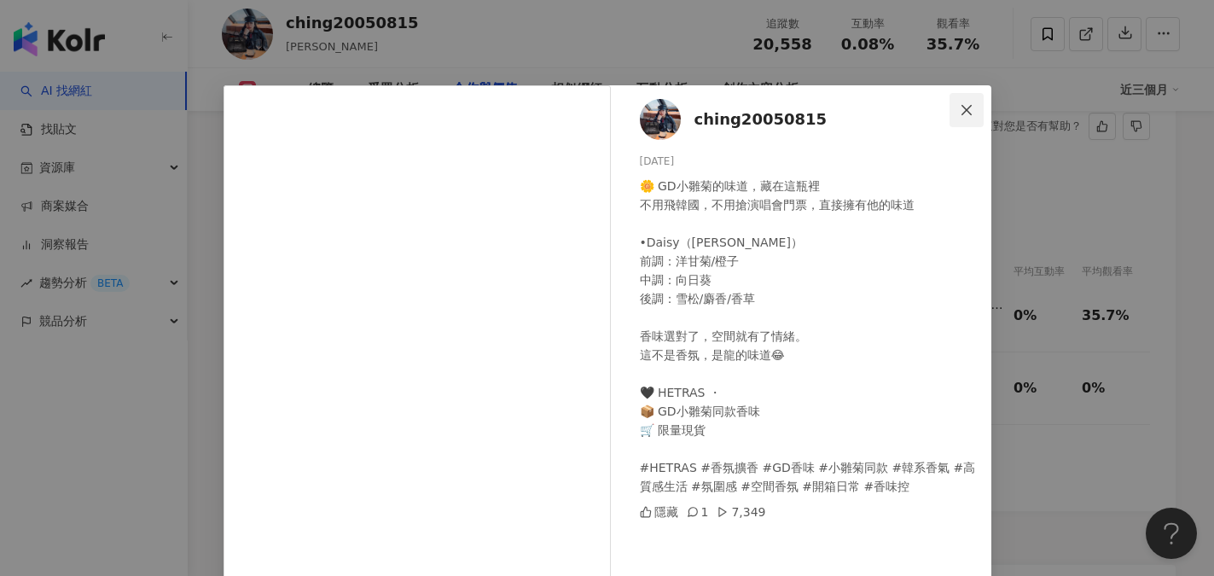
click at [963, 111] on icon "close" at bounding box center [966, 110] width 14 height 14
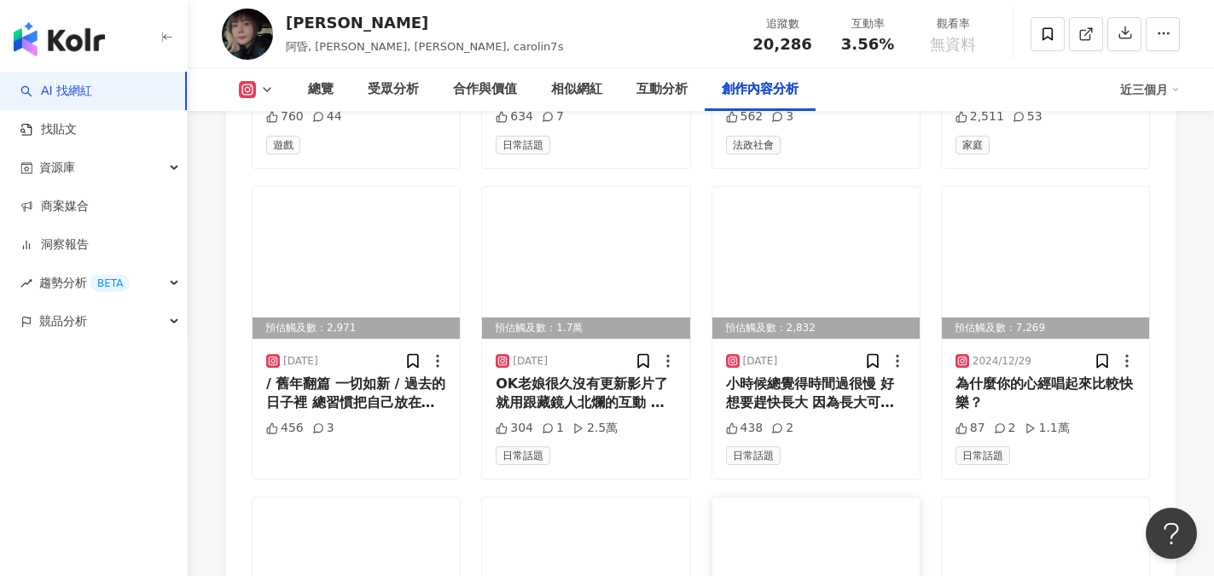
scroll to position [5117, 0]
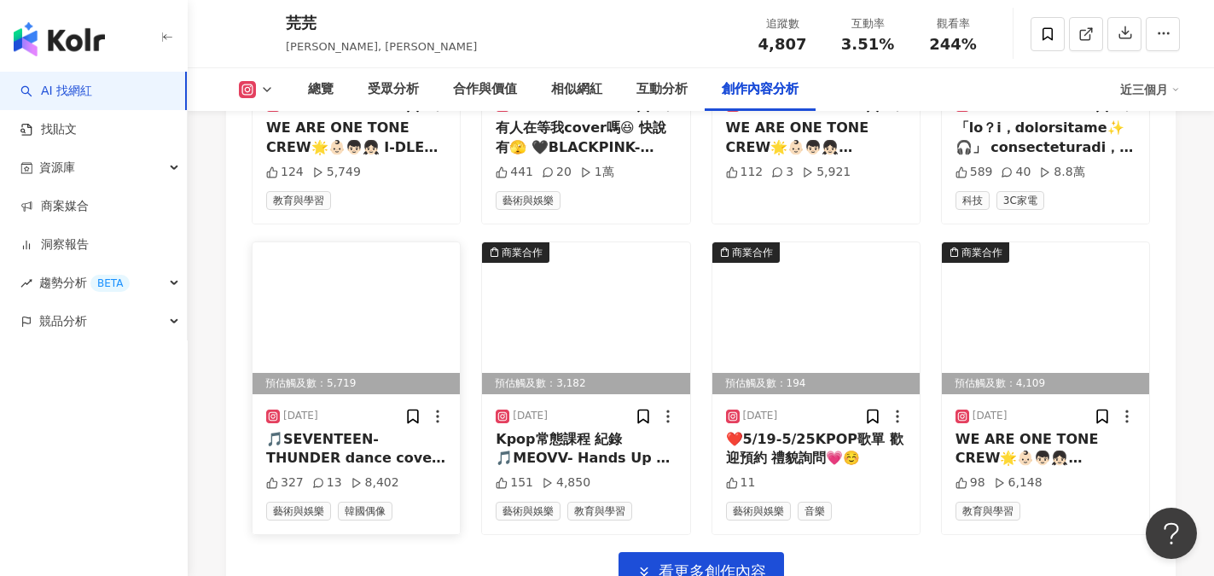
scroll to position [5885, 0]
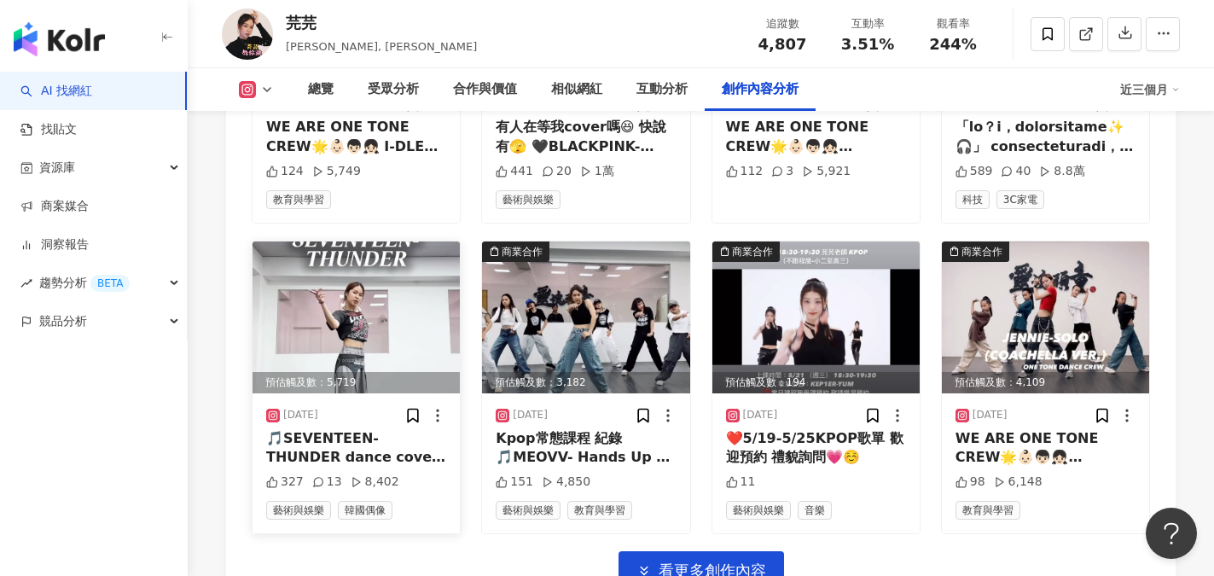
click at [397, 372] on div "預估觸及數：5,719" at bounding box center [355, 382] width 207 height 21
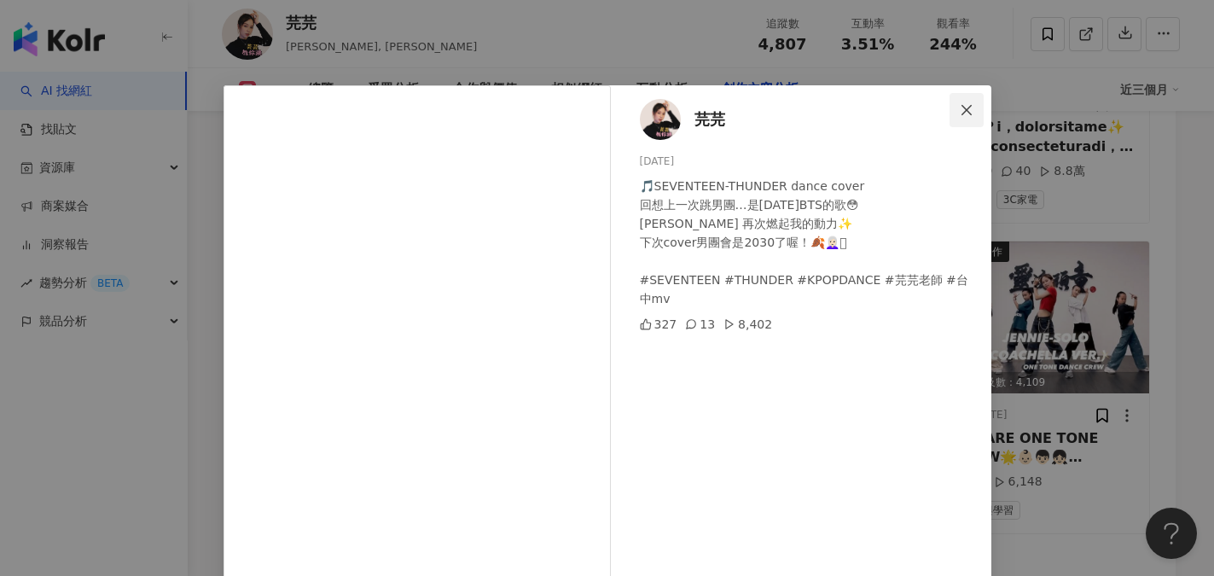
click at [960, 104] on icon "close" at bounding box center [966, 110] width 14 height 14
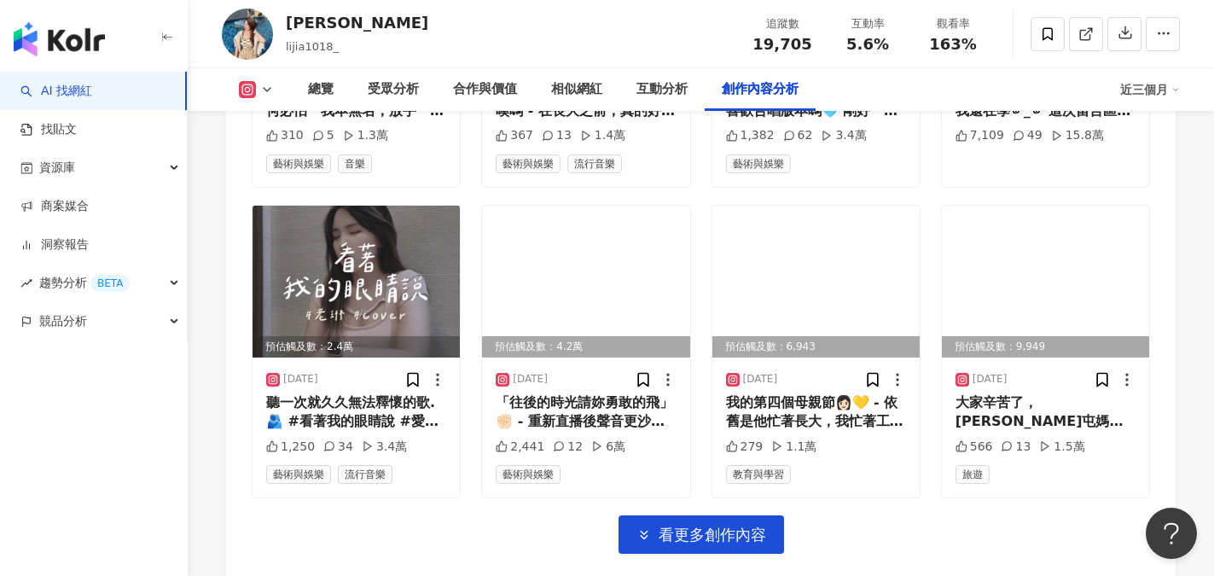
scroll to position [6055, 0]
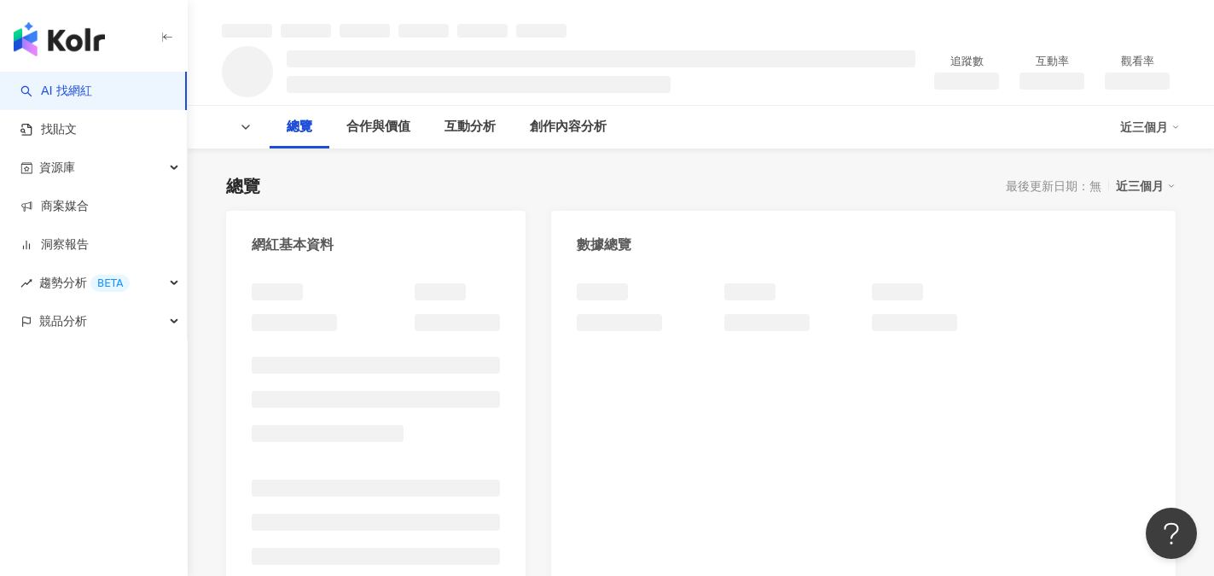
scroll to position [85, 0]
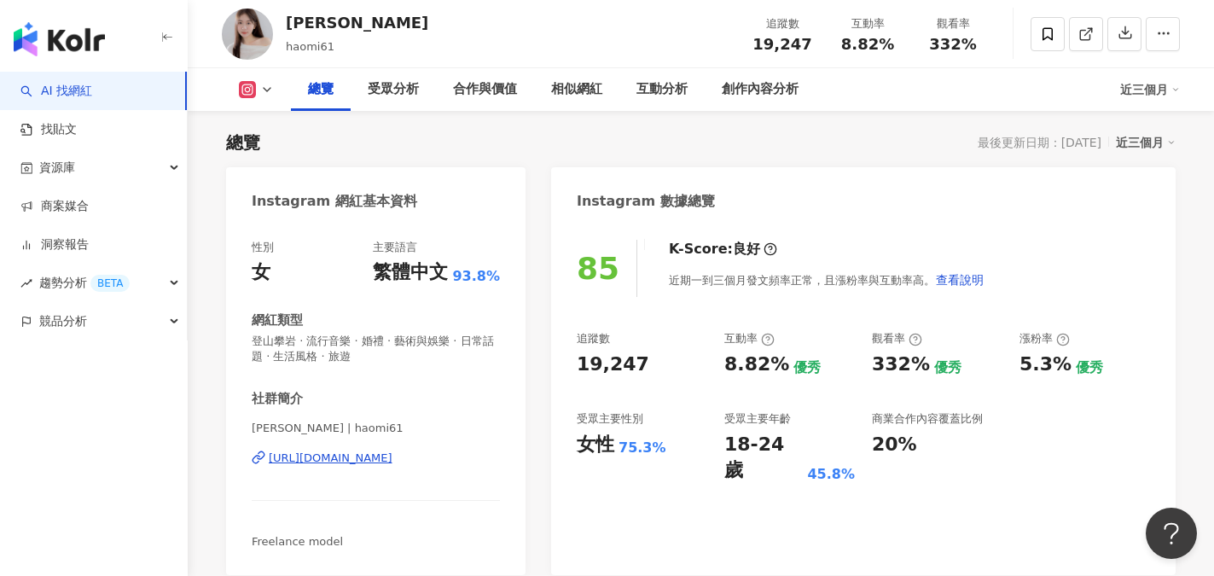
scroll to position [256, 0]
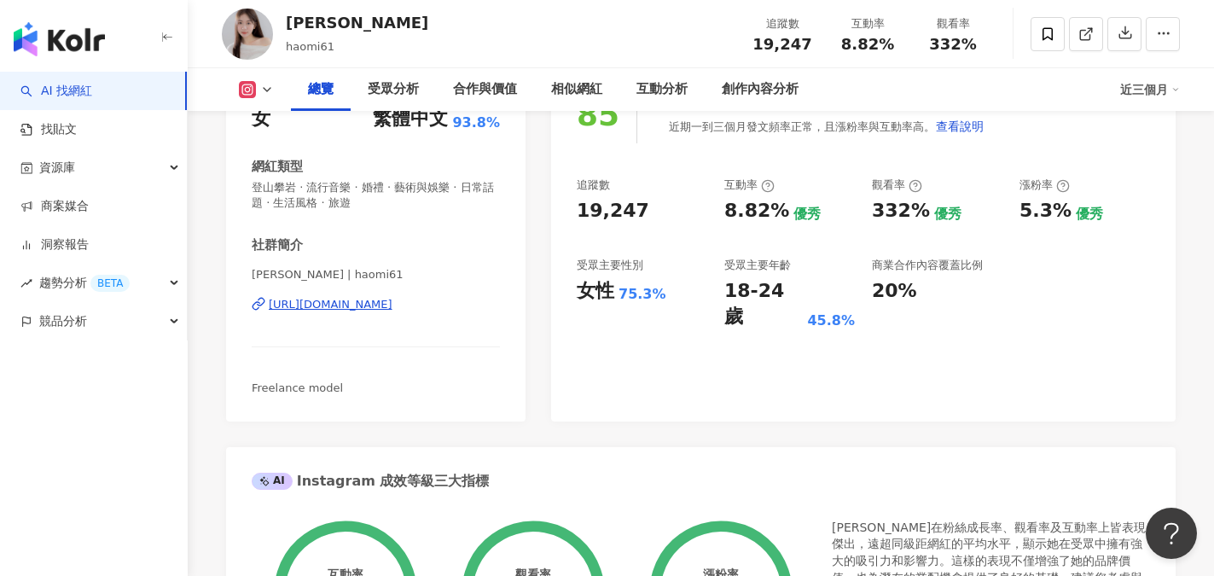
click at [392, 306] on div "https://www.instagram.com/haomi61/" at bounding box center [331, 304] width 124 height 15
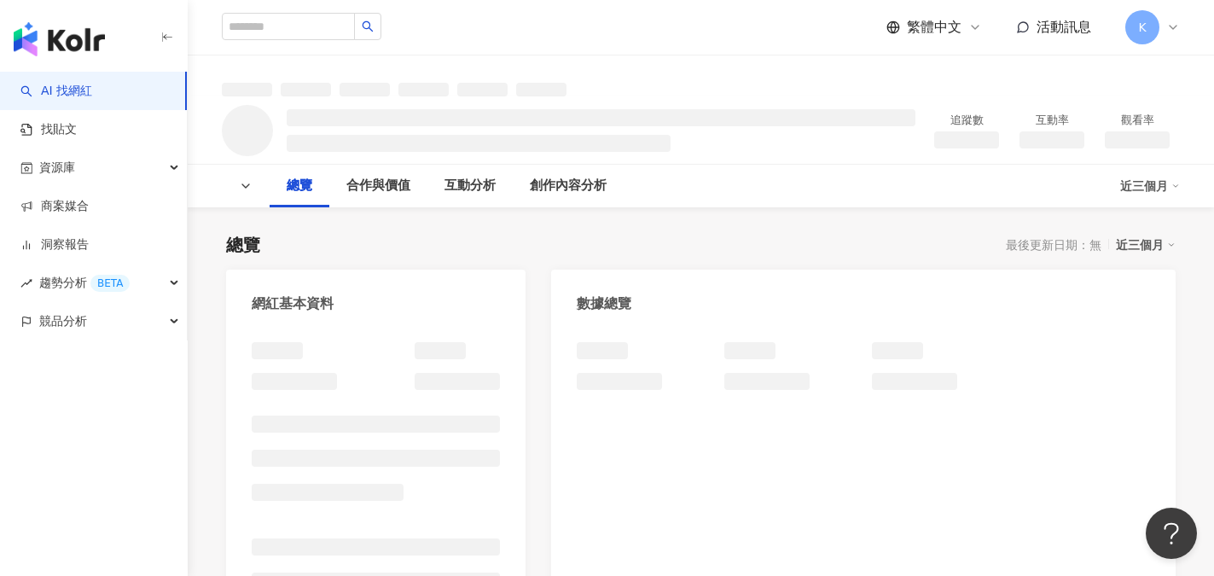
scroll to position [78, 0]
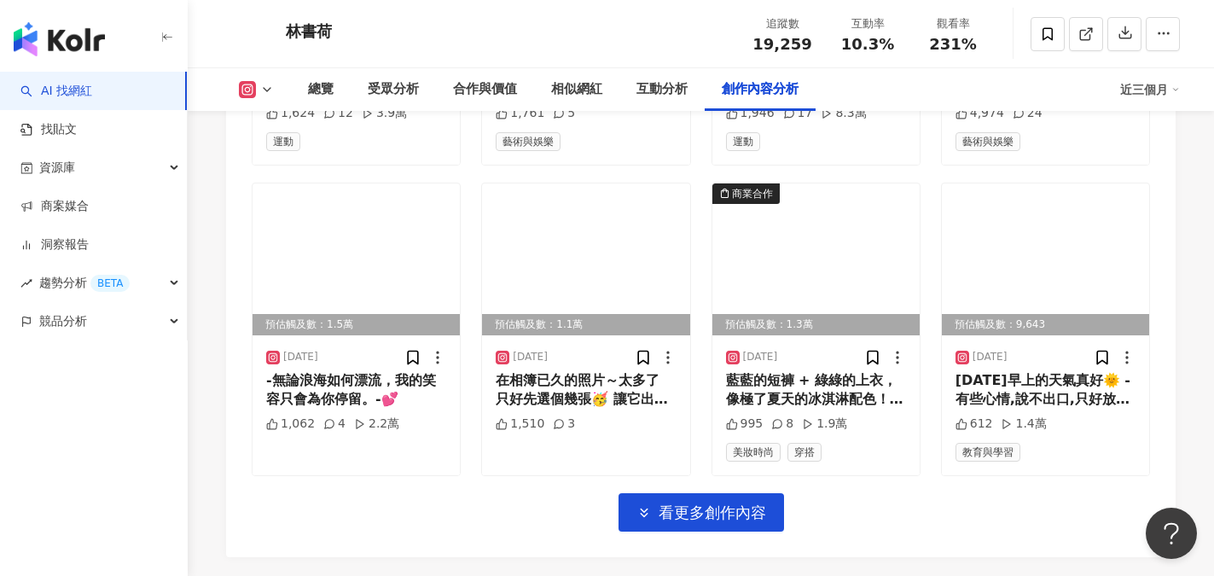
scroll to position [6030, 0]
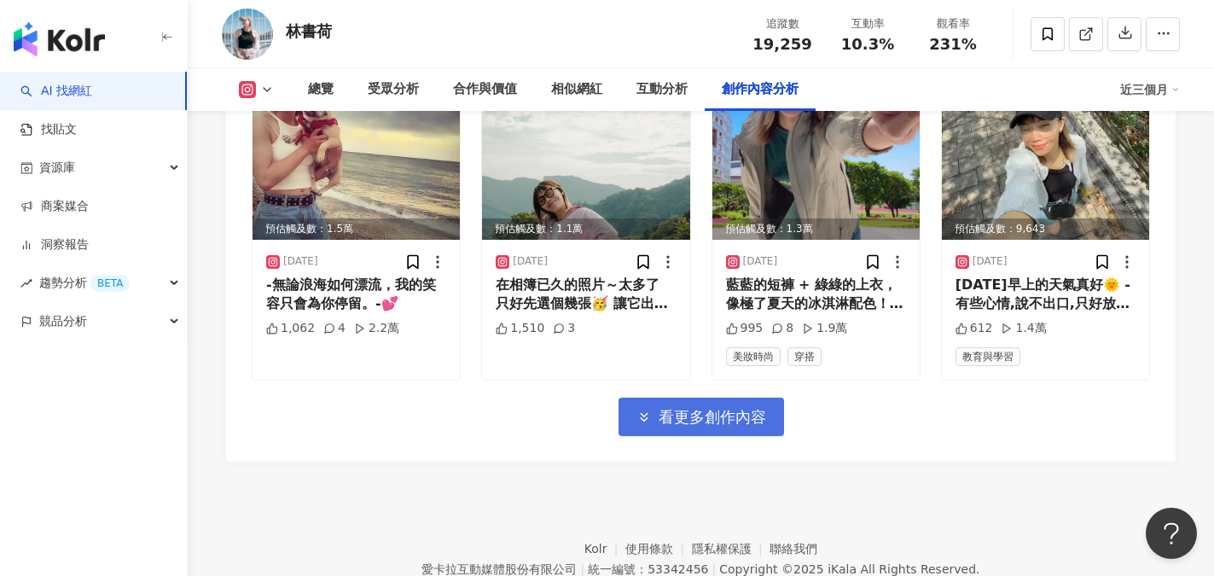
click at [696, 415] on button "看更多創作內容" at bounding box center [700, 416] width 165 height 38
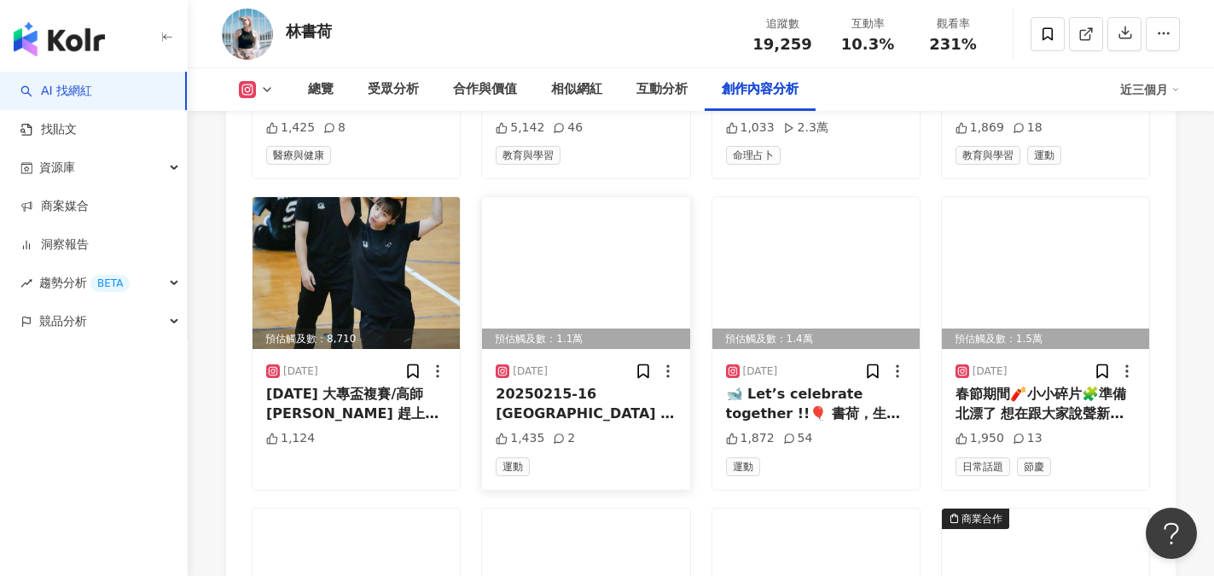
scroll to position [6797, 0]
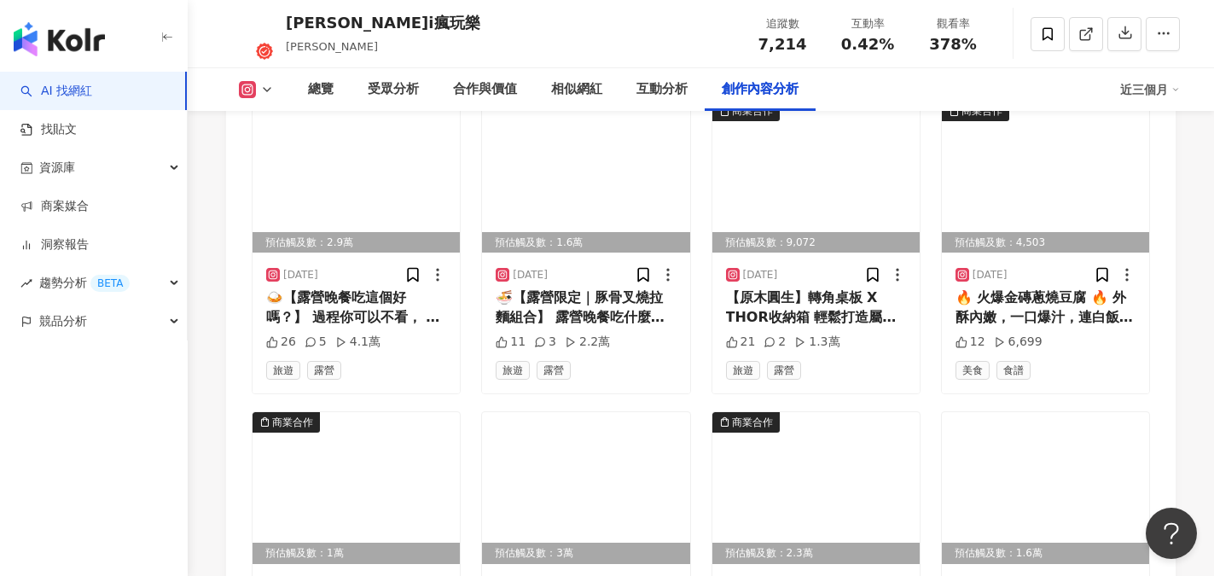
scroll to position [5714, 0]
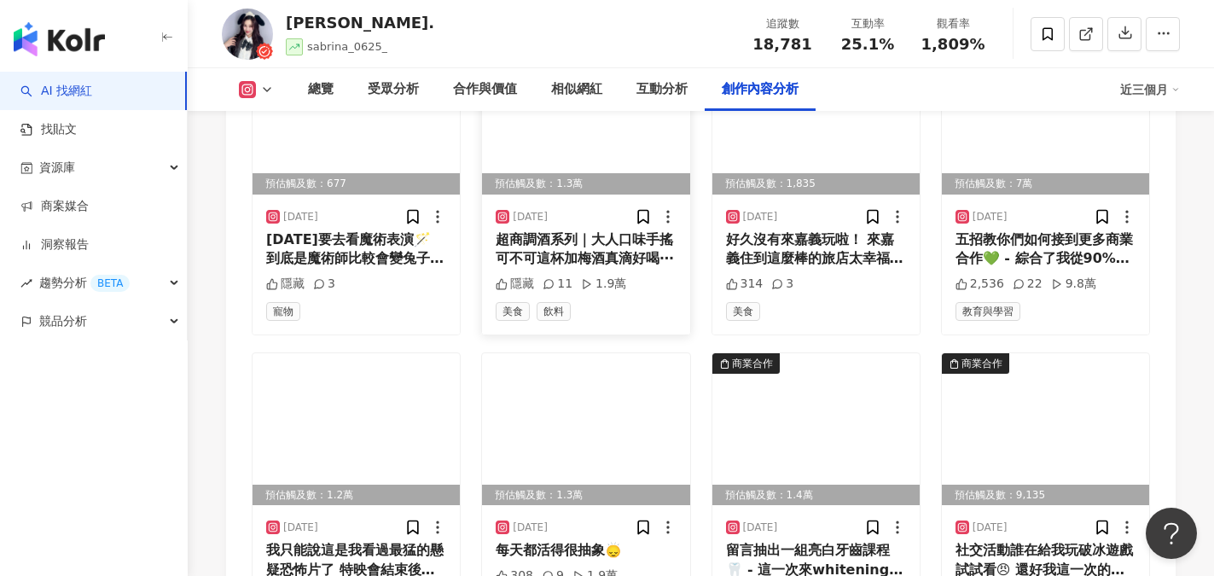
scroll to position [5970, 0]
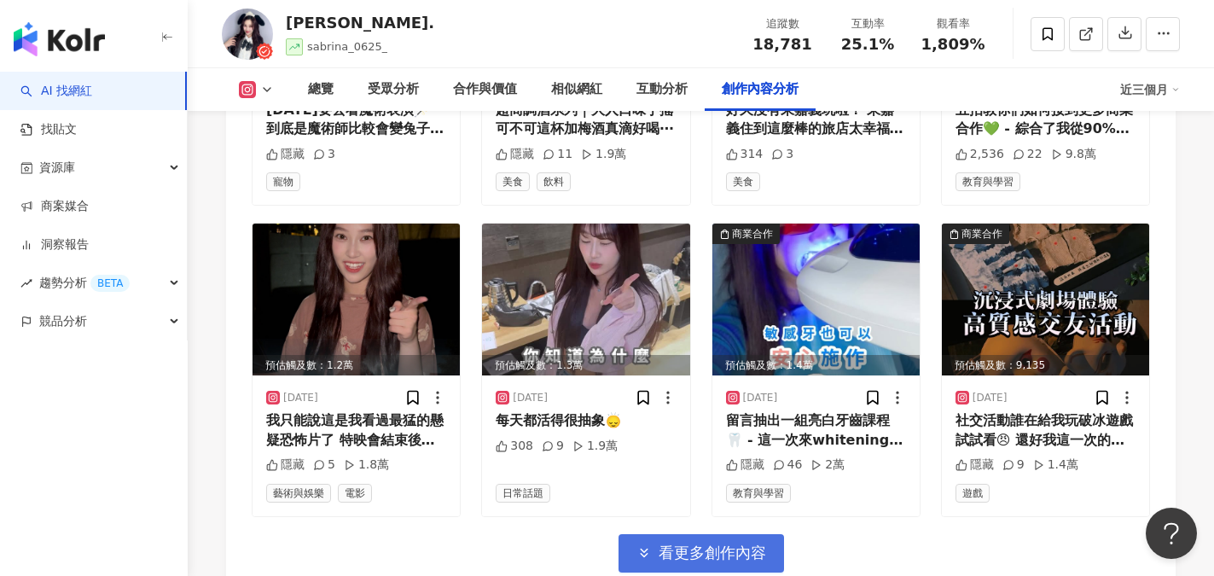
click at [699, 543] on span "看更多創作內容" at bounding box center [711, 552] width 107 height 19
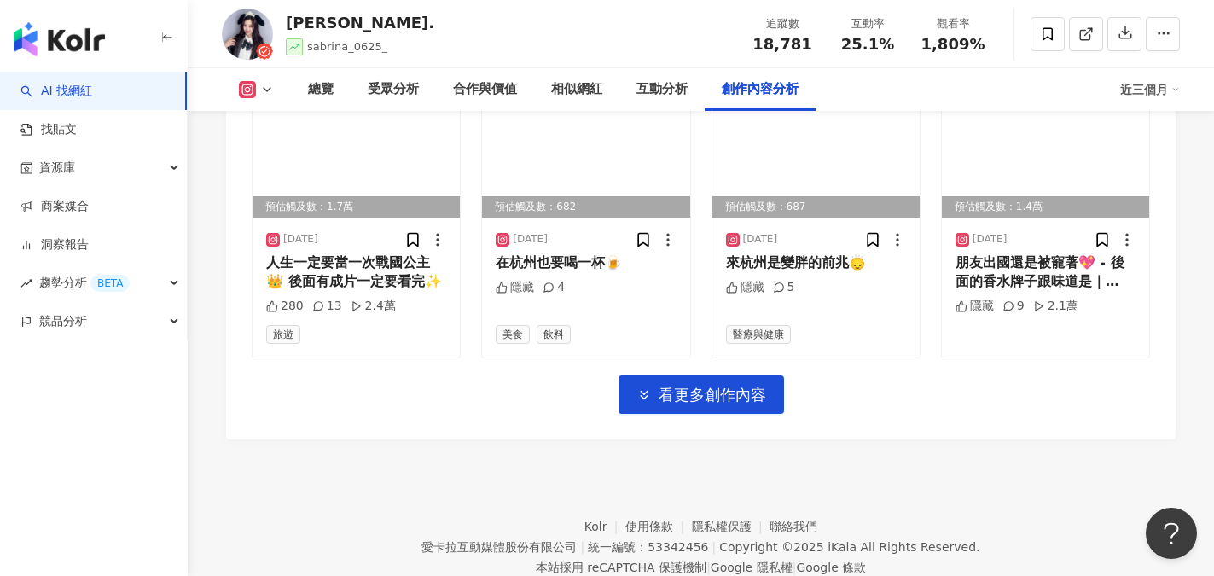
scroll to position [7079, 0]
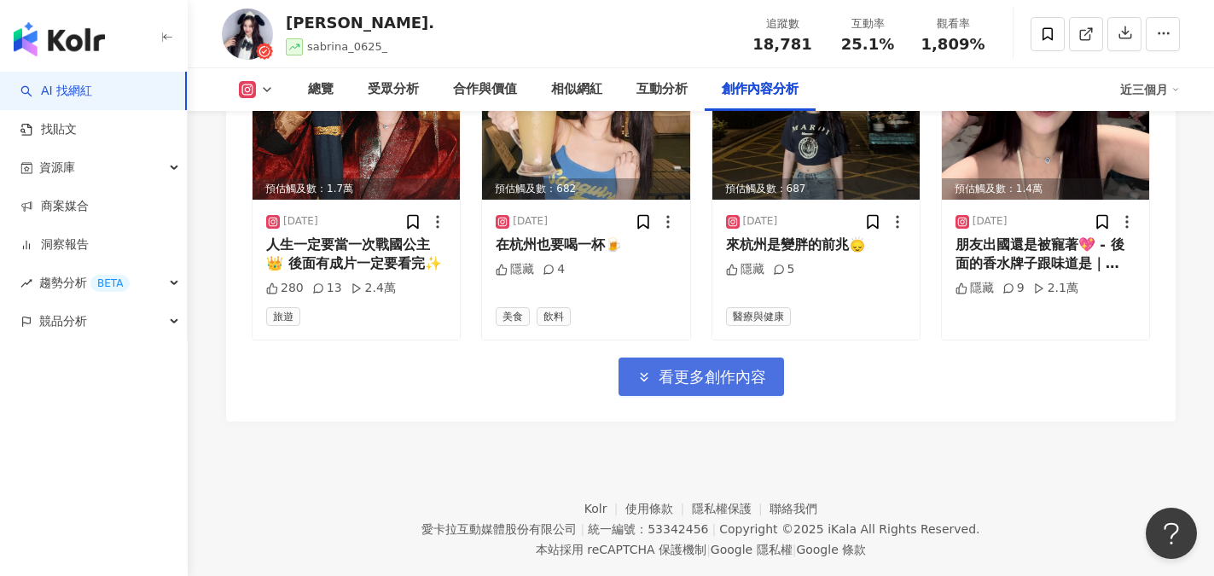
click at [707, 384] on button "看更多創作內容" at bounding box center [700, 376] width 165 height 38
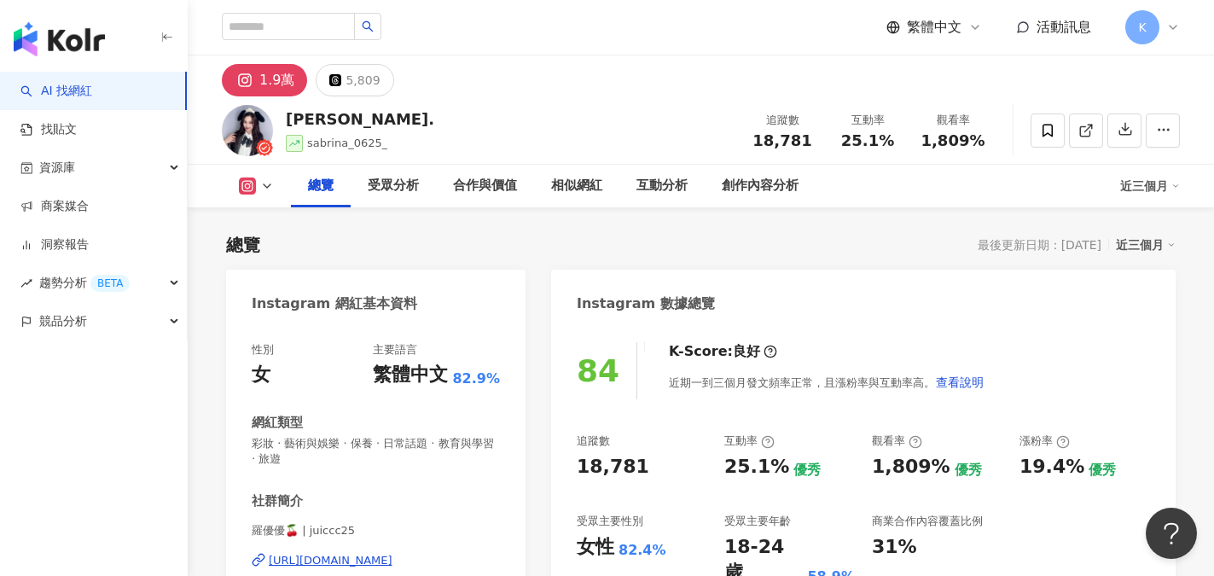
scroll to position [256, 0]
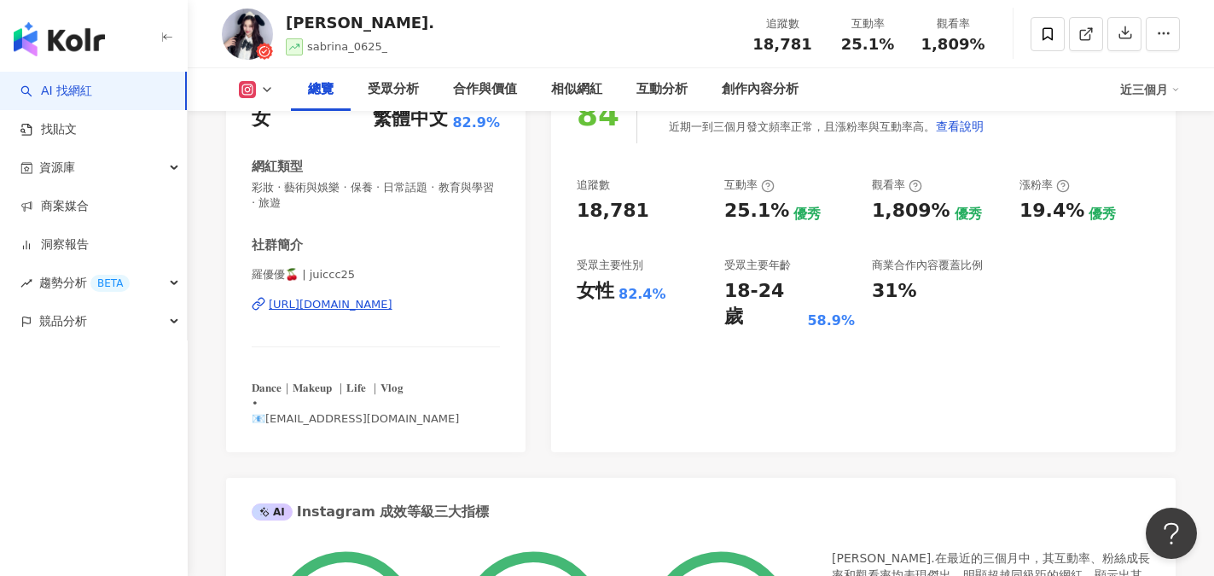
click at [382, 303] on div "https://www.instagram.com/juiccc25/" at bounding box center [331, 304] width 124 height 15
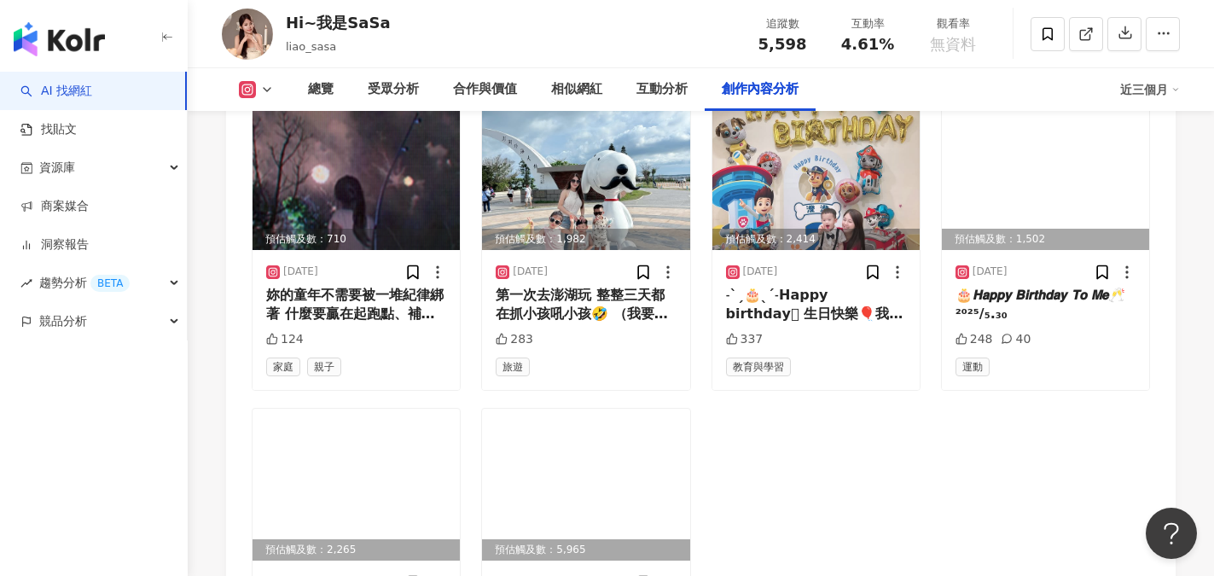
scroll to position [5104, 0]
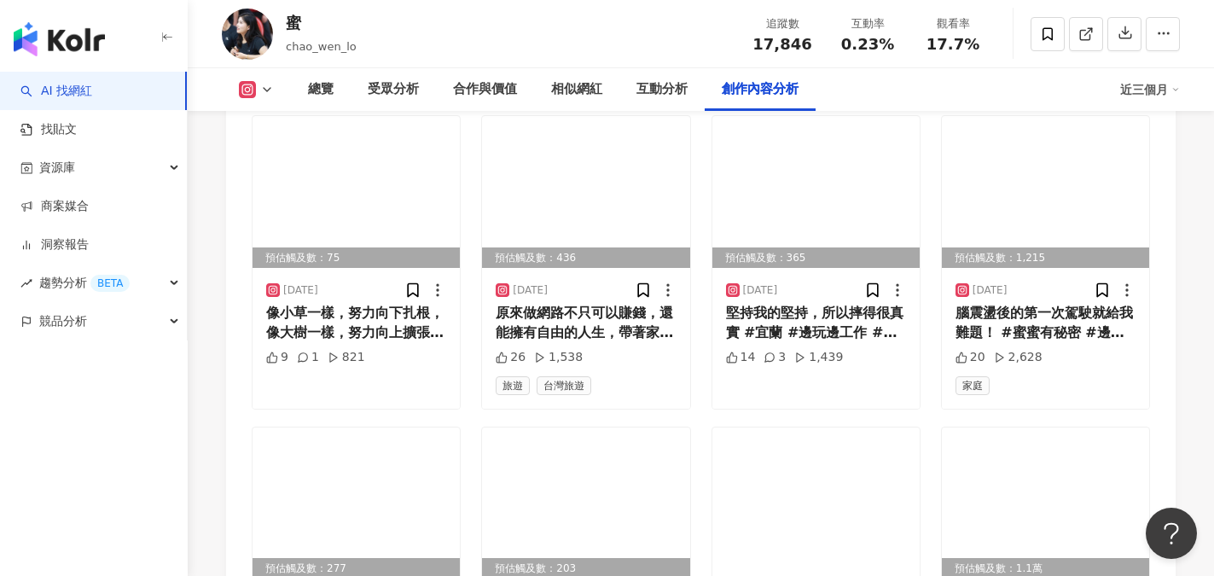
scroll to position [5714, 0]
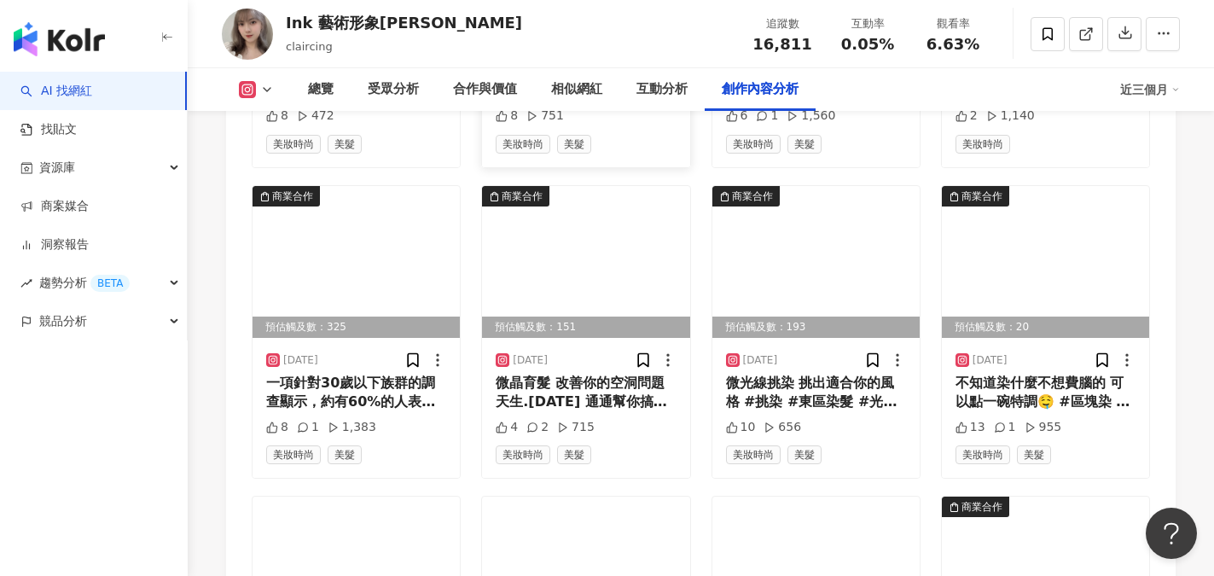
scroll to position [5970, 0]
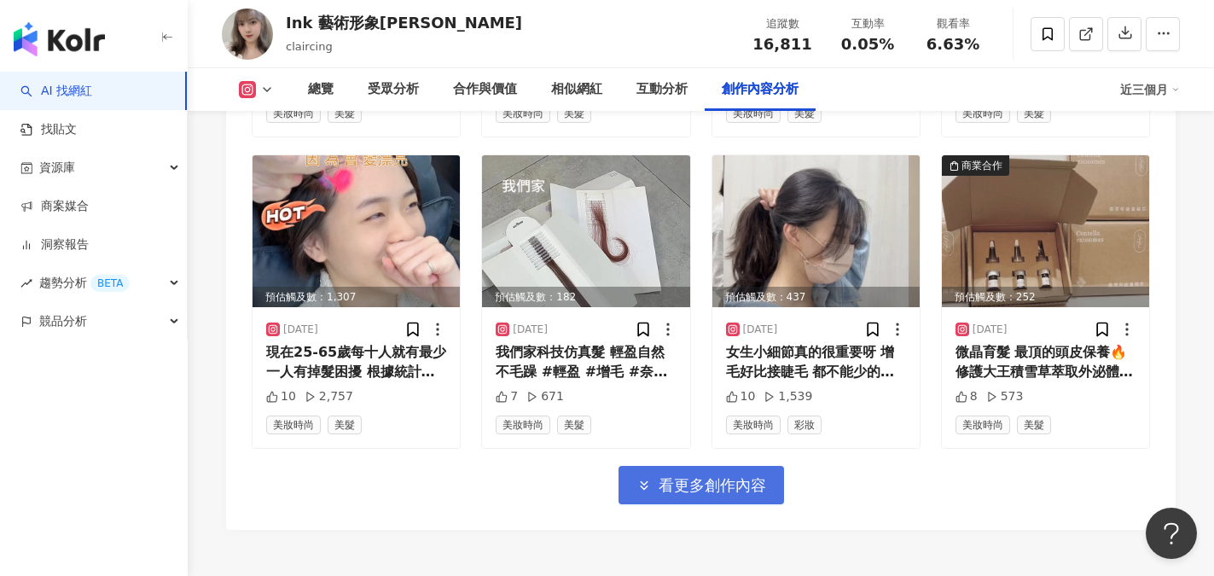
click at [693, 476] on span "看更多創作內容" at bounding box center [711, 485] width 107 height 19
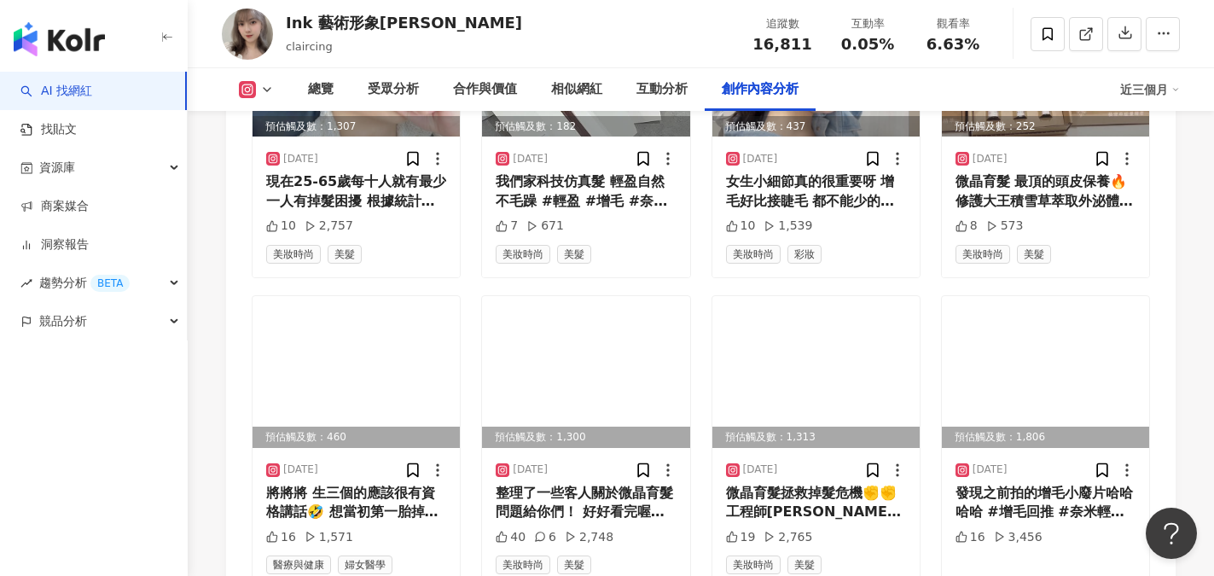
scroll to position [6226, 0]
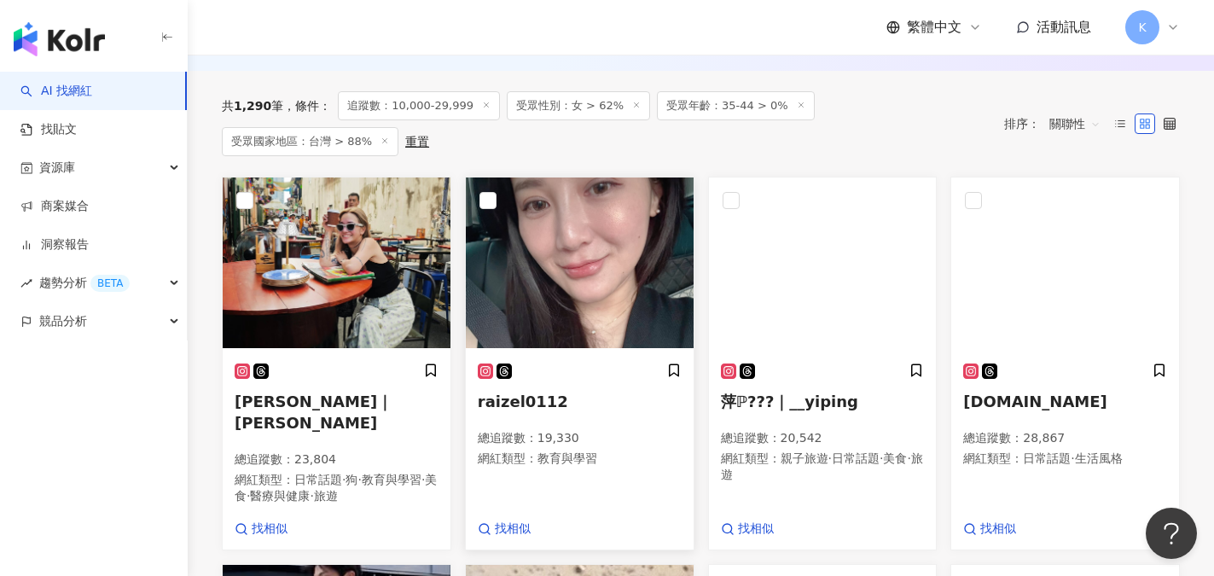
scroll to position [519, 0]
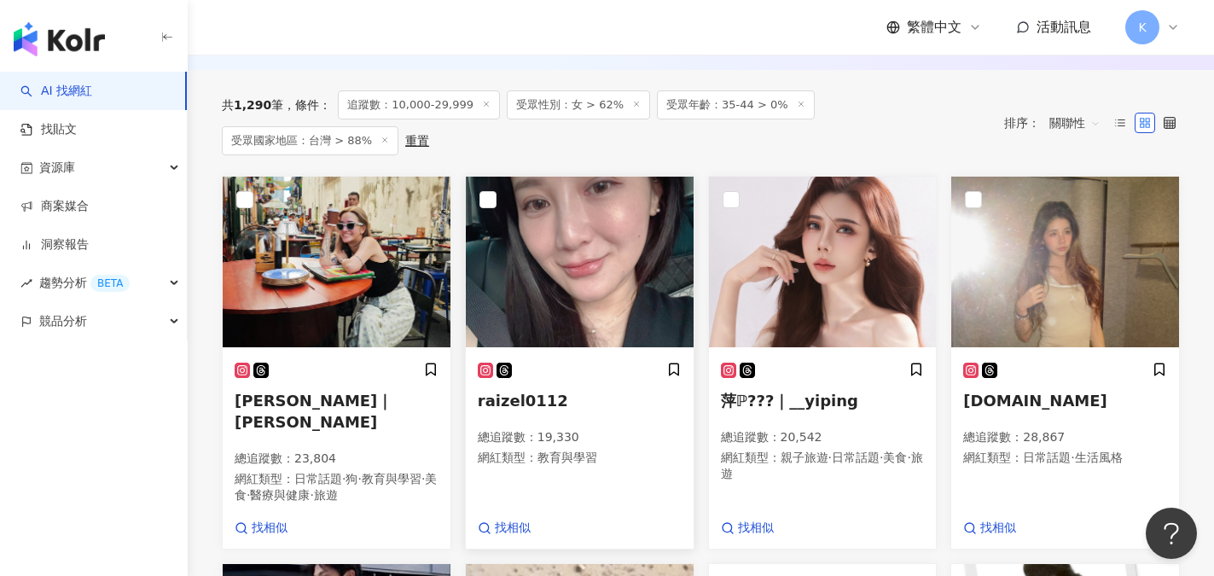
click at [517, 399] on span "raizel0112" at bounding box center [523, 400] width 90 height 18
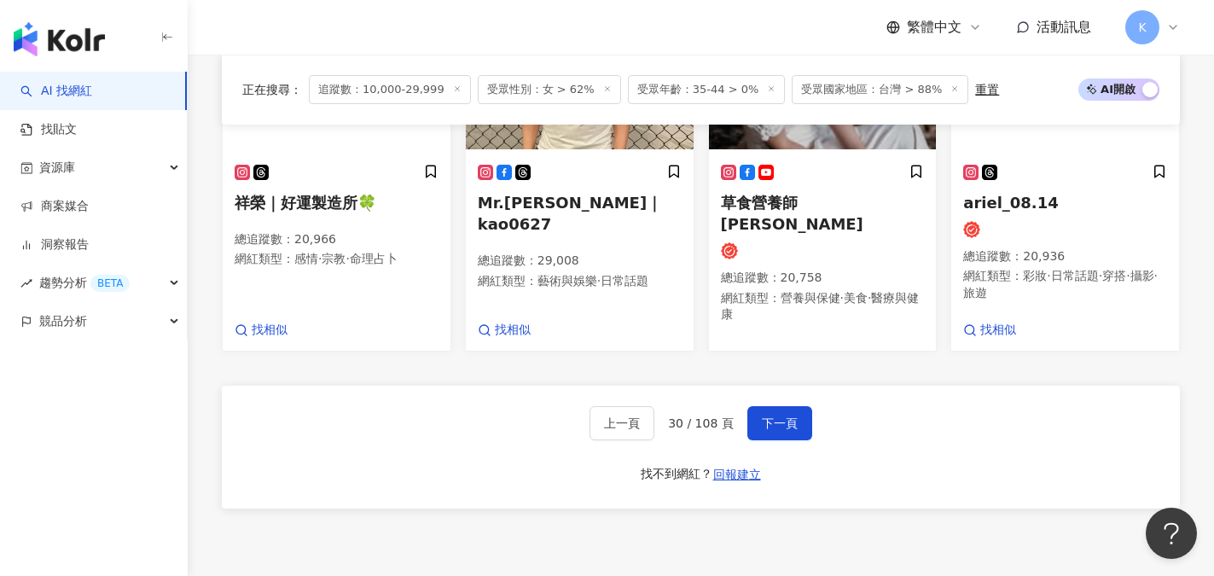
scroll to position [1543, 0]
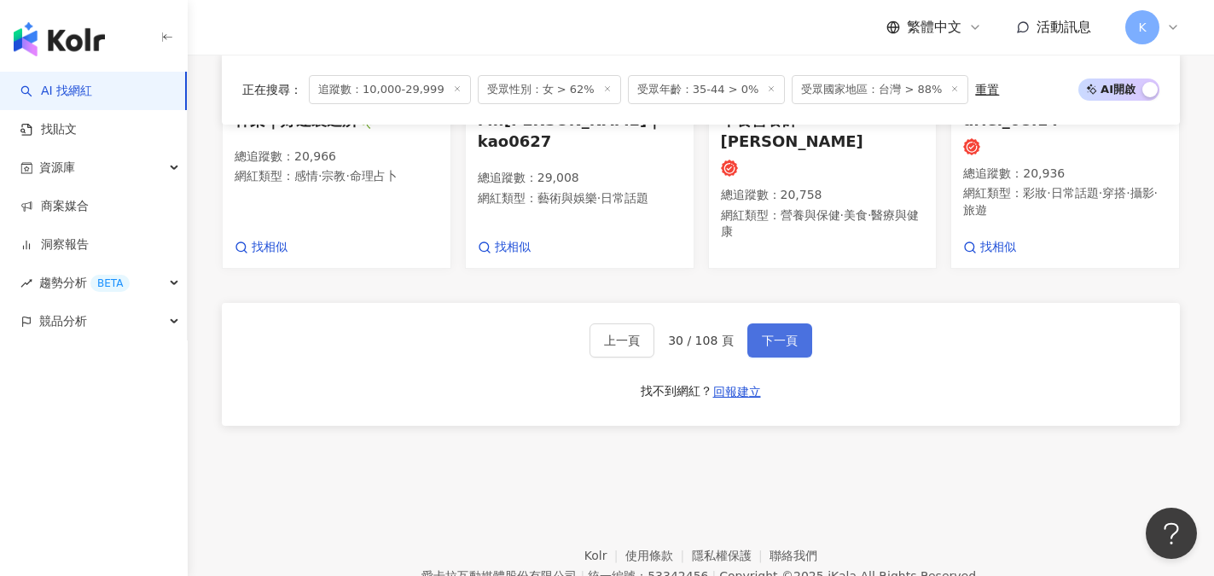
click at [797, 357] on button "下一頁" at bounding box center [779, 340] width 65 height 34
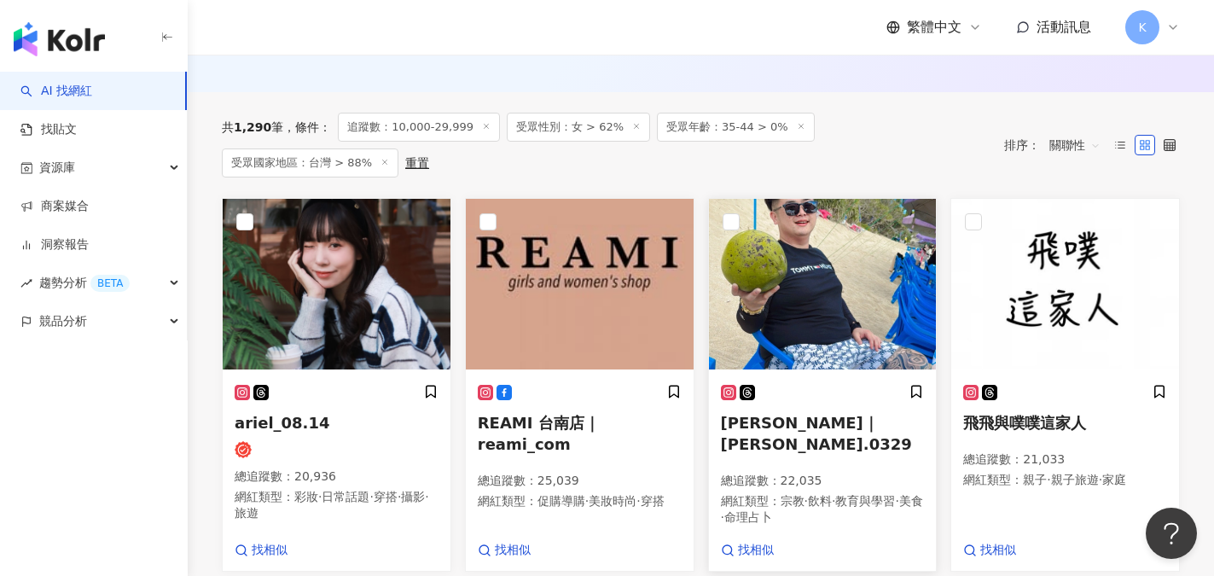
scroll to position [582, 0]
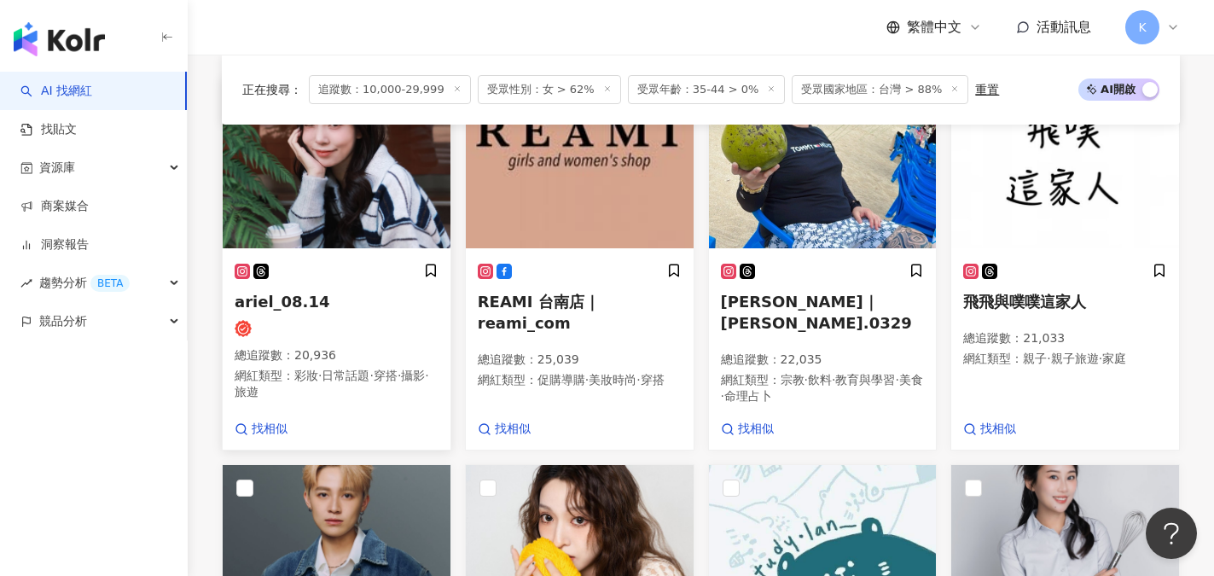
click at [252, 310] on span "ariel_08.14" at bounding box center [283, 302] width 96 height 18
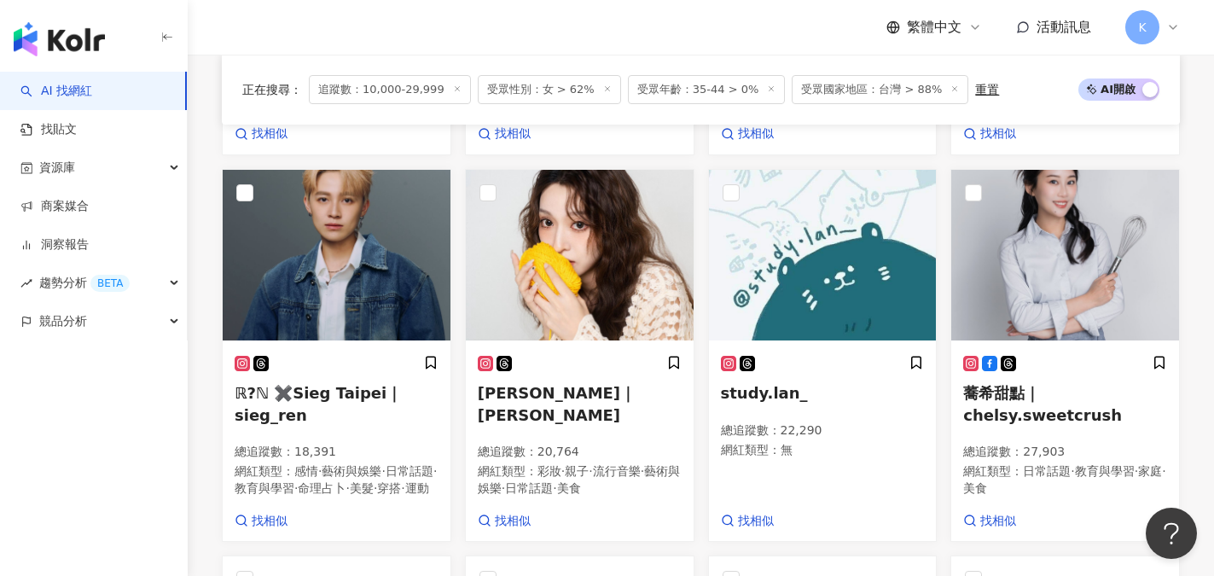
scroll to position [924, 0]
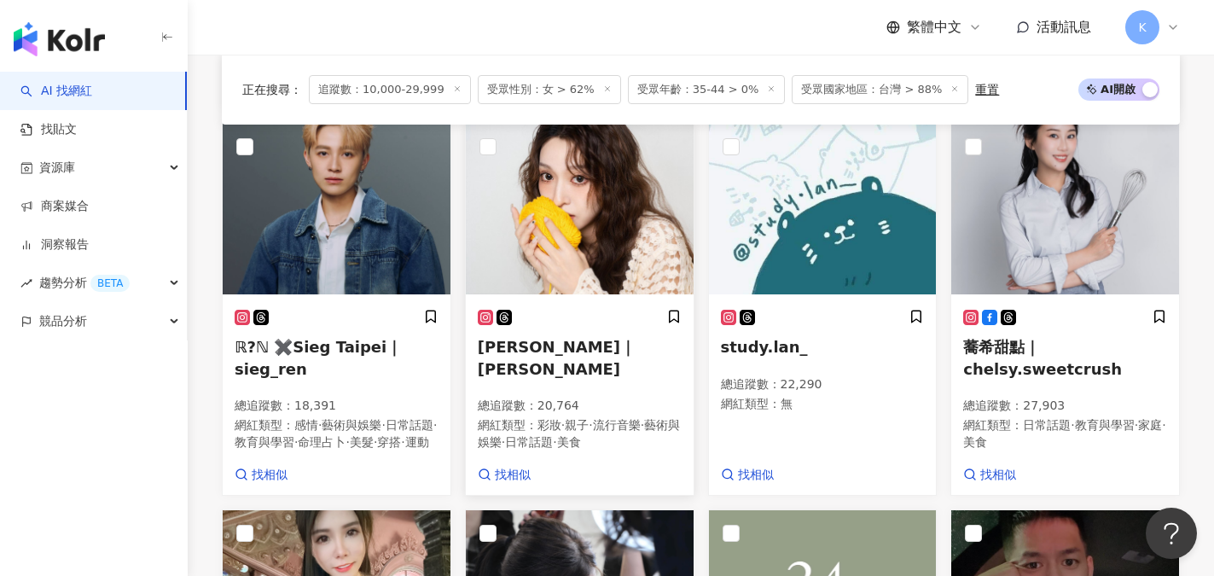
click at [588, 418] on span "親子" at bounding box center [577, 425] width 24 height 14
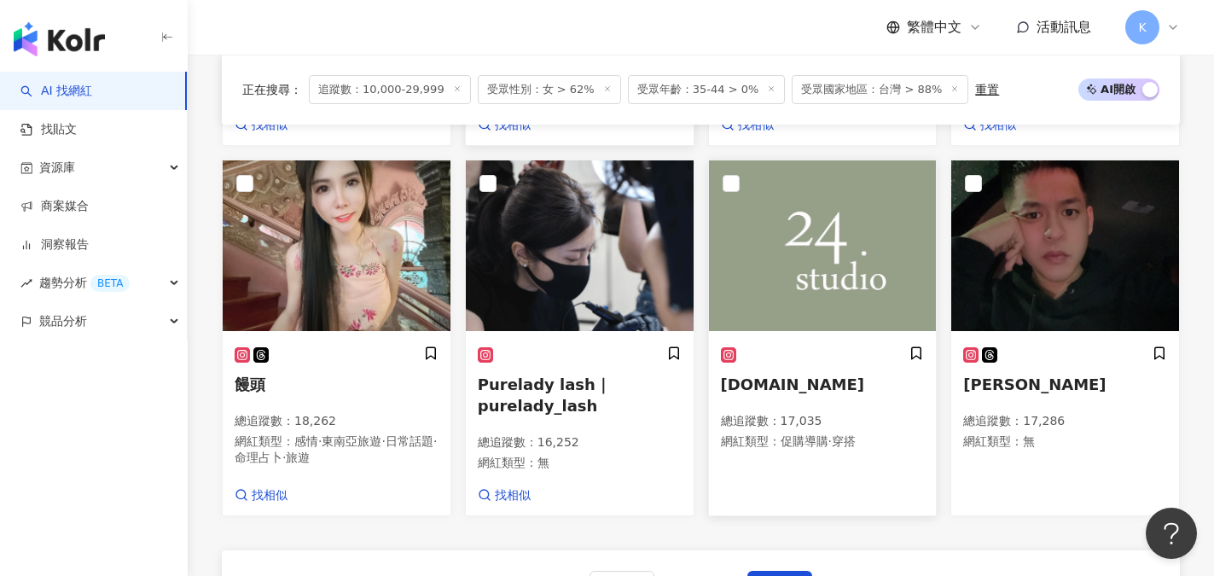
scroll to position [1435, 0]
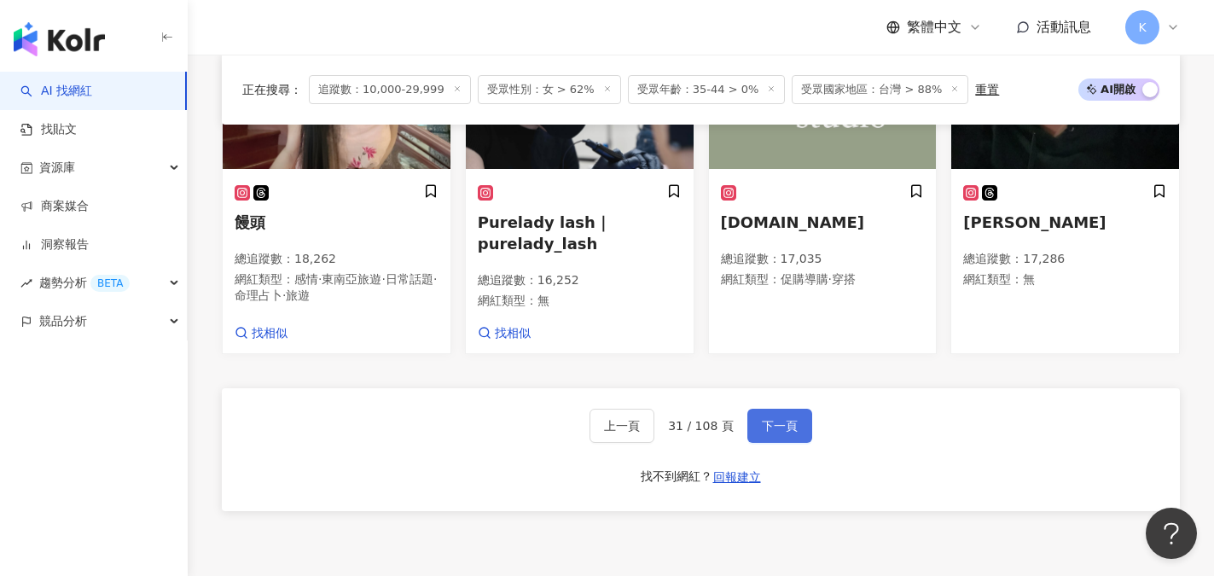
click at [771, 443] on button "下一頁" at bounding box center [779, 426] width 65 height 34
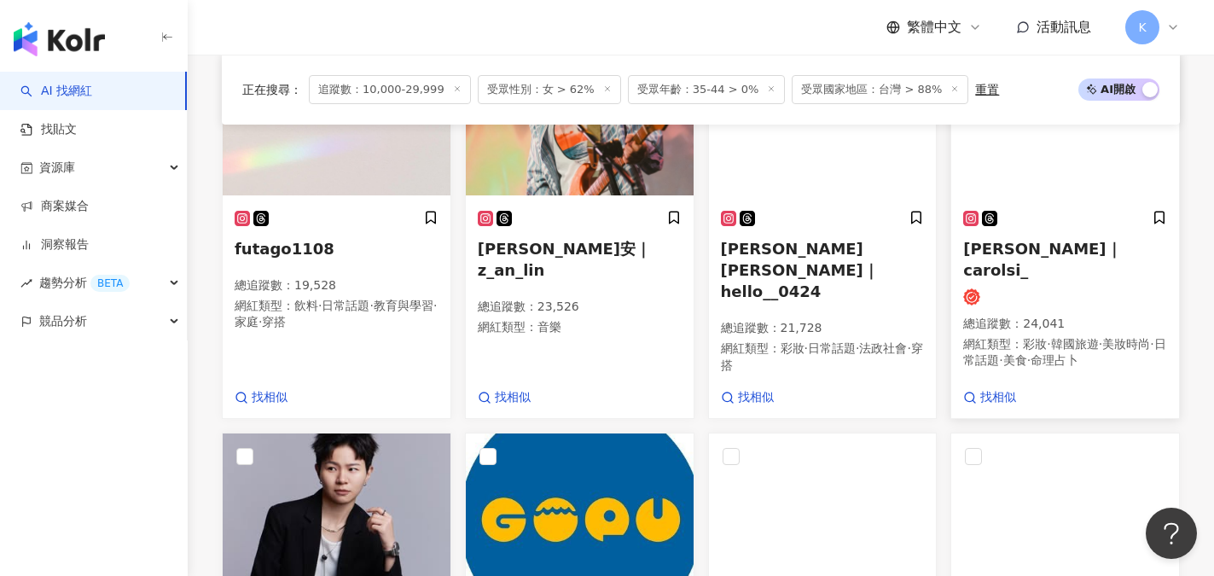
scroll to position [634, 0]
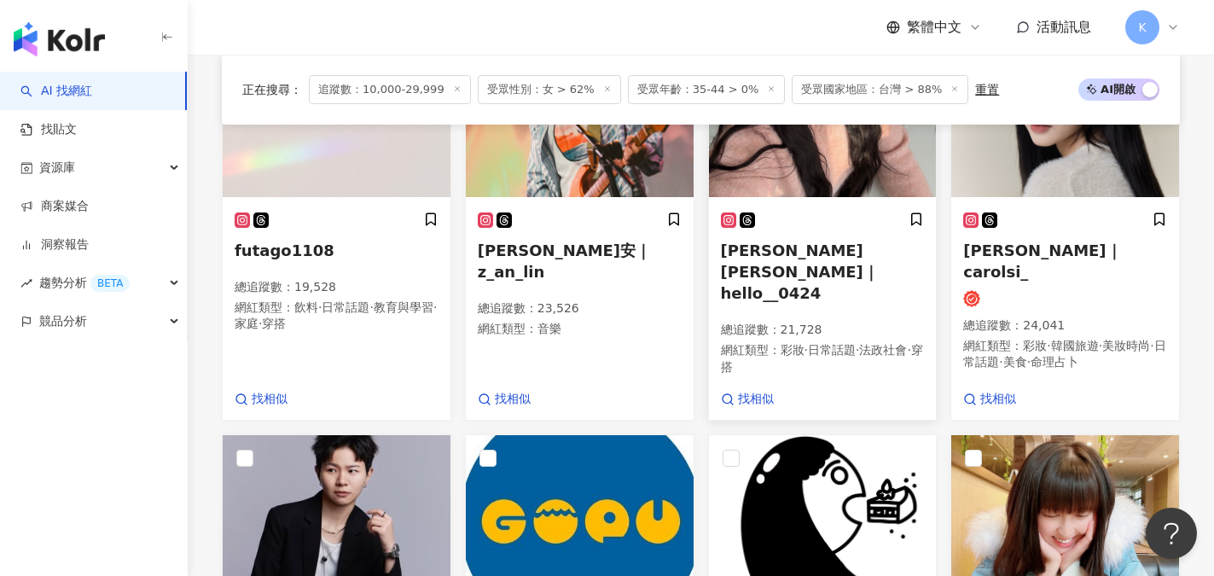
click at [816, 258] on span "雯雯雯雯｜hello__0424" at bounding box center [800, 271] width 158 height 61
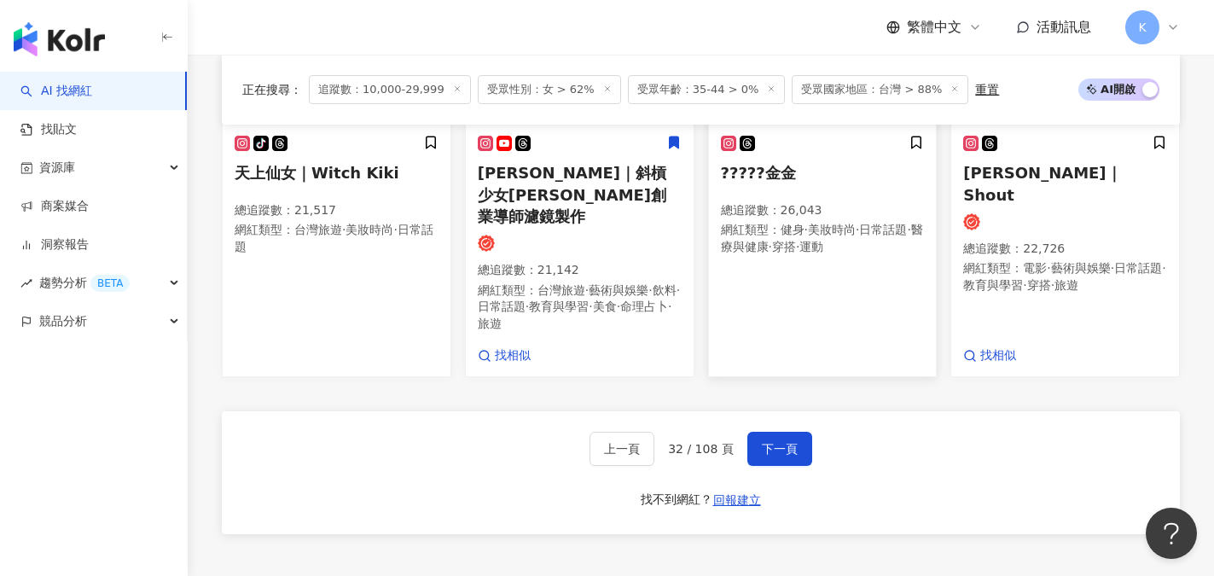
scroll to position [1572, 0]
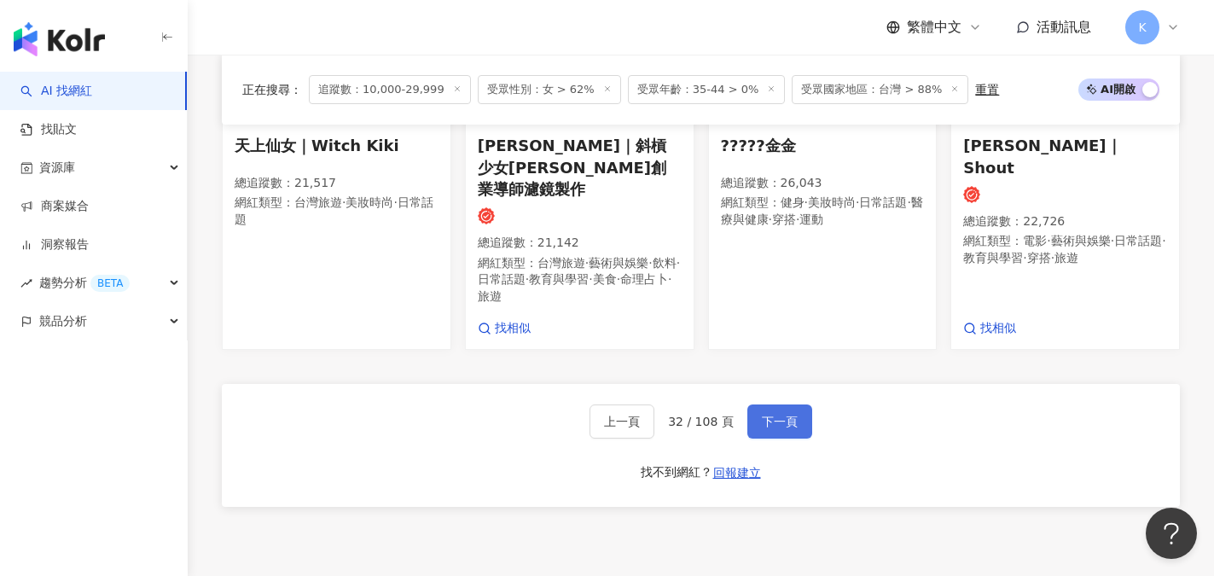
click at [776, 404] on button "下一頁" at bounding box center [779, 421] width 65 height 34
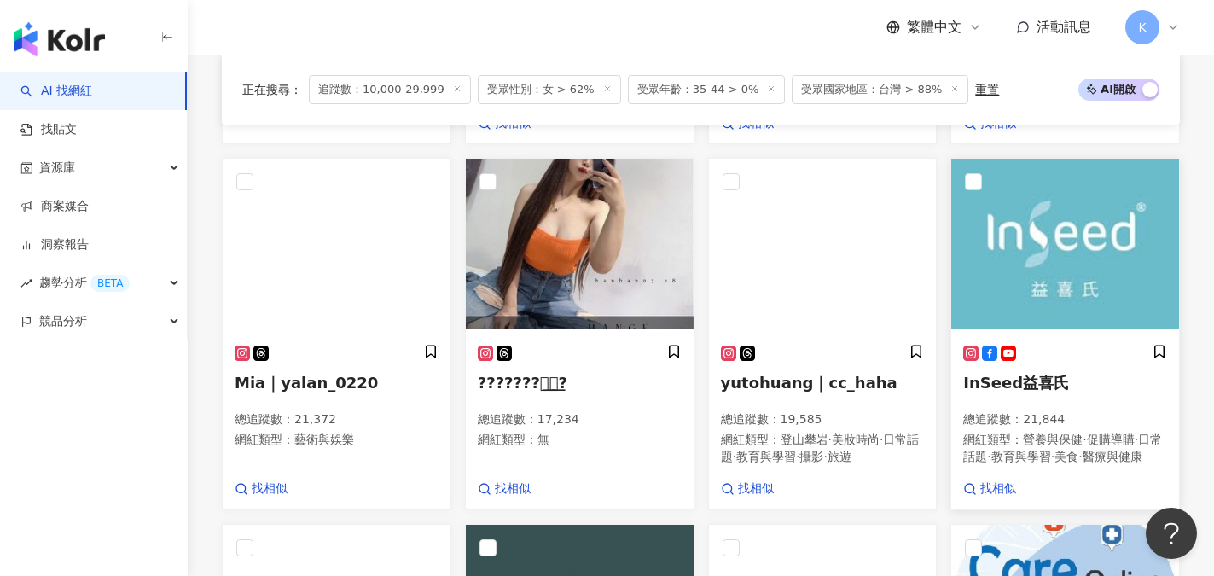
scroll to position [886, 0]
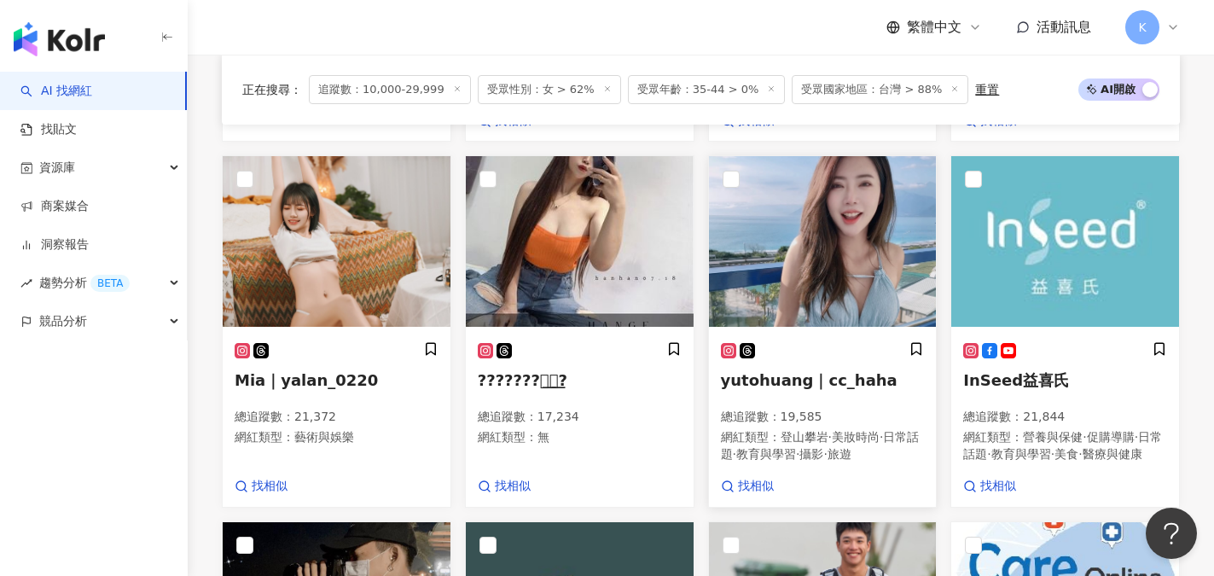
click at [821, 389] on span "yutohuang｜cc_haha" at bounding box center [809, 380] width 177 height 18
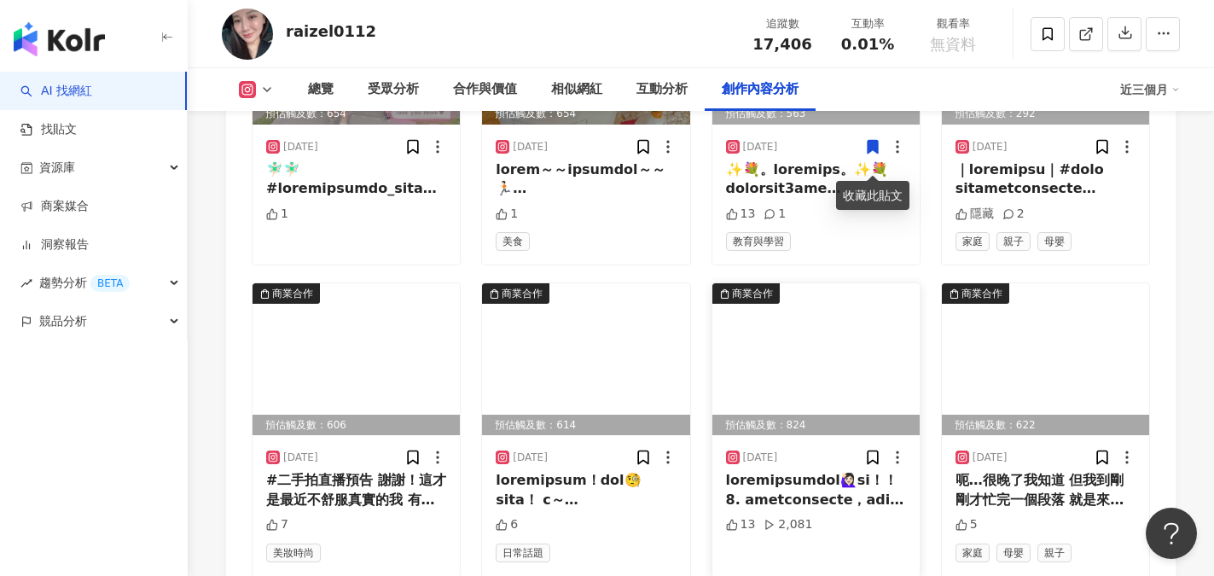
scroll to position [5629, 0]
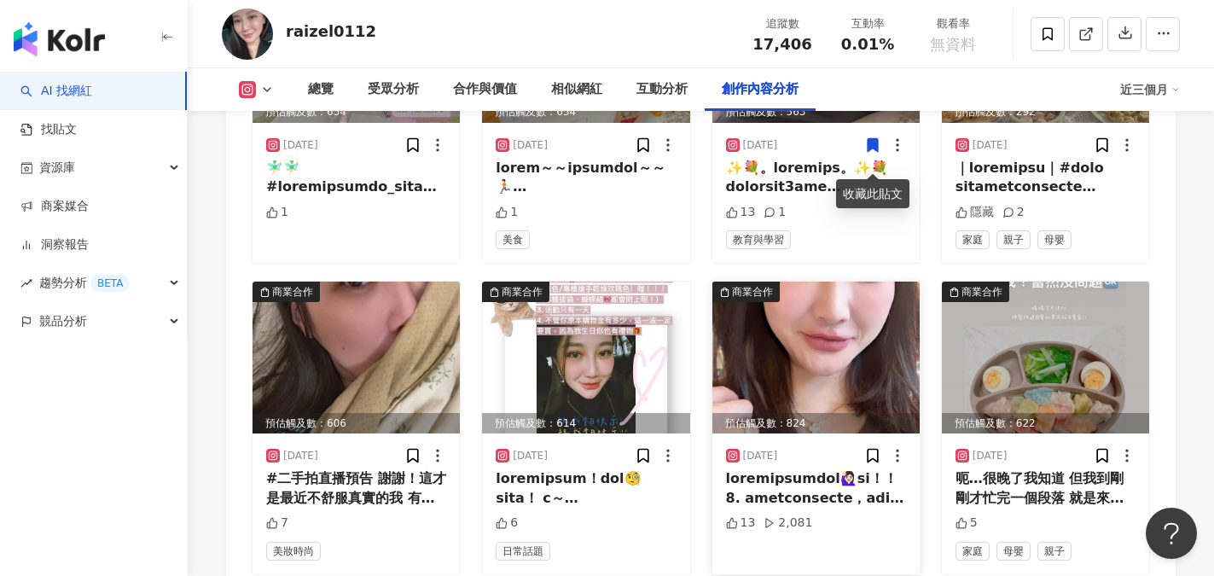
click at [832, 386] on img at bounding box center [815, 357] width 207 height 152
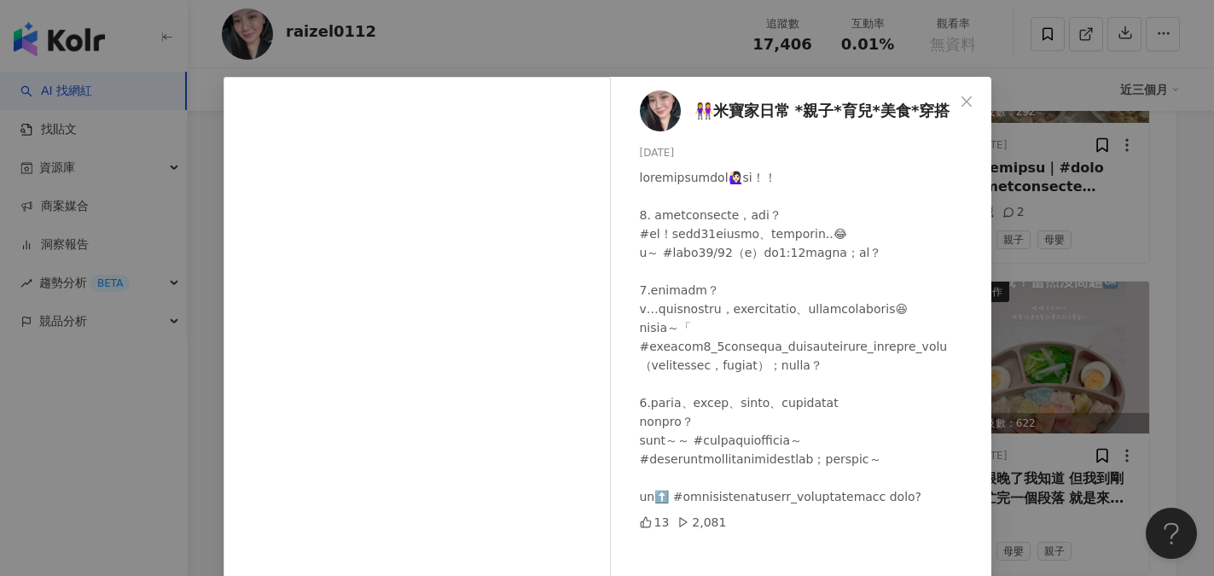
scroll to position [0, 0]
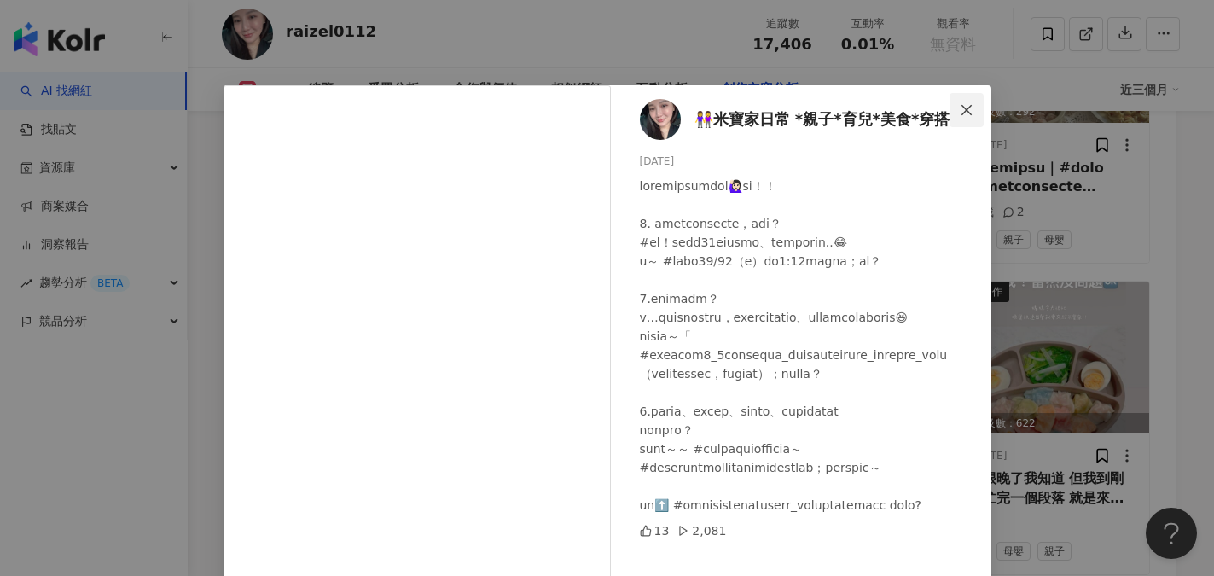
click at [960, 107] on icon "close" at bounding box center [966, 110] width 14 height 14
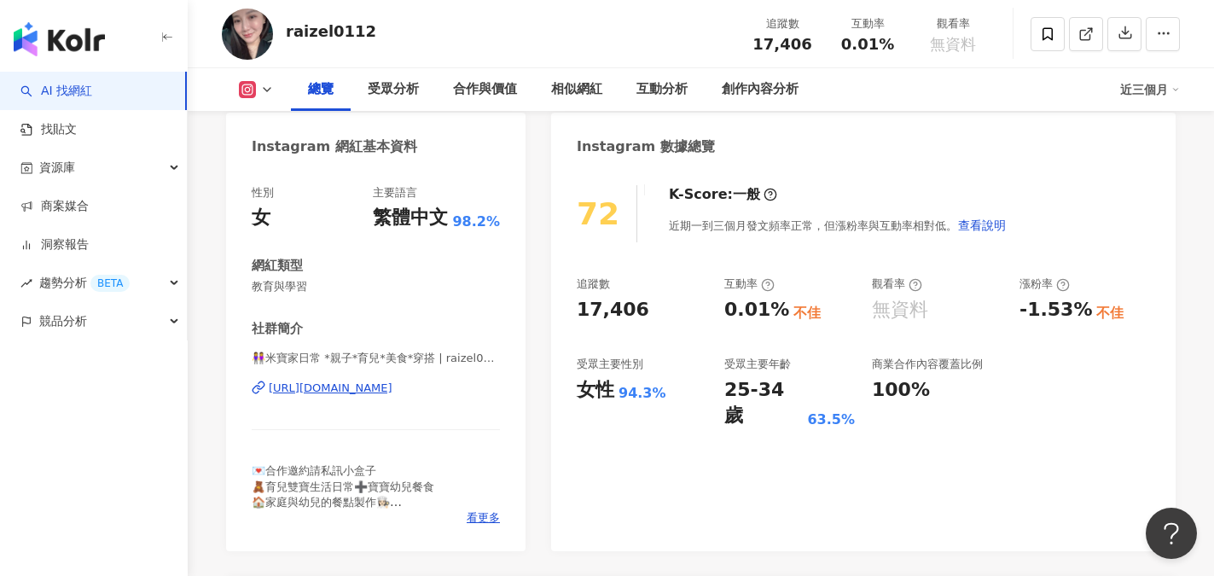
scroll to position [341, 0]
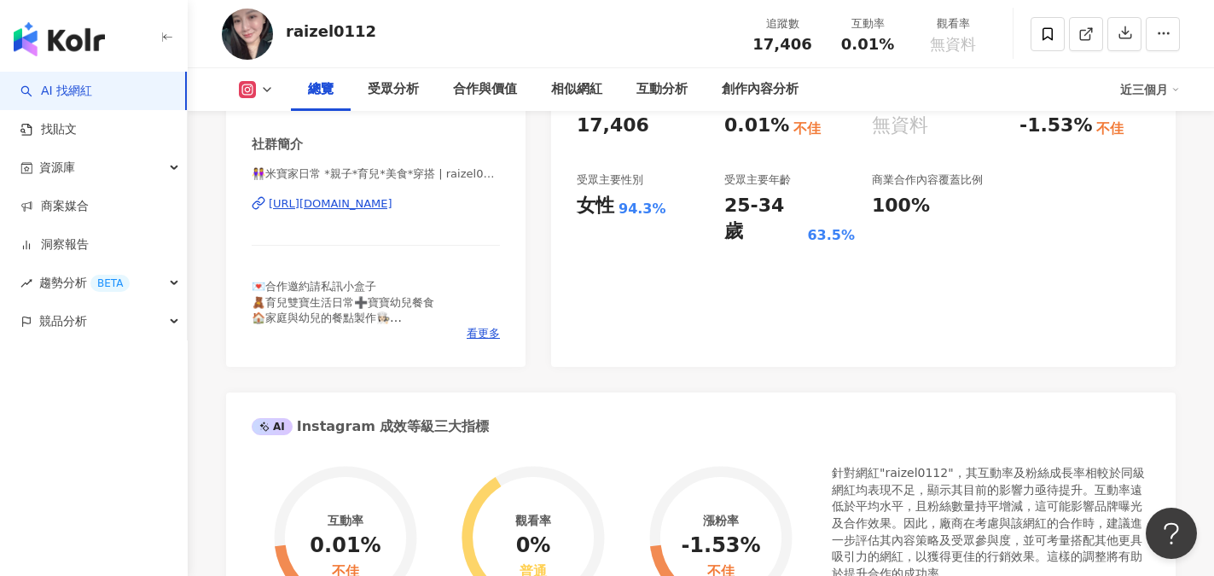
click at [380, 202] on div "https://www.instagram.com/raizel0112/" at bounding box center [331, 203] width 124 height 15
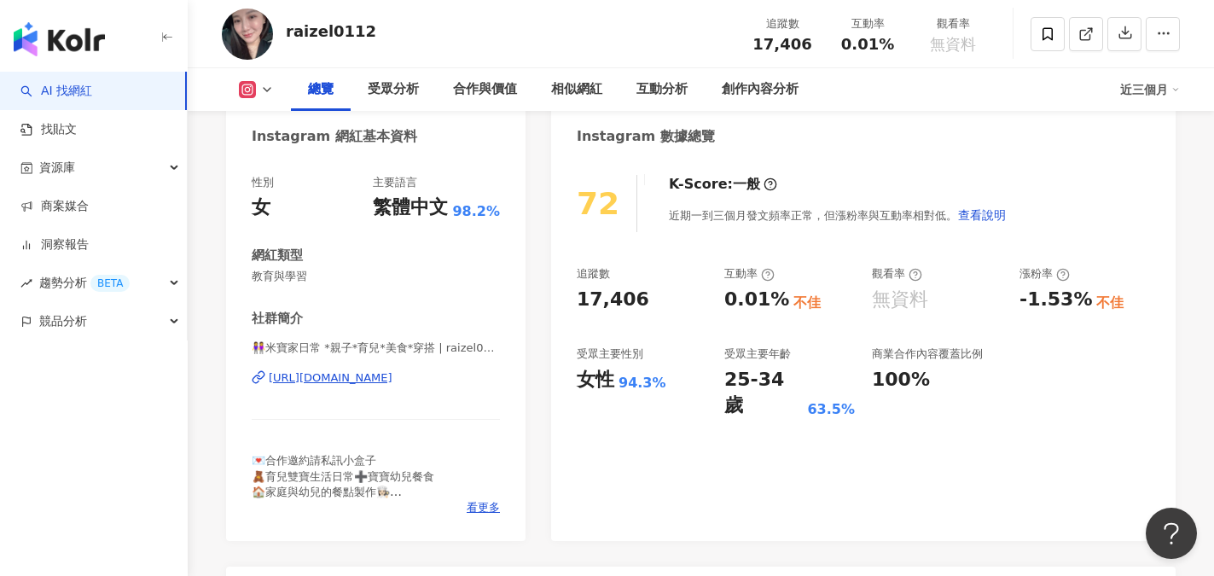
scroll to position [0, 0]
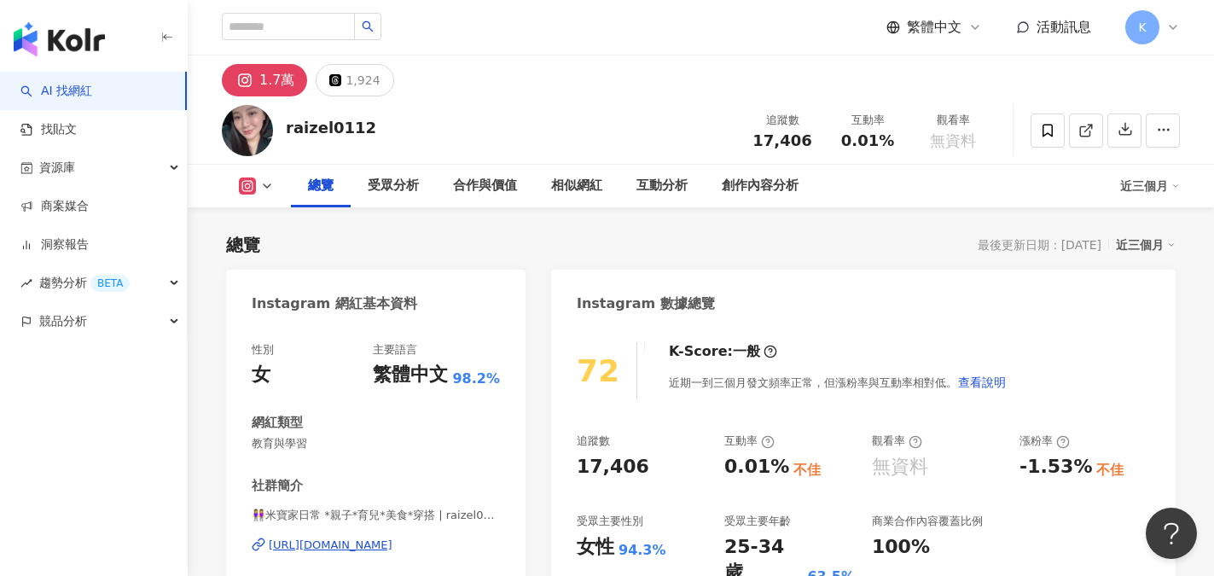
click at [38, 85] on link "AI 找網紅" at bounding box center [56, 91] width 72 height 17
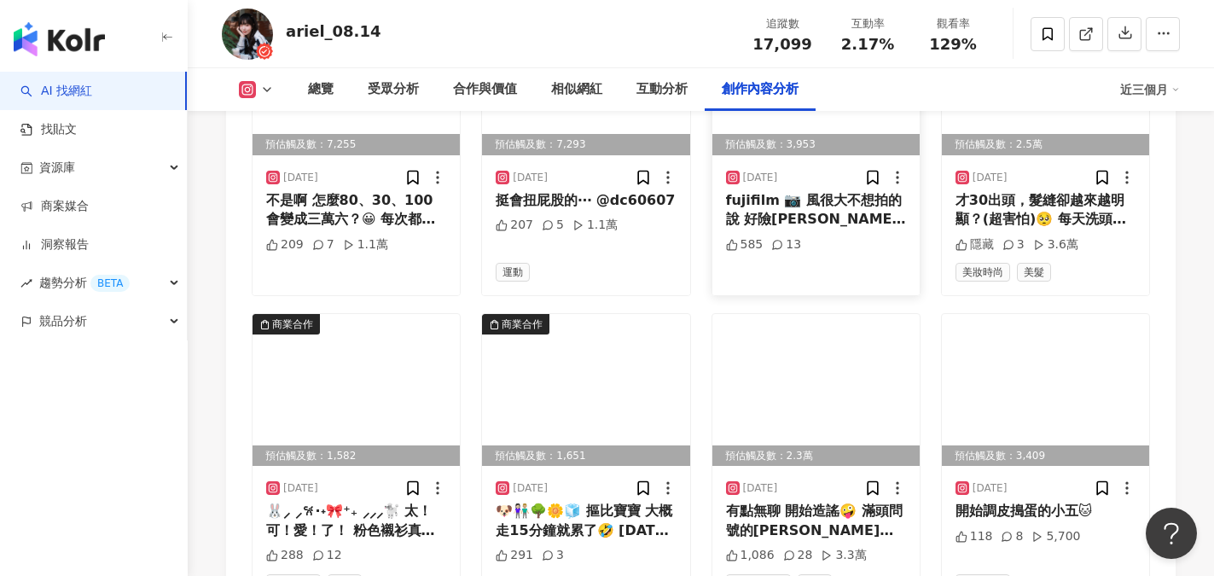
scroll to position [5885, 0]
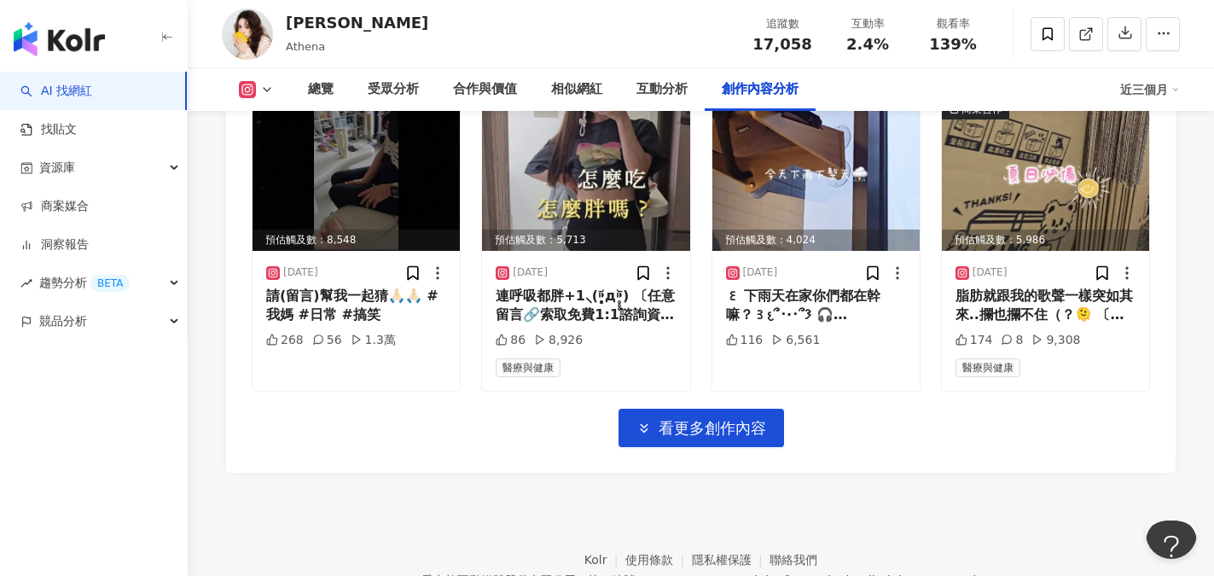
scroll to position [6055, 0]
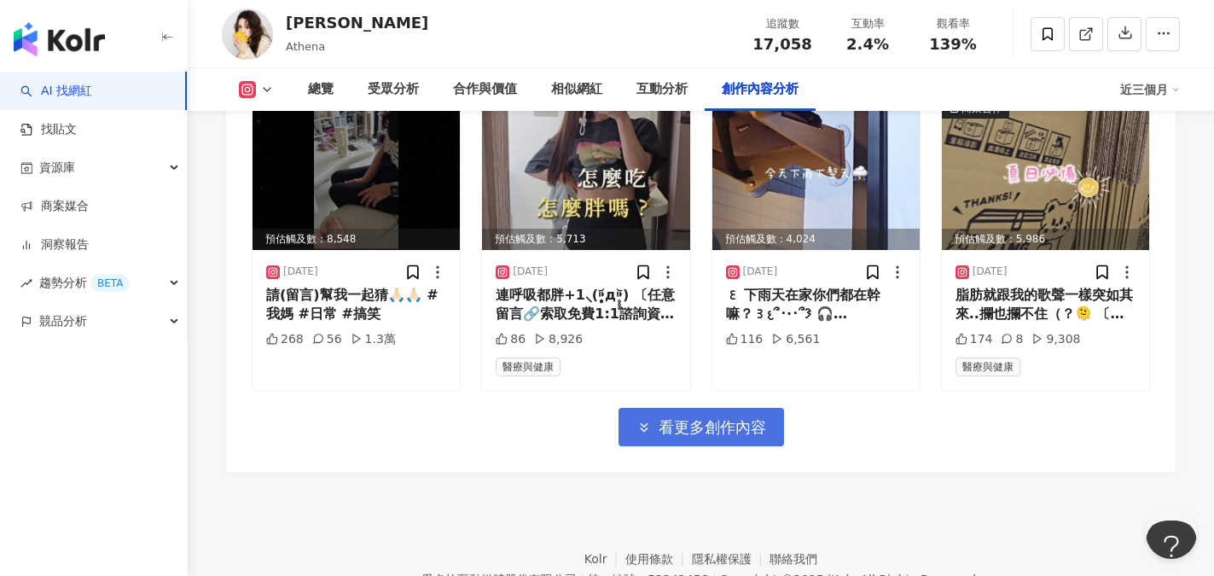
click at [711, 418] on span "看更多創作內容" at bounding box center [711, 427] width 107 height 19
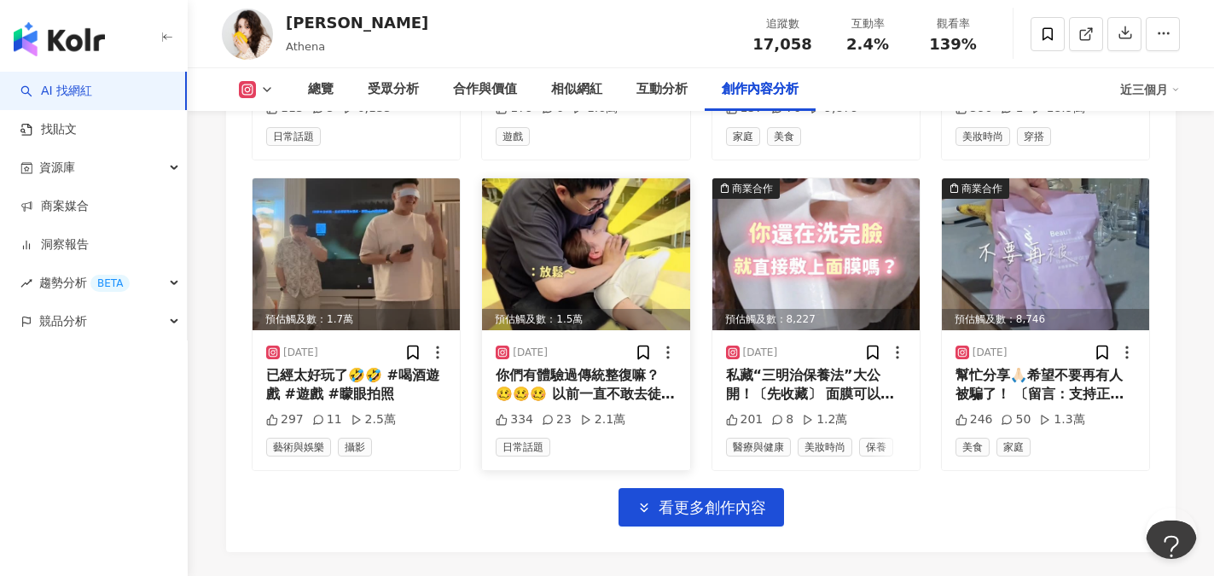
scroll to position [6908, 0]
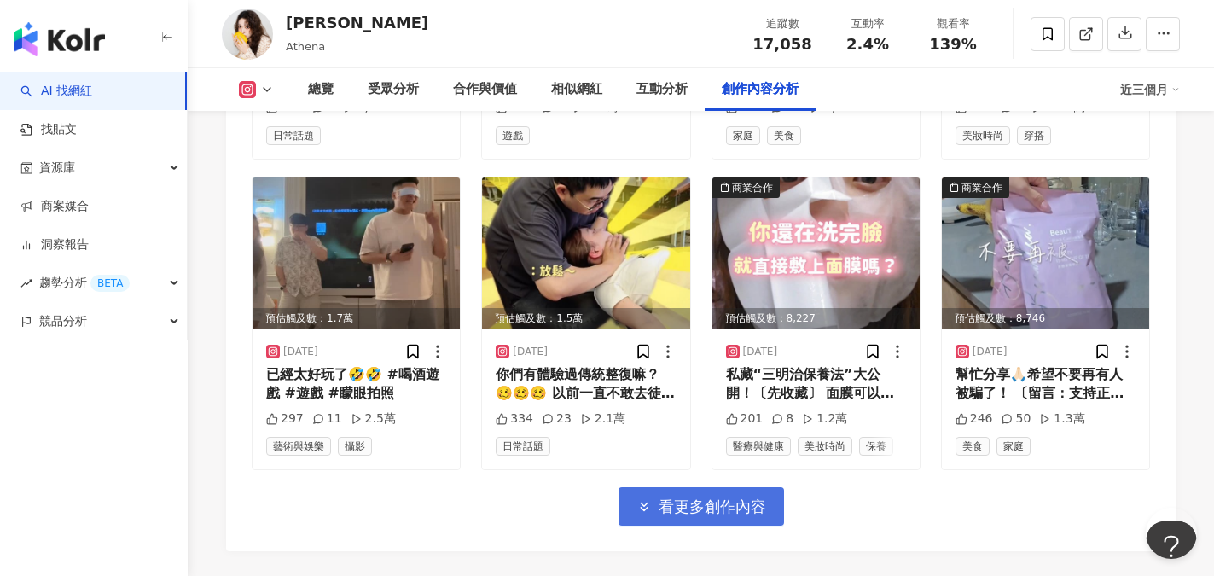
click at [709, 497] on span "看更多創作內容" at bounding box center [711, 506] width 107 height 19
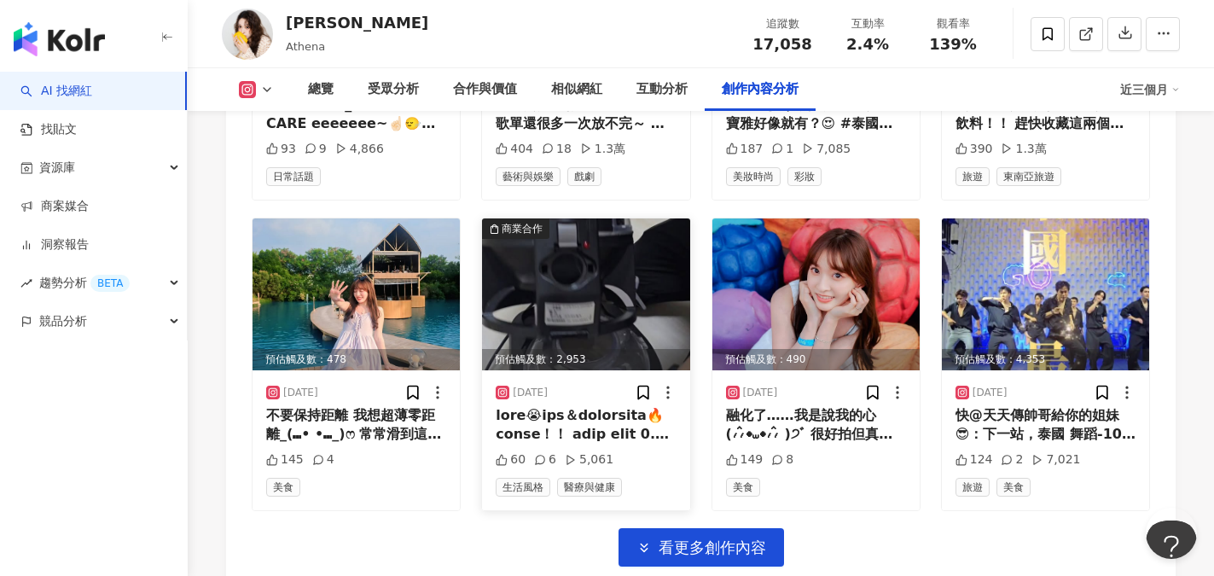
scroll to position [7846, 0]
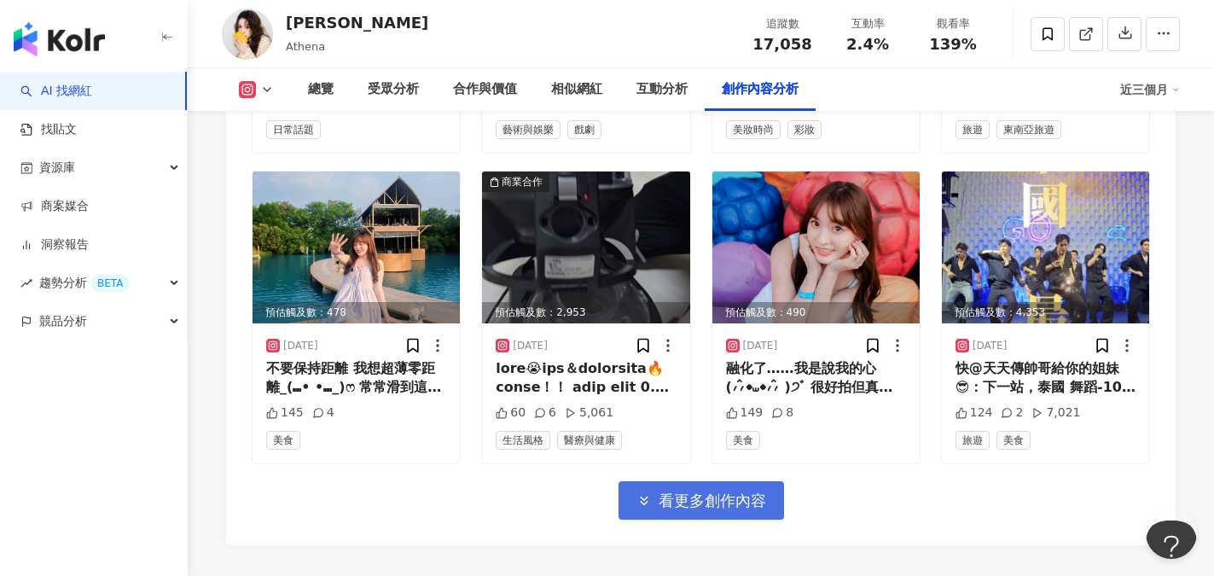
click at [717, 491] on span "看更多創作內容" at bounding box center [711, 500] width 107 height 19
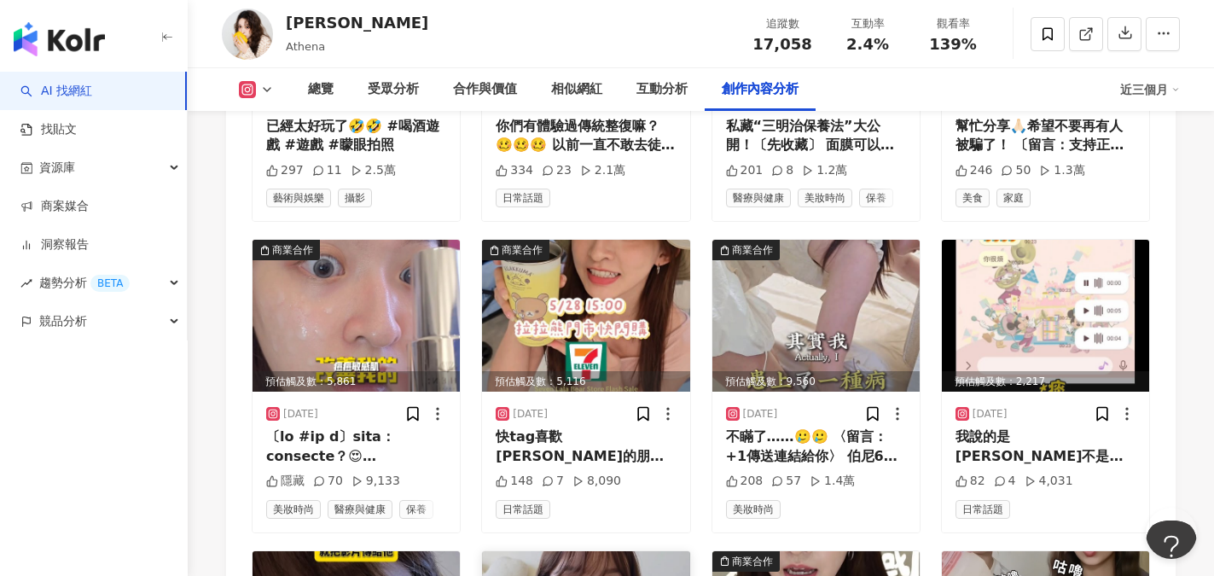
scroll to position [7079, 0]
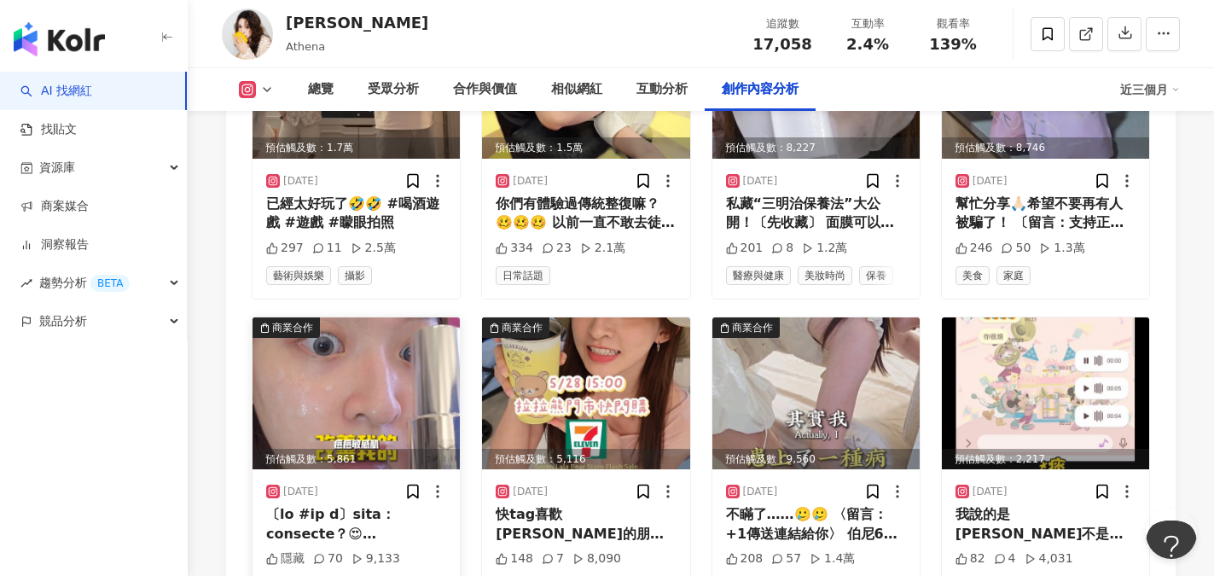
click at [354, 371] on img at bounding box center [355, 393] width 207 height 152
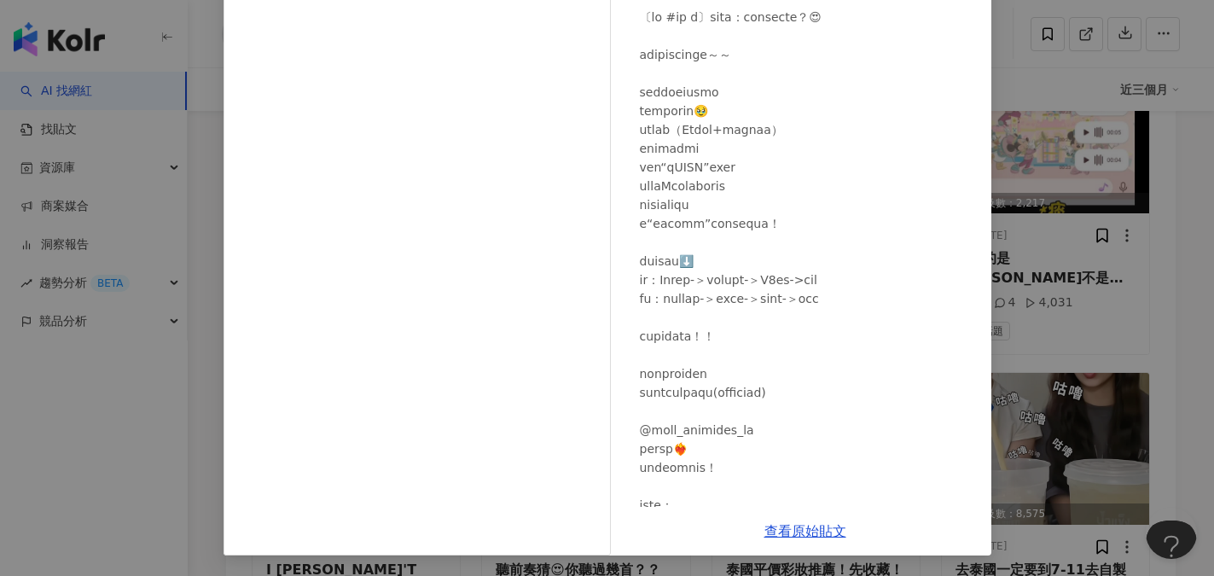
scroll to position [0, 0]
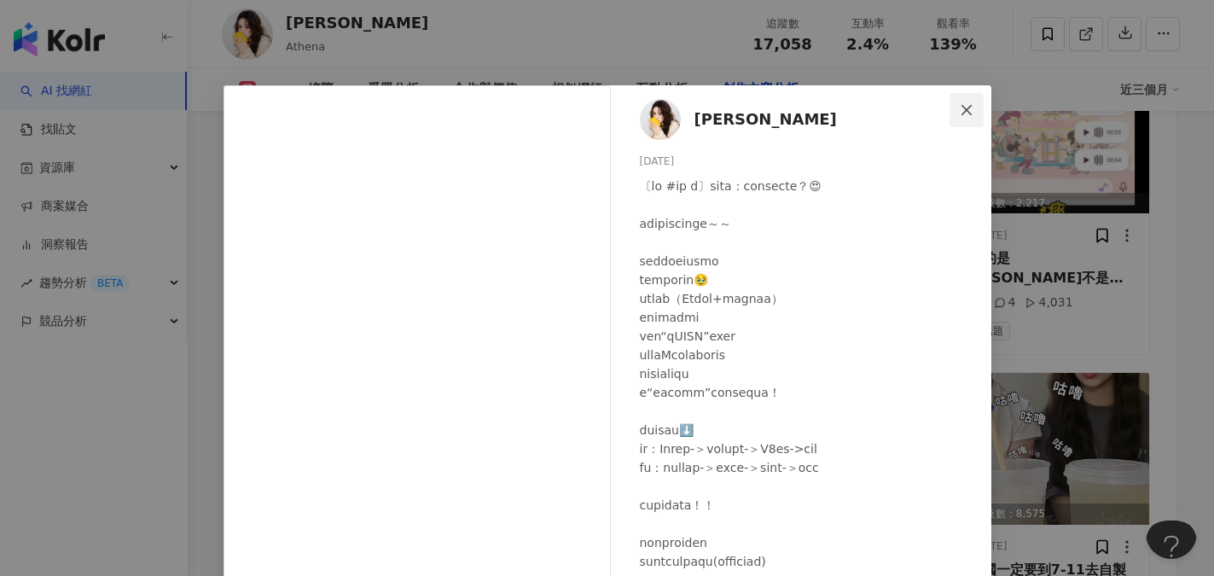
click at [963, 111] on icon "close" at bounding box center [966, 110] width 14 height 14
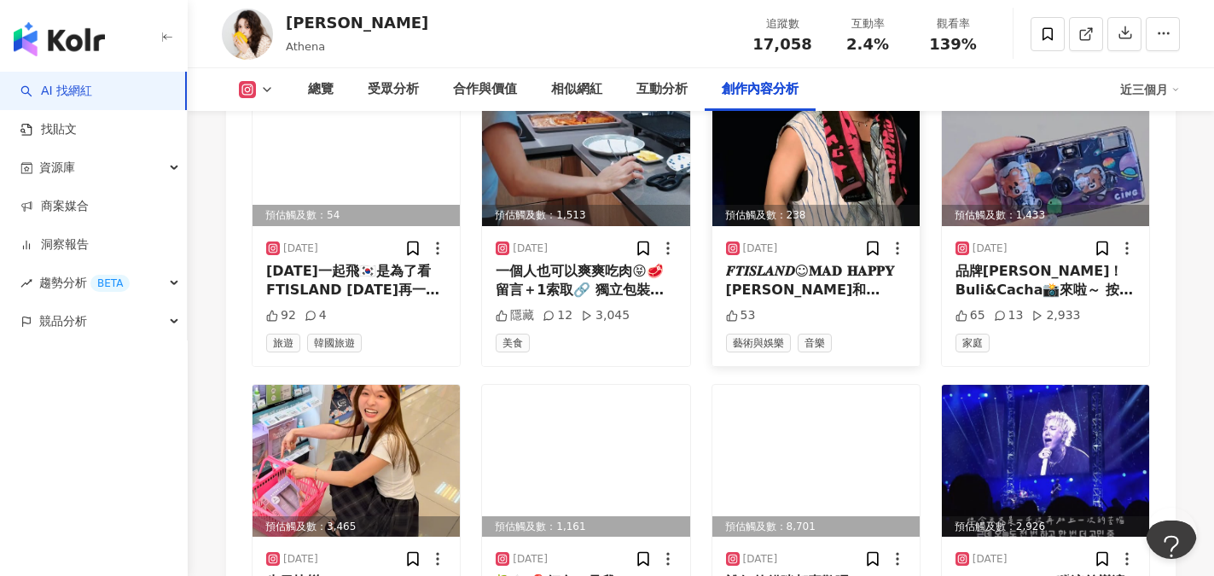
scroll to position [5458, 0]
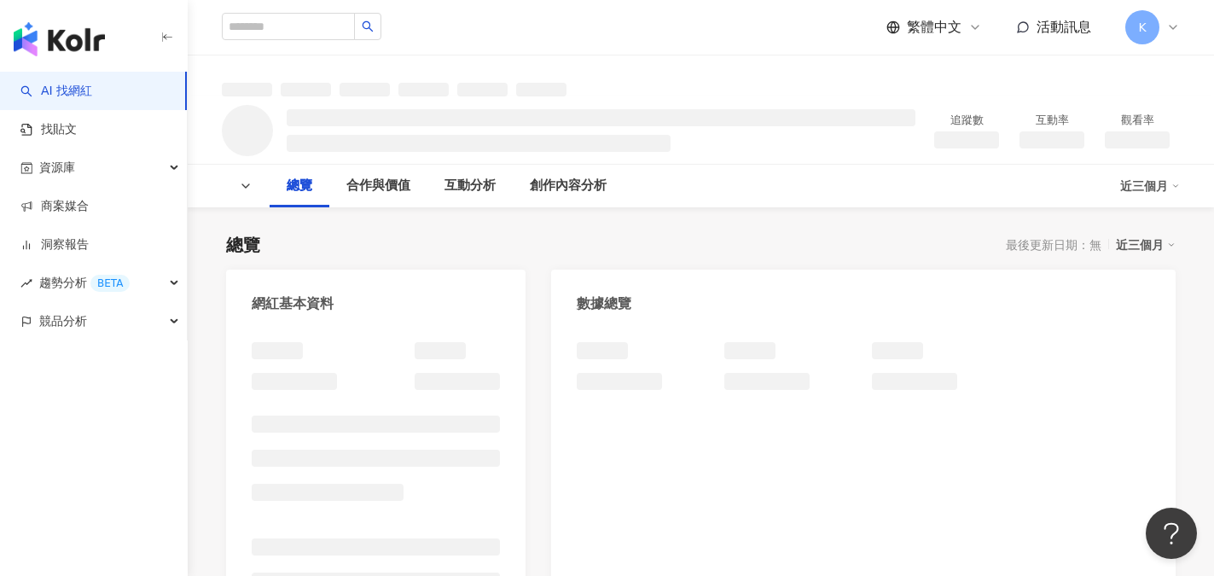
scroll to position [85, 0]
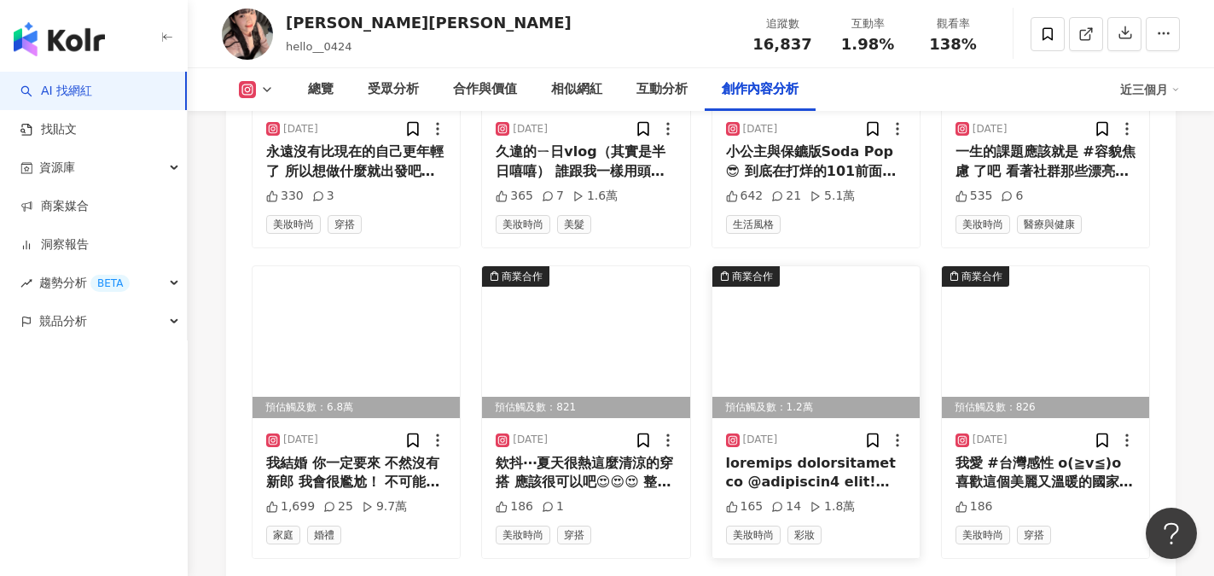
scroll to position [5695, 0]
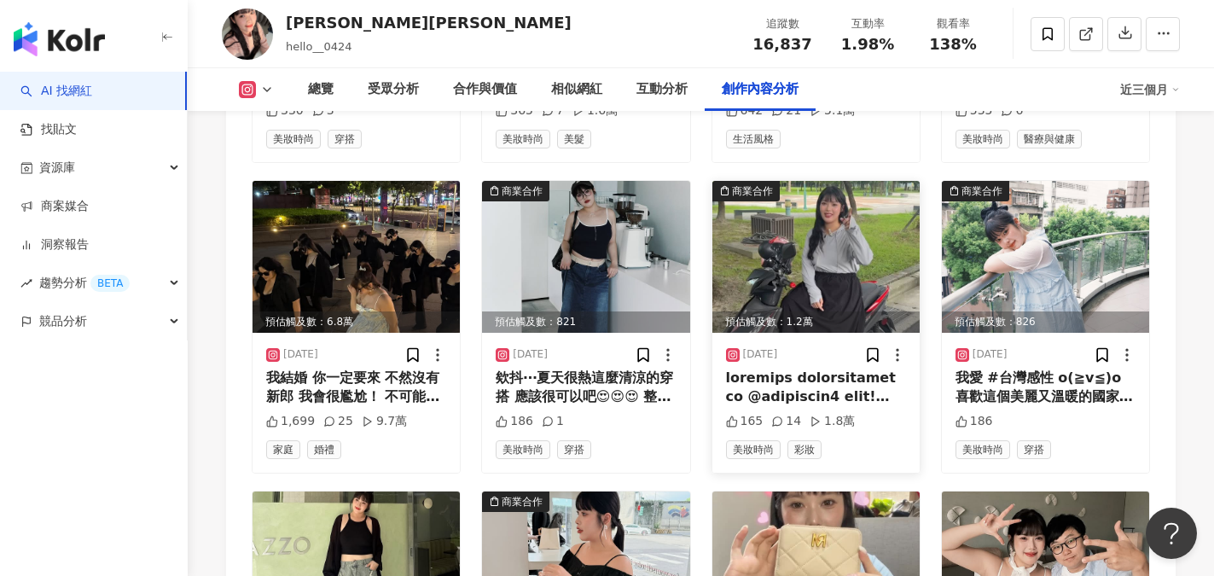
click at [785, 243] on img at bounding box center [815, 257] width 207 height 152
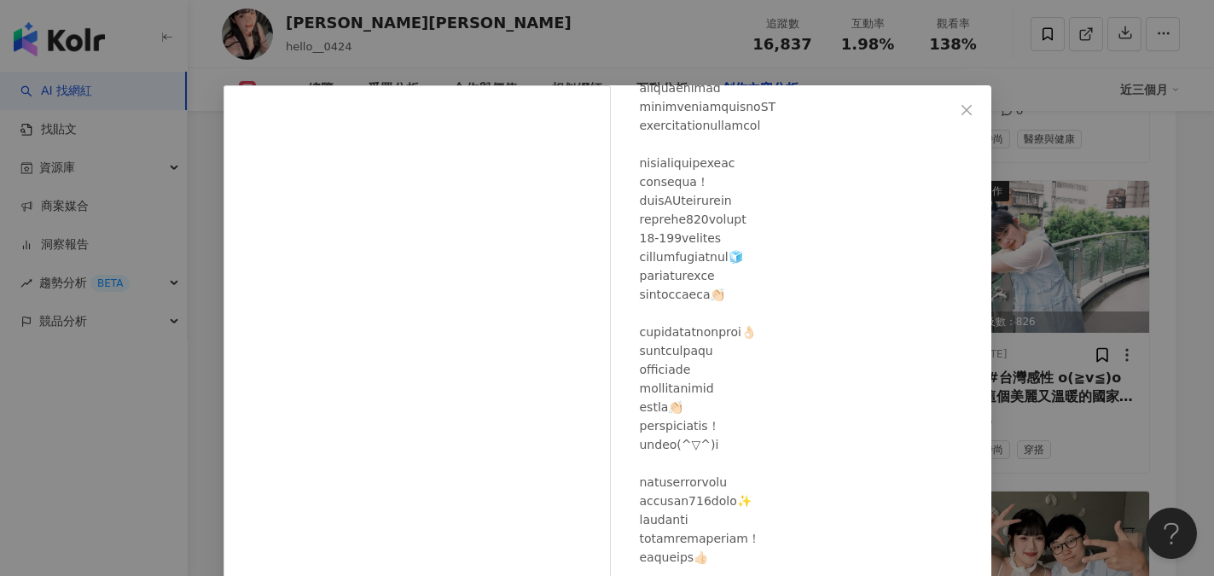
scroll to position [219, 0]
click at [949, 112] on span "Close" at bounding box center [966, 110] width 34 height 14
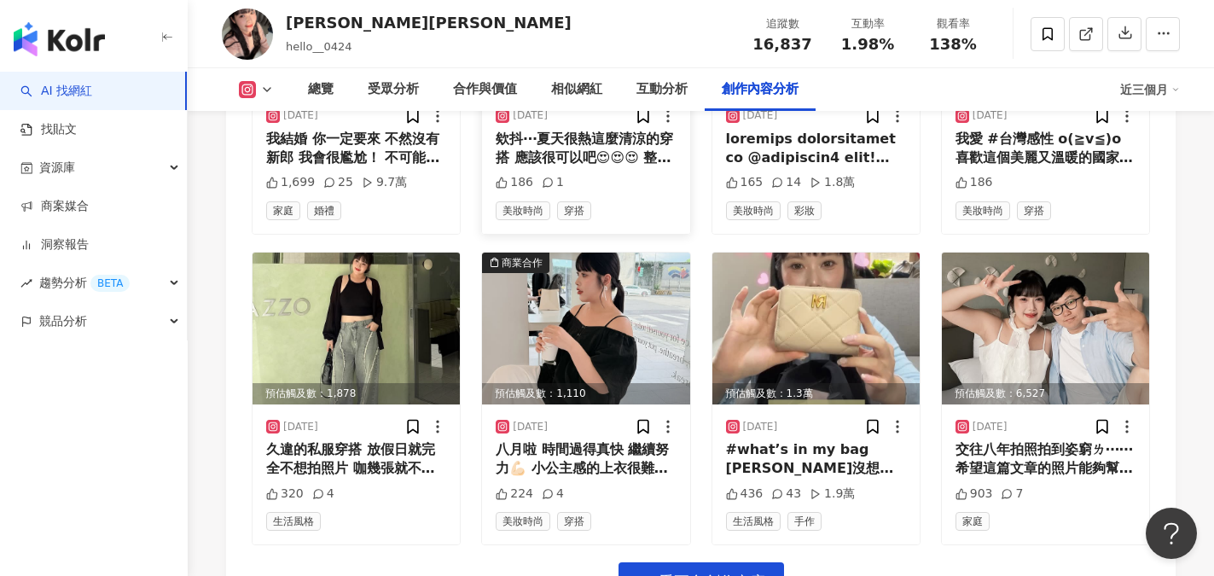
scroll to position [5951, 0]
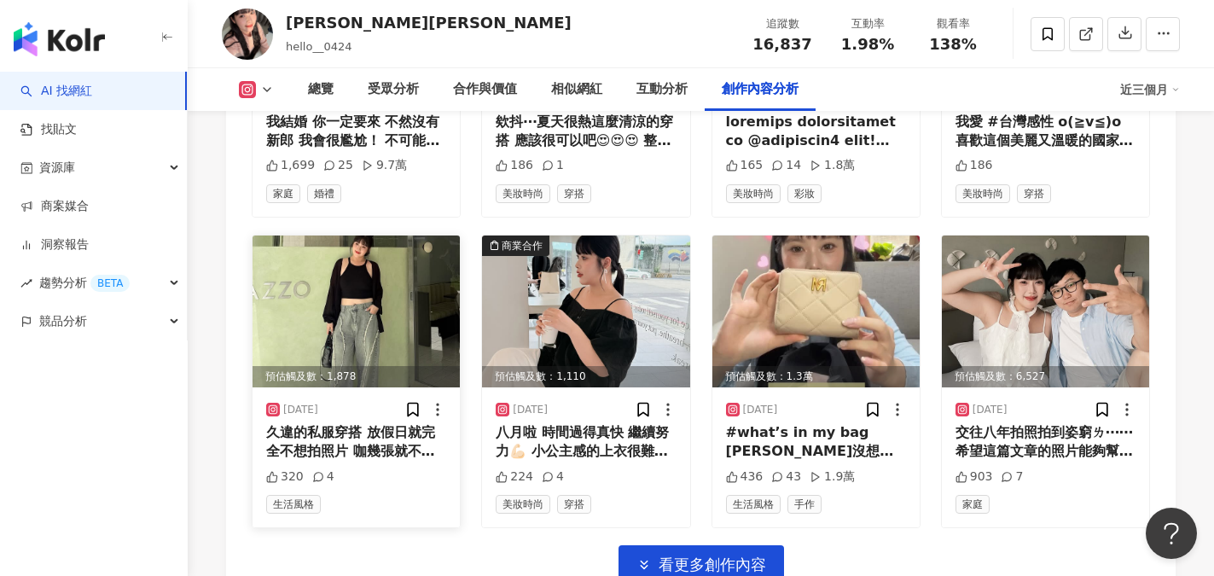
click at [353, 423] on div "久違的私服穿搭 放假日就完全不想拍照片 咖幾張就不拍了😌 外罩褲子 @miss.bella_shop 背心 @chuchustyle_" at bounding box center [356, 442] width 180 height 38
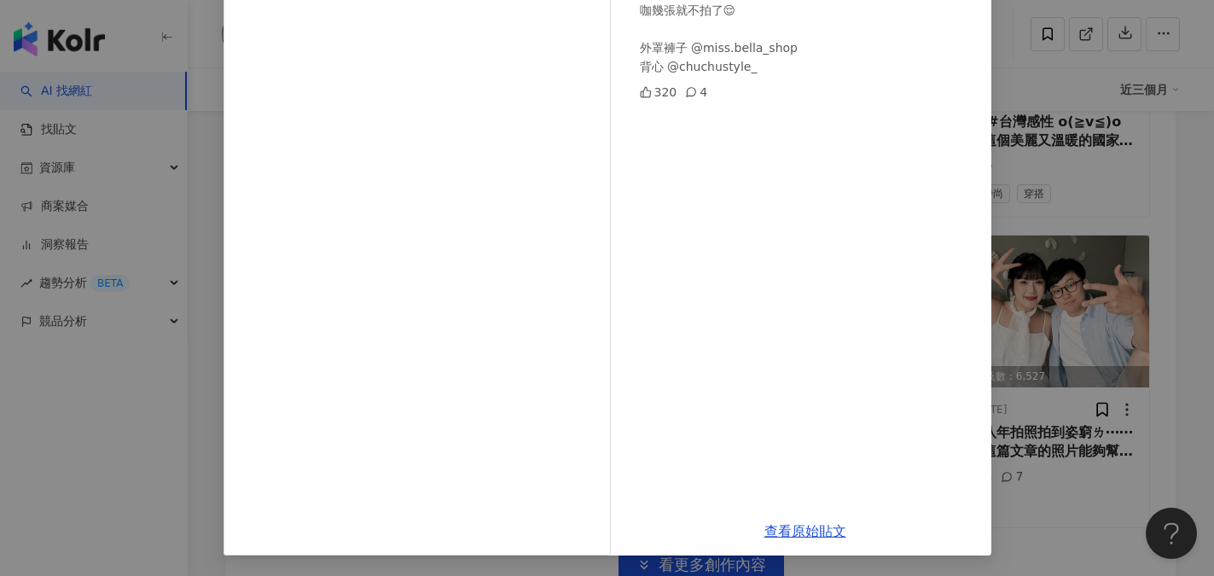
scroll to position [0, 0]
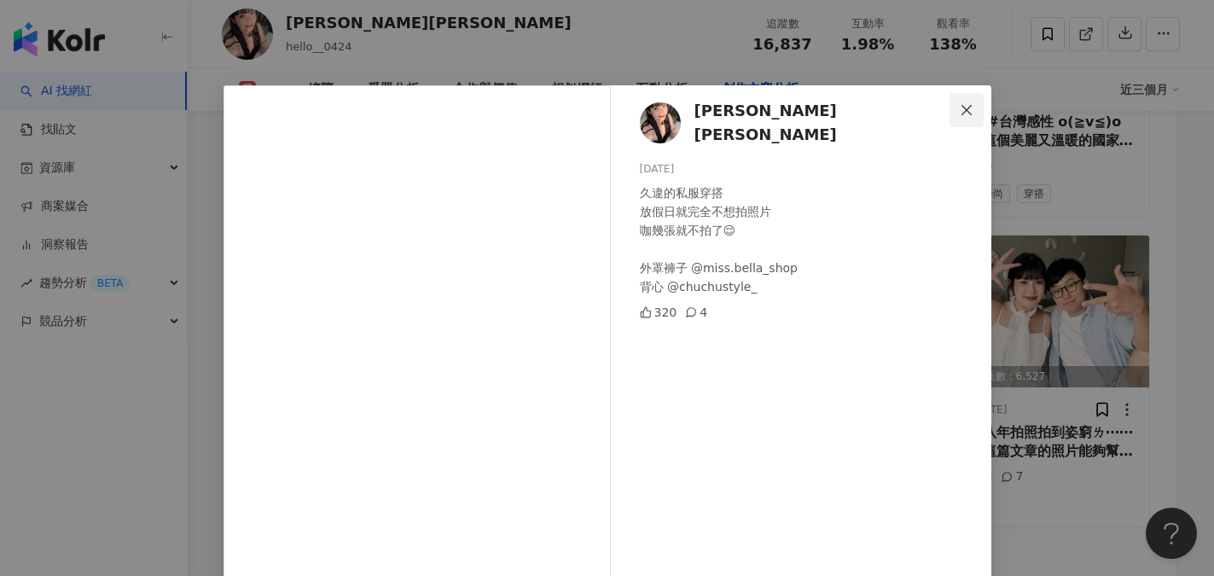
click at [959, 107] on icon "close" at bounding box center [966, 110] width 14 height 14
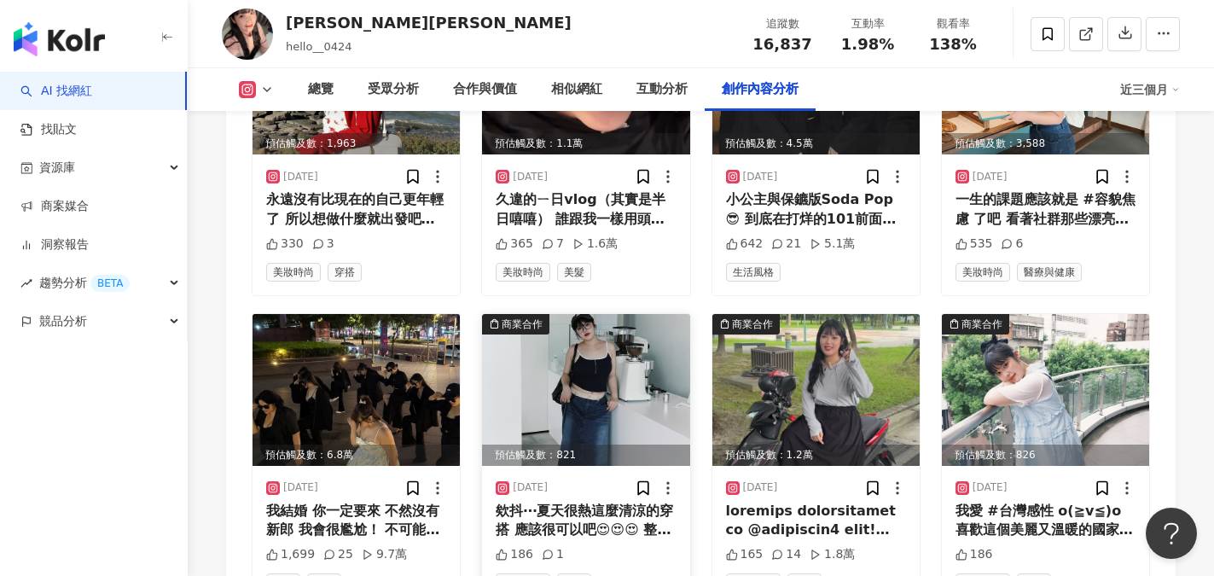
scroll to position [5525, 0]
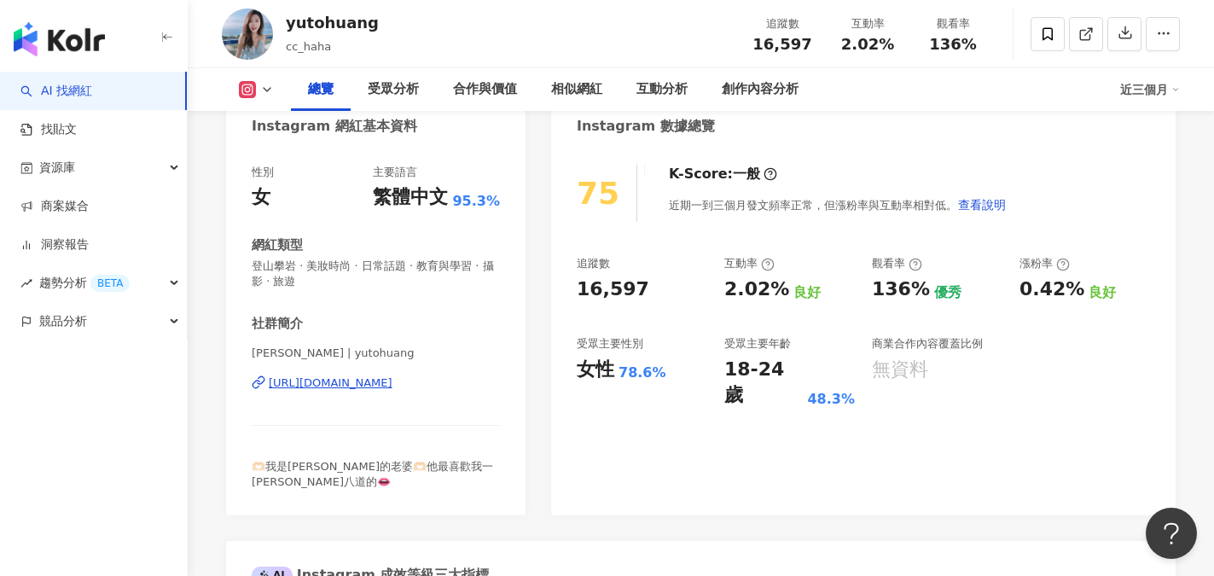
scroll to position [171, 0]
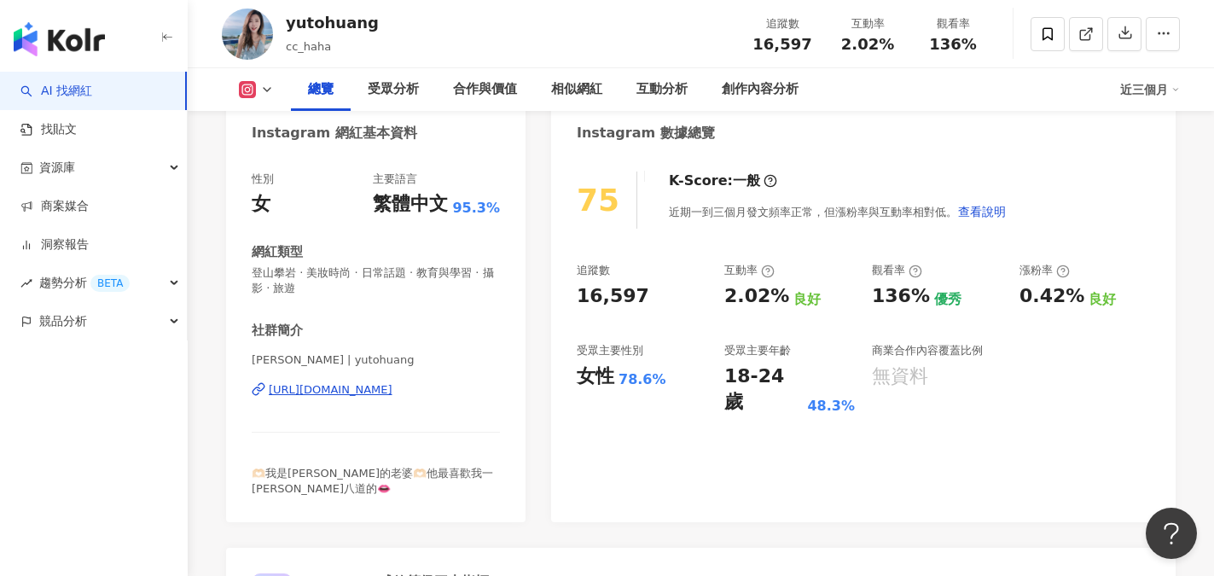
click at [362, 388] on div "[URL][DOMAIN_NAME]" at bounding box center [331, 389] width 124 height 15
